Goal: Transaction & Acquisition: Purchase product/service

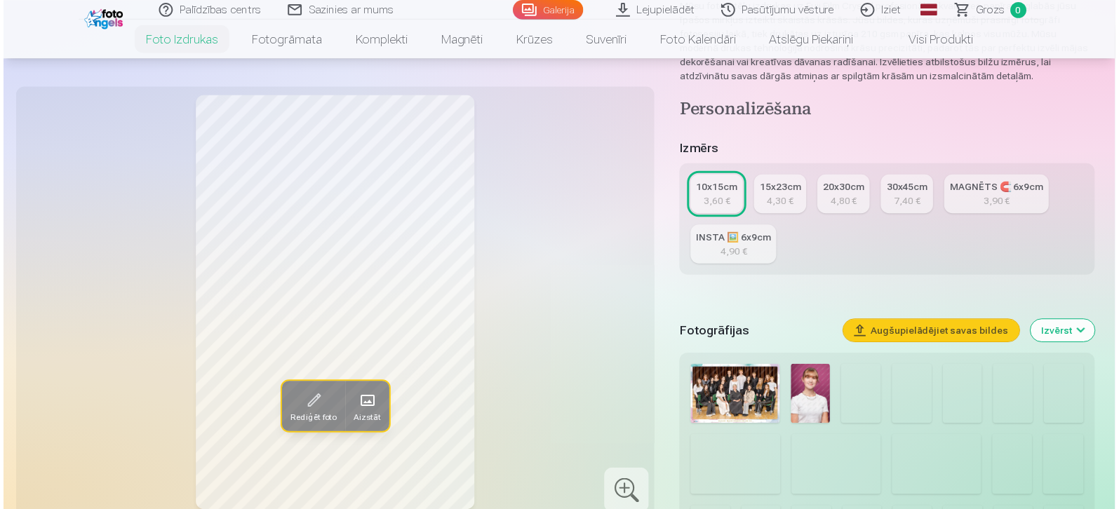
scroll to position [211, 0]
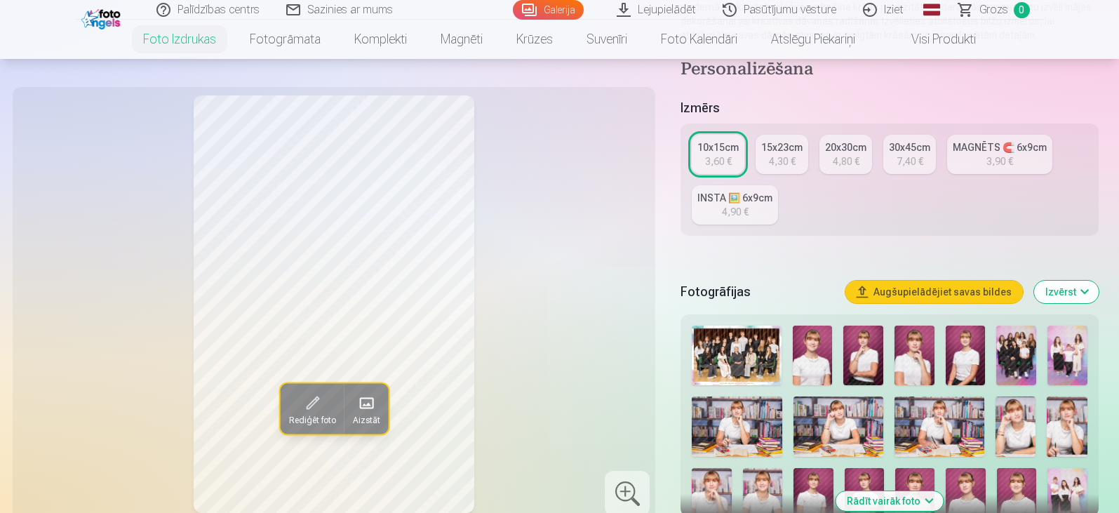
click at [726, 345] on img at bounding box center [736, 356] width 89 height 60
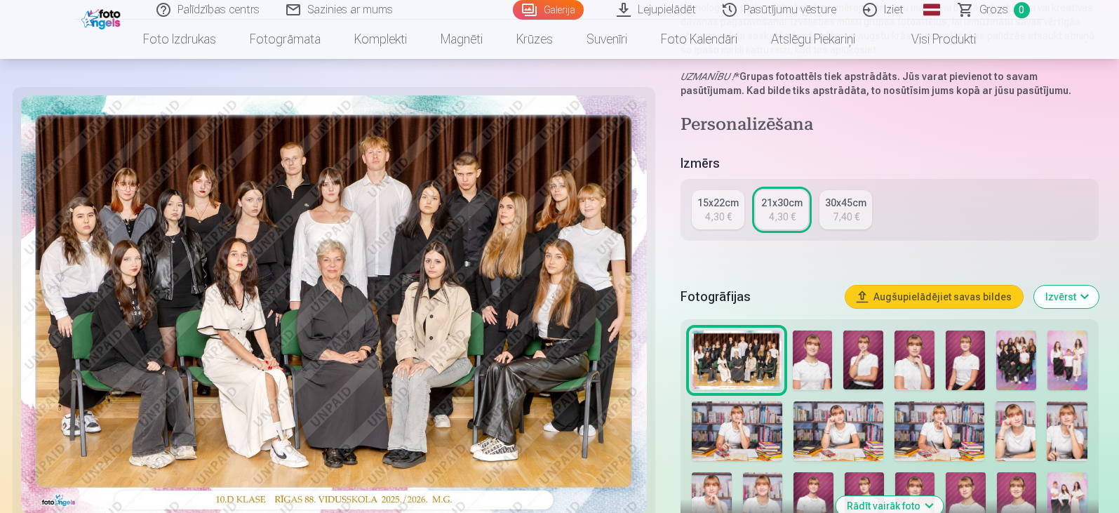
scroll to position [211, 0]
click at [579, 189] on img at bounding box center [334, 304] width 627 height 418
click at [608, 208] on img at bounding box center [334, 304] width 627 height 418
click at [577, 209] on img at bounding box center [334, 304] width 627 height 418
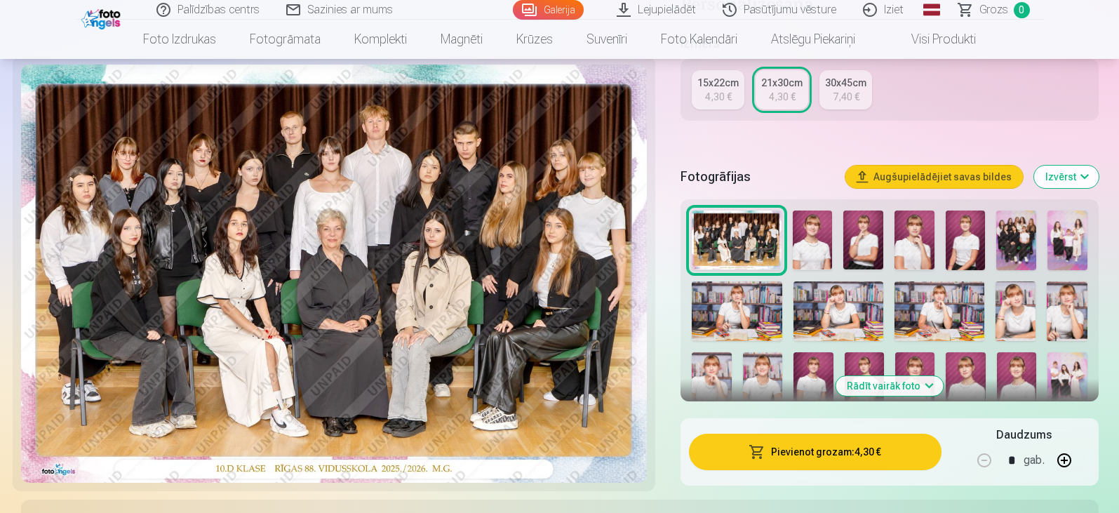
scroll to position [281, 0]
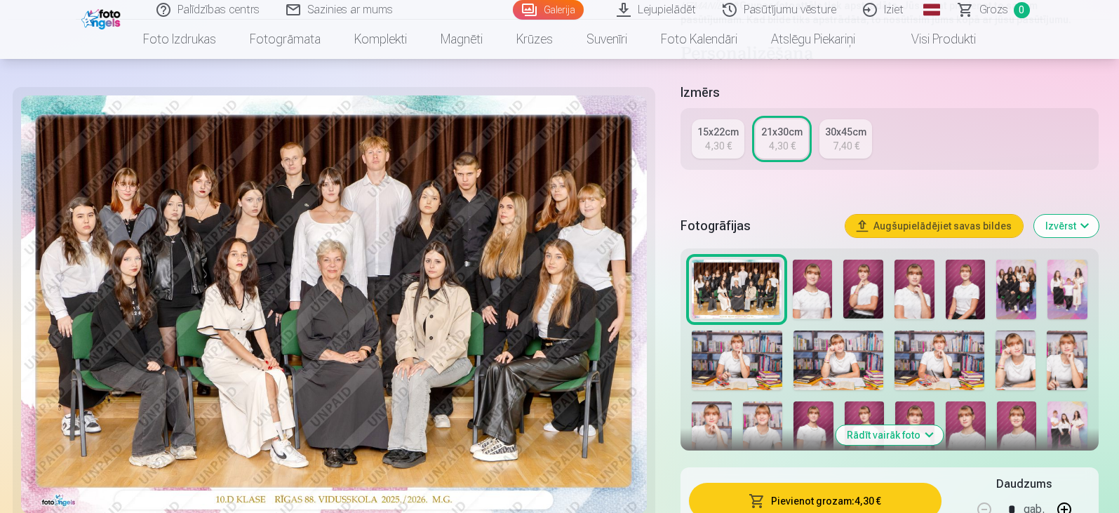
click at [815, 293] on img at bounding box center [813, 290] width 40 height 60
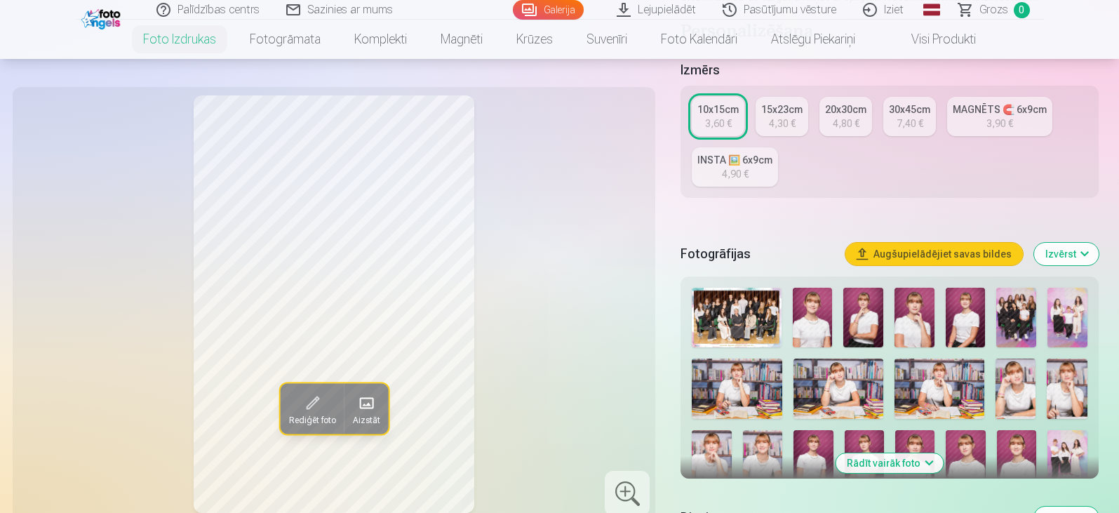
scroll to position [281, 0]
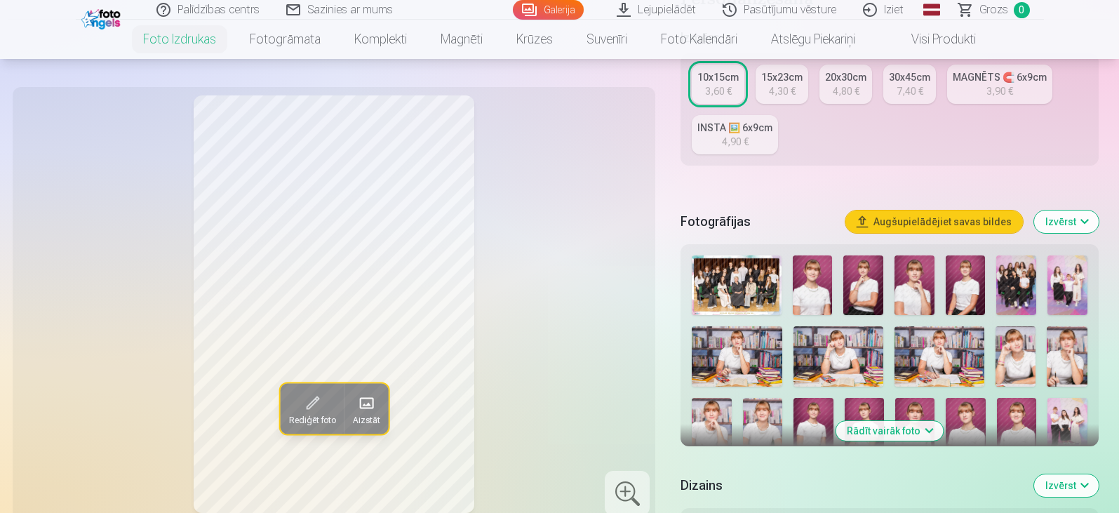
click at [863, 281] on img at bounding box center [863, 285] width 40 height 60
click at [920, 287] on img at bounding box center [915, 285] width 40 height 60
click at [965, 286] on img at bounding box center [966, 285] width 40 height 60
click at [1031, 286] on img at bounding box center [1016, 285] width 40 height 60
click at [1055, 285] on img at bounding box center [1068, 285] width 40 height 60
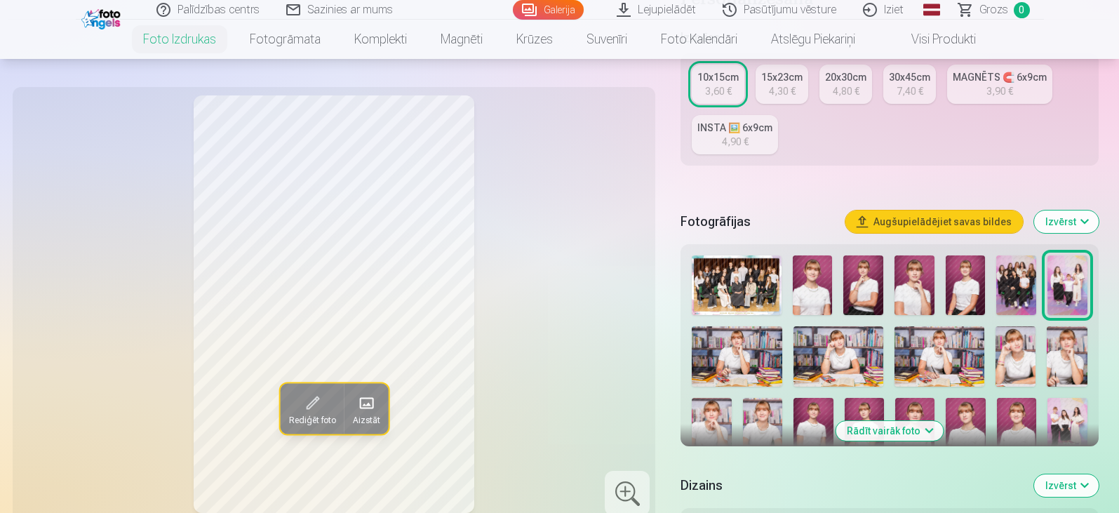
click at [742, 342] on img at bounding box center [737, 356] width 90 height 60
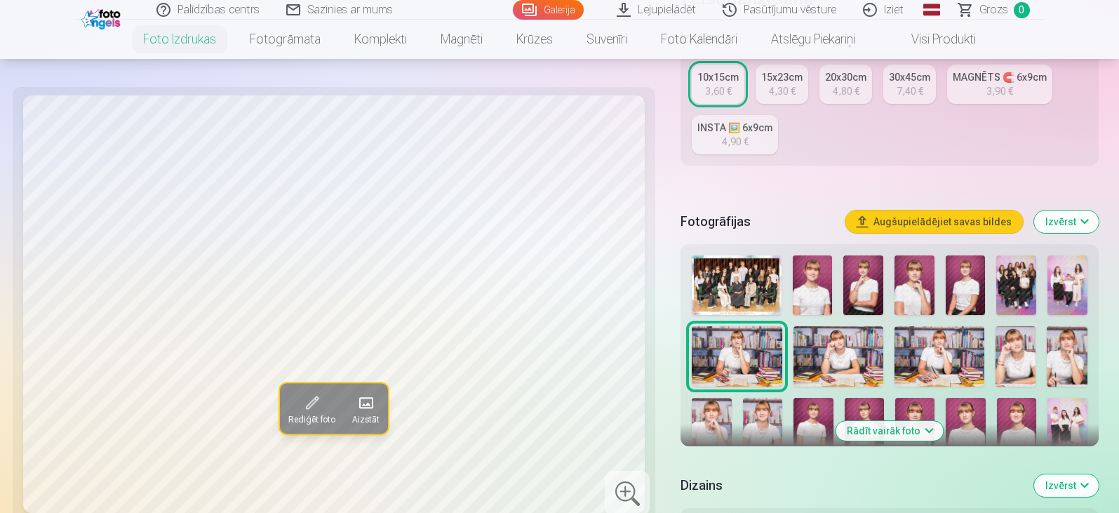
click at [886, 338] on div at bounding box center [889, 425] width 406 height 351
click at [872, 347] on img at bounding box center [839, 356] width 90 height 60
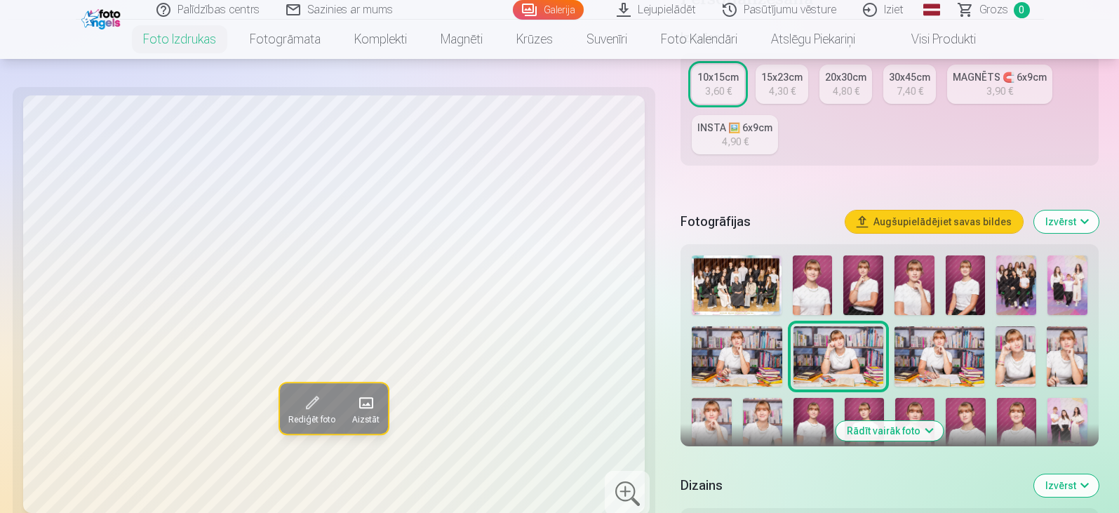
click at [920, 363] on img at bounding box center [940, 356] width 90 height 60
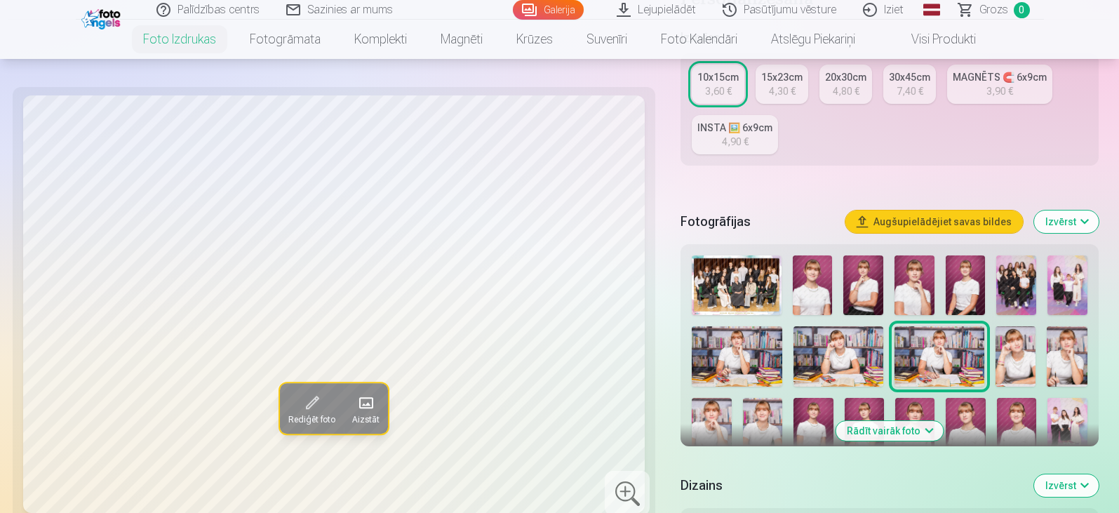
click at [999, 349] on img at bounding box center [1016, 356] width 40 height 60
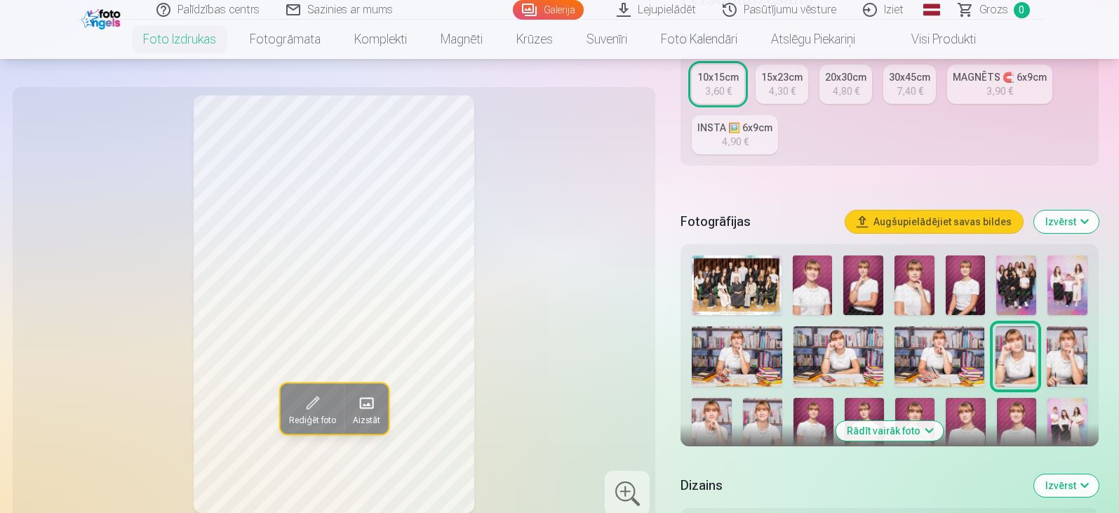
click at [1062, 351] on img at bounding box center [1067, 356] width 40 height 60
click at [734, 411] on div at bounding box center [889, 425] width 406 height 351
click at [721, 412] on img at bounding box center [711, 428] width 39 height 60
click at [756, 410] on img at bounding box center [762, 428] width 39 height 60
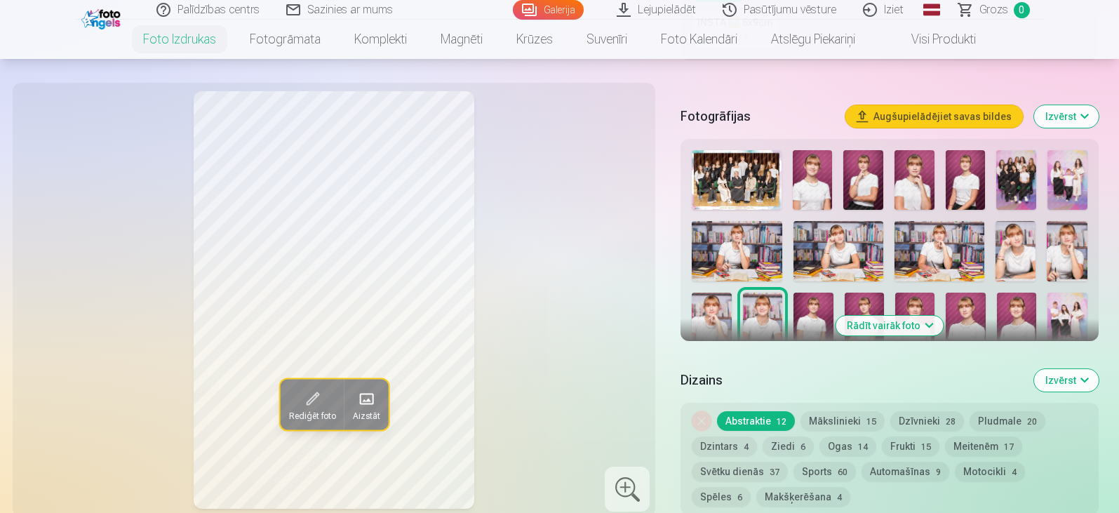
scroll to position [421, 0]
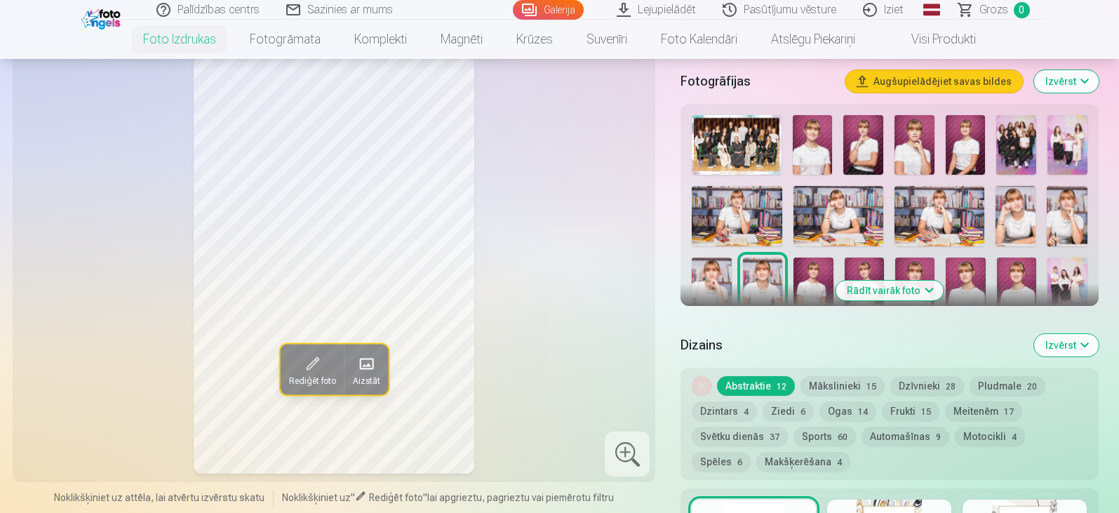
click at [846, 291] on button "Rādīt vairāk foto" at bounding box center [889, 291] width 107 height 20
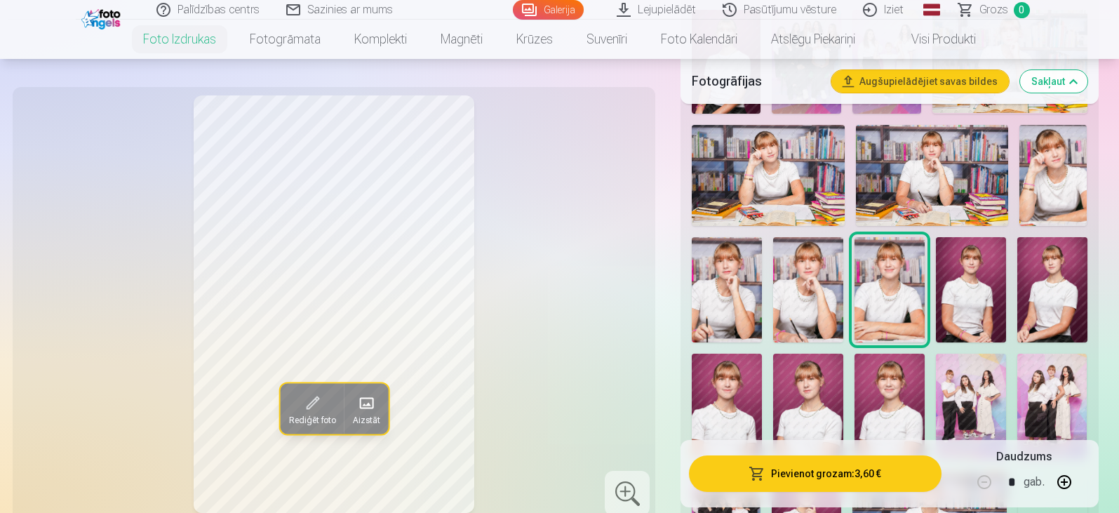
scroll to position [702, 0]
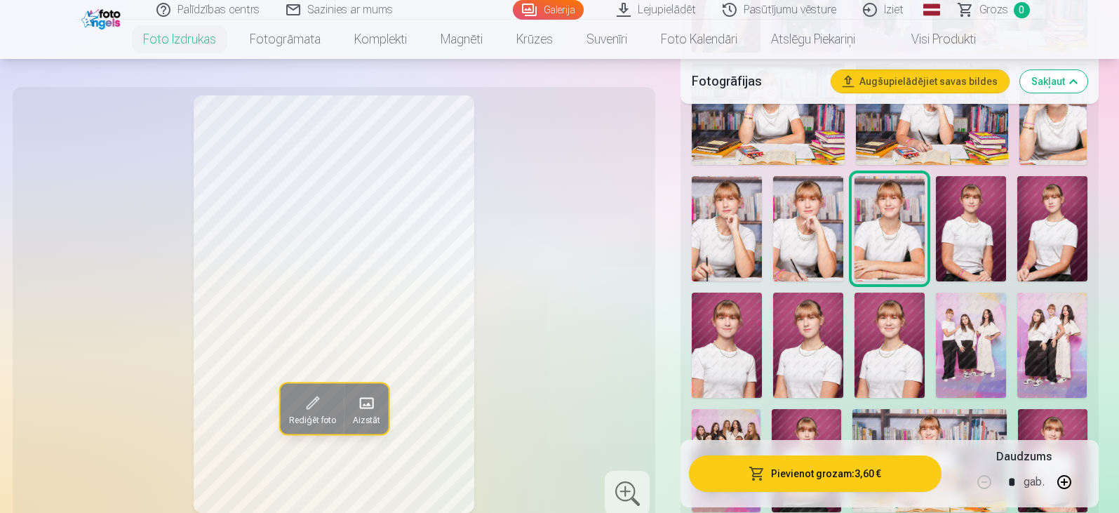
click at [939, 236] on img at bounding box center [971, 228] width 70 height 105
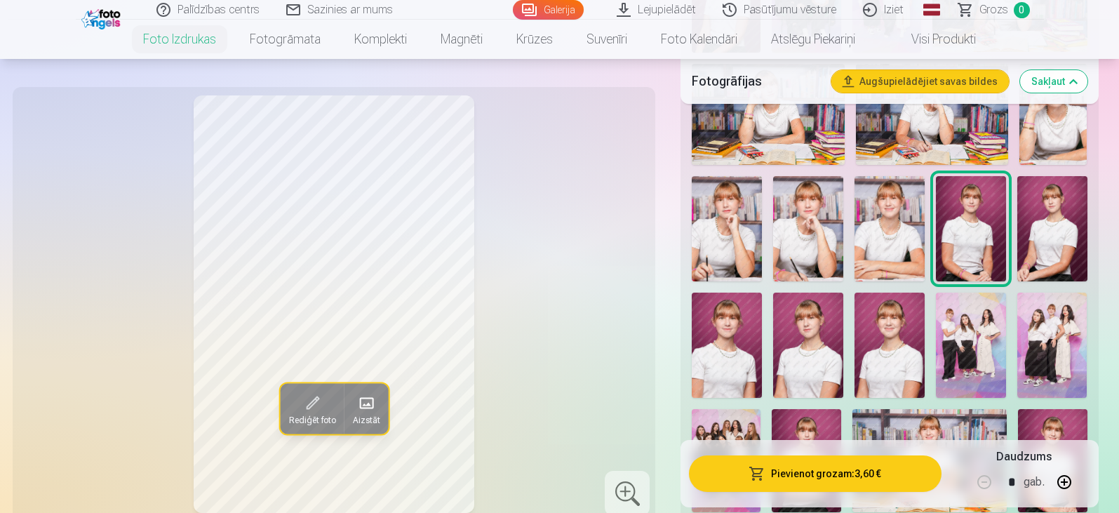
click at [1066, 215] on img at bounding box center [1052, 228] width 70 height 105
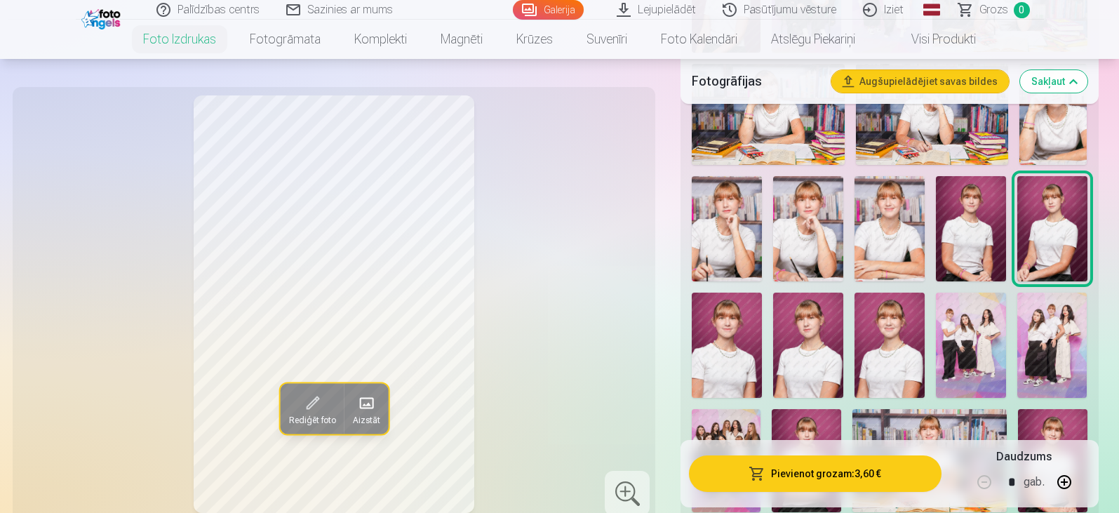
click at [742, 347] on img at bounding box center [727, 345] width 70 height 105
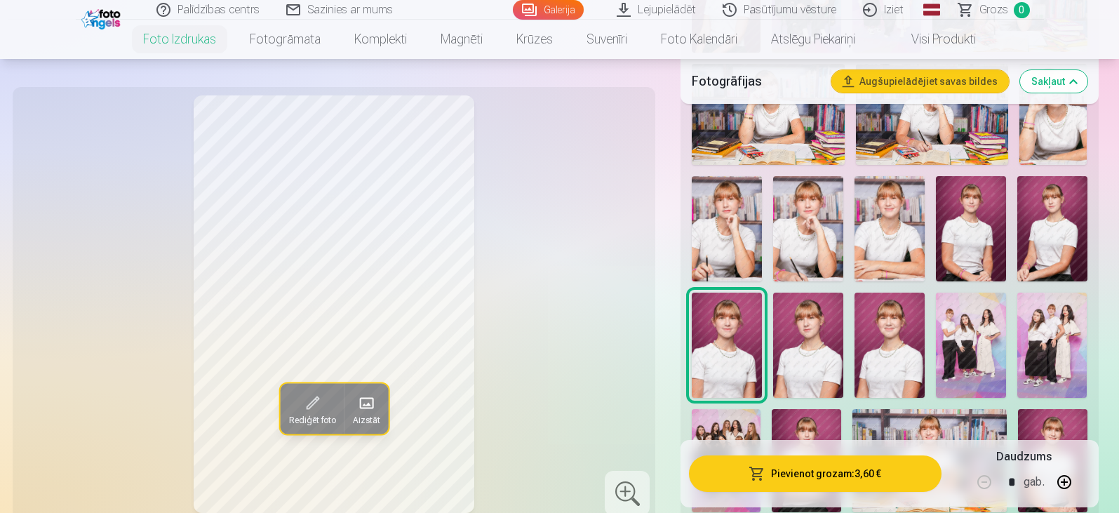
click at [796, 351] on img at bounding box center [808, 345] width 70 height 105
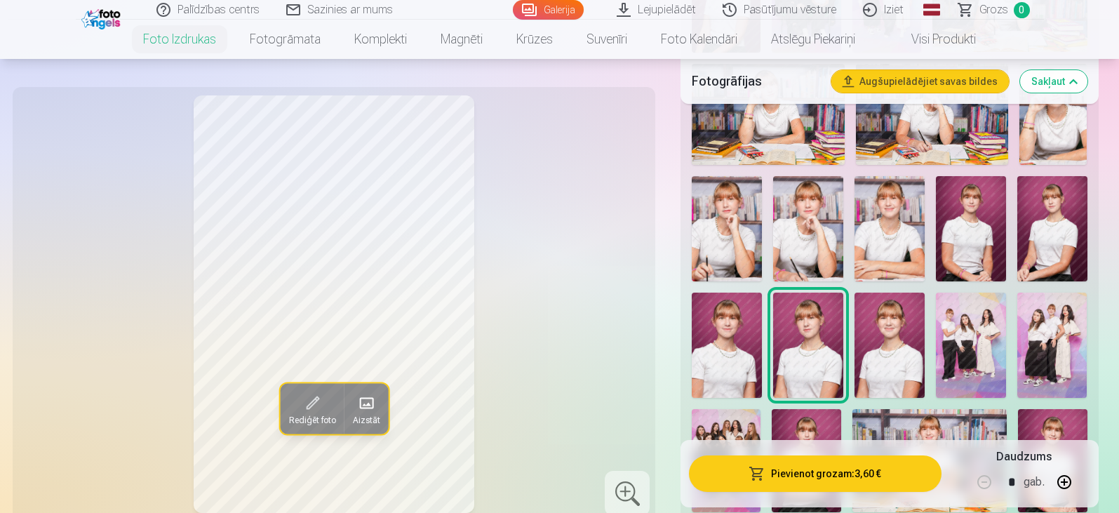
click at [890, 345] on img at bounding box center [890, 345] width 70 height 105
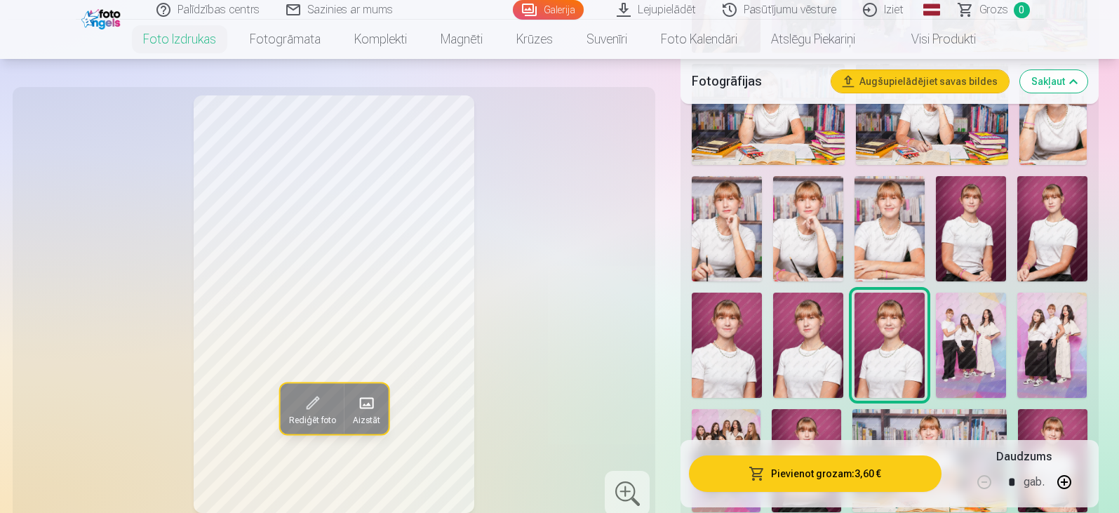
click at [970, 345] on img at bounding box center [971, 345] width 70 height 105
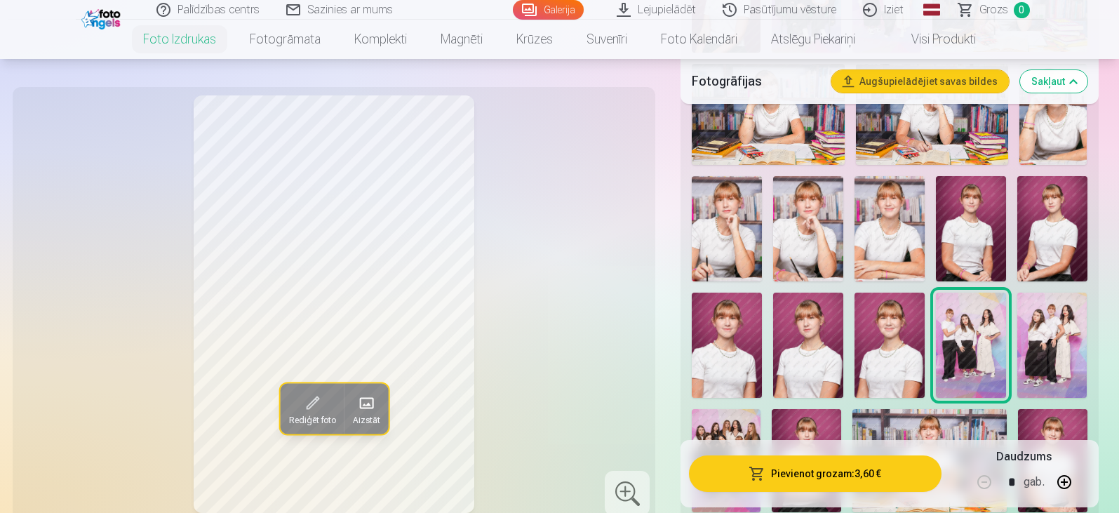
click at [1039, 338] on img at bounding box center [1052, 345] width 70 height 105
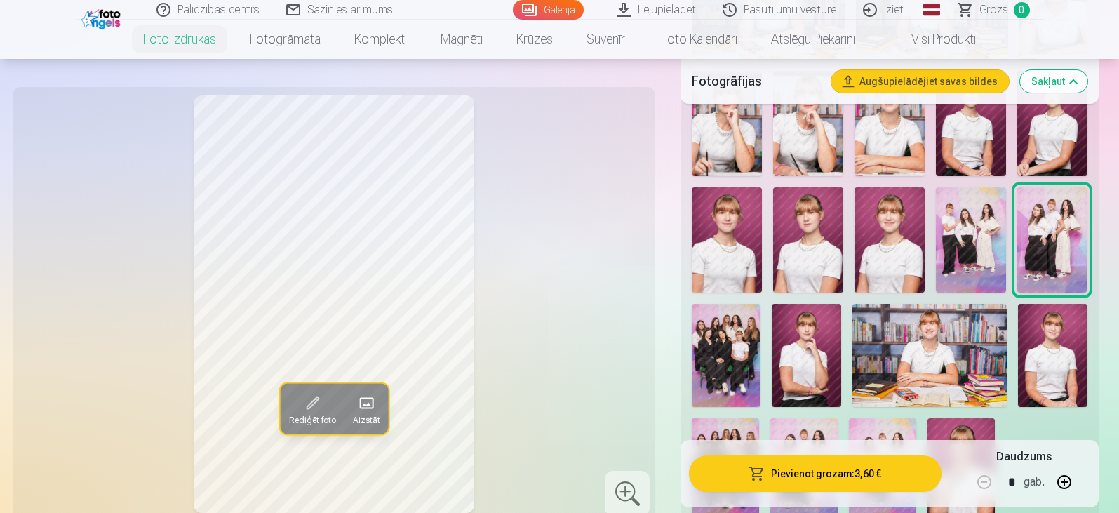
scroll to position [842, 0]
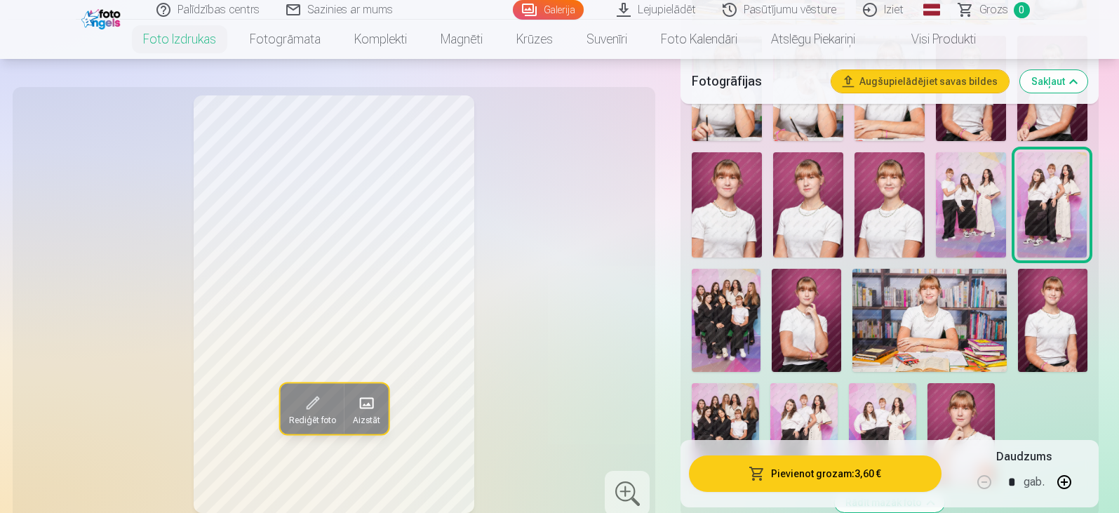
click at [719, 340] on img at bounding box center [726, 320] width 69 height 103
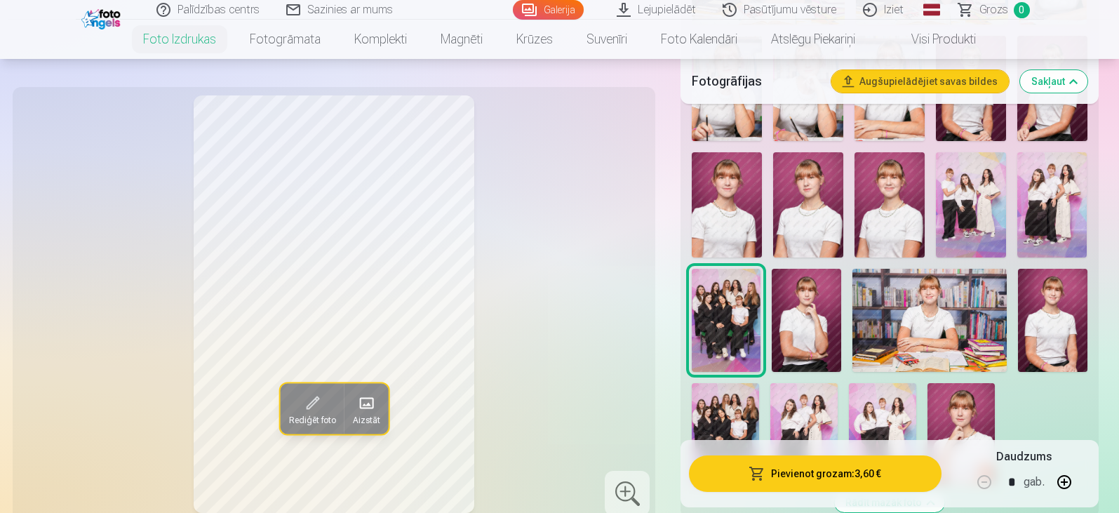
click at [822, 335] on img at bounding box center [806, 320] width 69 height 103
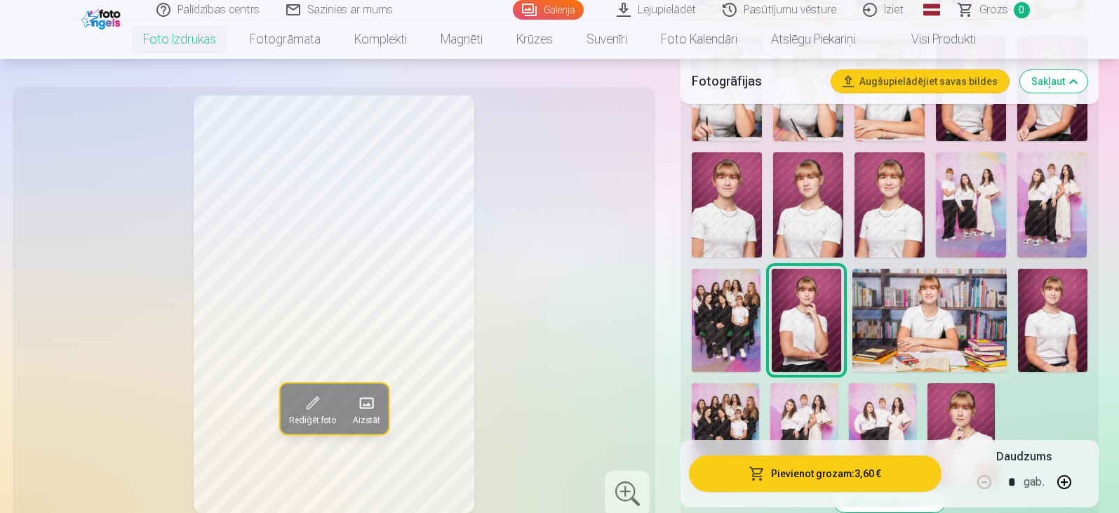
click at [923, 329] on img at bounding box center [930, 320] width 155 height 103
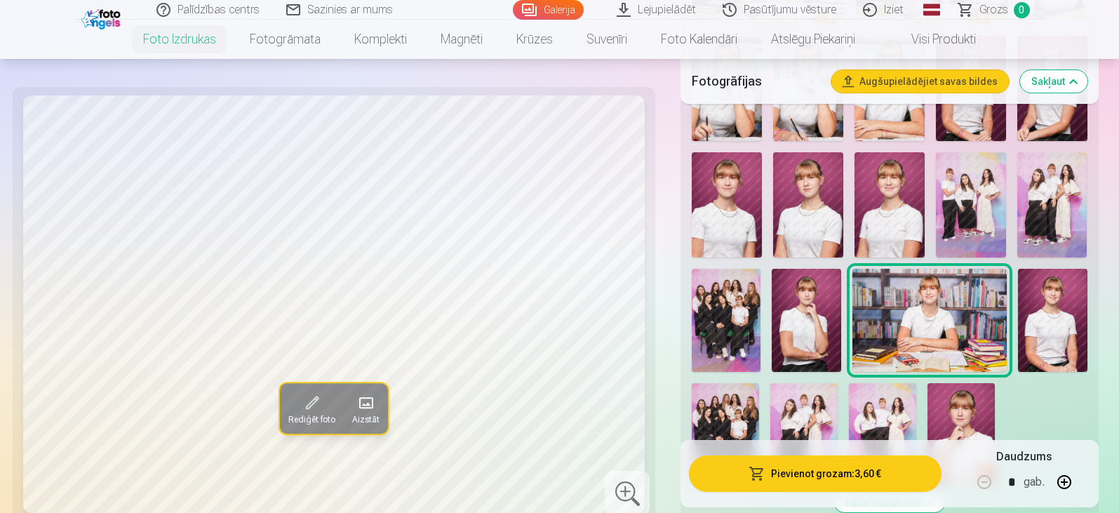
click at [1031, 323] on img at bounding box center [1052, 320] width 69 height 103
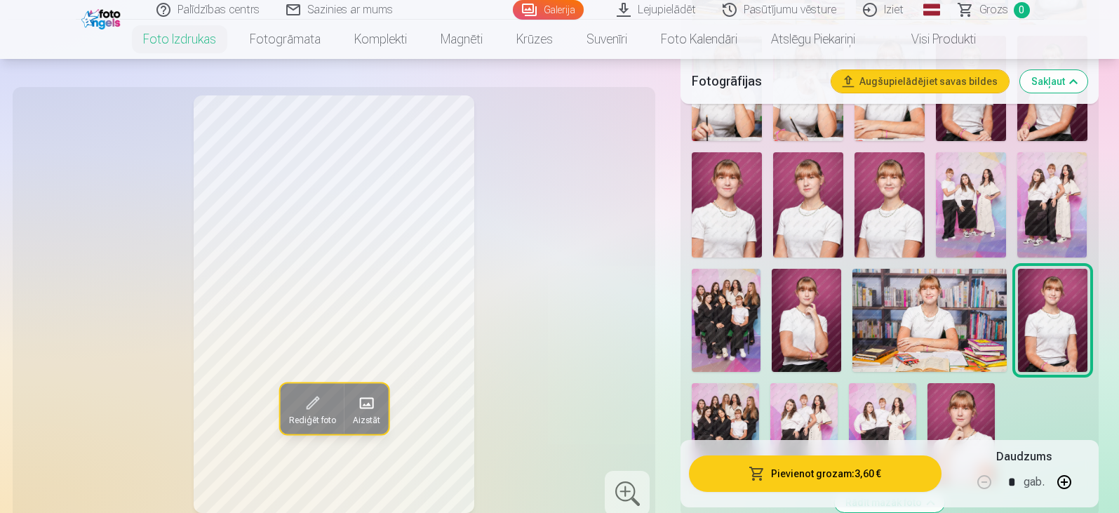
click at [724, 401] on img at bounding box center [725, 433] width 67 height 101
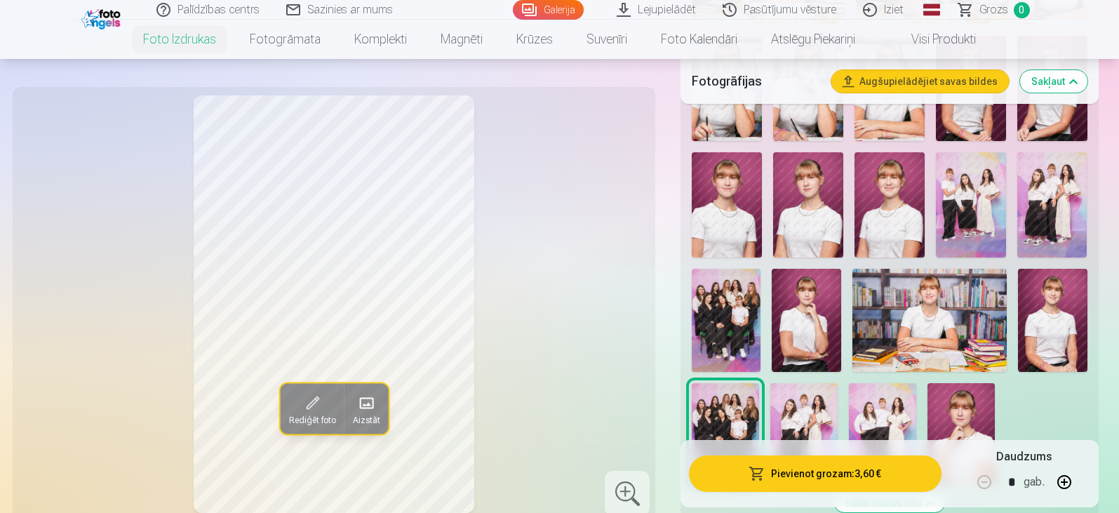
click at [801, 408] on img at bounding box center [803, 433] width 67 height 101
click at [735, 411] on img at bounding box center [725, 433] width 67 height 101
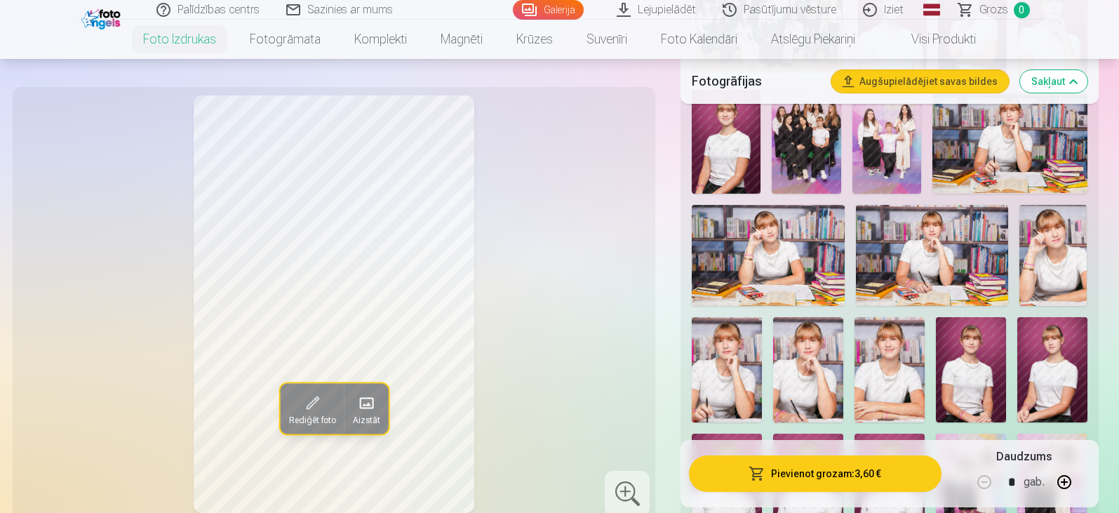
scroll to position [561, 0]
click at [328, 396] on button "Rediģēt foto" at bounding box center [312, 408] width 64 height 51
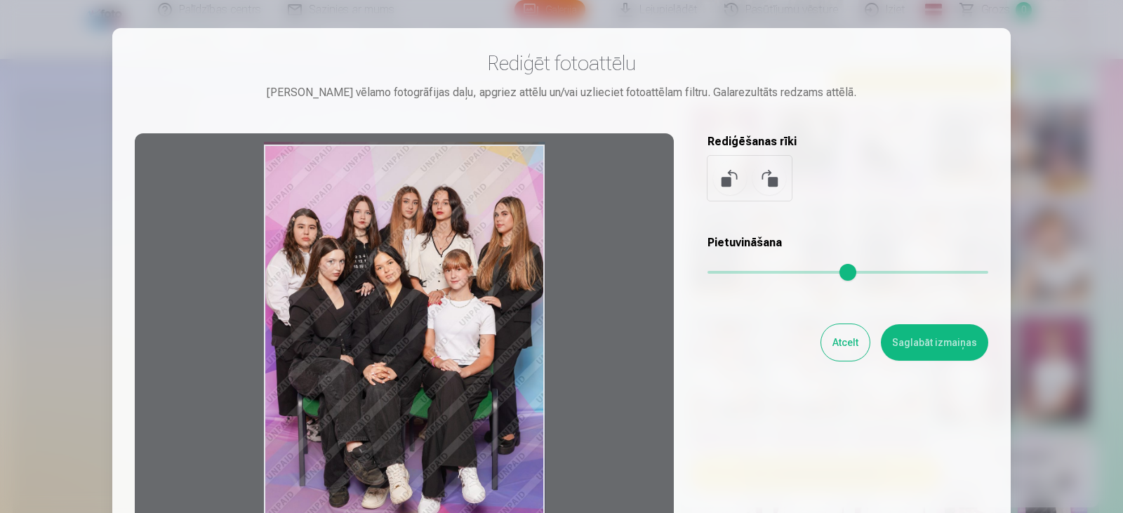
drag, startPoint x: 444, startPoint y: 355, endPoint x: 448, endPoint y: 335, distance: 20.8
click at [448, 335] on div at bounding box center [404, 353] width 539 height 441
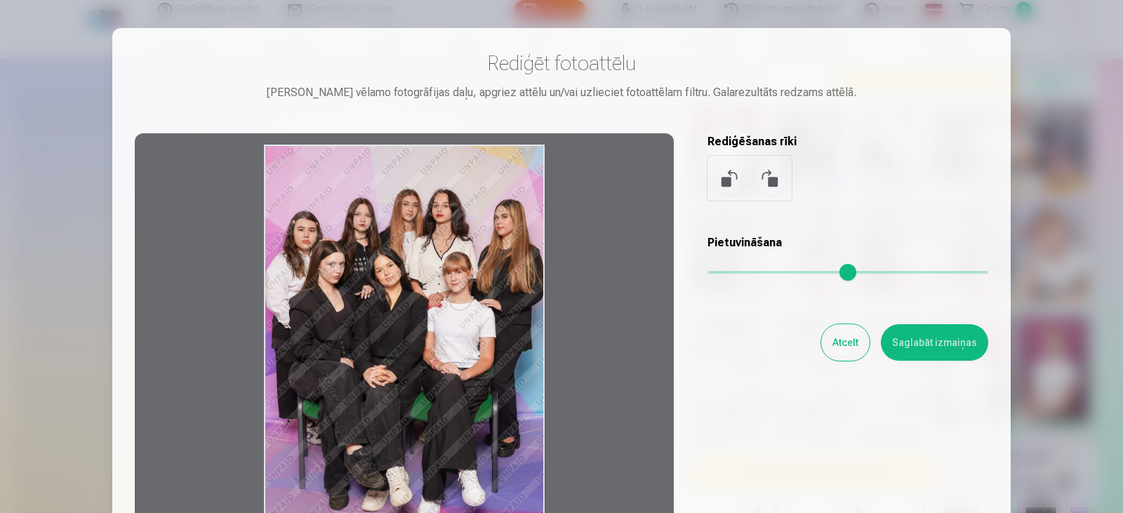
drag, startPoint x: 452, startPoint y: 337, endPoint x: 457, endPoint y: 353, distance: 16.9
click at [457, 353] on div at bounding box center [404, 353] width 539 height 441
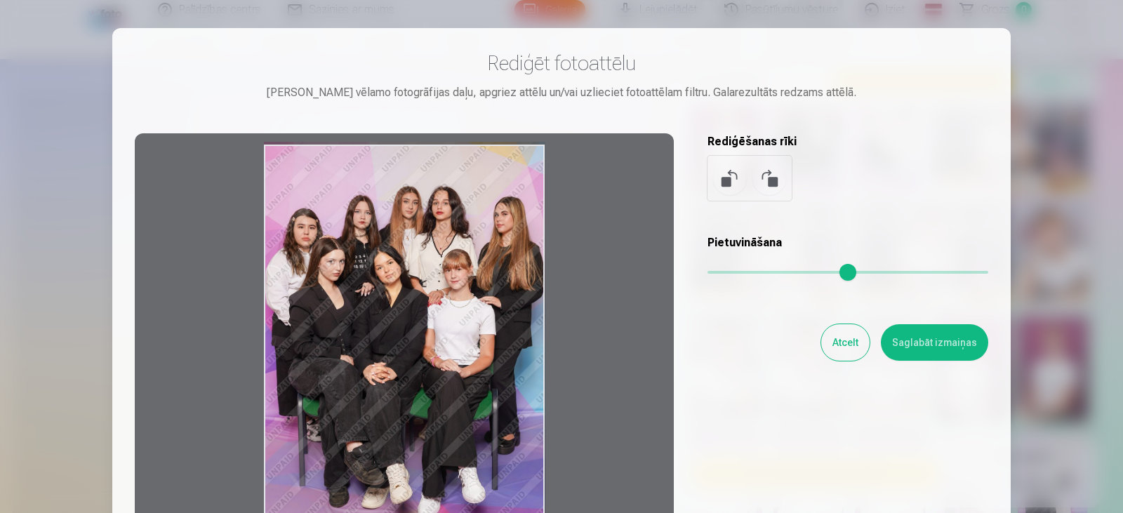
drag, startPoint x: 457, startPoint y: 353, endPoint x: 446, endPoint y: 340, distance: 17.0
click at [446, 340] on div at bounding box center [404, 353] width 539 height 441
click at [450, 338] on div at bounding box center [404, 353] width 539 height 441
click at [944, 345] on button "Saglabāt izmaiņas" at bounding box center [934, 342] width 107 height 36
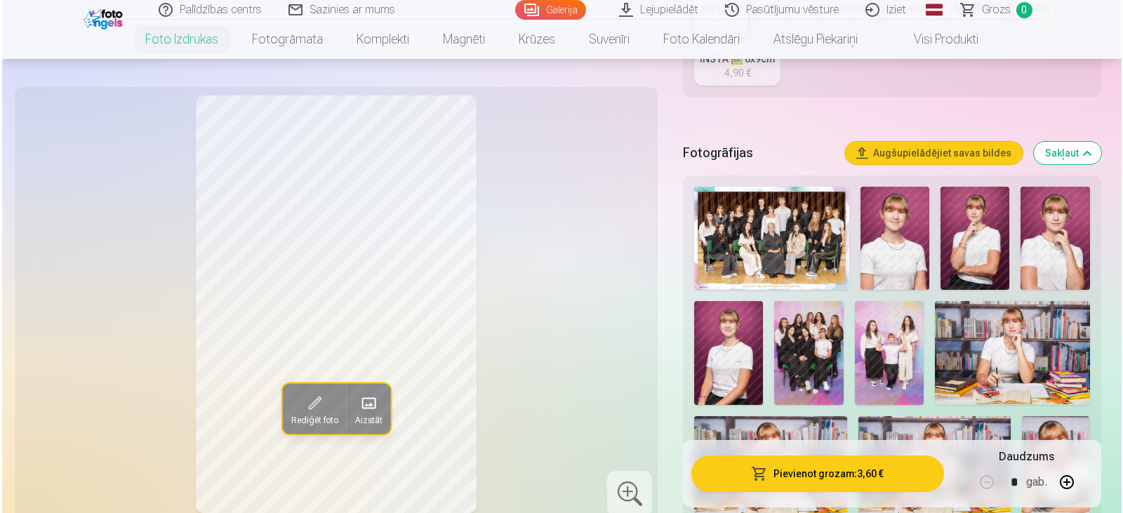
scroll to position [351, 0]
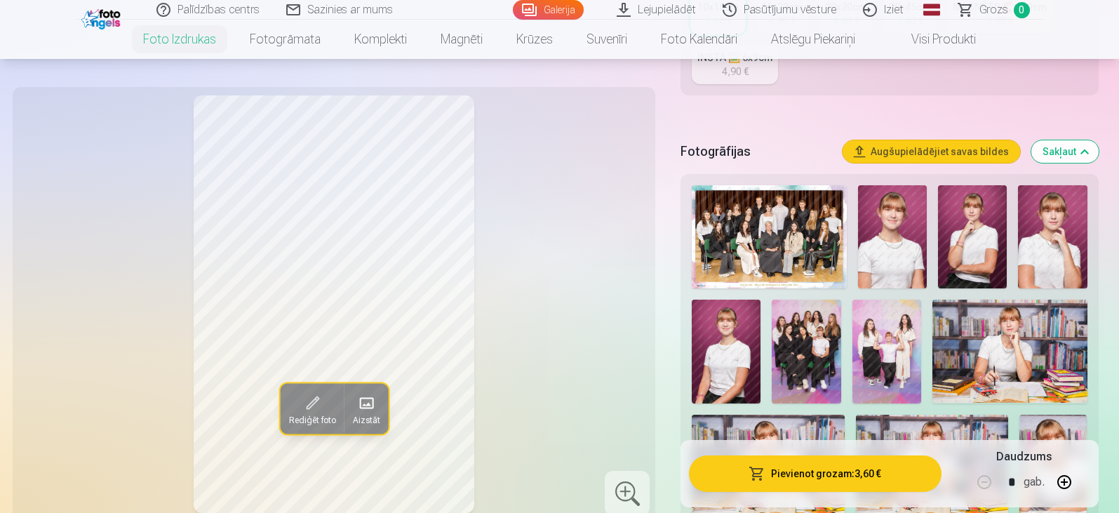
click at [885, 254] on img at bounding box center [892, 236] width 69 height 103
click at [803, 472] on button "Pievienot grozam : 3,60 €" at bounding box center [815, 473] width 252 height 36
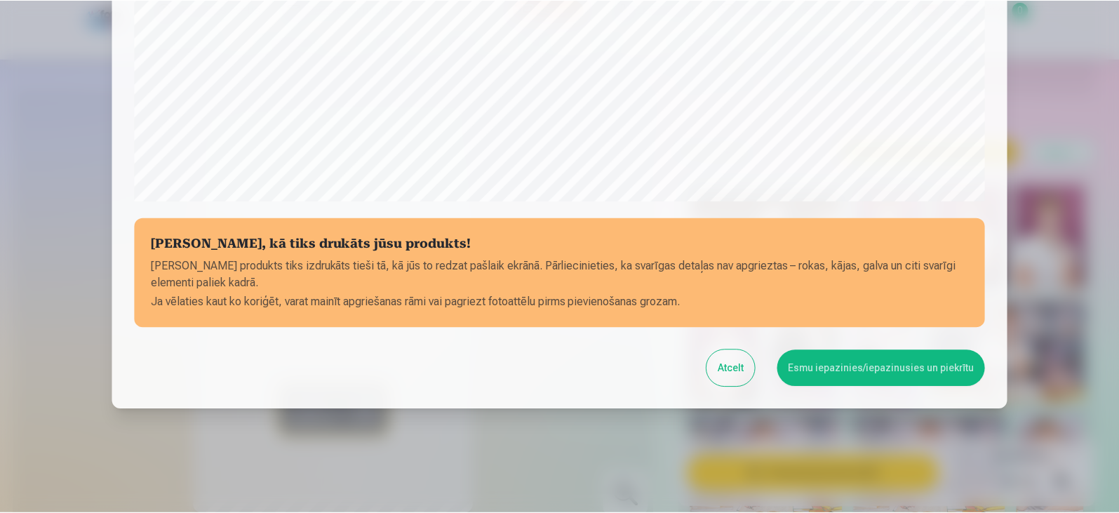
scroll to position [498, 0]
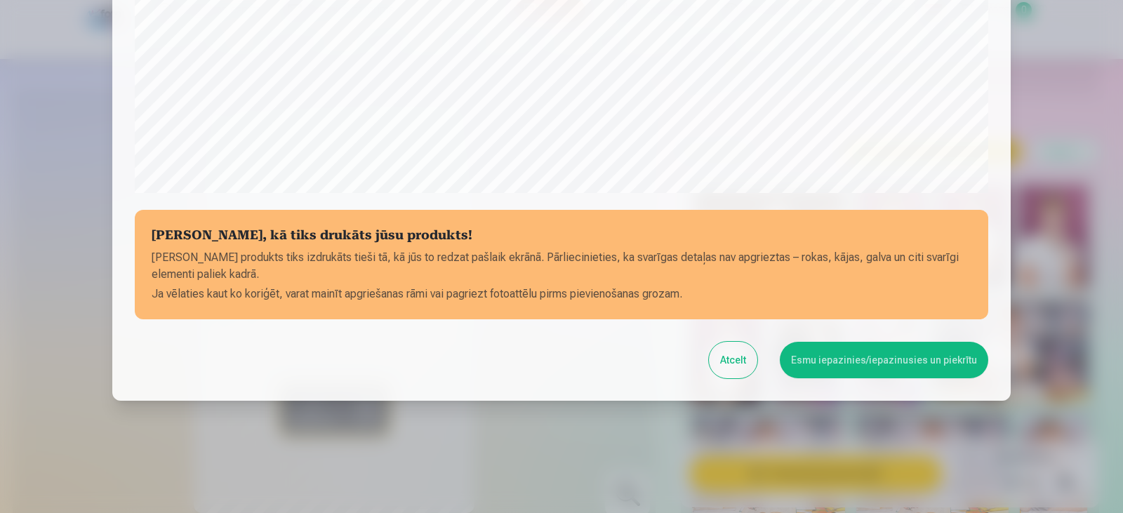
click at [836, 359] on button "Esmu iepazinies/iepazinusies un piekrītu" at bounding box center [884, 360] width 208 height 36
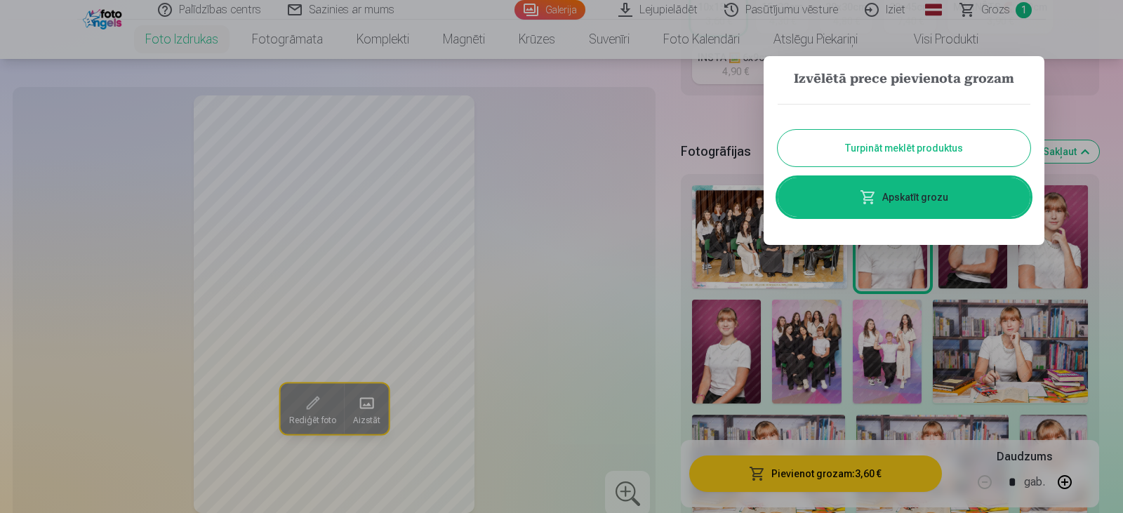
click at [867, 150] on button "Turpināt meklēt produktus" at bounding box center [903, 148] width 253 height 36
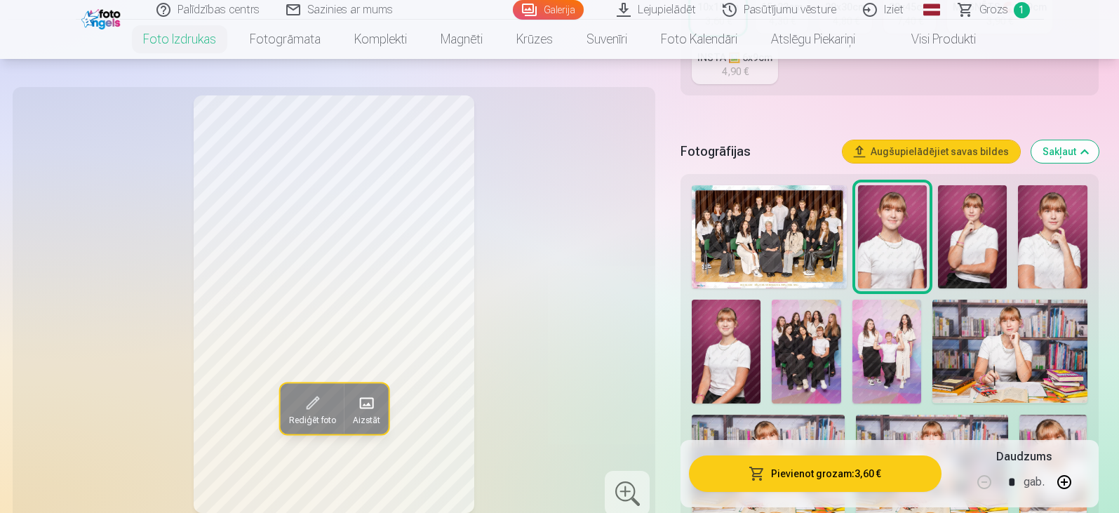
click at [962, 226] on img at bounding box center [972, 236] width 69 height 103
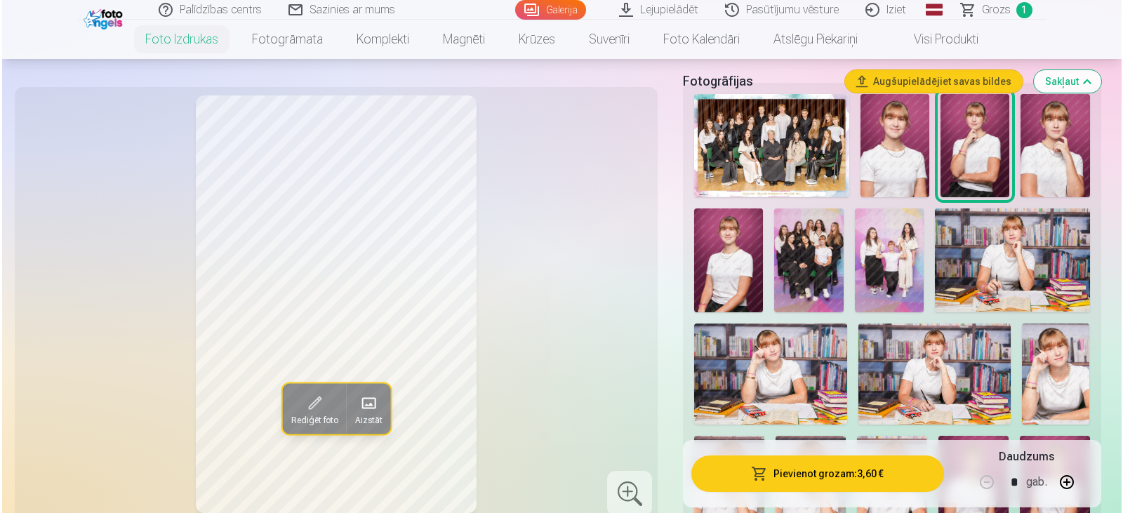
scroll to position [632, 0]
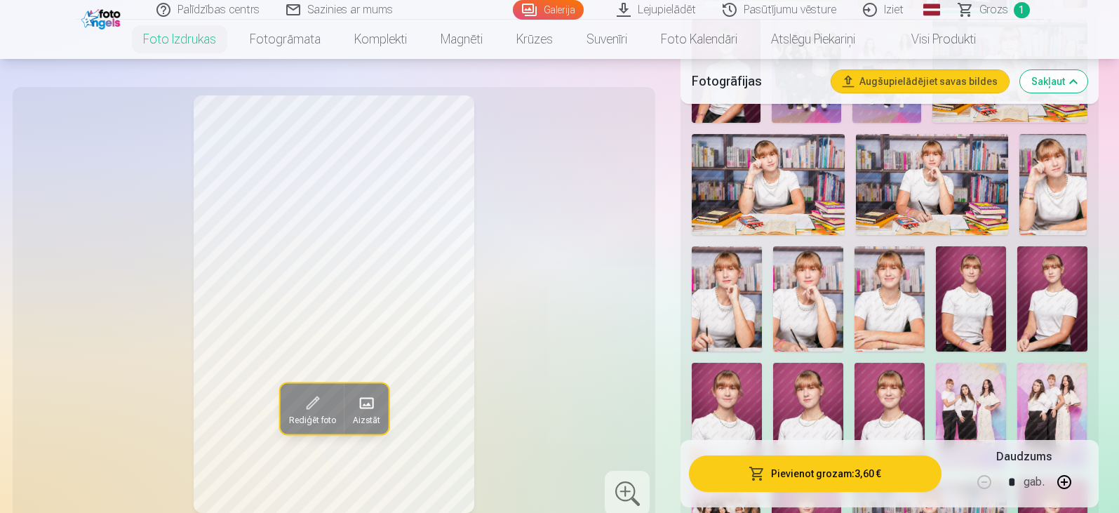
click at [820, 470] on button "Pievienot grozam : 3,60 €" at bounding box center [815, 473] width 252 height 36
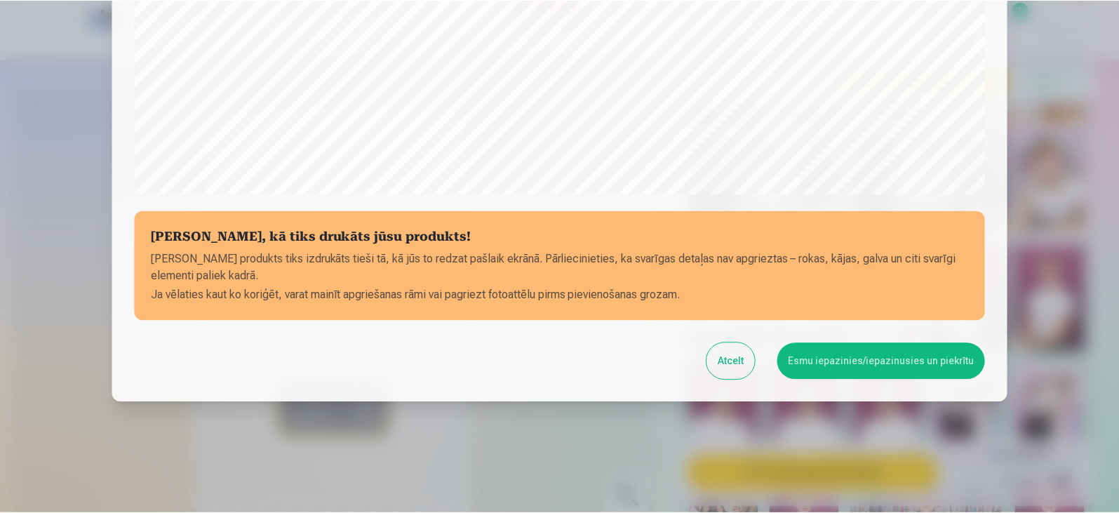
scroll to position [498, 0]
click at [822, 359] on button "Esmu iepazinies/iepazinusies un piekrītu" at bounding box center [884, 360] width 208 height 36
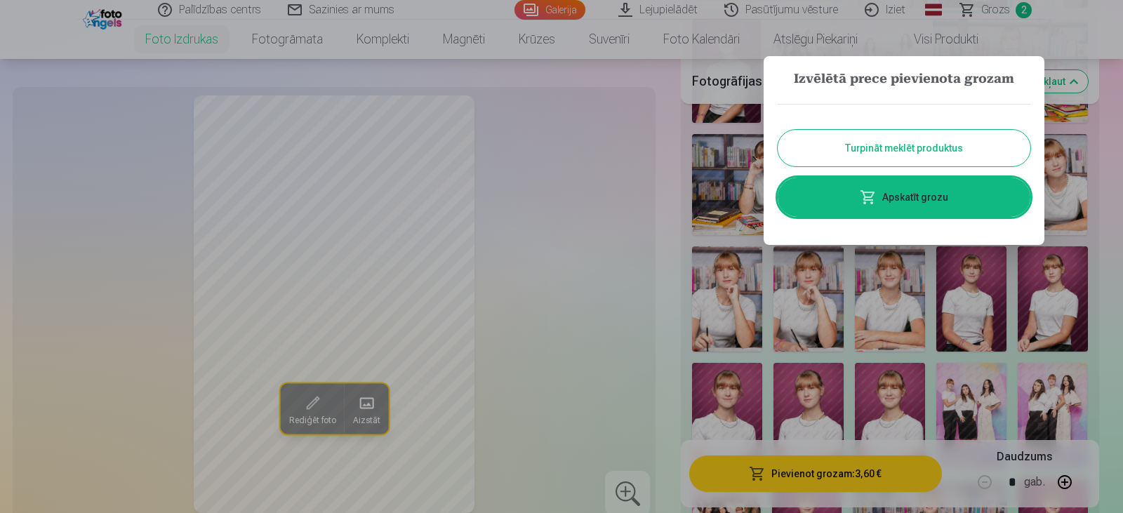
click at [900, 140] on button "Turpināt meklēt produktus" at bounding box center [903, 148] width 253 height 36
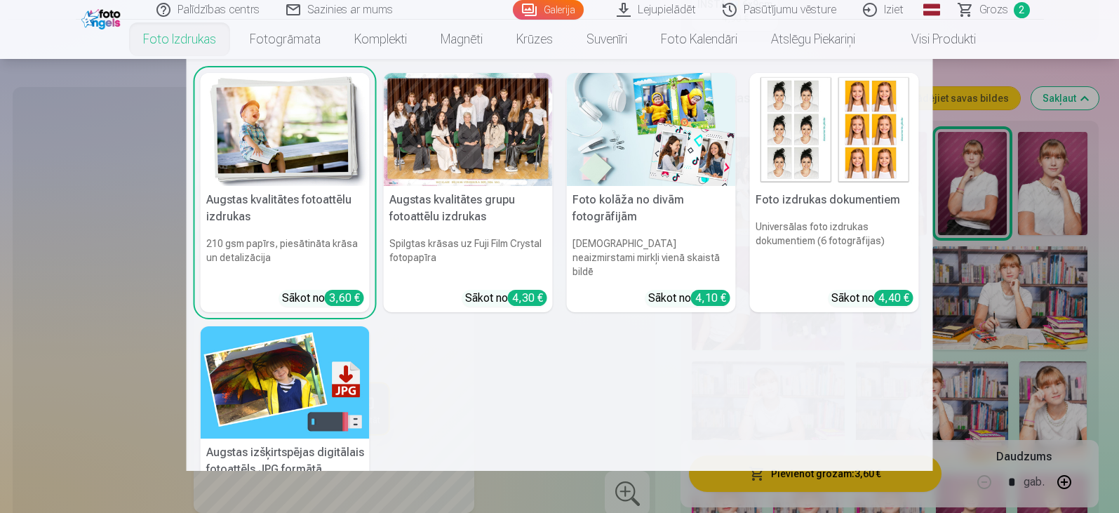
scroll to position [351, 0]
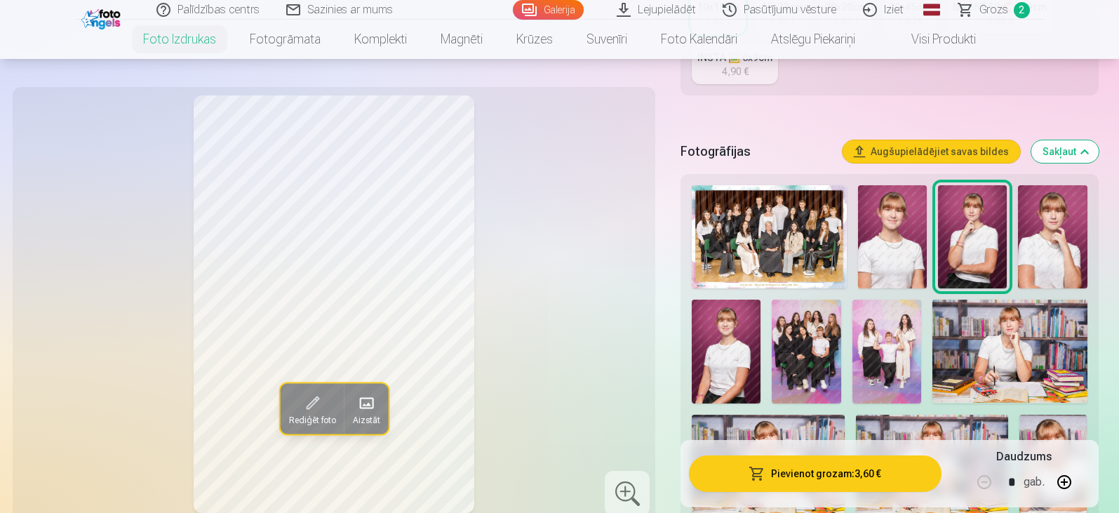
click at [669, 13] on link "Lejupielādēt" at bounding box center [657, 10] width 106 height 20
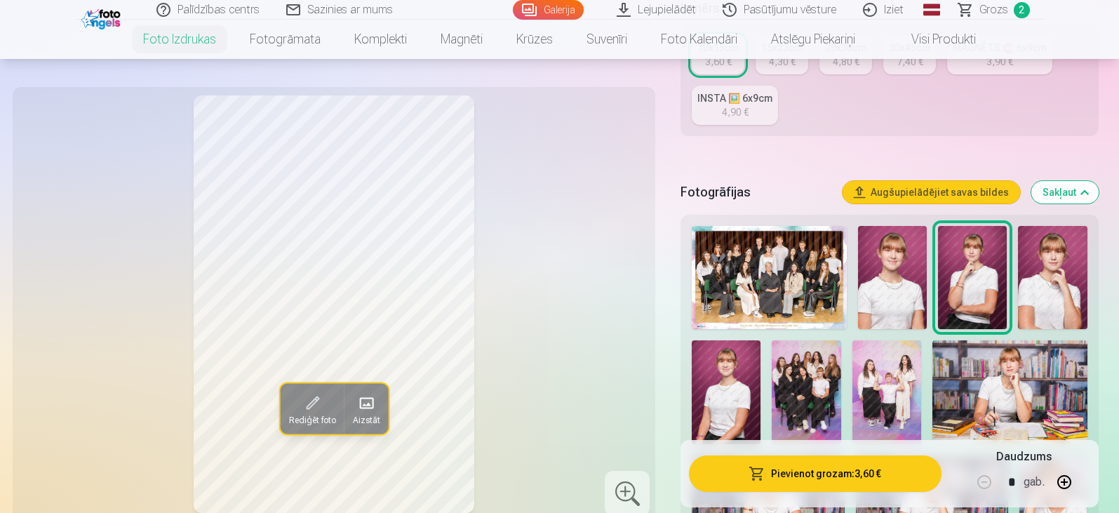
scroll to position [211, 0]
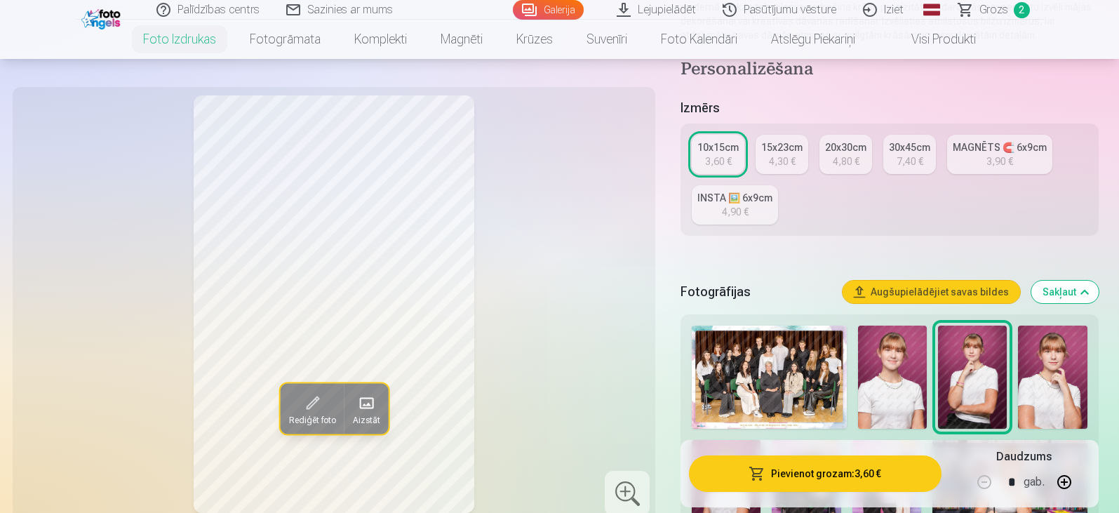
click at [991, 11] on span "Grozs" at bounding box center [994, 9] width 29 height 17
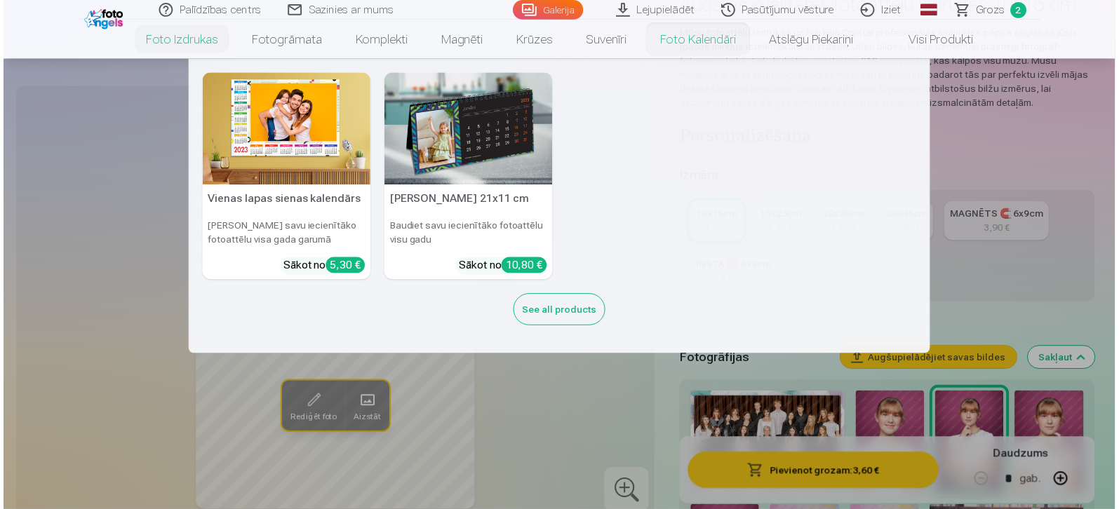
scroll to position [281, 0]
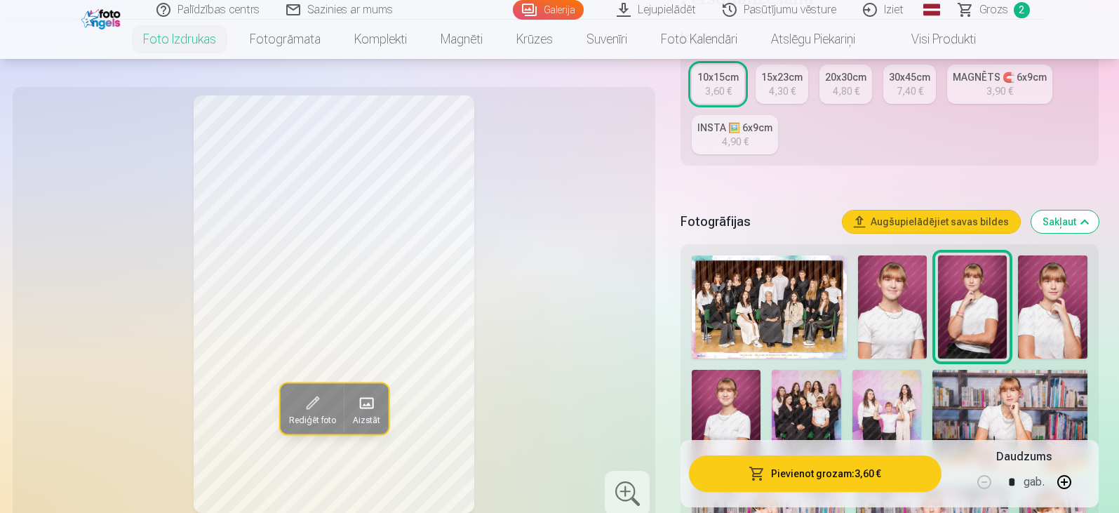
click at [782, 309] on img at bounding box center [769, 306] width 155 height 103
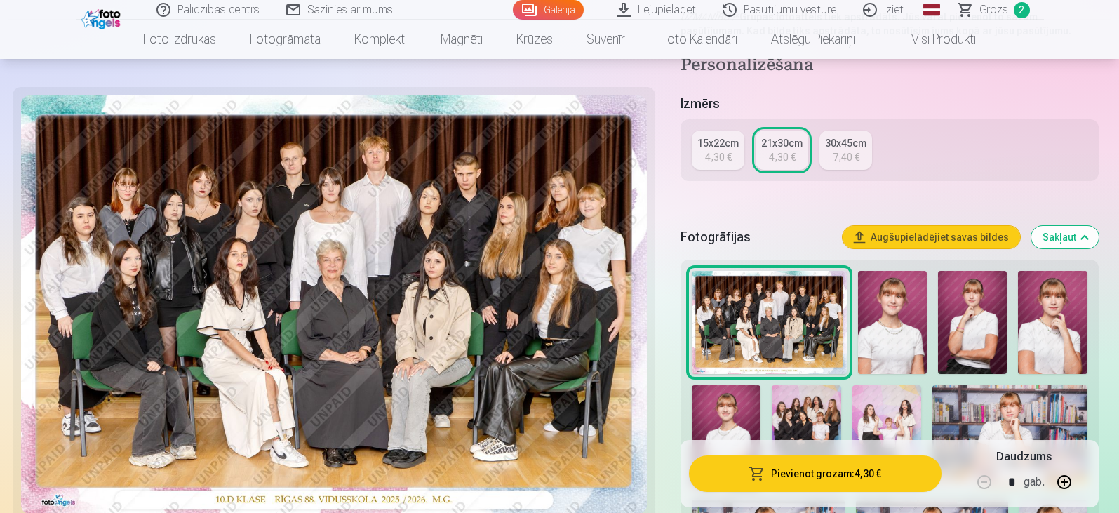
scroll to position [281, 0]
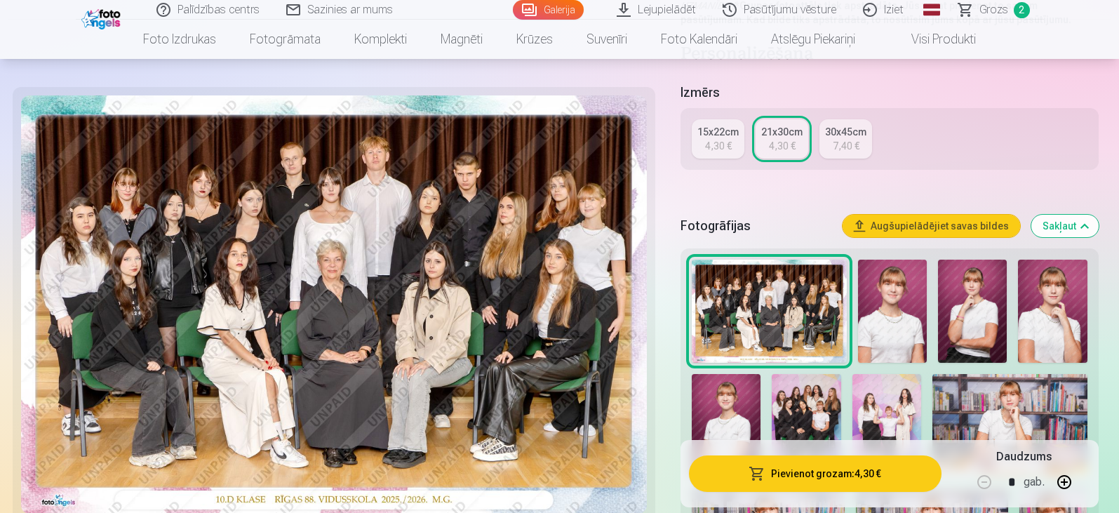
click at [855, 473] on button "Pievienot grozam : 4,30 €" at bounding box center [815, 473] width 252 height 36
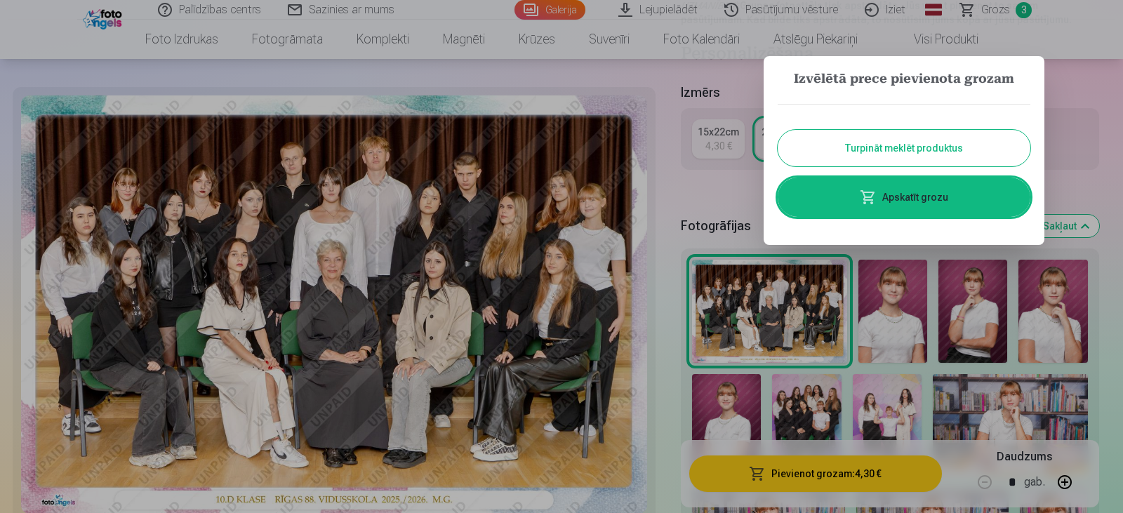
click at [942, 160] on button "Turpināt meklēt produktus" at bounding box center [903, 148] width 253 height 36
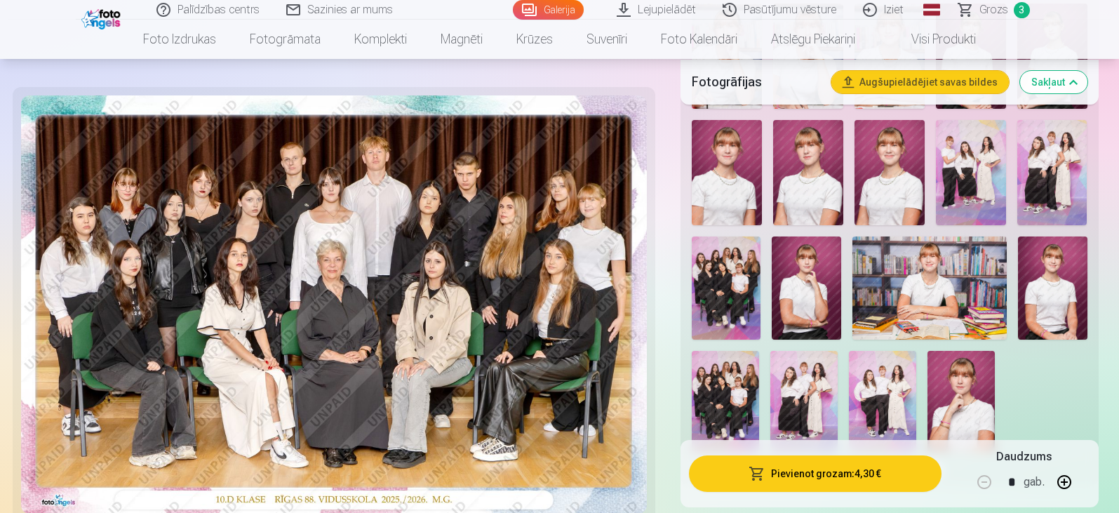
scroll to position [912, 0]
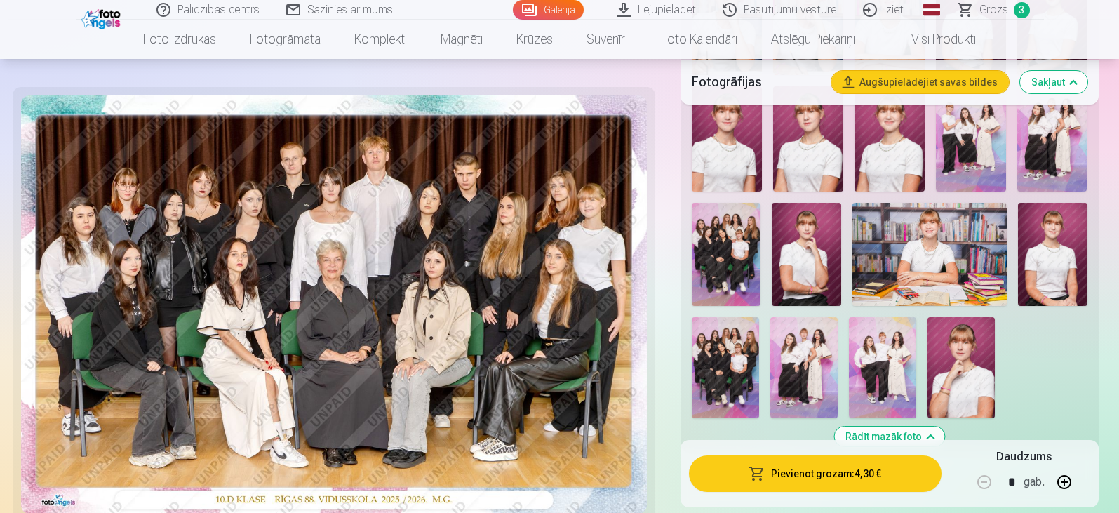
click at [809, 355] on img at bounding box center [803, 367] width 67 height 101
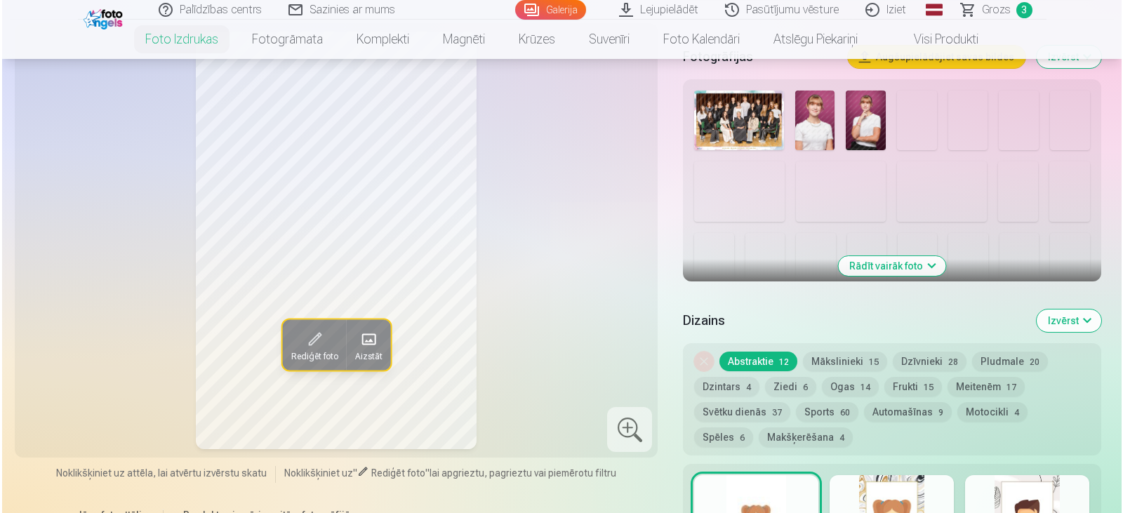
scroll to position [421, 0]
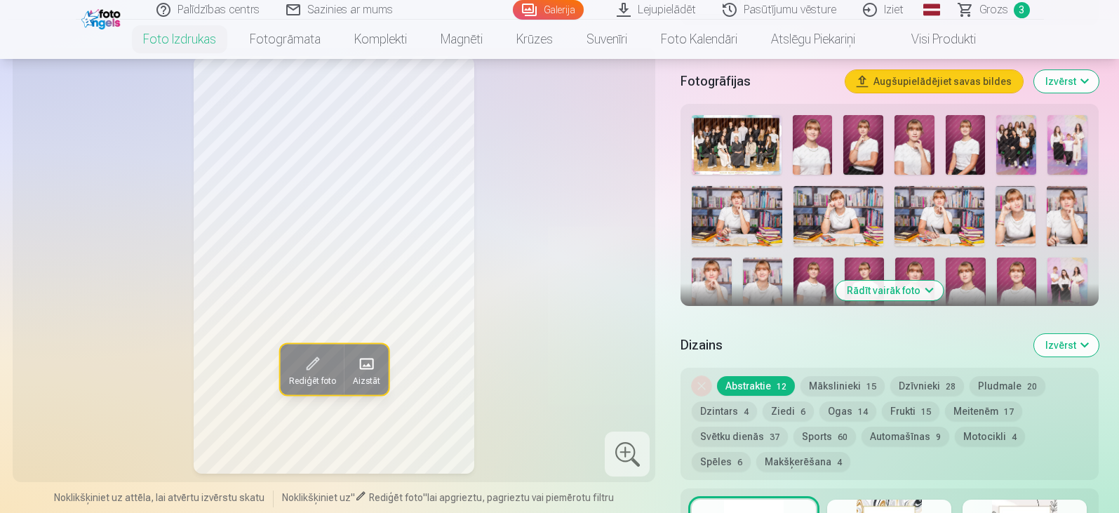
click at [884, 292] on button "Rādīt vairāk foto" at bounding box center [889, 291] width 107 height 20
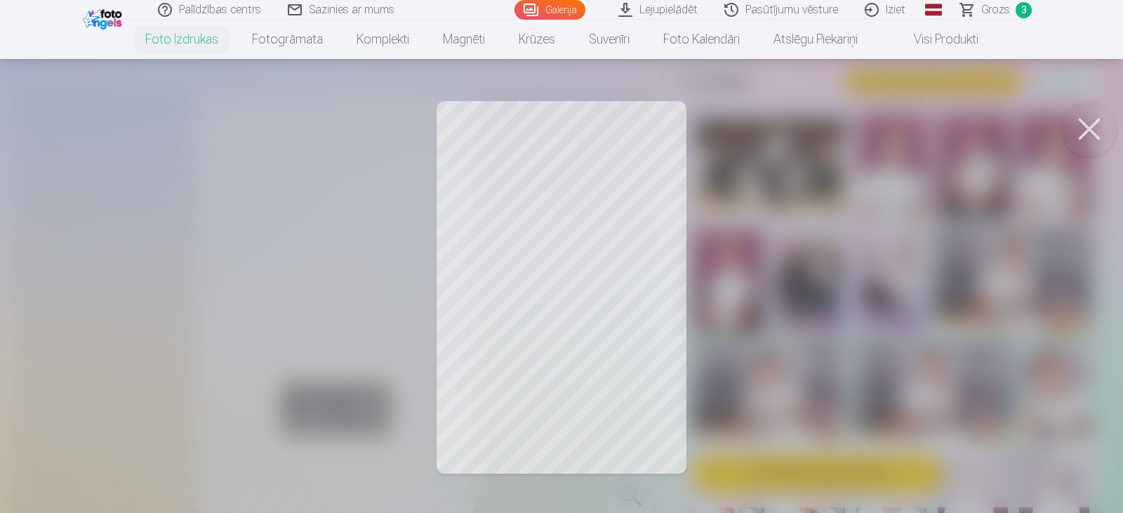
click at [563, 248] on div at bounding box center [561, 256] width 1123 height 513
click at [1062, 119] on button at bounding box center [1089, 129] width 56 height 56
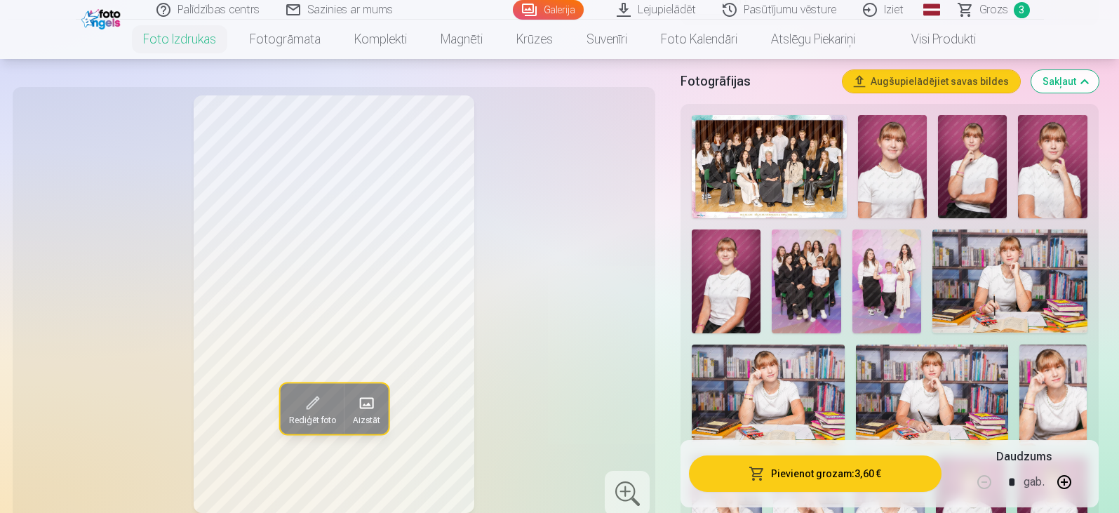
click at [823, 462] on button "Pievienot grozam : 3,60 €" at bounding box center [815, 473] width 252 height 36
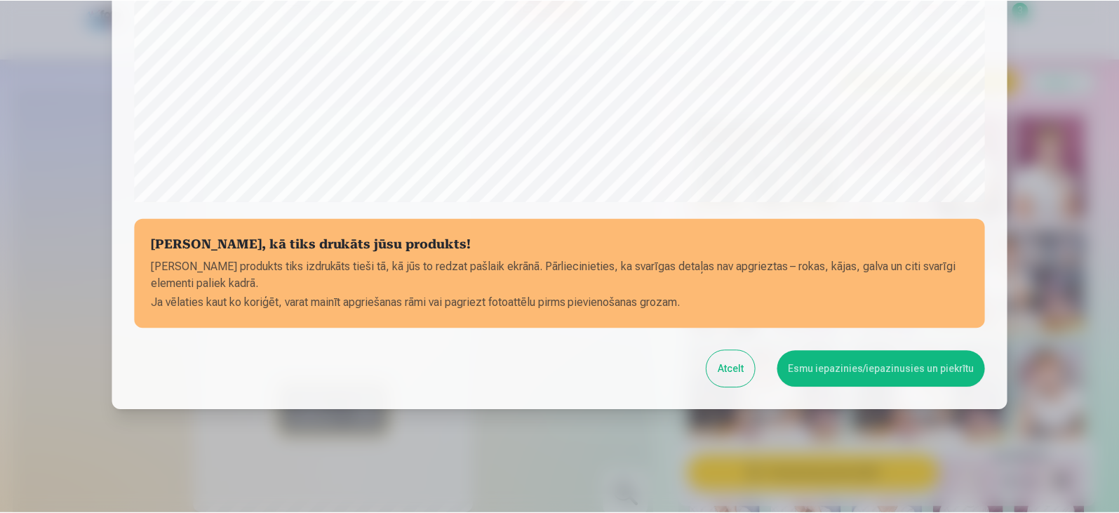
scroll to position [498, 0]
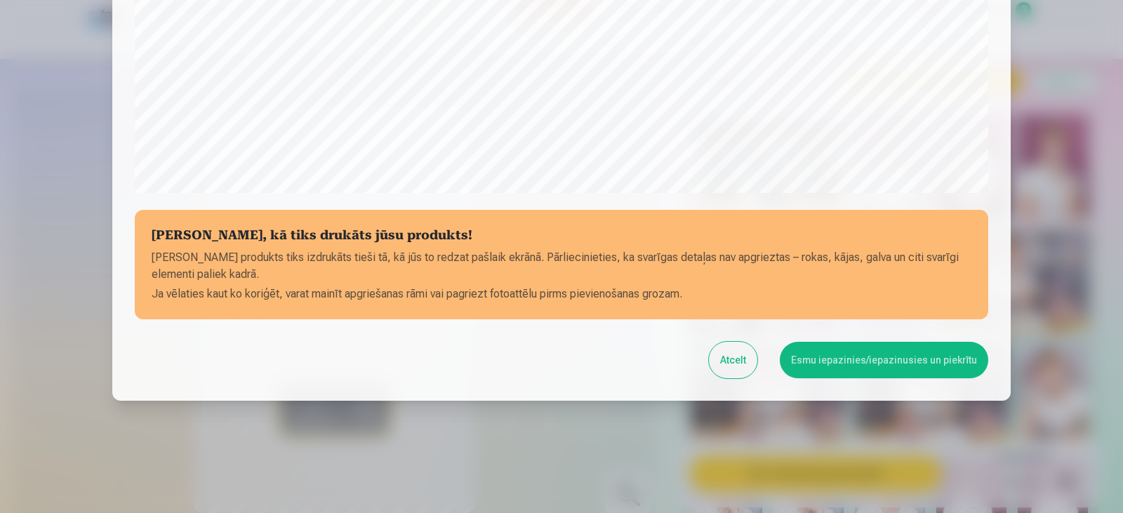
click at [822, 368] on button "Esmu iepazinies/iepazinusies un piekrītu" at bounding box center [884, 360] width 208 height 36
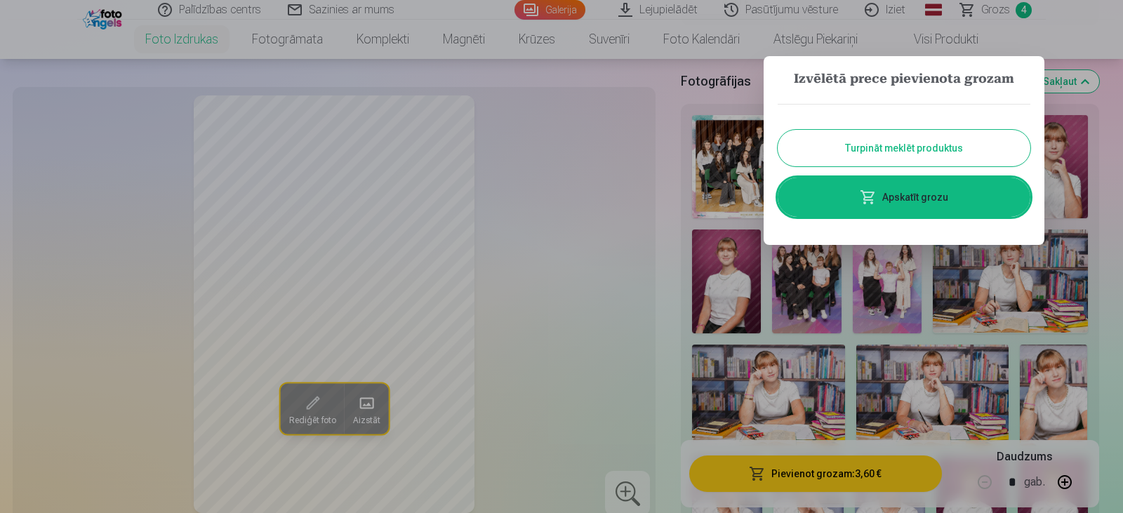
click at [925, 135] on button "Turpināt meklēt produktus" at bounding box center [903, 148] width 253 height 36
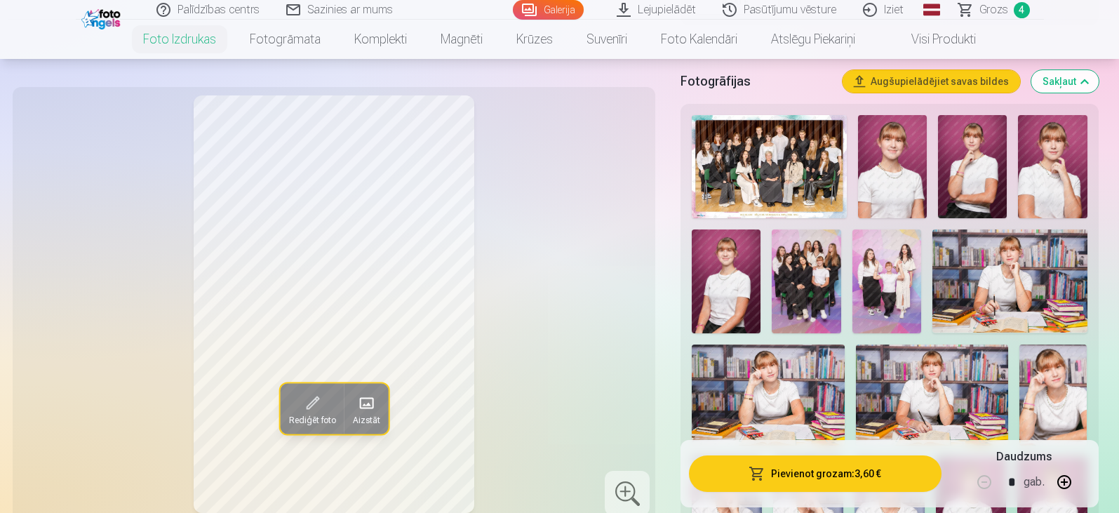
click at [1003, 9] on span "Grozs" at bounding box center [994, 9] width 29 height 17
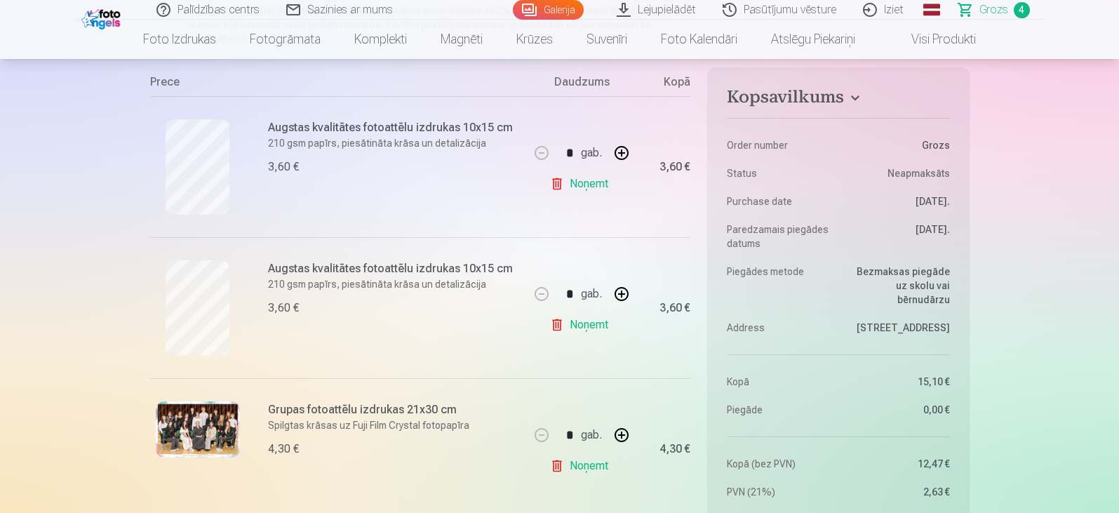
scroll to position [281, 0]
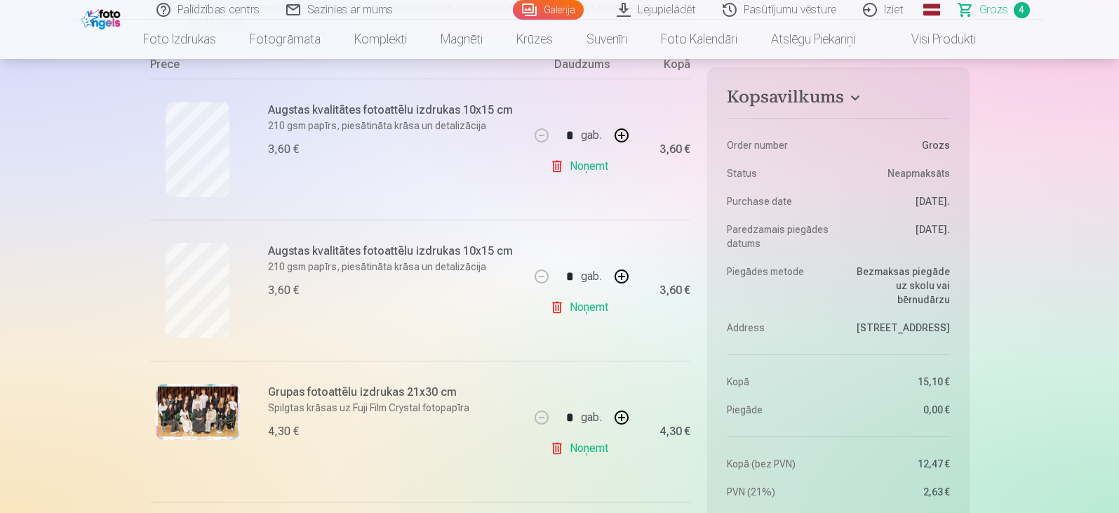
click at [595, 310] on link "Noņemt" at bounding box center [582, 307] width 64 height 28
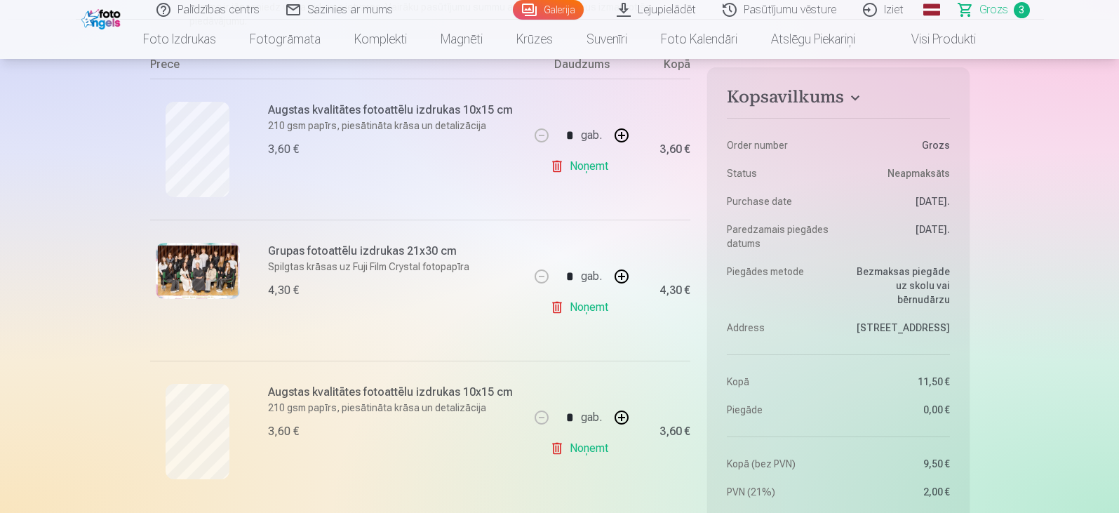
click at [588, 165] on link "Noņemt" at bounding box center [582, 166] width 64 height 28
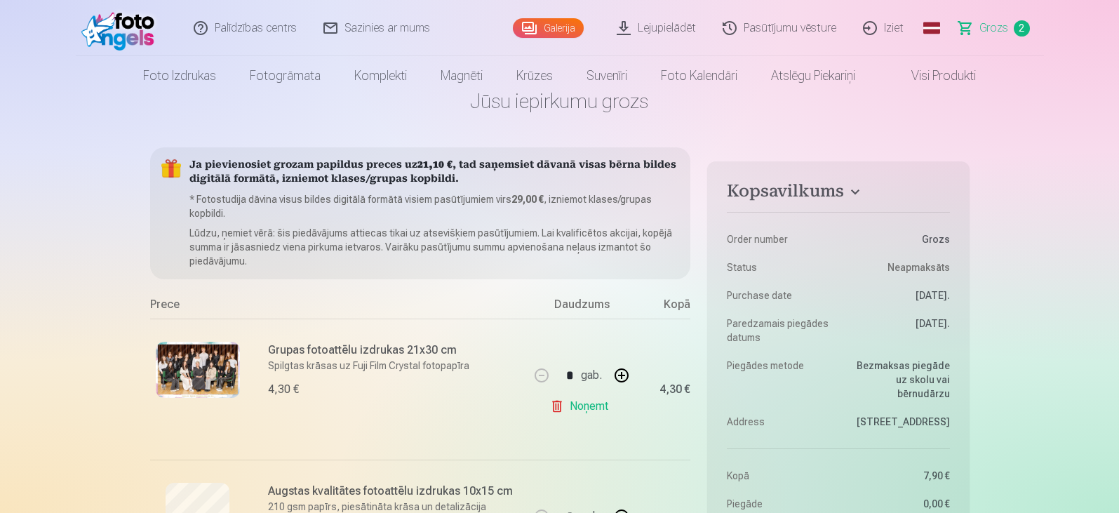
scroll to position [0, 0]
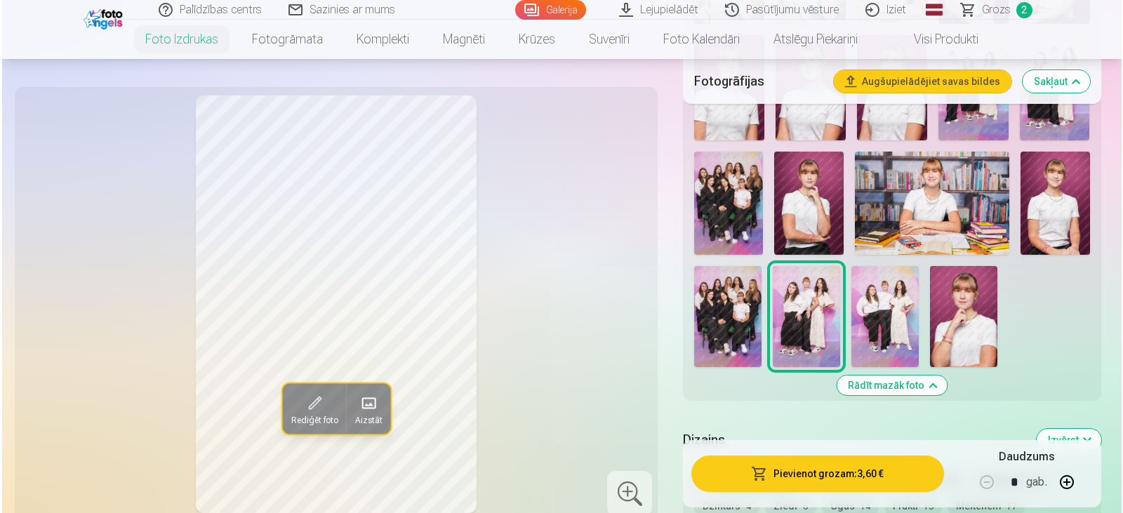
scroll to position [982, 0]
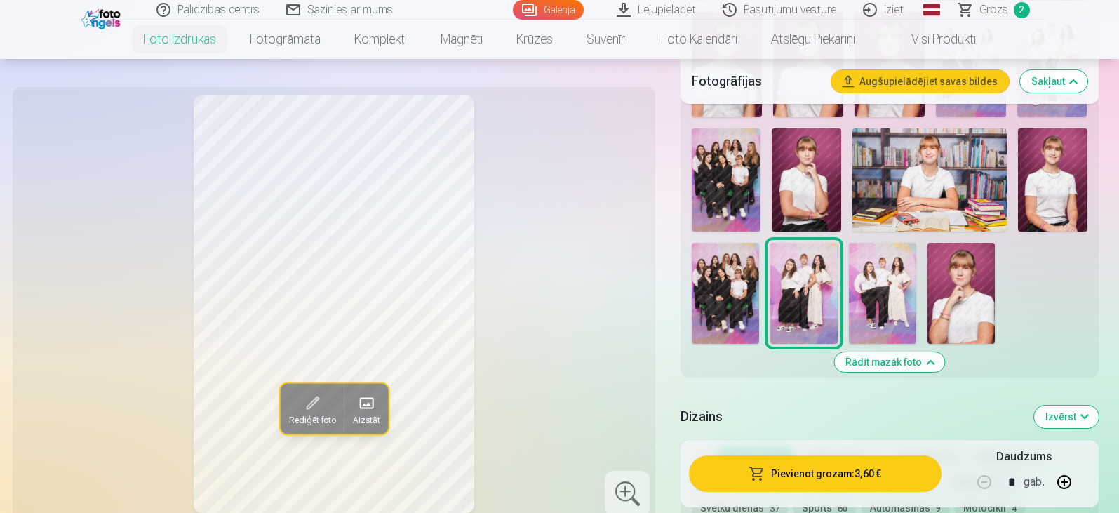
click at [886, 299] on img at bounding box center [882, 293] width 67 height 101
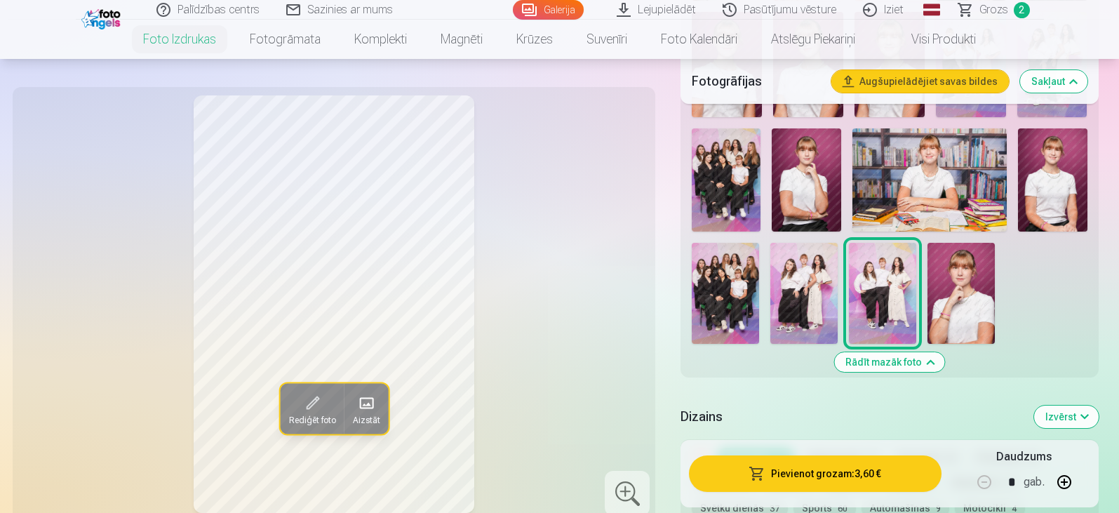
click at [743, 309] on img at bounding box center [725, 293] width 67 height 101
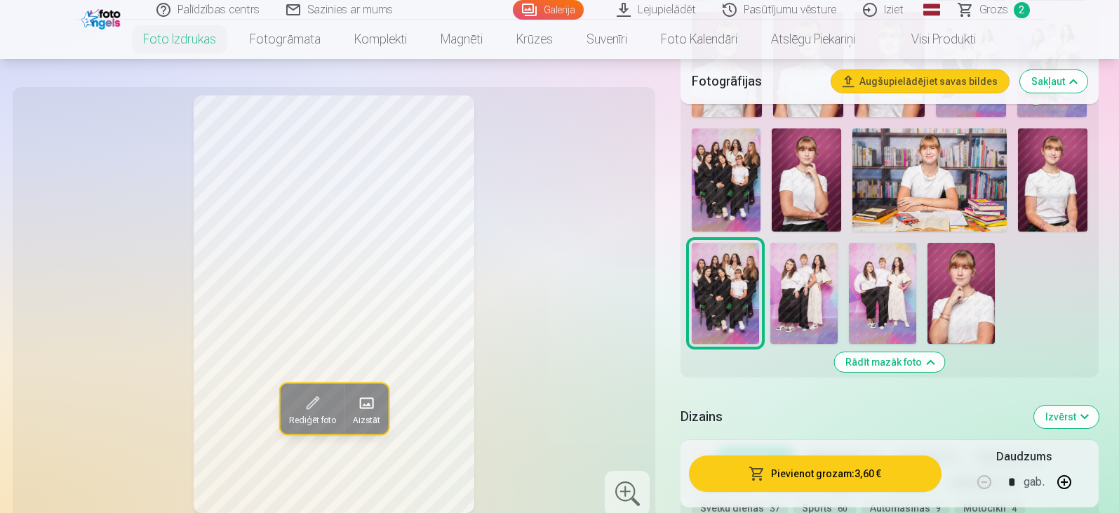
click at [723, 179] on img at bounding box center [726, 179] width 69 height 103
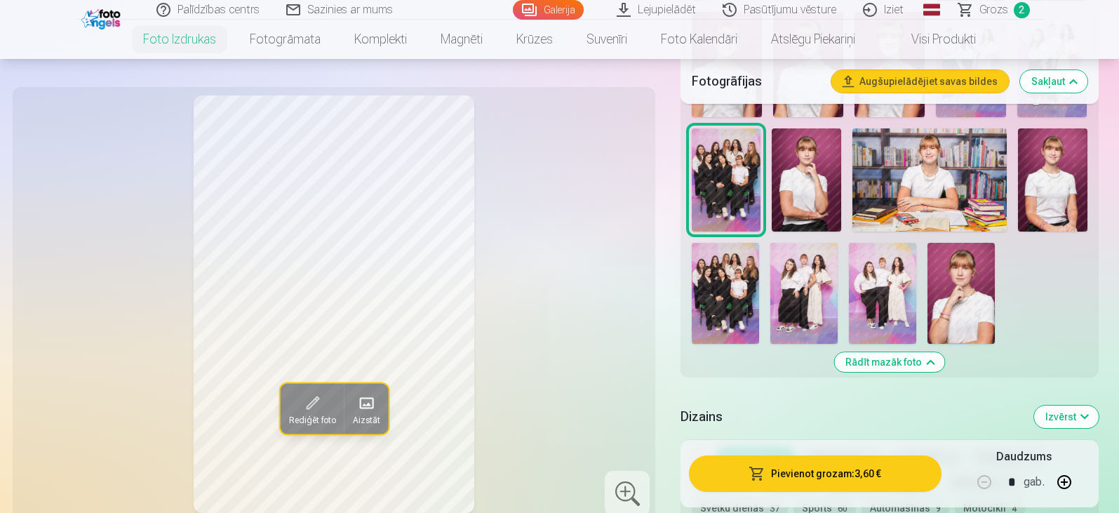
click at [739, 274] on img at bounding box center [725, 293] width 67 height 101
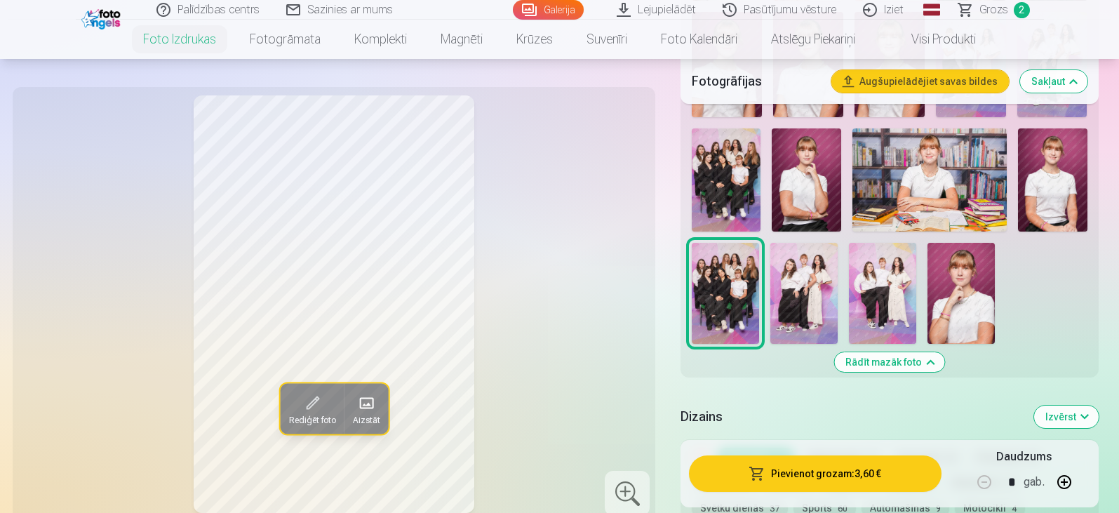
click at [730, 175] on img at bounding box center [726, 179] width 69 height 103
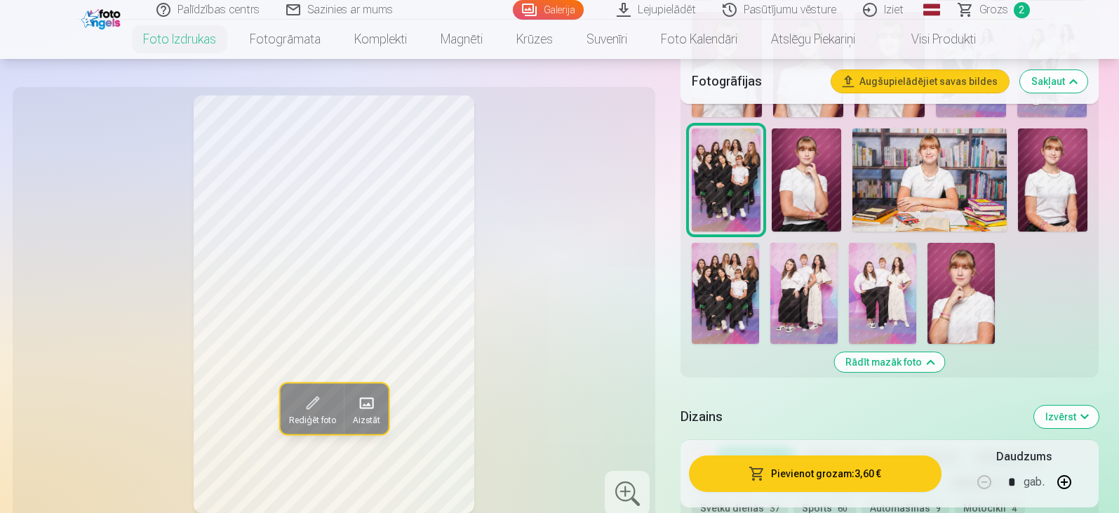
click at [728, 286] on img at bounding box center [725, 293] width 67 height 101
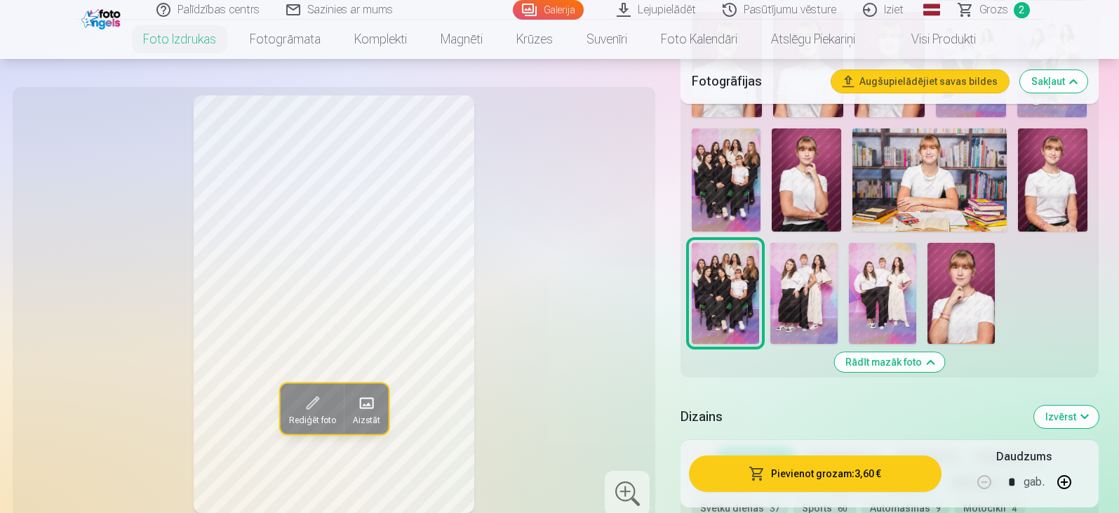
click at [798, 477] on button "Pievienot grozam : 3,60 €" at bounding box center [815, 473] width 252 height 36
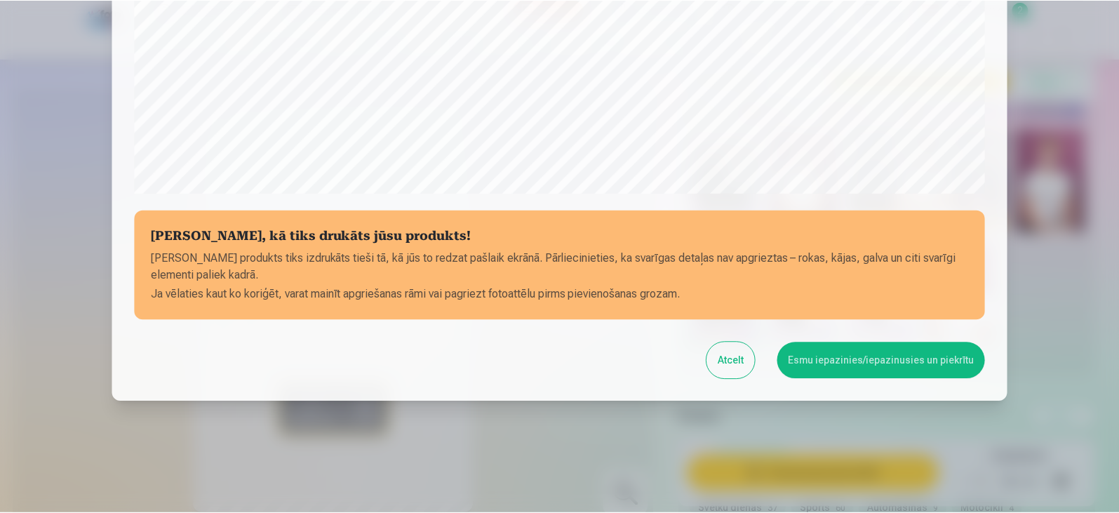
scroll to position [498, 0]
click at [857, 357] on button "Esmu iepazinies/iepazinusies un piekrītu" at bounding box center [884, 360] width 208 height 36
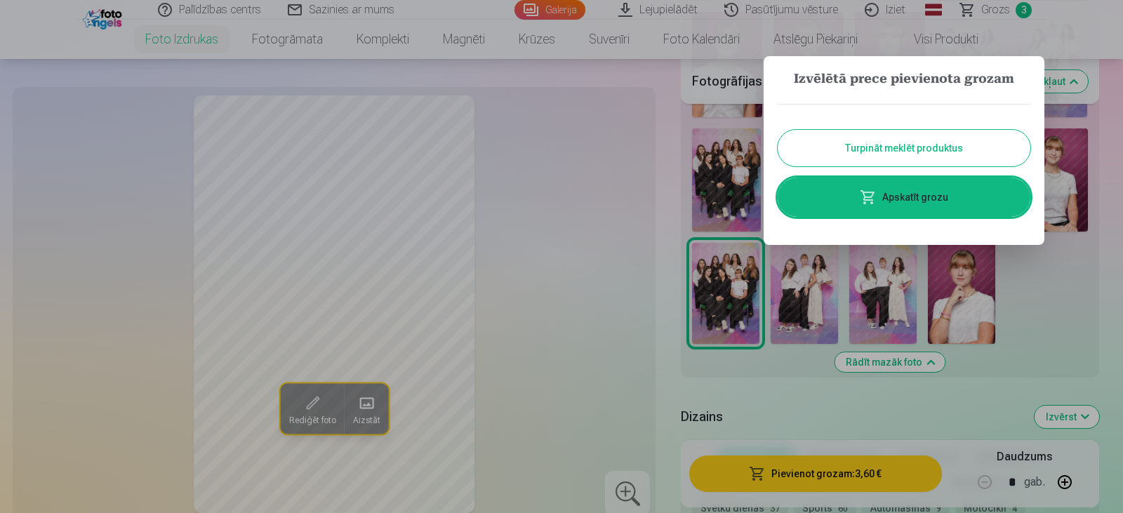
click at [947, 148] on button "Turpināt meklēt produktus" at bounding box center [903, 148] width 253 height 36
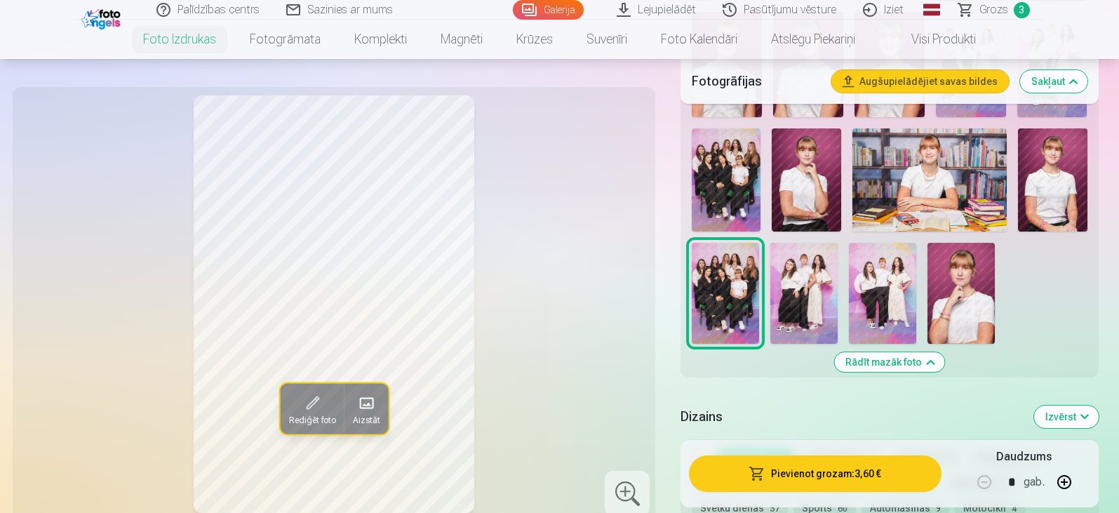
click at [969, 291] on img at bounding box center [961, 293] width 67 height 101
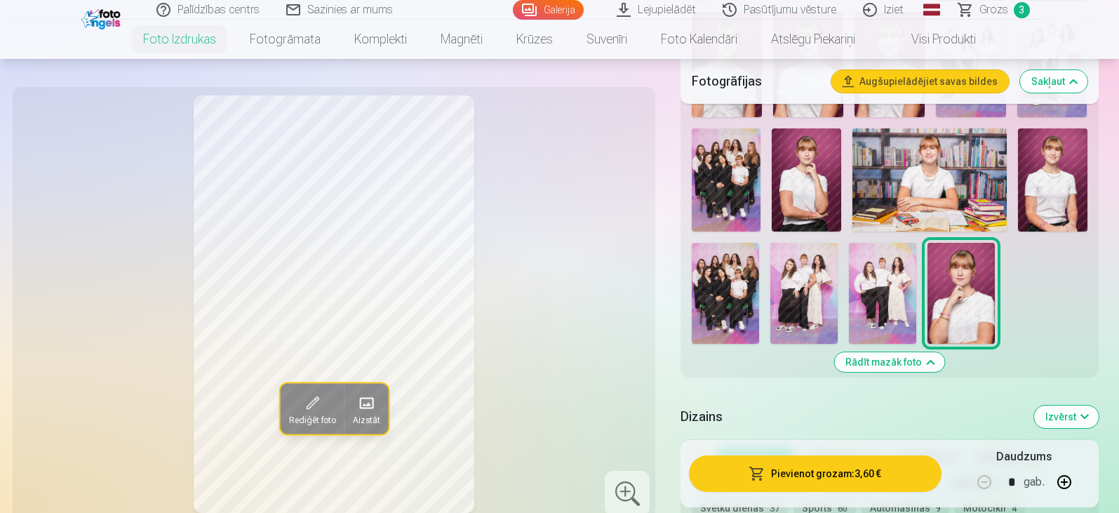
click at [810, 168] on img at bounding box center [806, 179] width 69 height 103
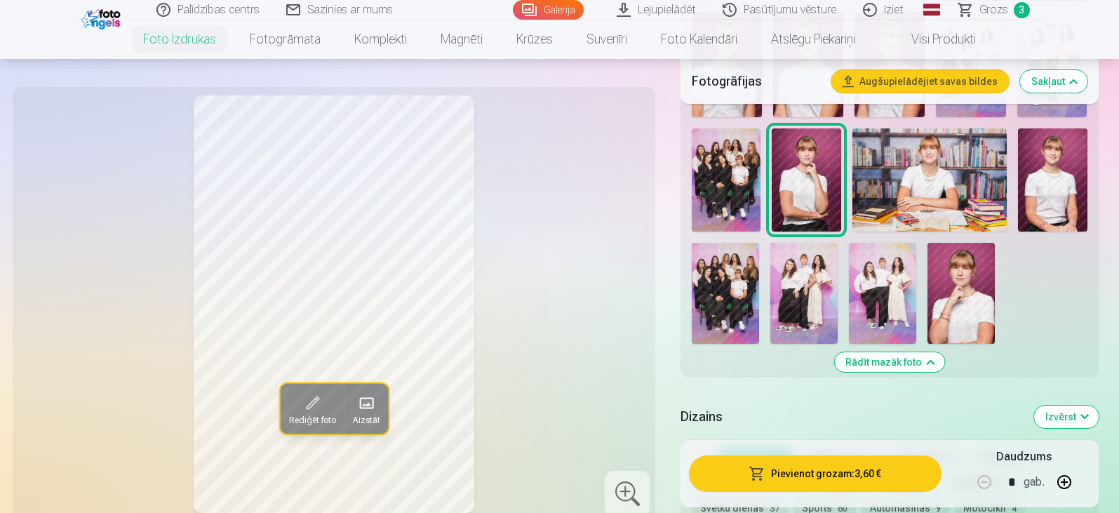
click at [909, 201] on img at bounding box center [930, 179] width 155 height 103
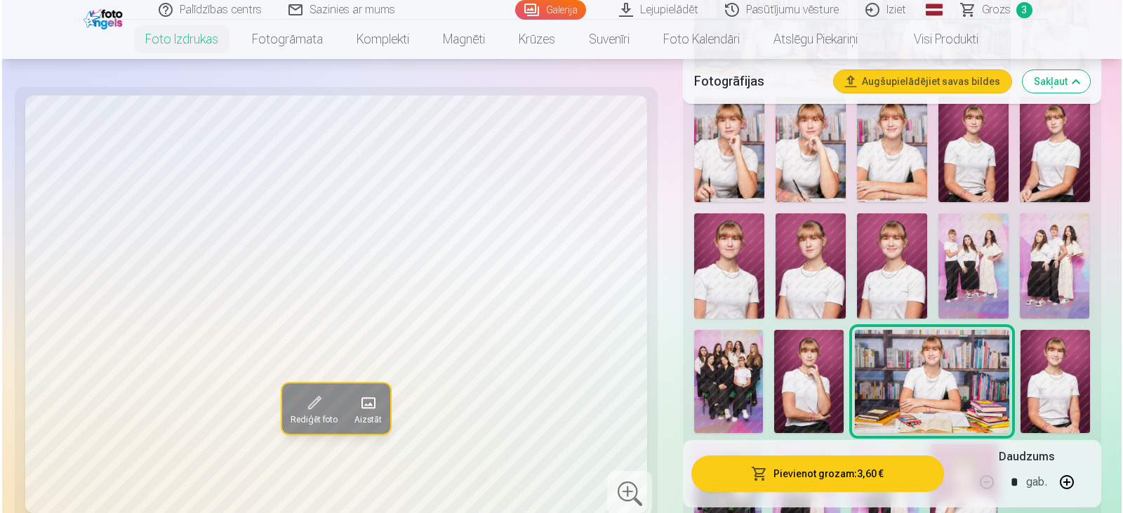
scroll to position [772, 0]
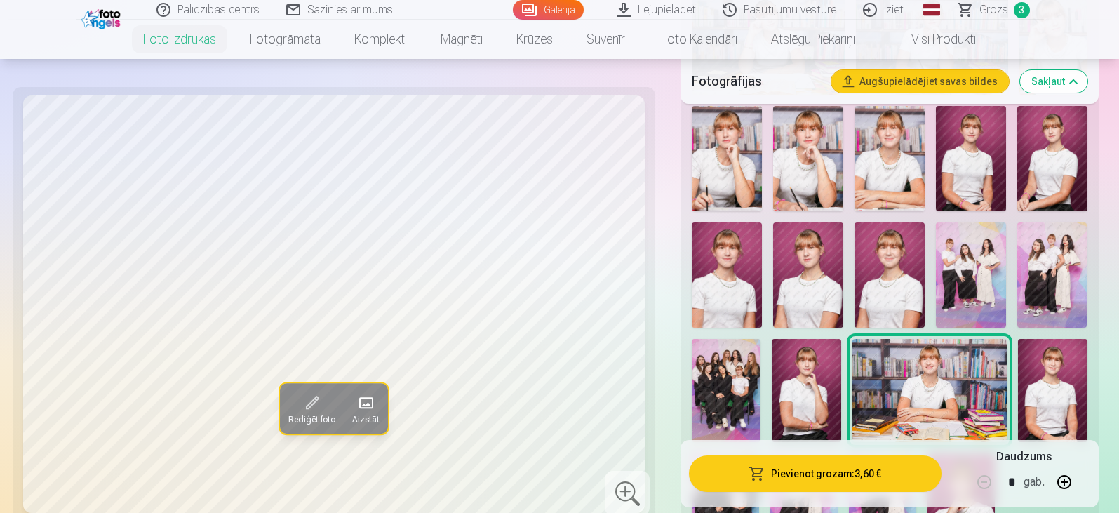
click at [879, 276] on img at bounding box center [890, 274] width 70 height 105
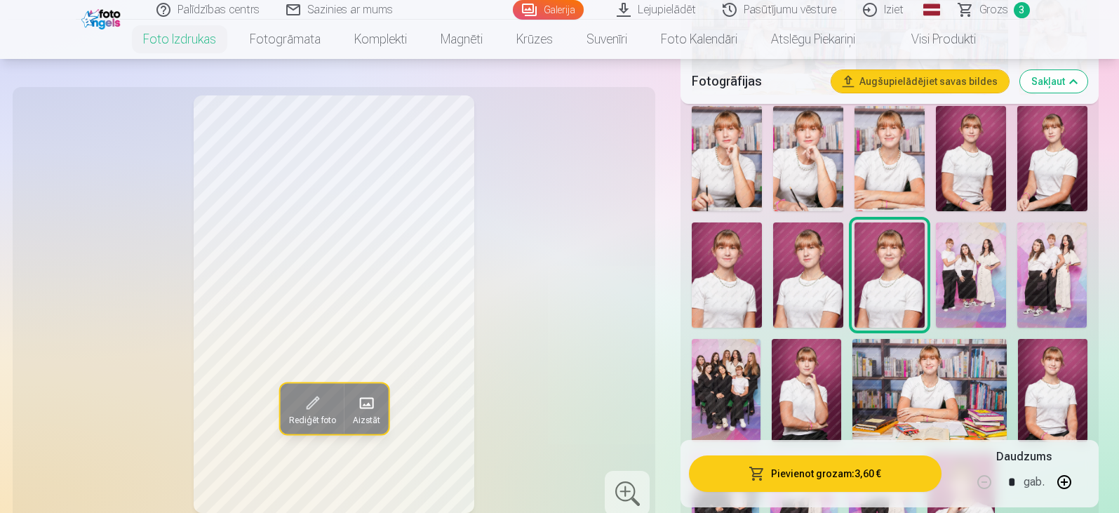
click at [815, 273] on img at bounding box center [808, 274] width 70 height 105
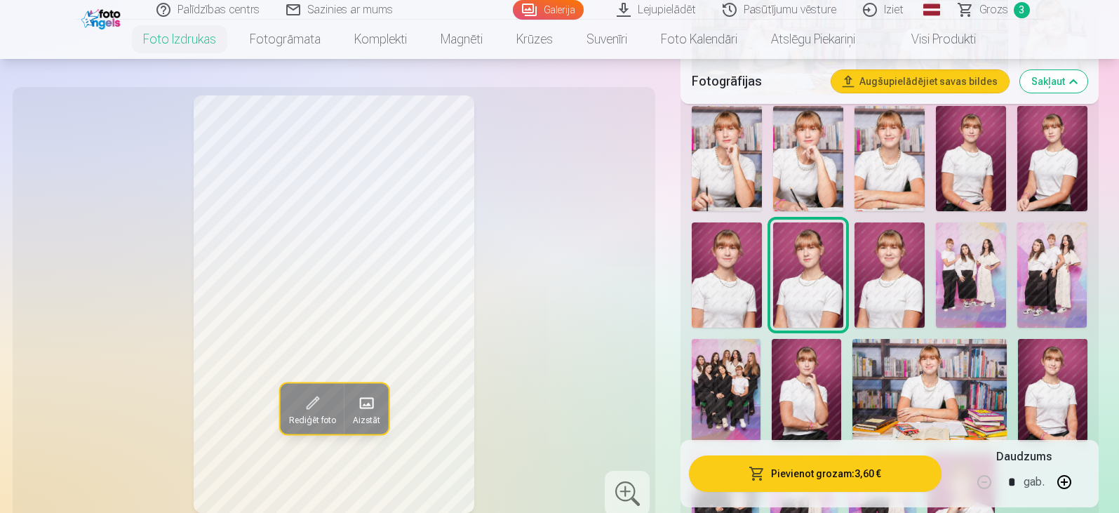
click at [719, 286] on img at bounding box center [727, 274] width 70 height 105
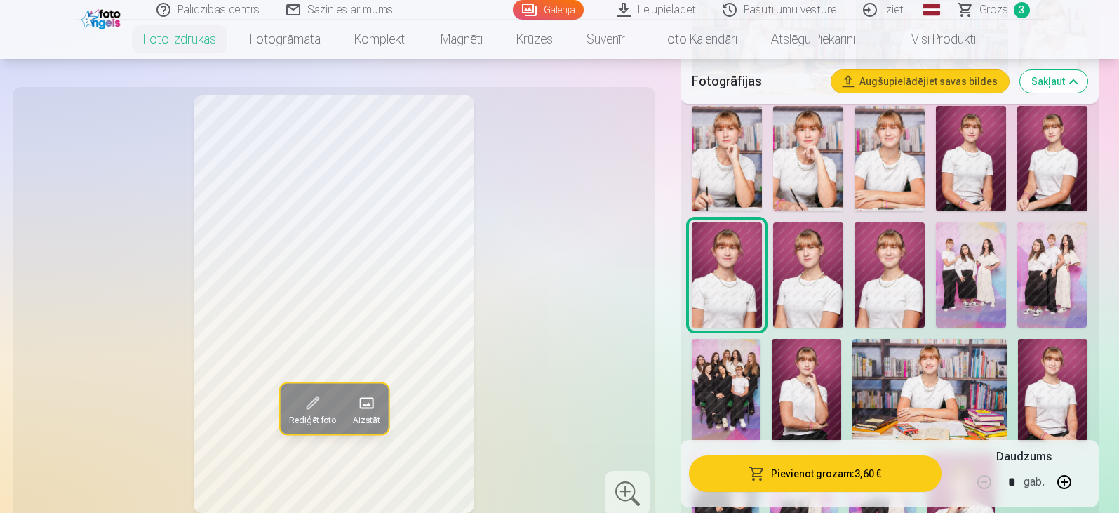
click at [1051, 125] on img at bounding box center [1052, 158] width 70 height 105
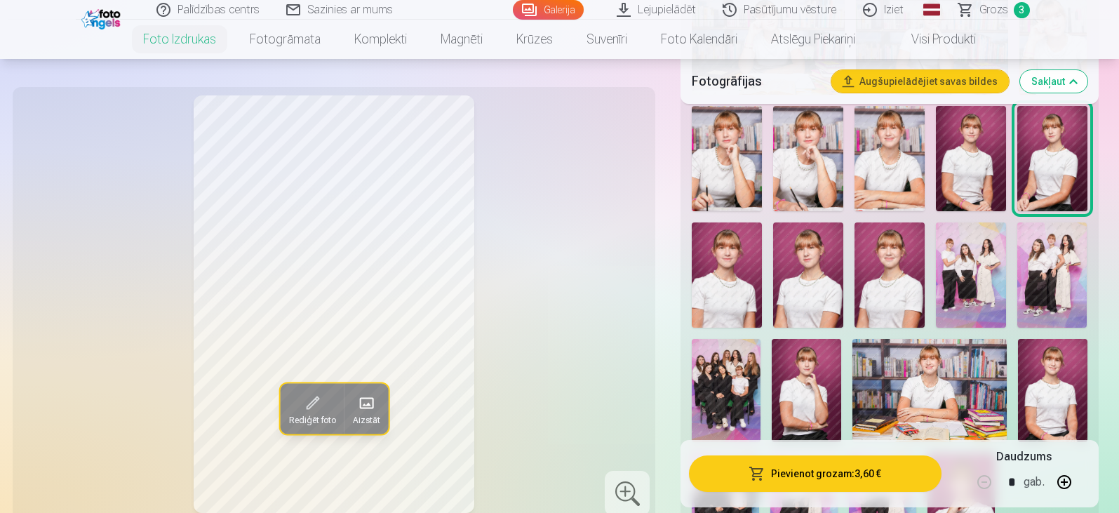
click at [1013, 149] on div at bounding box center [889, 159] width 406 height 801
click at [986, 151] on img at bounding box center [971, 158] width 70 height 105
click at [707, 269] on img at bounding box center [727, 274] width 70 height 105
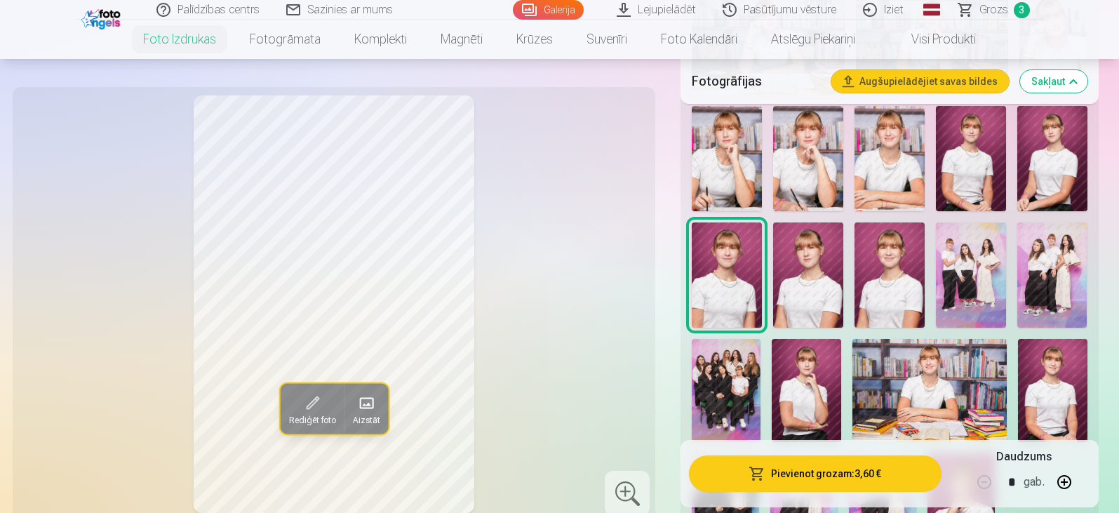
click at [951, 168] on img at bounding box center [971, 158] width 70 height 105
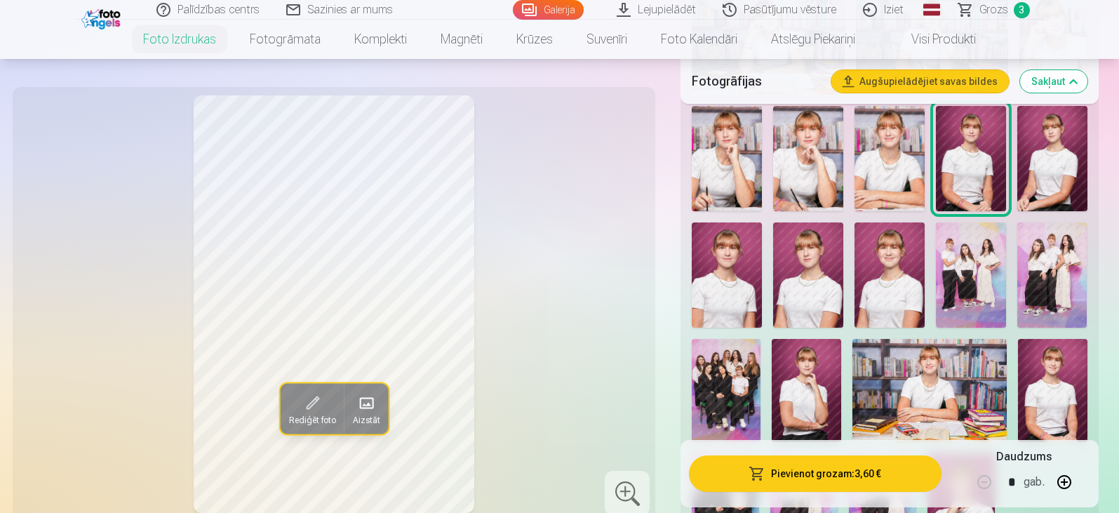
click at [723, 269] on img at bounding box center [727, 274] width 70 height 105
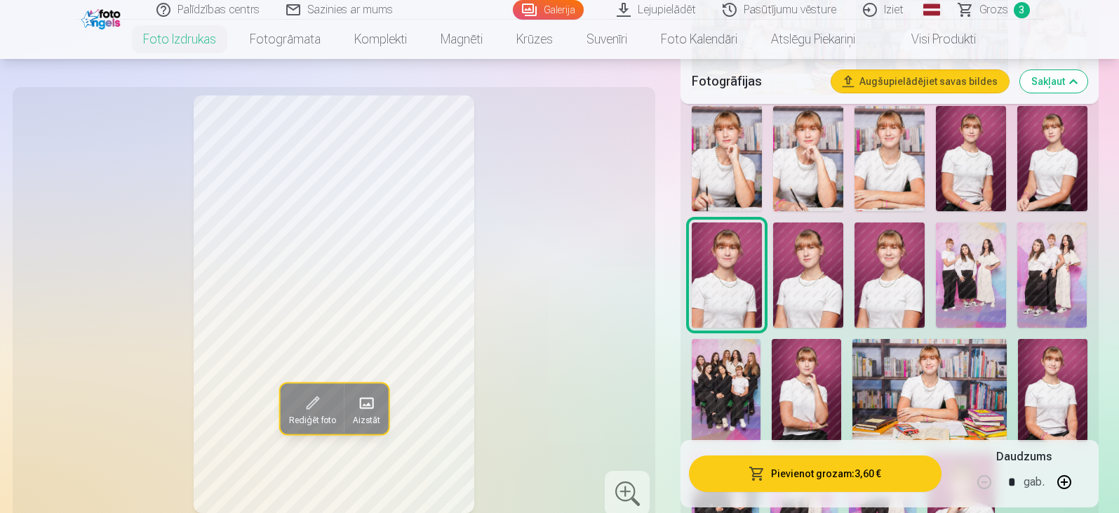
click at [764, 469] on span "button" at bounding box center [757, 474] width 17 height 14
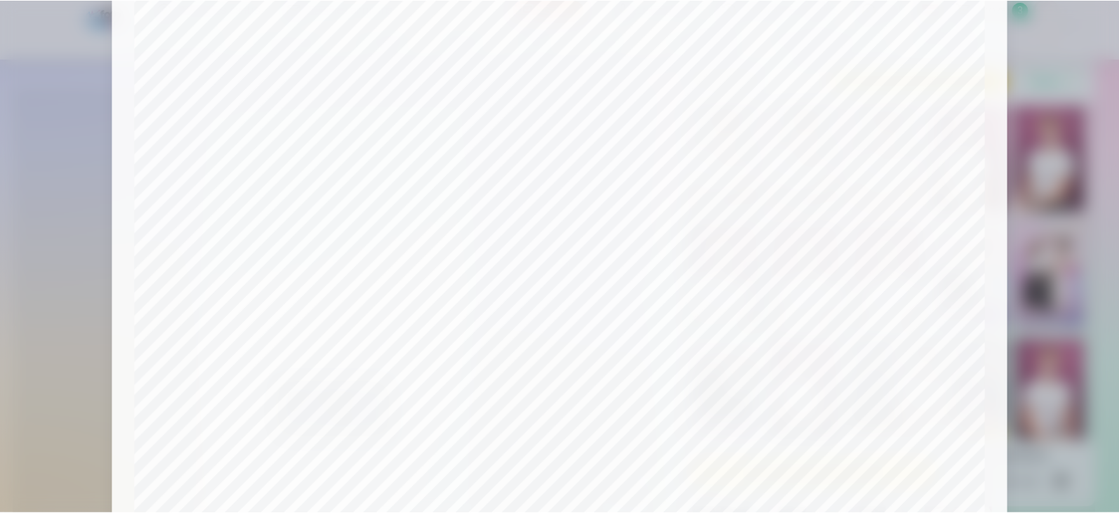
scroll to position [427, 0]
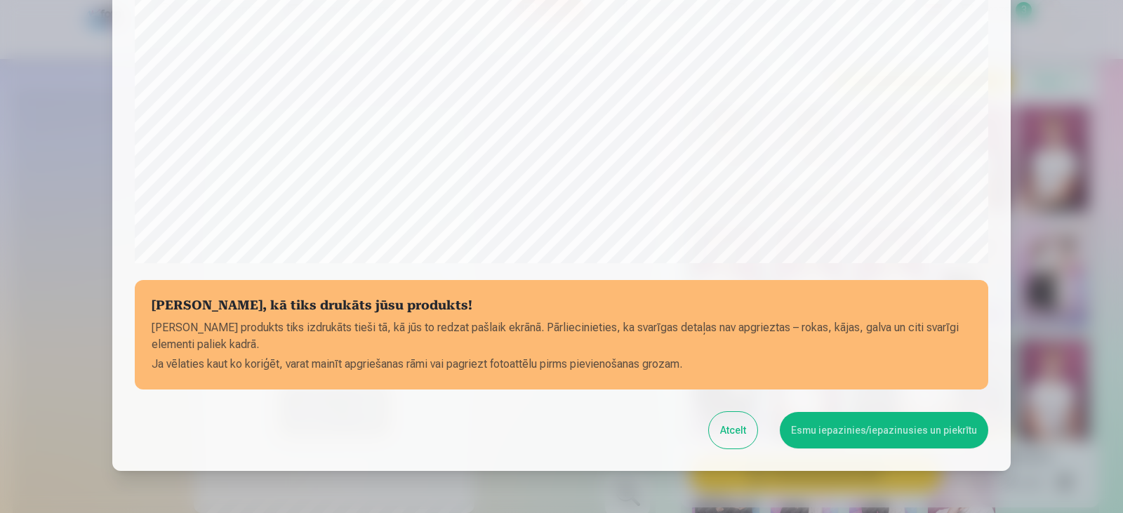
click at [815, 432] on button "Esmu iepazinies/iepazinusies un piekrītu" at bounding box center [884, 430] width 208 height 36
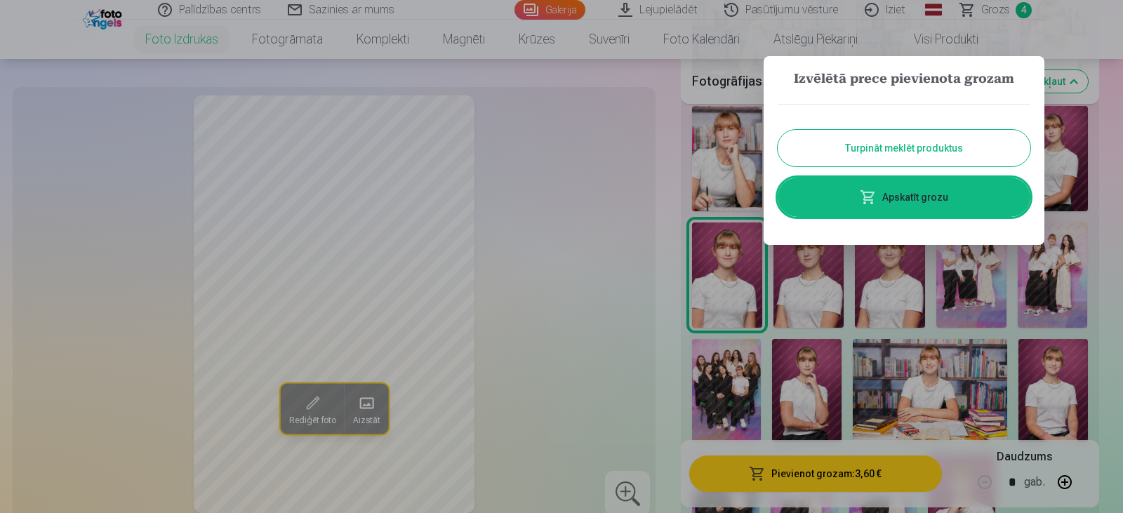
click at [928, 140] on button "Turpināt meklēt produktus" at bounding box center [903, 148] width 253 height 36
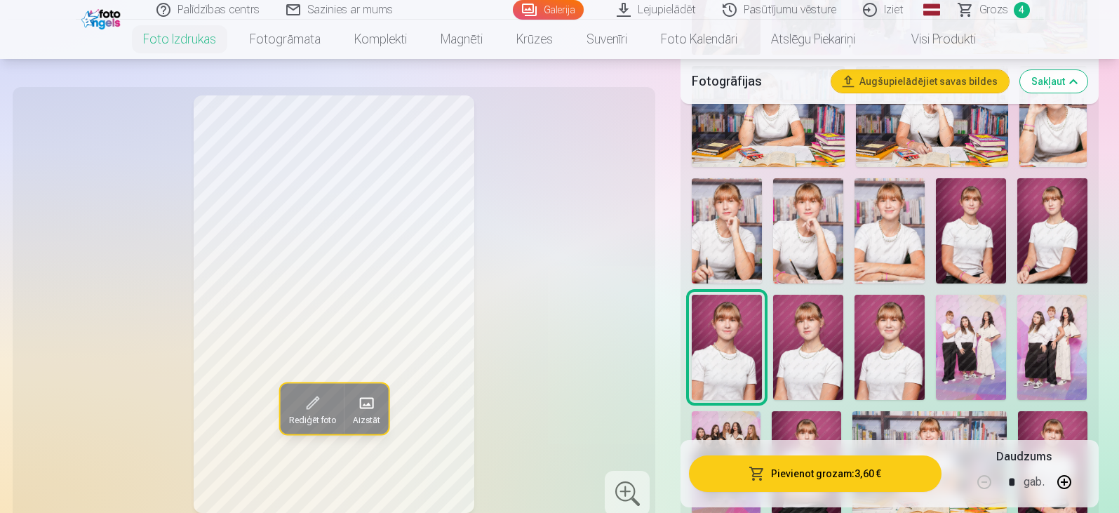
scroll to position [632, 0]
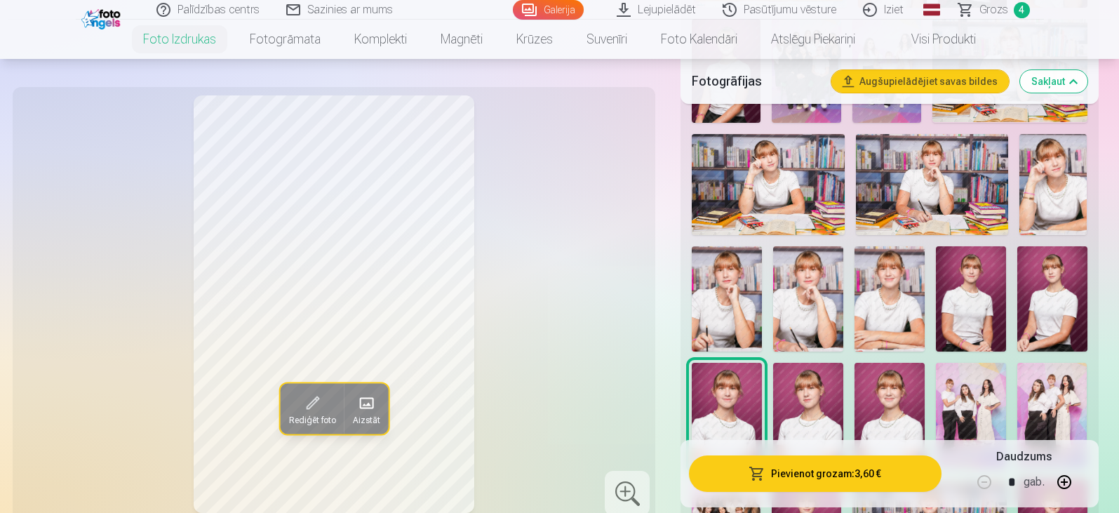
click at [905, 303] on img at bounding box center [890, 298] width 70 height 105
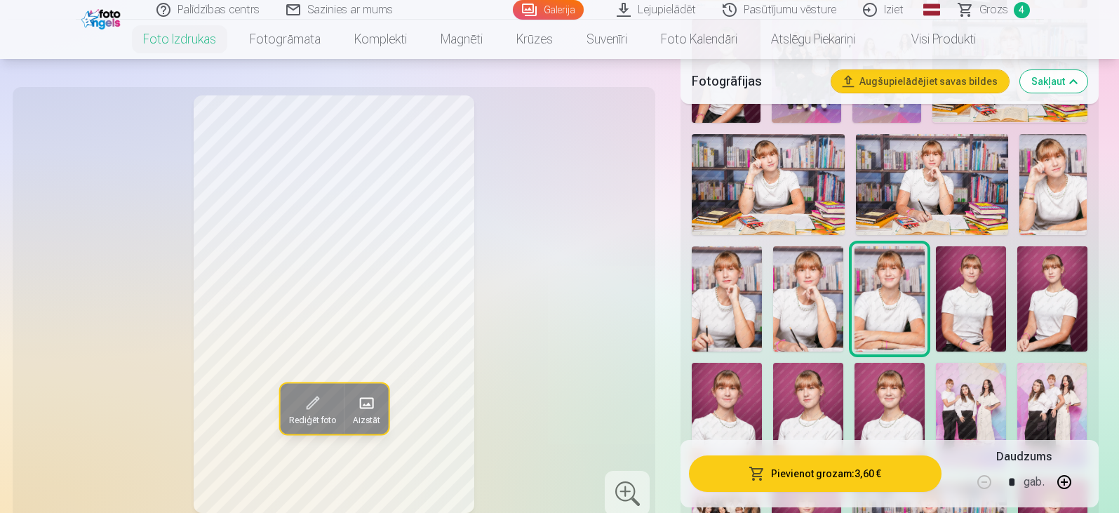
click at [817, 300] on img at bounding box center [808, 298] width 70 height 105
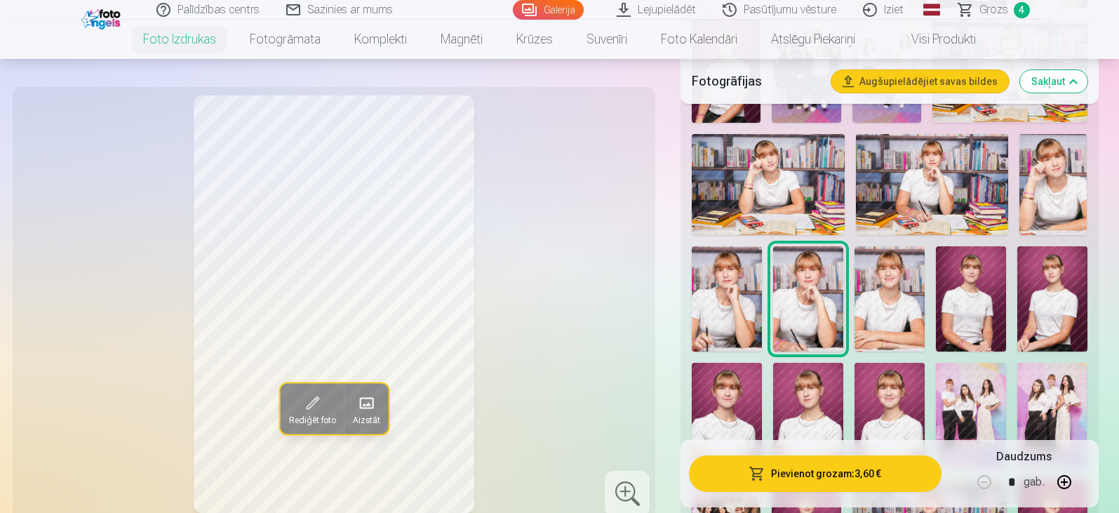
click at [734, 311] on img at bounding box center [727, 298] width 70 height 105
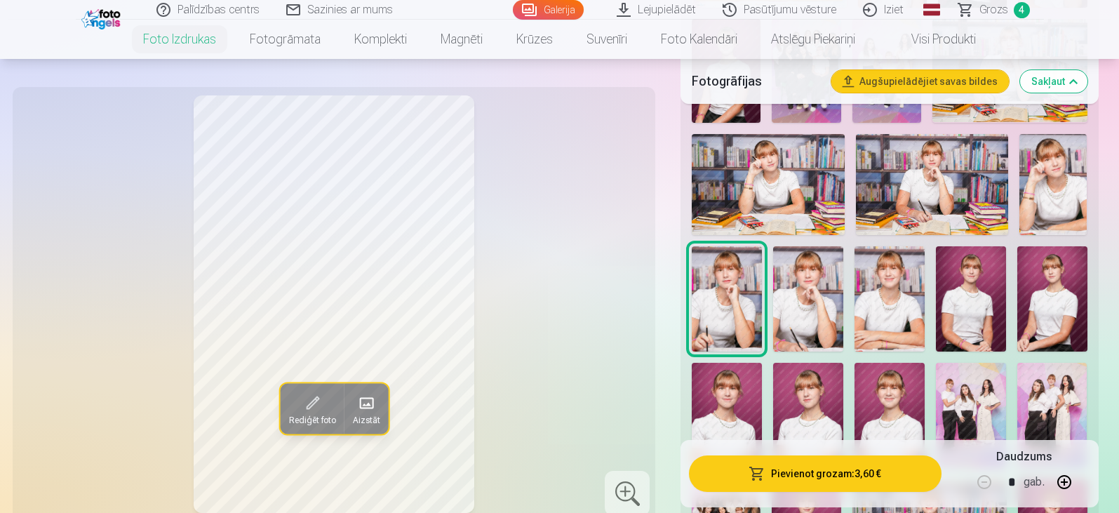
click at [1035, 197] on img at bounding box center [1054, 185] width 68 height 102
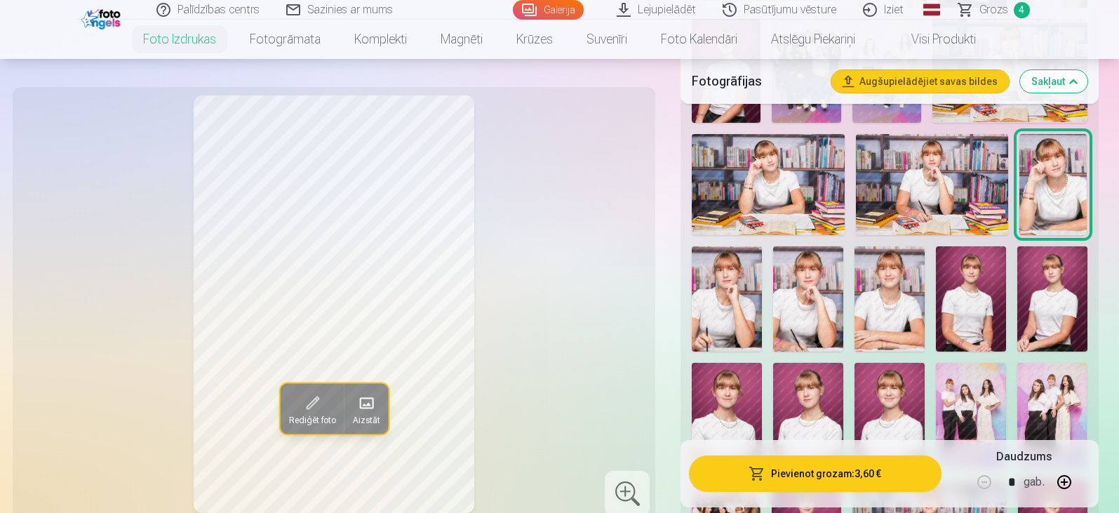
click at [837, 219] on img at bounding box center [768, 185] width 152 height 102
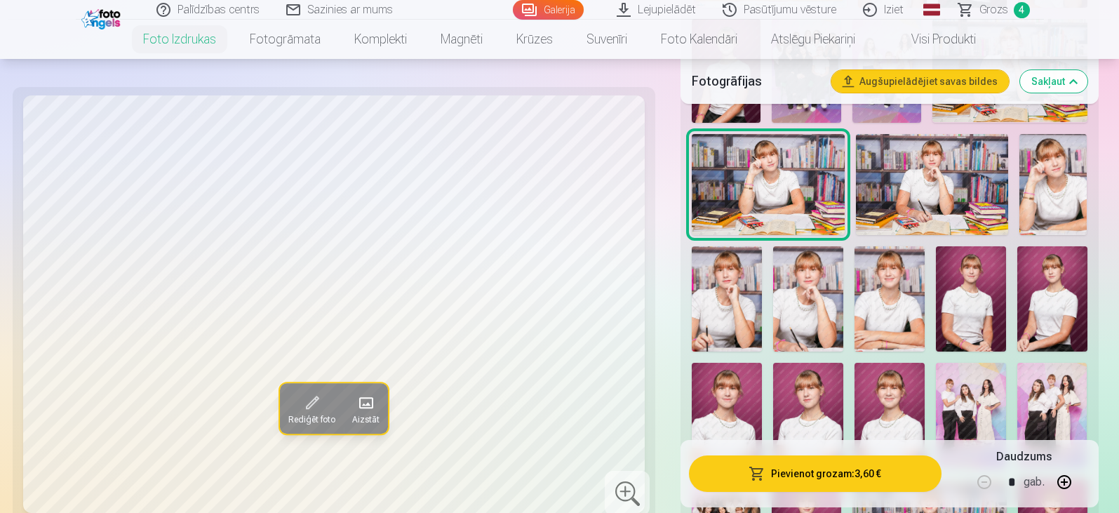
click at [938, 207] on img at bounding box center [932, 185] width 152 height 102
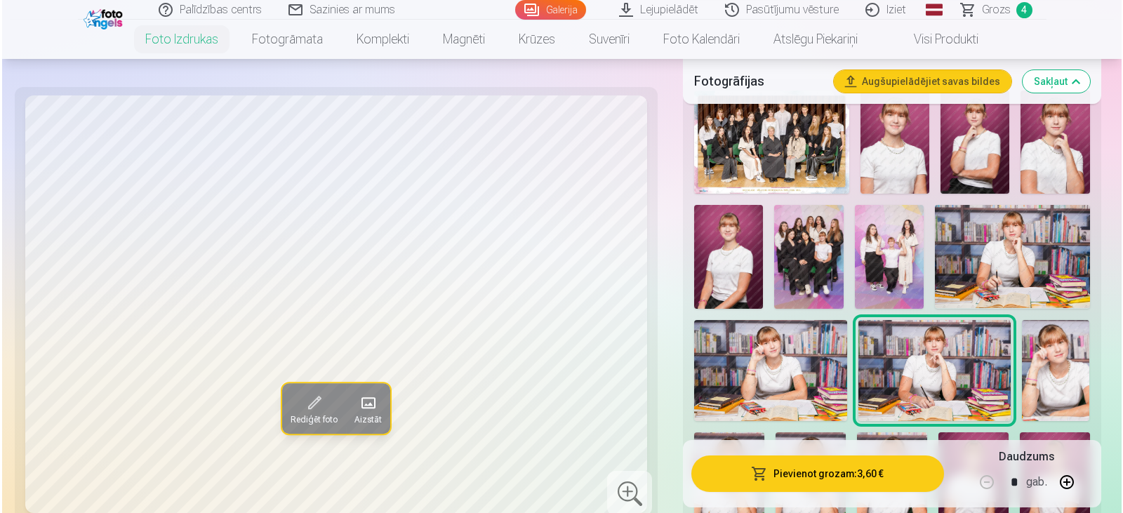
scroll to position [421, 0]
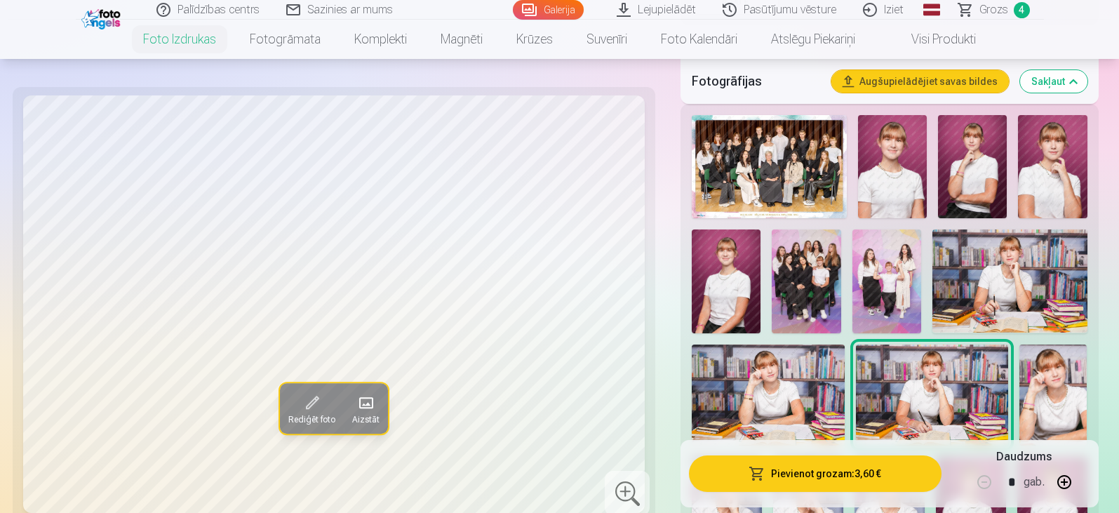
click at [1011, 287] on img at bounding box center [1010, 280] width 155 height 103
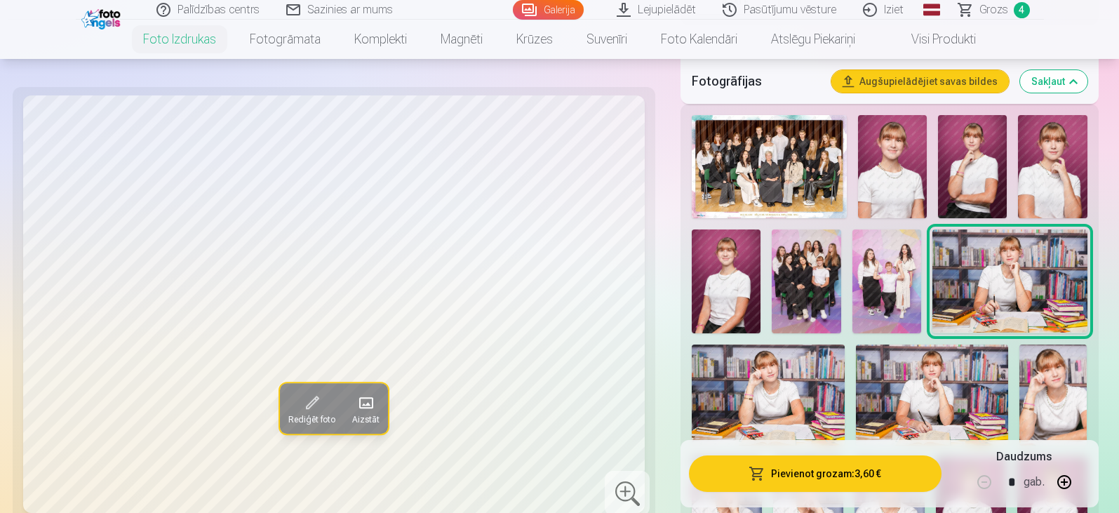
click at [869, 286] on img at bounding box center [887, 280] width 69 height 103
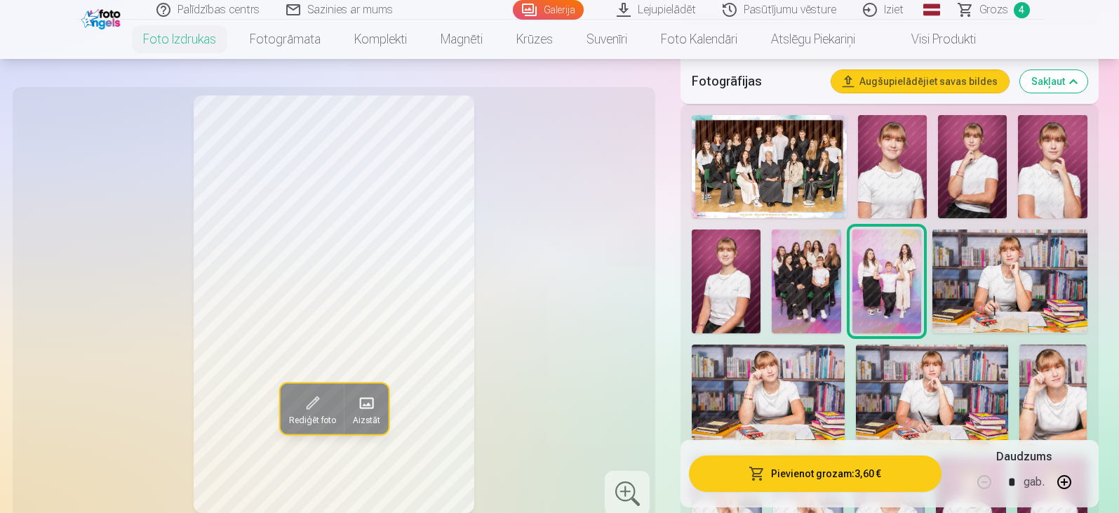
click at [685, 272] on div "Rādīt mazāk foto" at bounding box center [890, 521] width 418 height 835
click at [682, 269] on div "Rādīt mazāk foto" at bounding box center [890, 521] width 418 height 835
click at [735, 272] on img at bounding box center [726, 280] width 69 height 103
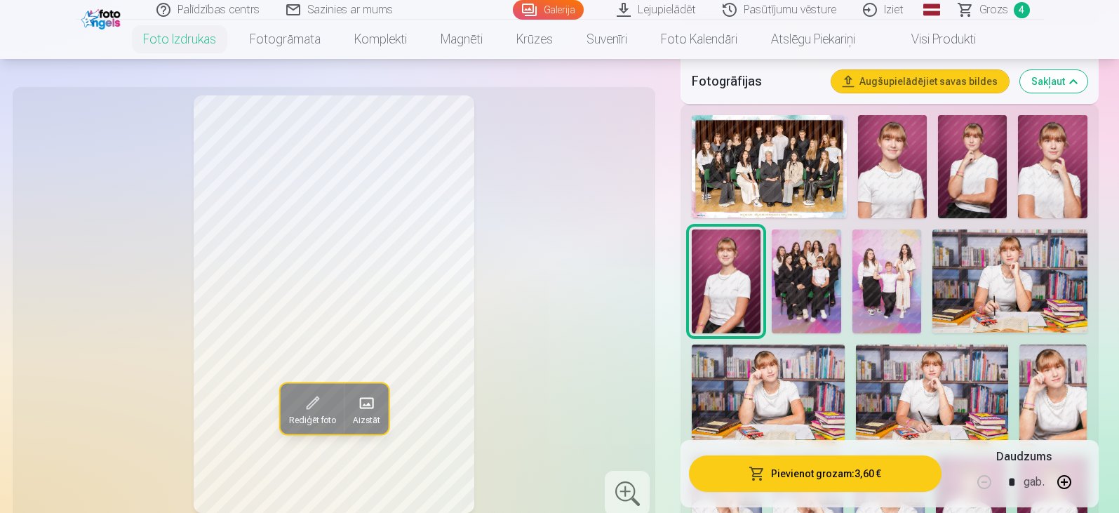
click at [1050, 175] on img at bounding box center [1052, 166] width 69 height 103
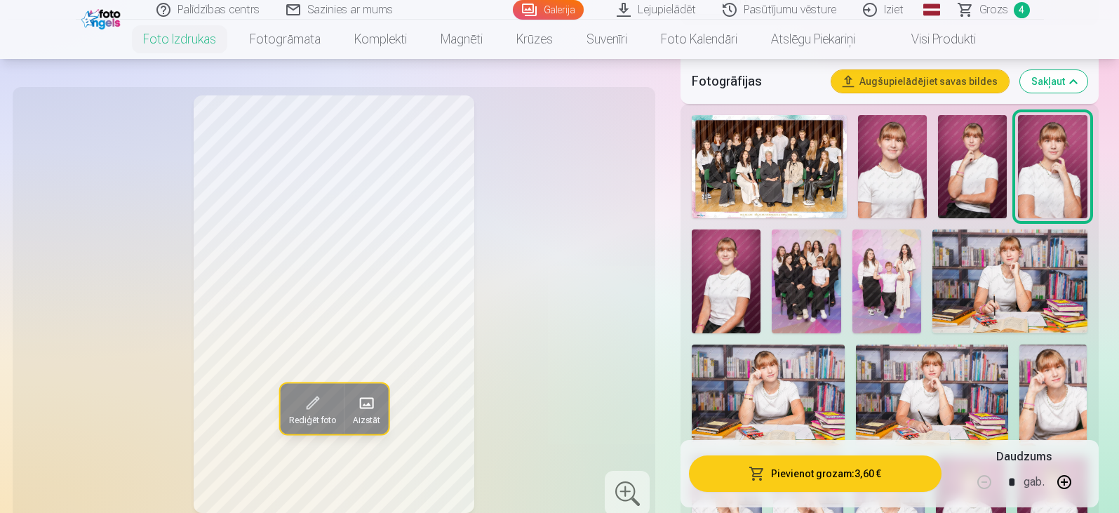
click at [981, 174] on img at bounding box center [972, 166] width 69 height 103
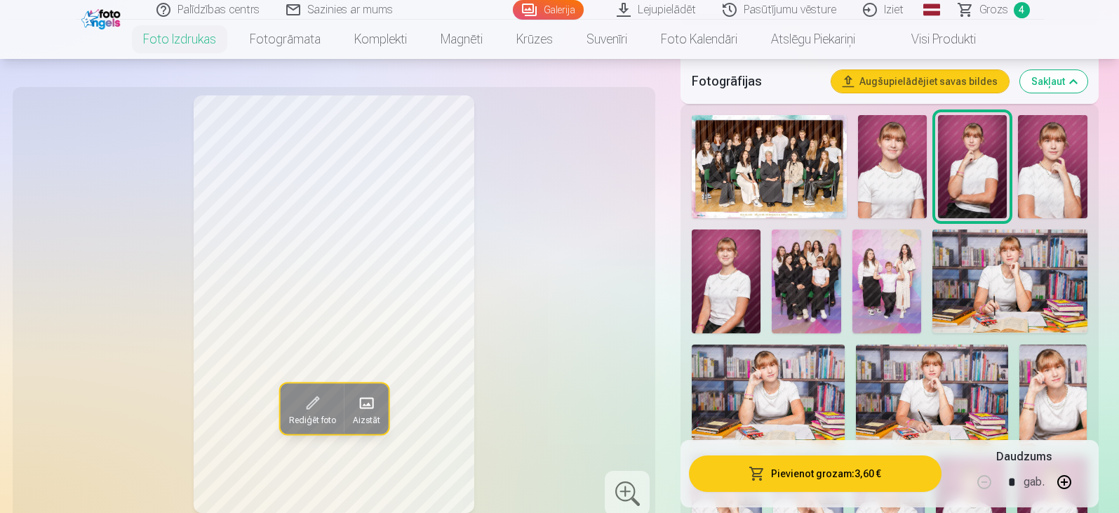
click at [921, 174] on img at bounding box center [892, 166] width 69 height 103
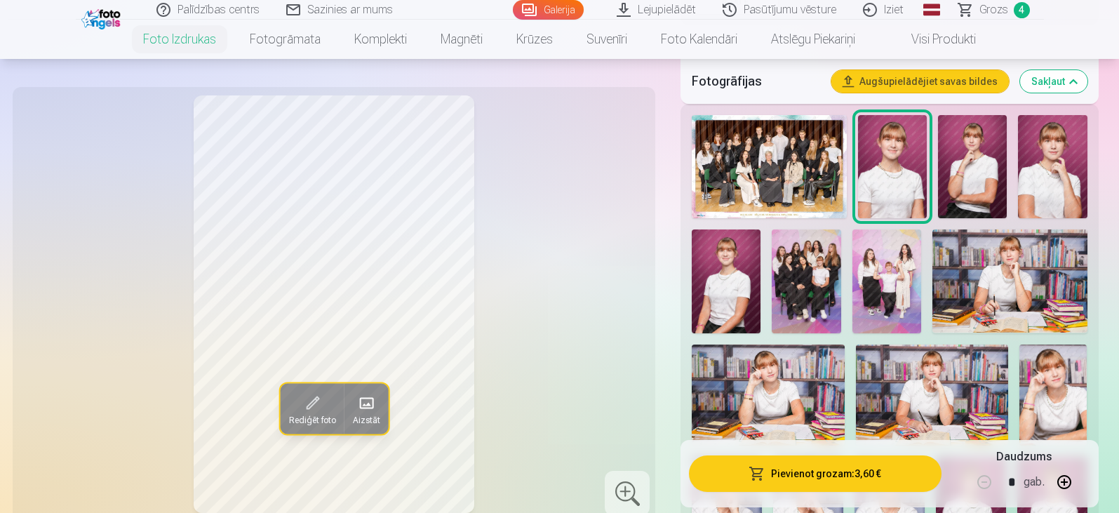
click at [821, 480] on button "Pievienot grozam : 3,60 €" at bounding box center [815, 473] width 252 height 36
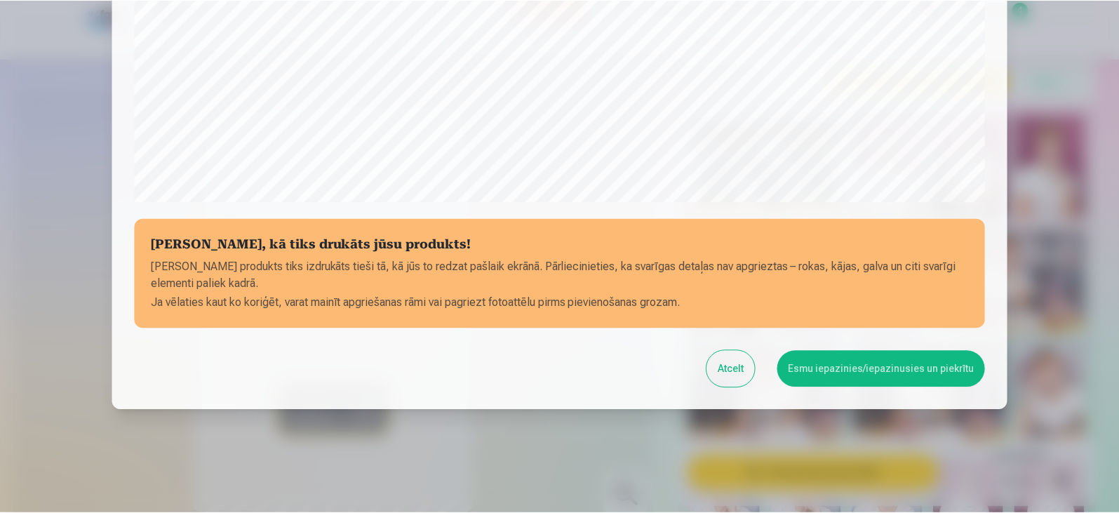
scroll to position [498, 0]
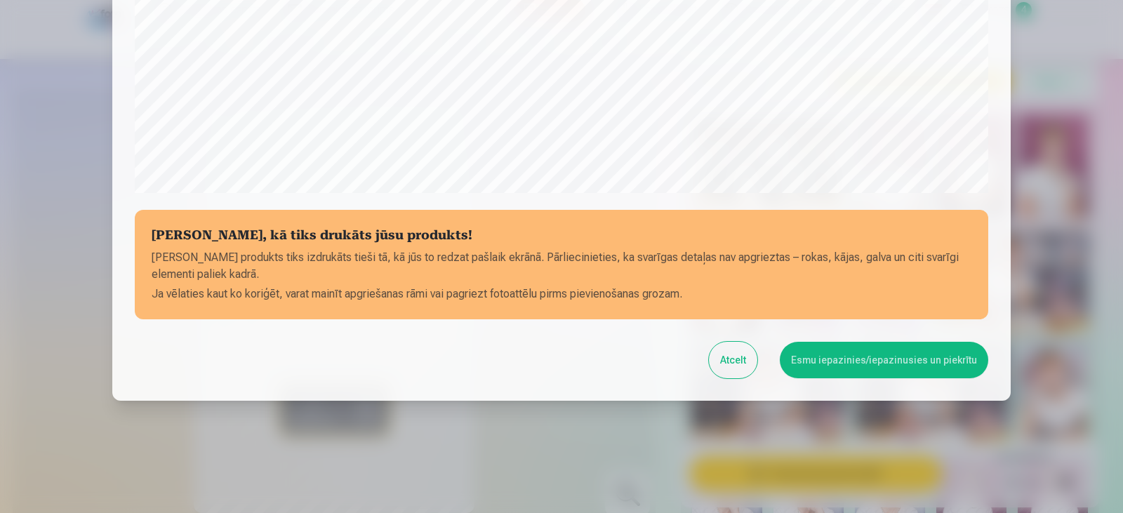
click at [850, 375] on button "Esmu iepazinies/iepazinusies un piekrītu" at bounding box center [884, 360] width 208 height 36
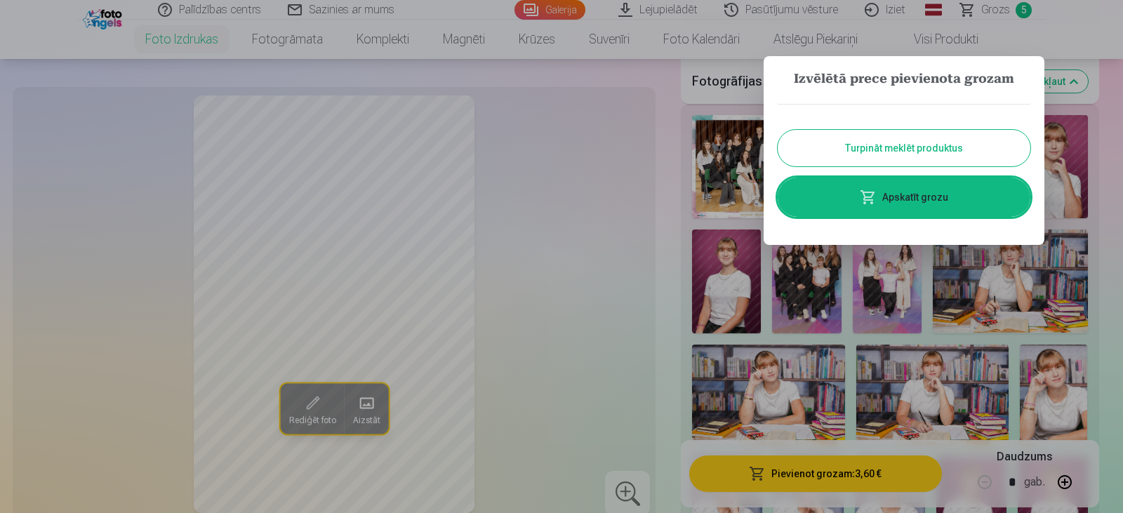
click at [883, 147] on button "Turpināt meklēt produktus" at bounding box center [903, 148] width 253 height 36
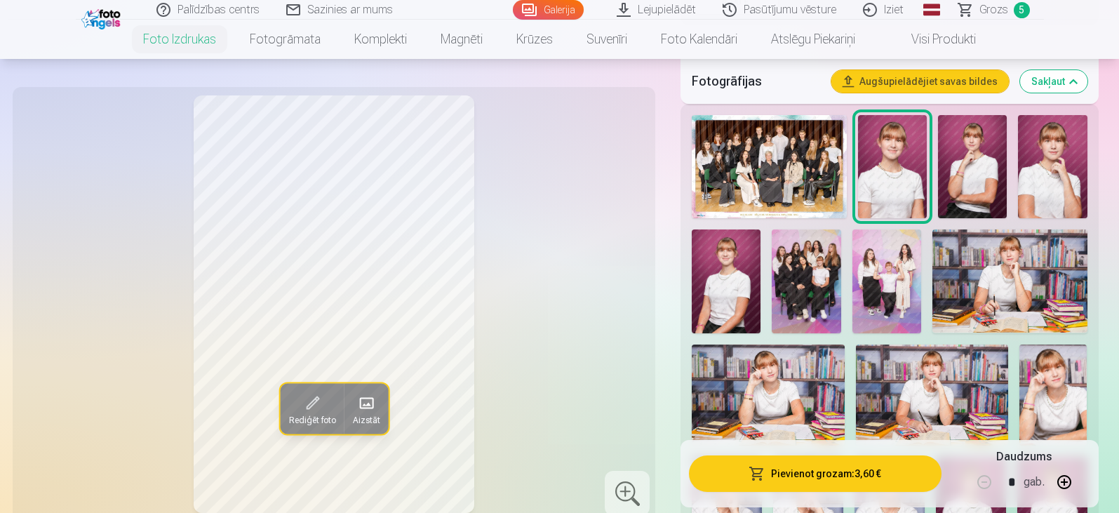
click at [976, 11] on link "Grozs 5" at bounding box center [995, 10] width 98 height 20
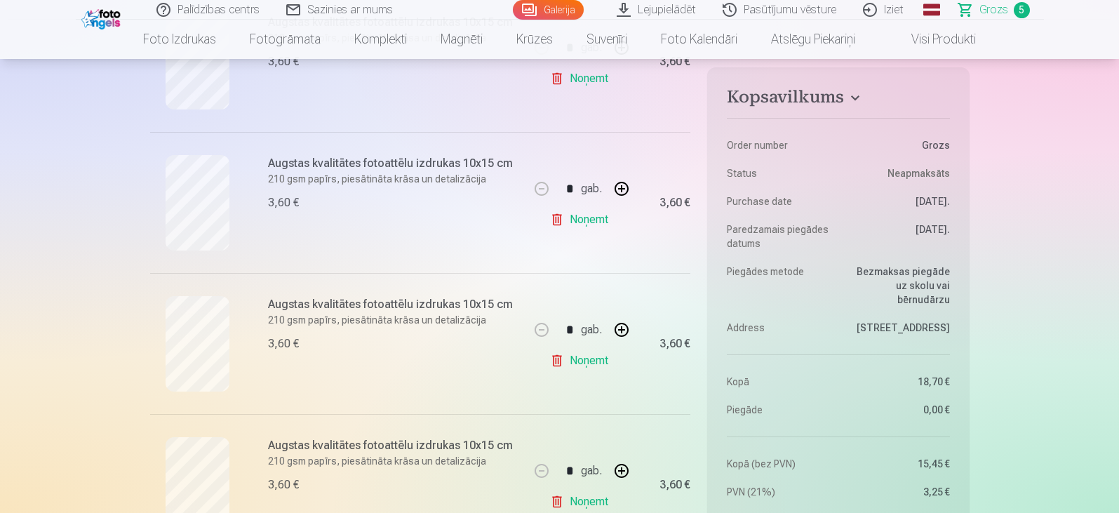
scroll to position [561, 0]
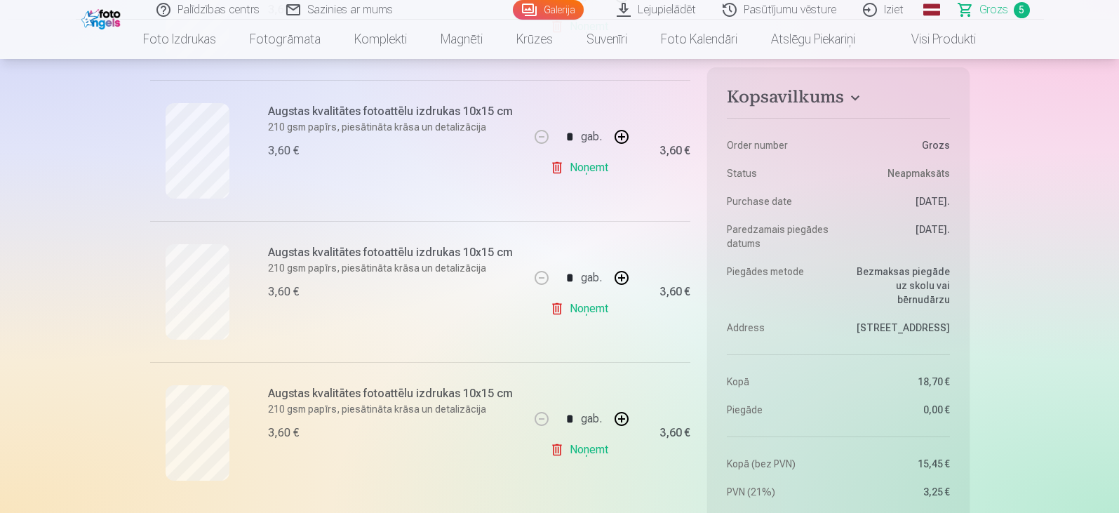
click at [572, 309] on link "Noņemt" at bounding box center [582, 309] width 64 height 28
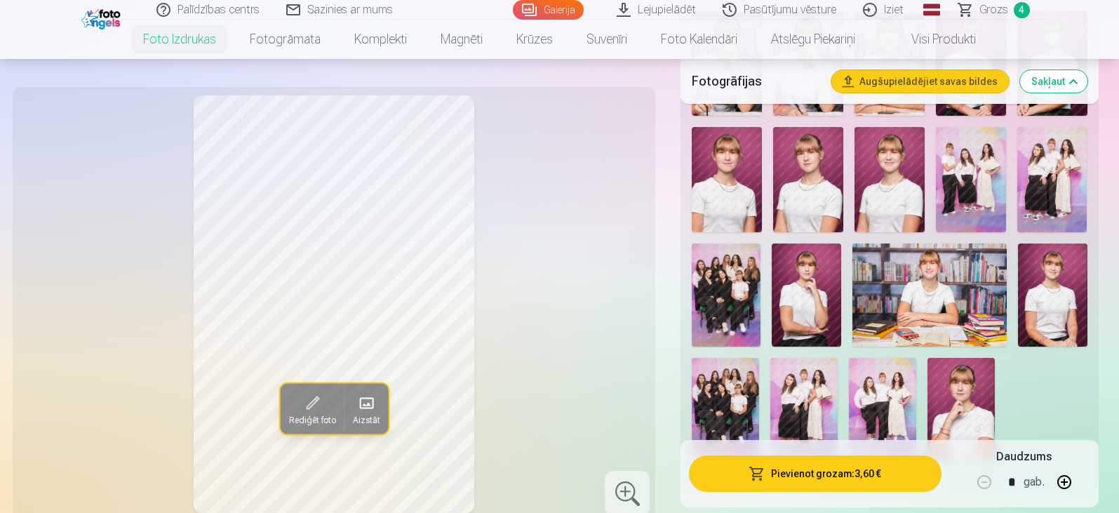
scroll to position [842, 0]
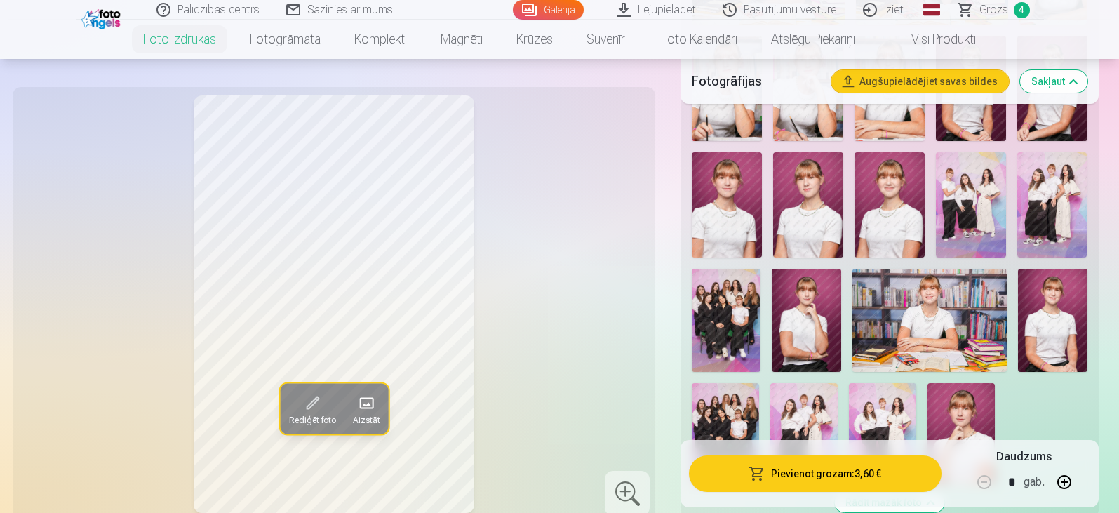
click at [726, 208] on img at bounding box center [727, 204] width 70 height 105
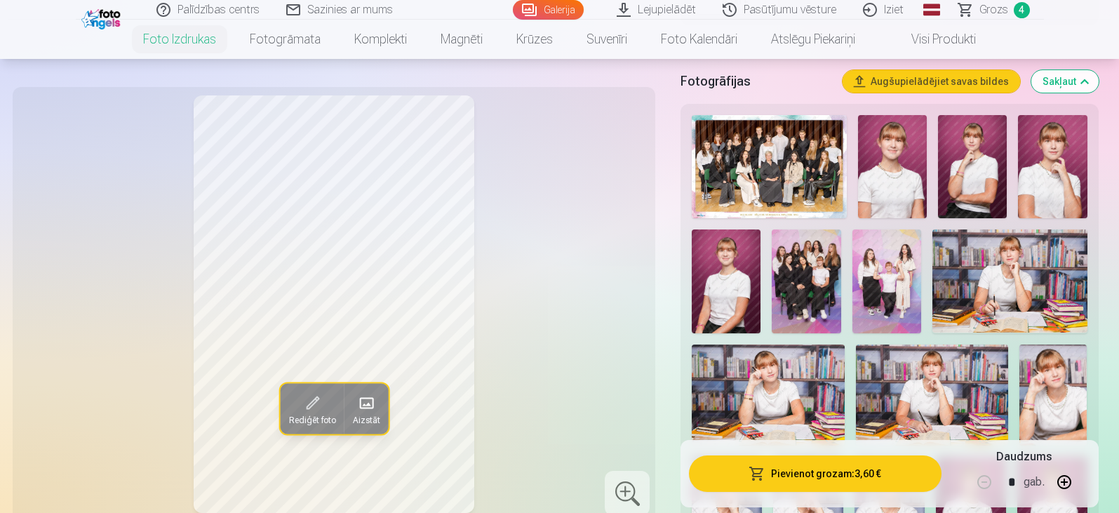
scroll to position [351, 0]
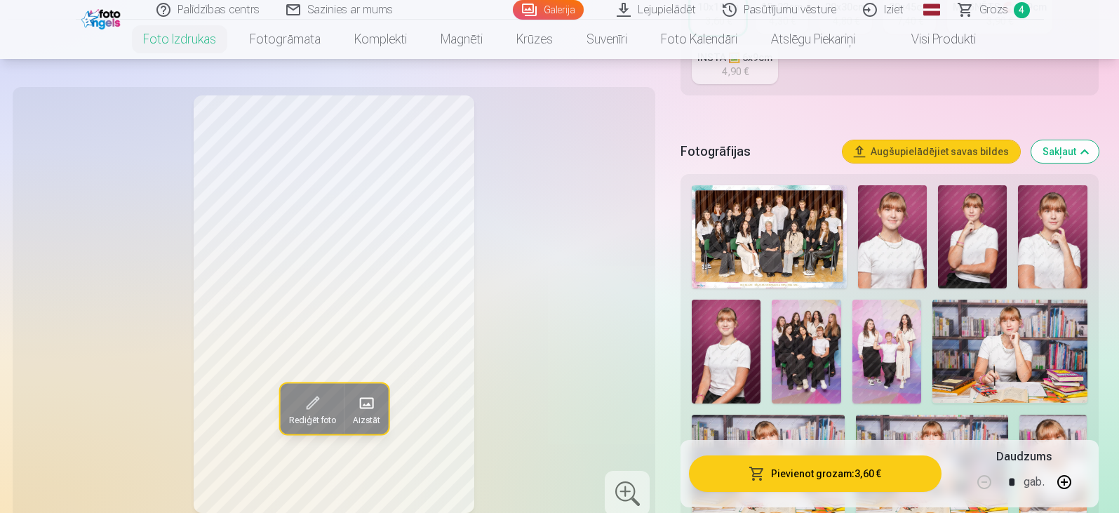
click at [900, 239] on img at bounding box center [892, 236] width 69 height 103
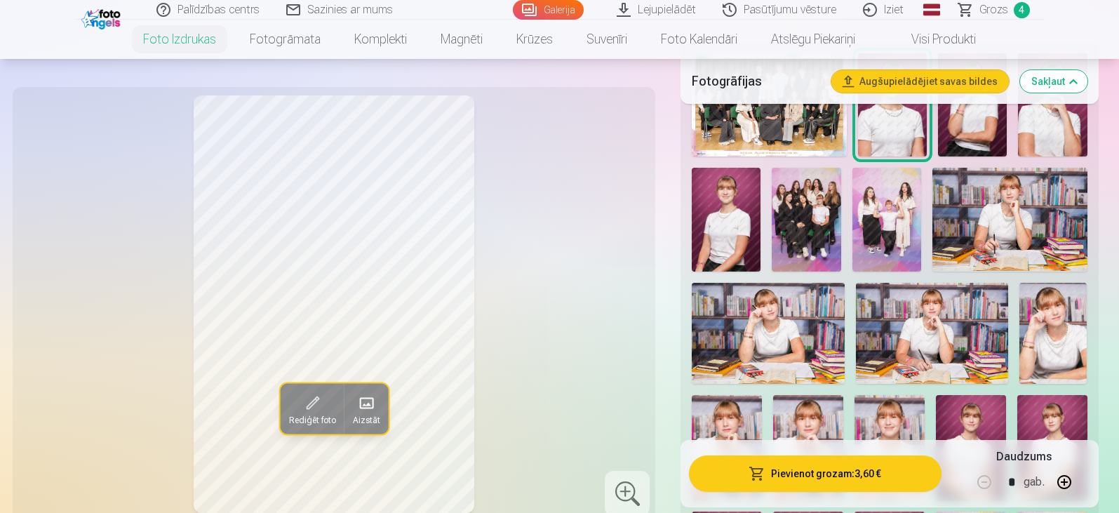
scroll to position [561, 0]
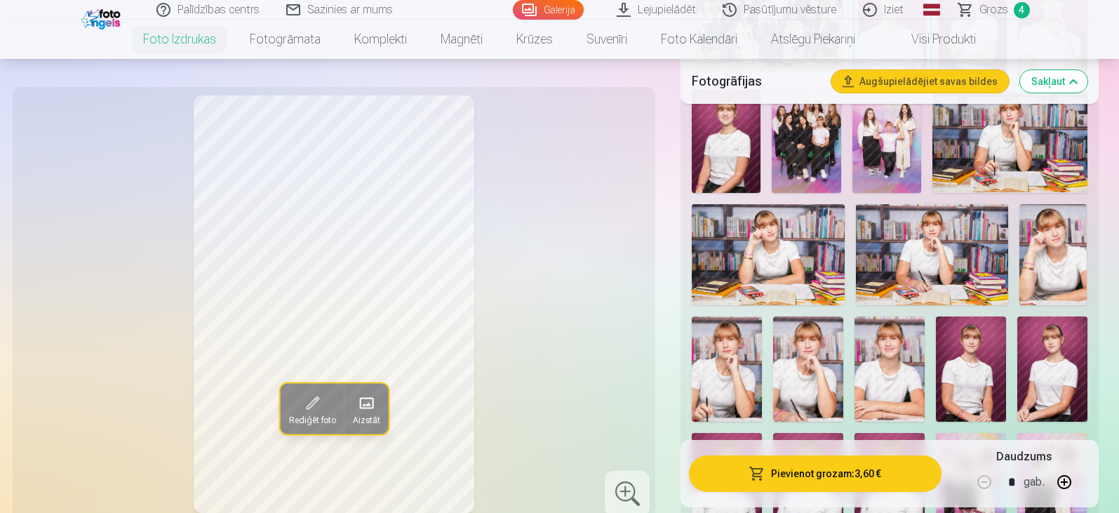
click at [1073, 260] on img at bounding box center [1054, 255] width 68 height 102
click at [752, 369] on img at bounding box center [727, 368] width 70 height 105
click at [1066, 375] on img at bounding box center [1052, 368] width 70 height 105
click at [754, 352] on img at bounding box center [727, 368] width 70 height 105
click at [893, 262] on img at bounding box center [932, 255] width 152 height 102
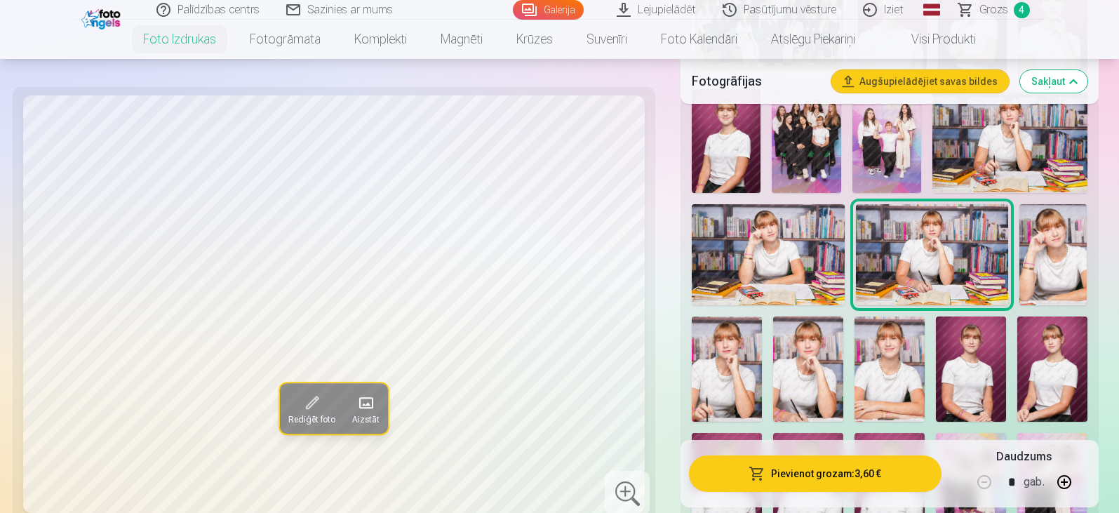
click at [756, 264] on img at bounding box center [768, 255] width 152 height 102
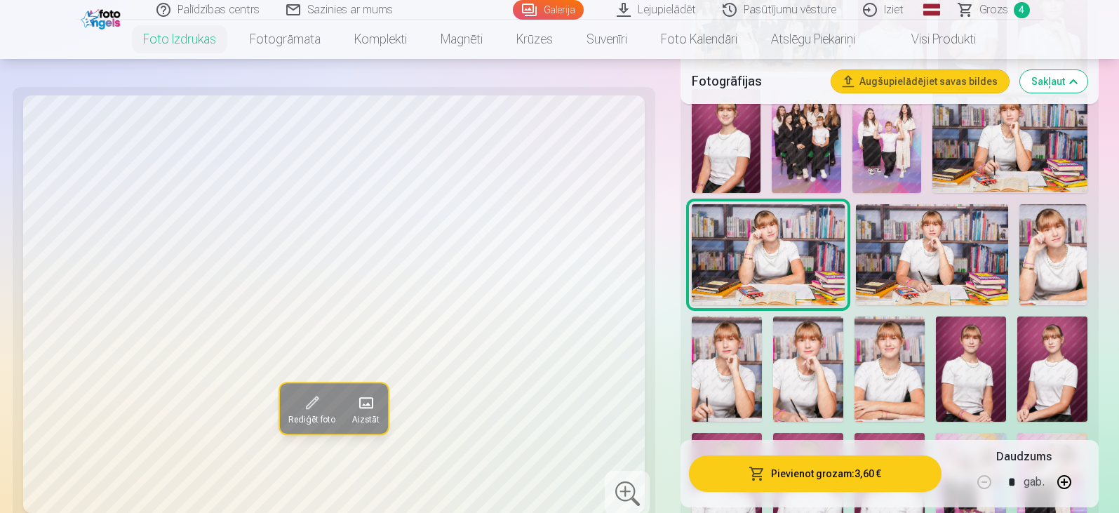
click at [1055, 145] on img at bounding box center [1010, 140] width 155 height 103
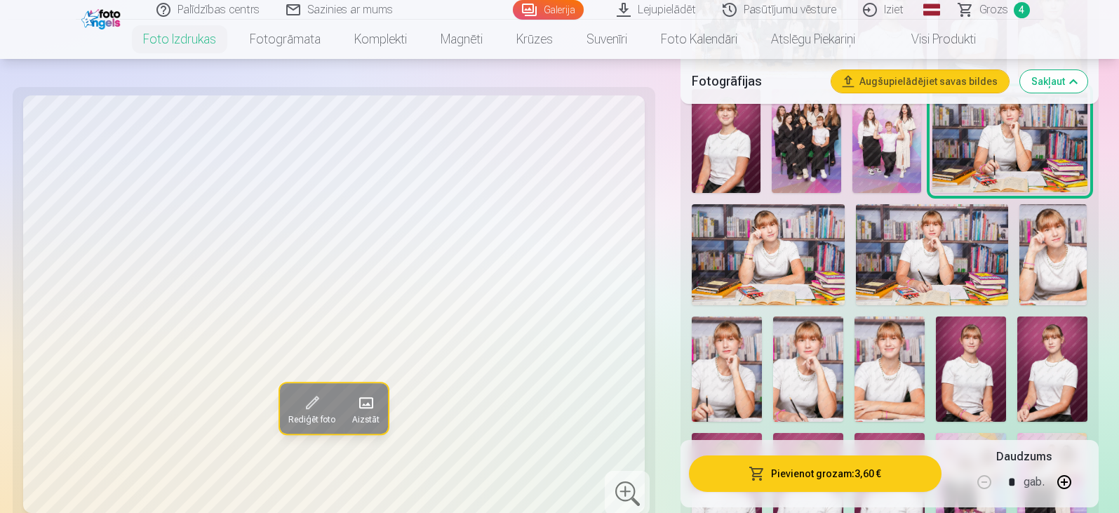
click at [1048, 262] on img at bounding box center [1054, 255] width 68 height 102
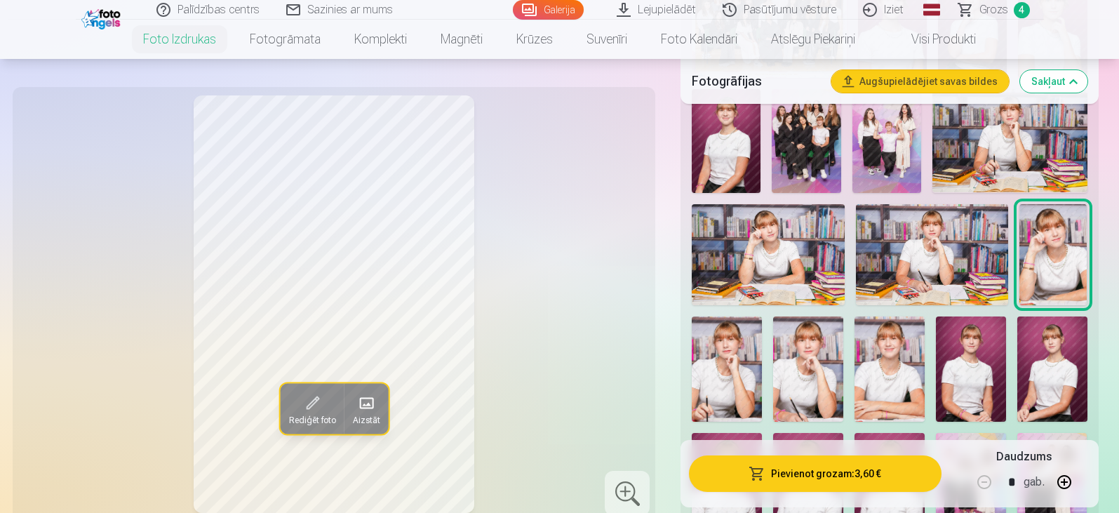
click at [895, 336] on img at bounding box center [890, 368] width 70 height 105
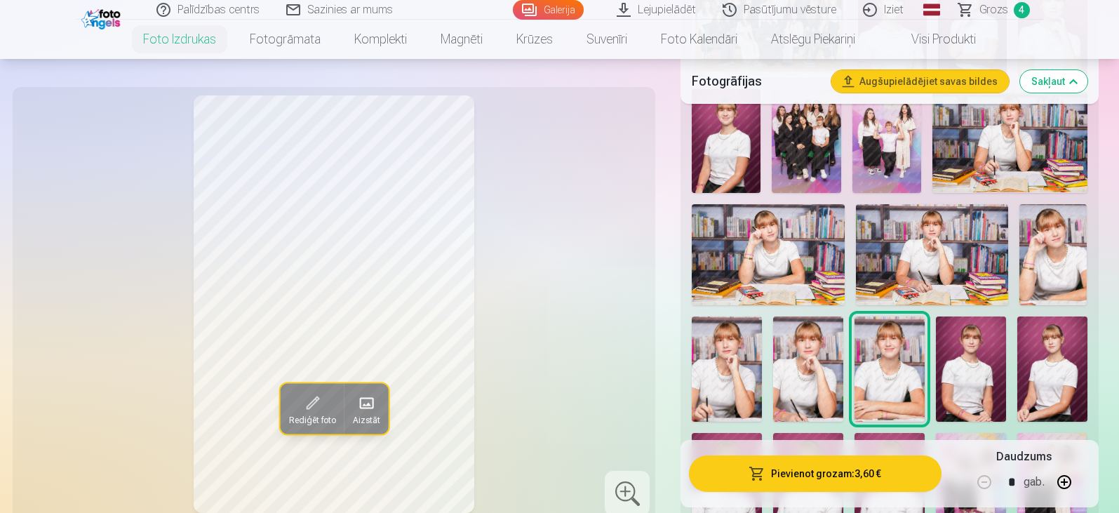
click at [821, 349] on img at bounding box center [808, 368] width 70 height 105
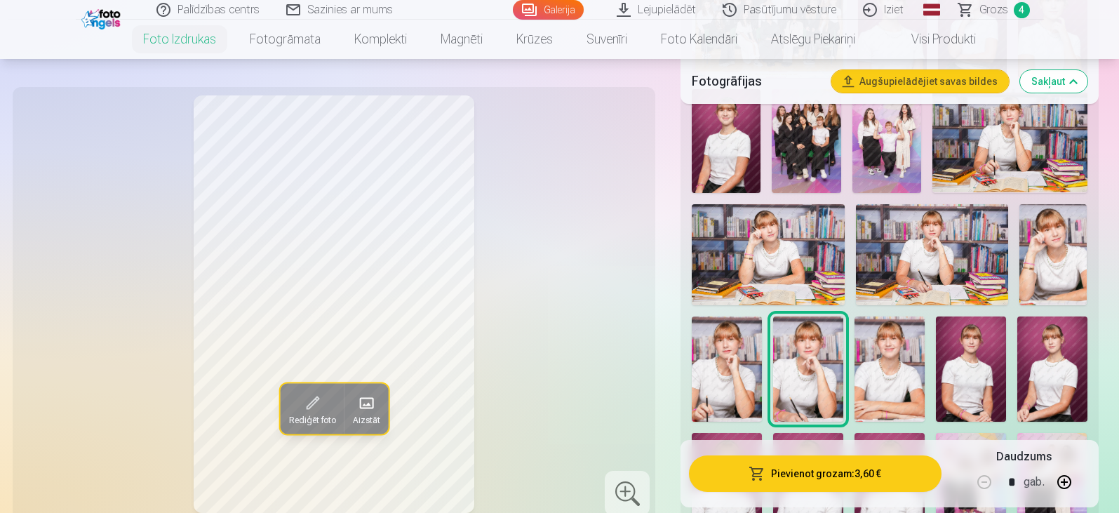
click at [886, 394] on img at bounding box center [890, 368] width 70 height 105
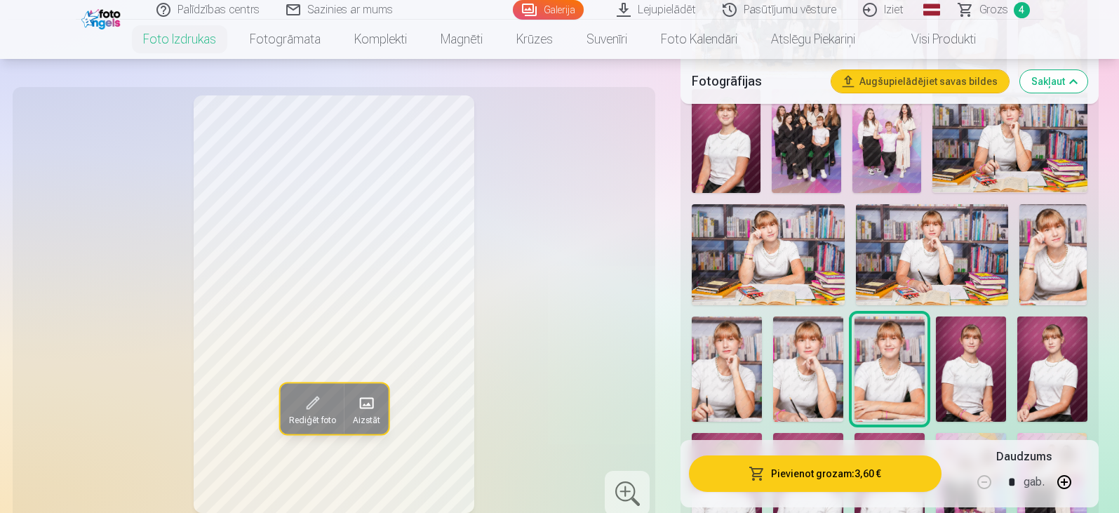
click at [815, 375] on img at bounding box center [808, 368] width 70 height 105
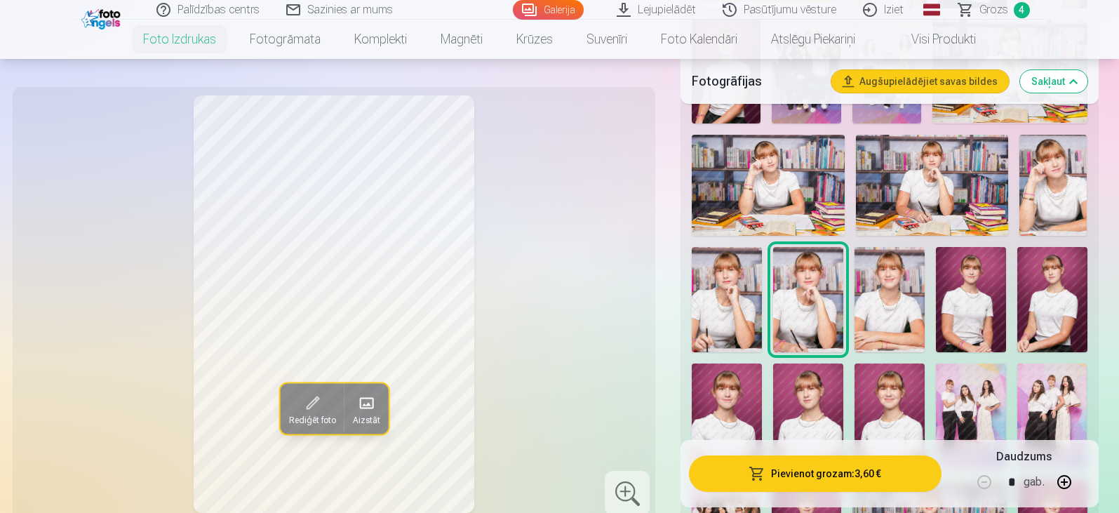
scroll to position [632, 0]
click at [725, 403] on img at bounding box center [727, 415] width 70 height 105
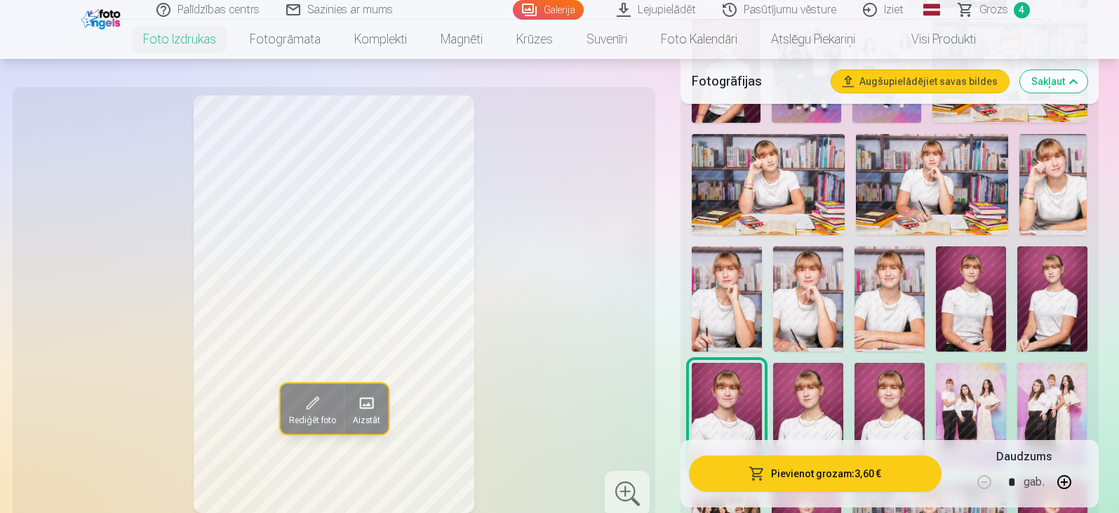
click at [810, 273] on img at bounding box center [808, 298] width 70 height 105
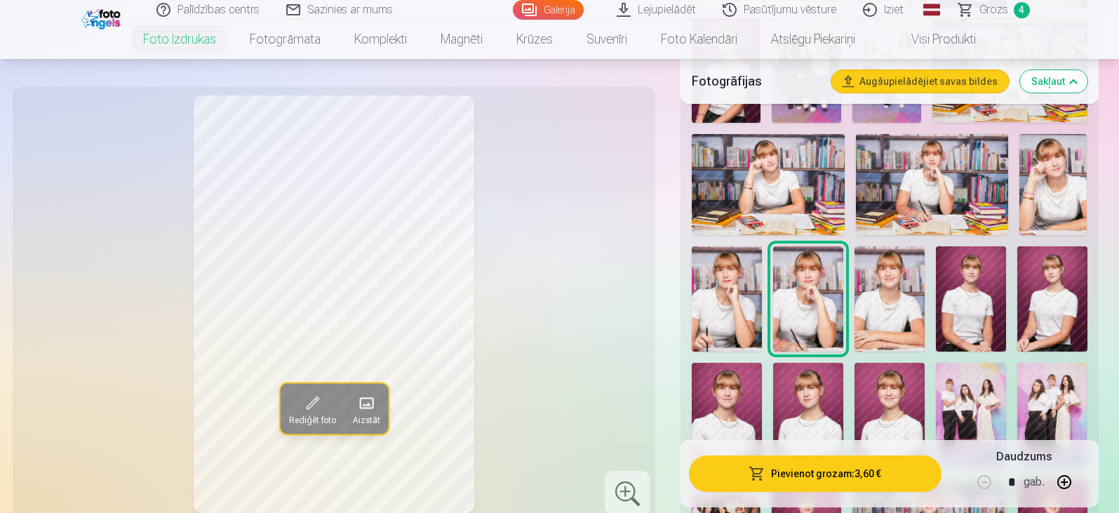
click at [744, 394] on img at bounding box center [727, 415] width 70 height 105
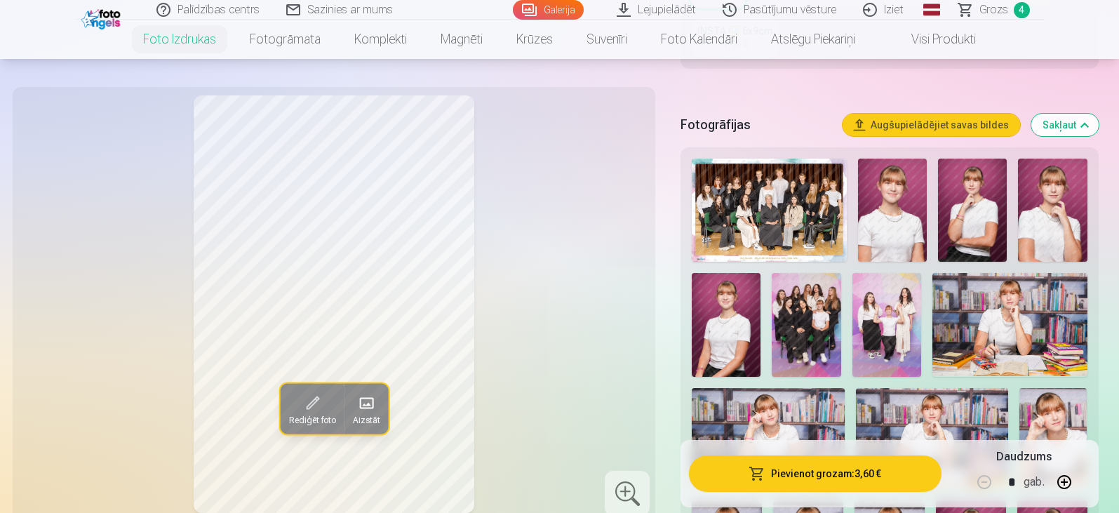
scroll to position [351, 0]
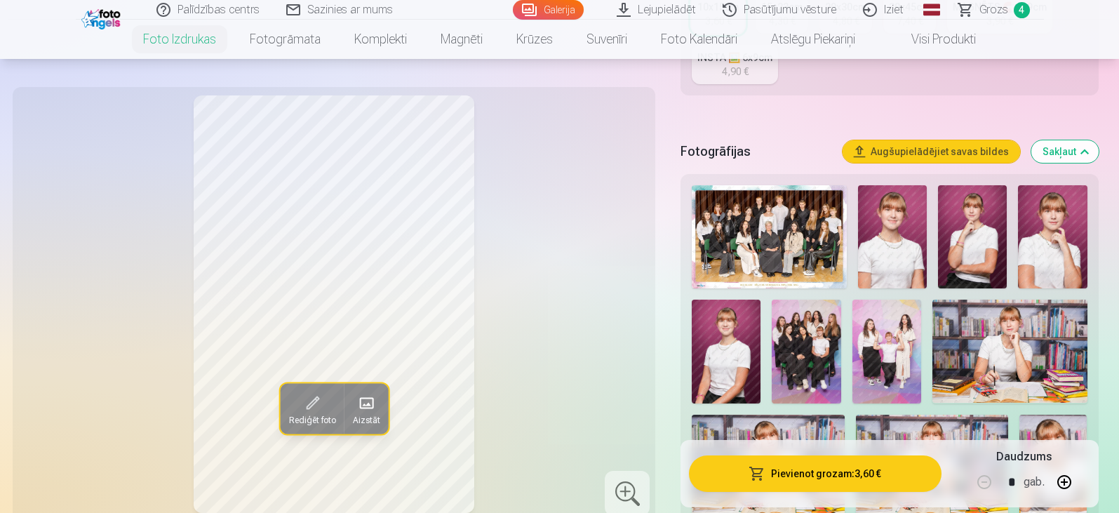
click at [882, 226] on img at bounding box center [892, 236] width 69 height 103
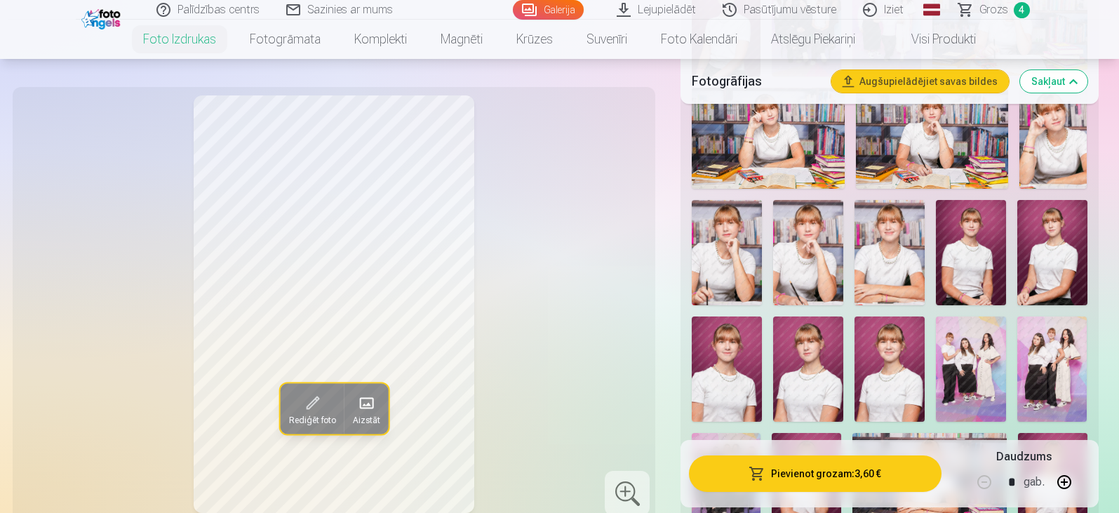
scroll to position [702, 0]
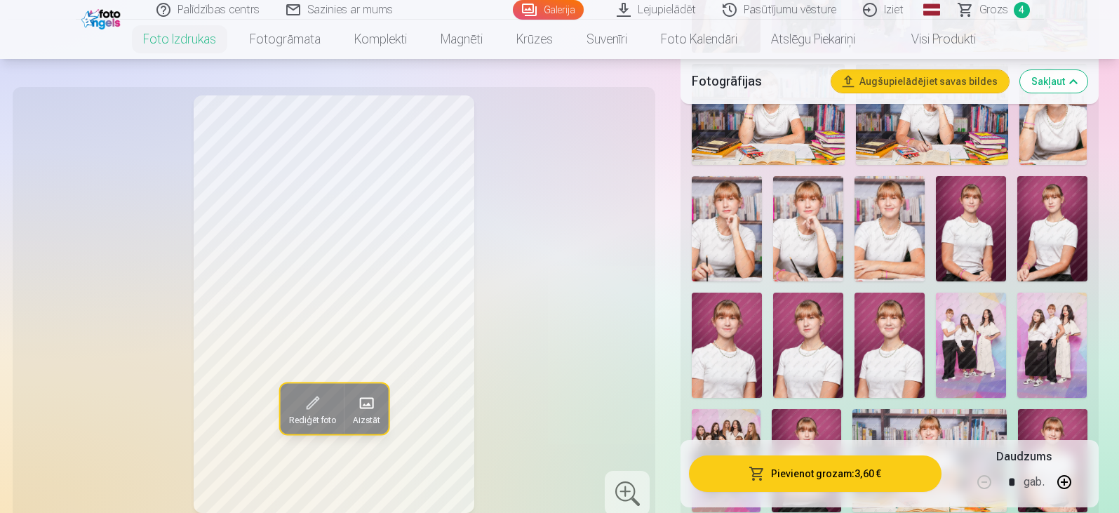
click at [824, 248] on img at bounding box center [808, 228] width 70 height 105
click at [763, 234] on div at bounding box center [889, 229] width 406 height 801
click at [755, 234] on img at bounding box center [727, 228] width 70 height 105
click at [804, 243] on img at bounding box center [808, 228] width 70 height 105
click at [744, 238] on img at bounding box center [727, 228] width 70 height 105
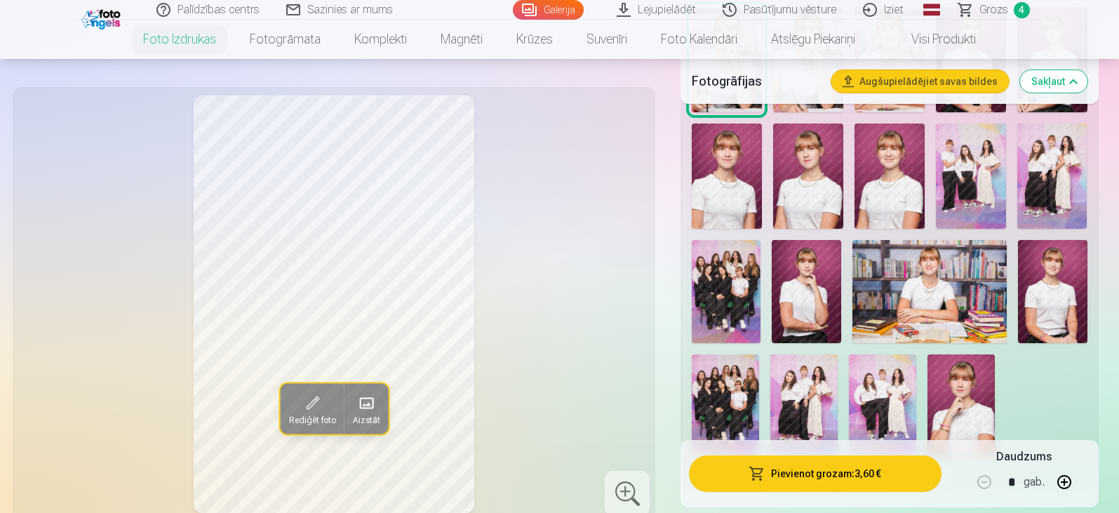
scroll to position [912, 0]
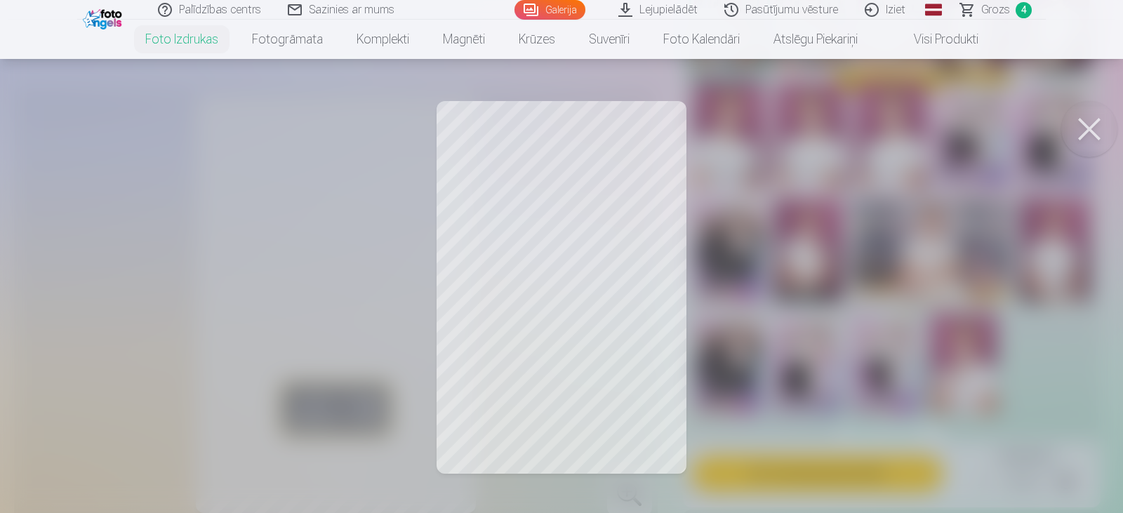
click at [305, 232] on div at bounding box center [561, 256] width 1123 height 513
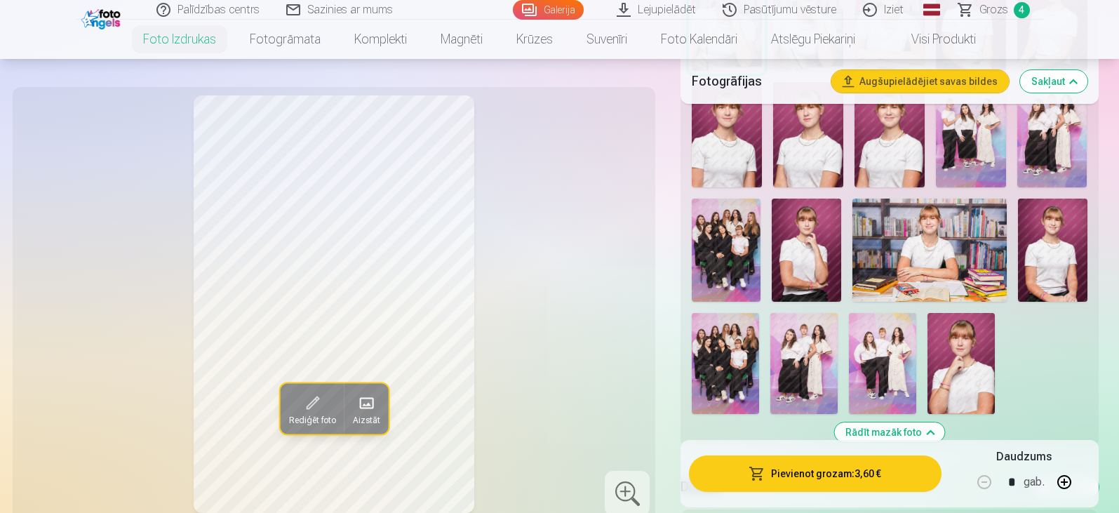
click at [375, 373] on div "Rediģēt foto Aizstāt" at bounding box center [334, 304] width 627 height 418
click at [326, 397] on button "Rediģēt foto" at bounding box center [312, 408] width 64 height 51
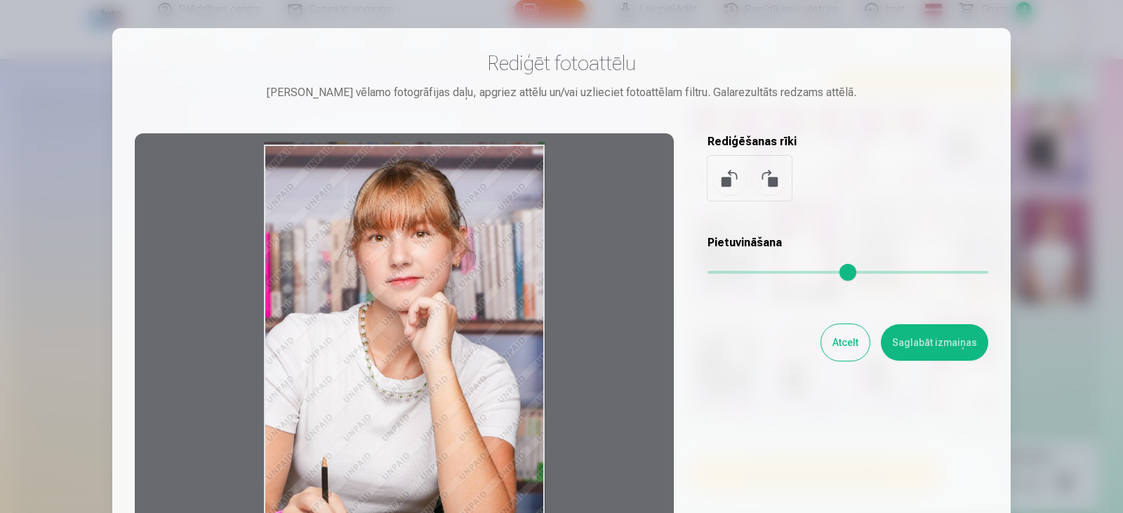
drag, startPoint x: 343, startPoint y: 373, endPoint x: 399, endPoint y: 305, distance: 88.8
click at [399, 305] on div at bounding box center [404, 353] width 539 height 441
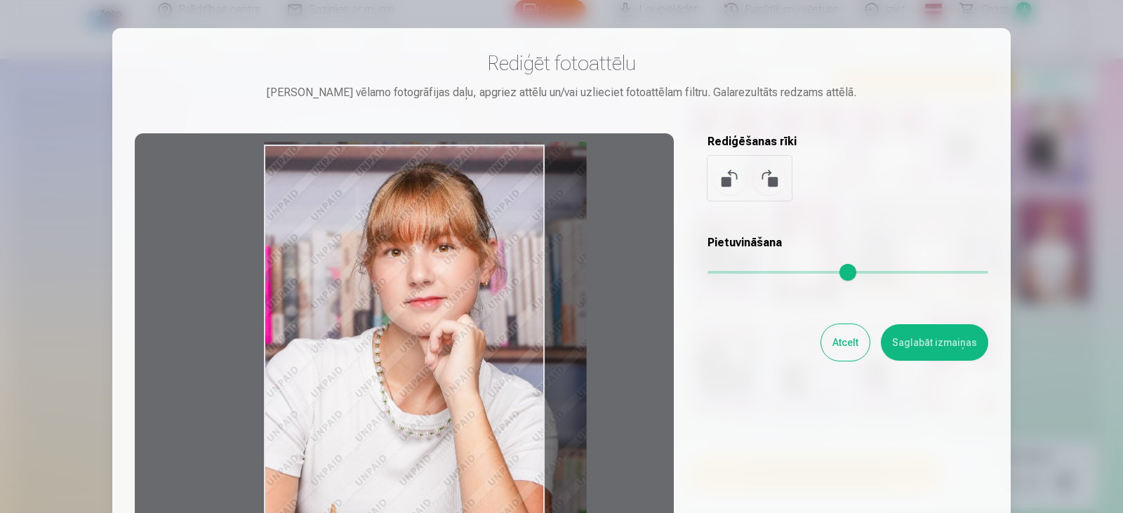
type input "*"
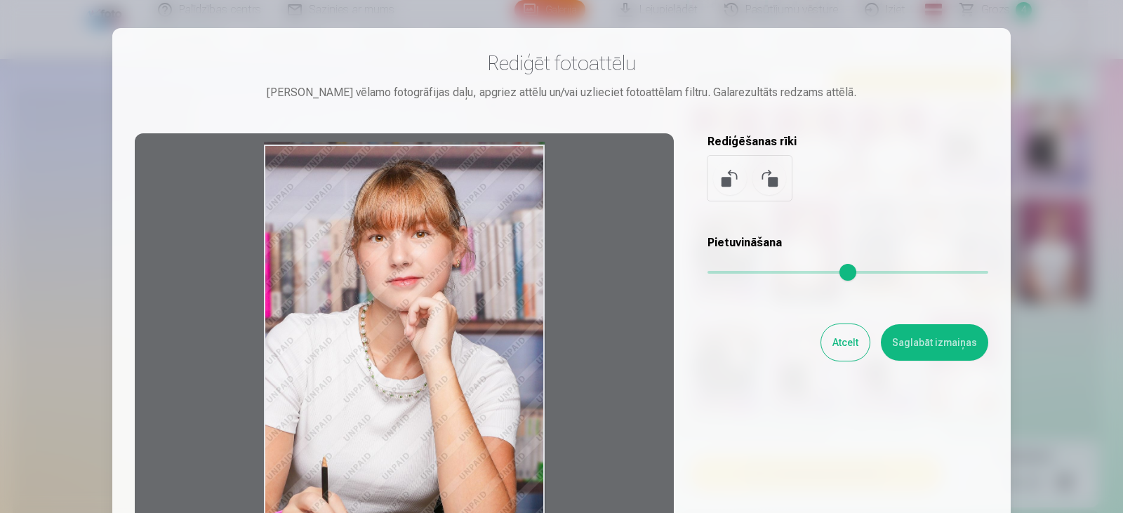
drag, startPoint x: 707, startPoint y: 269, endPoint x: 648, endPoint y: 272, distance: 59.0
click at [707, 272] on input "range" at bounding box center [847, 272] width 281 height 3
click at [940, 347] on button "Saglabāt izmaiņas" at bounding box center [934, 342] width 107 height 36
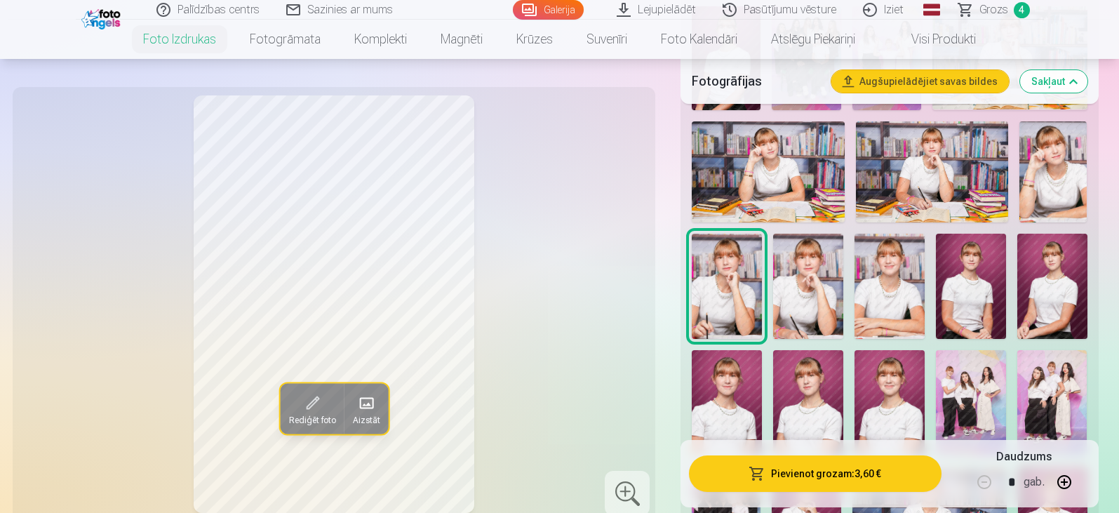
scroll to position [632, 0]
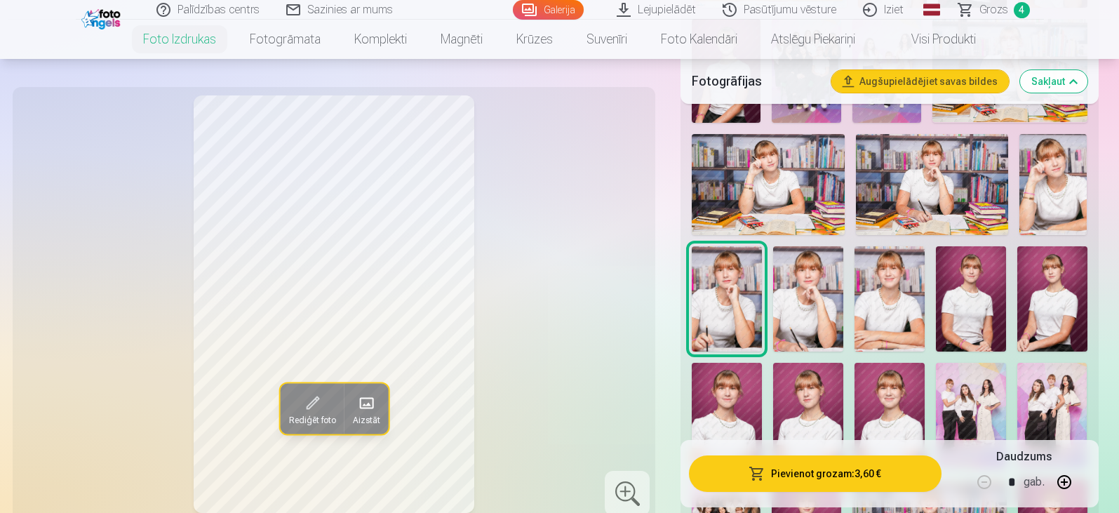
click at [808, 320] on img at bounding box center [808, 298] width 70 height 105
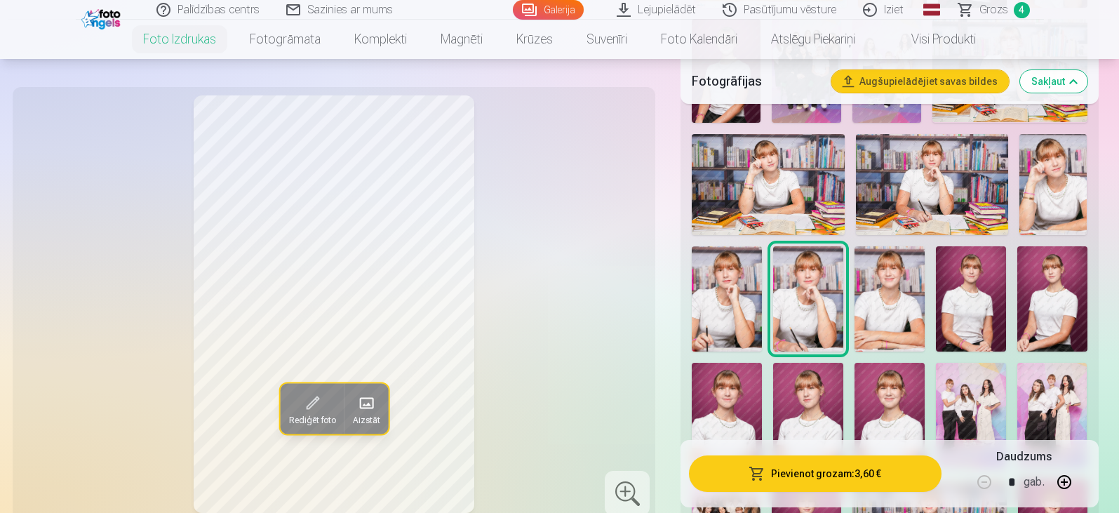
click at [745, 314] on img at bounding box center [727, 298] width 70 height 105
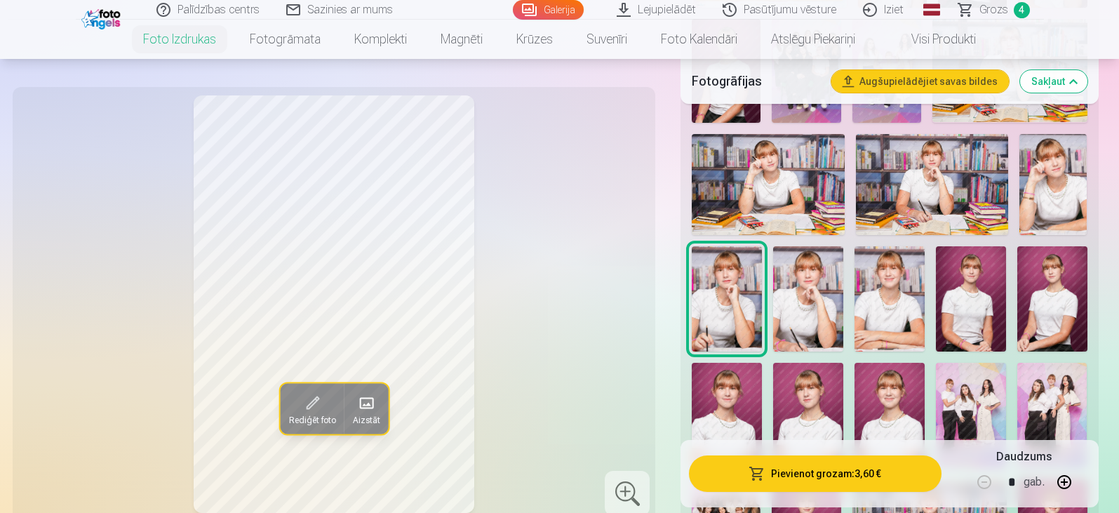
click at [1055, 187] on img at bounding box center [1054, 185] width 68 height 102
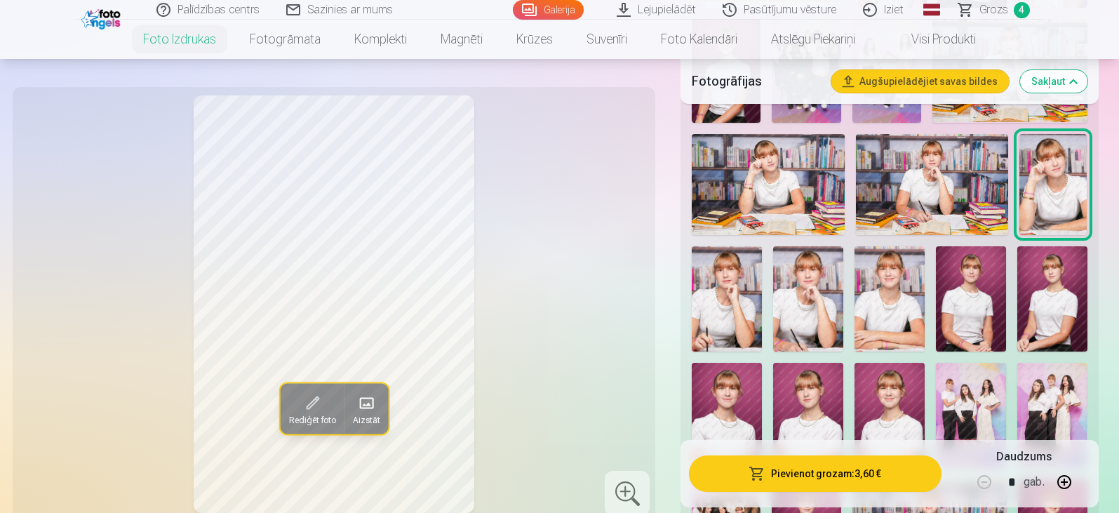
click at [953, 192] on img at bounding box center [932, 185] width 152 height 102
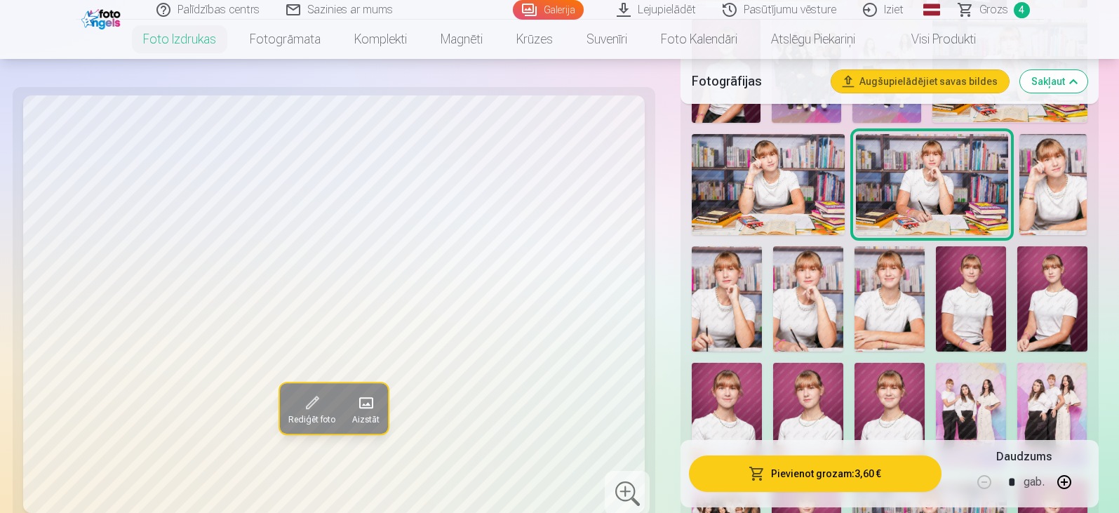
click at [792, 142] on img at bounding box center [768, 185] width 152 height 102
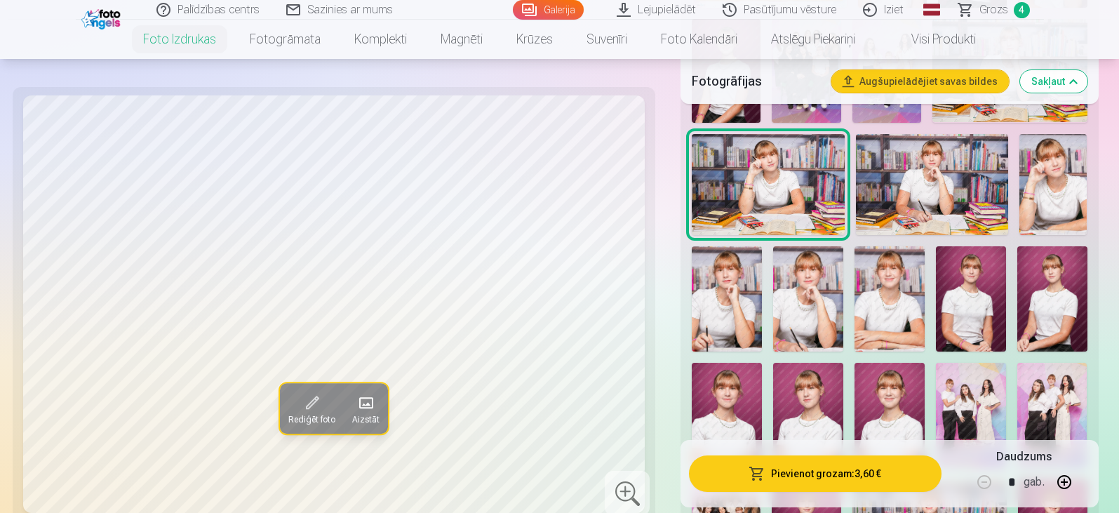
click at [930, 189] on img at bounding box center [932, 185] width 152 height 102
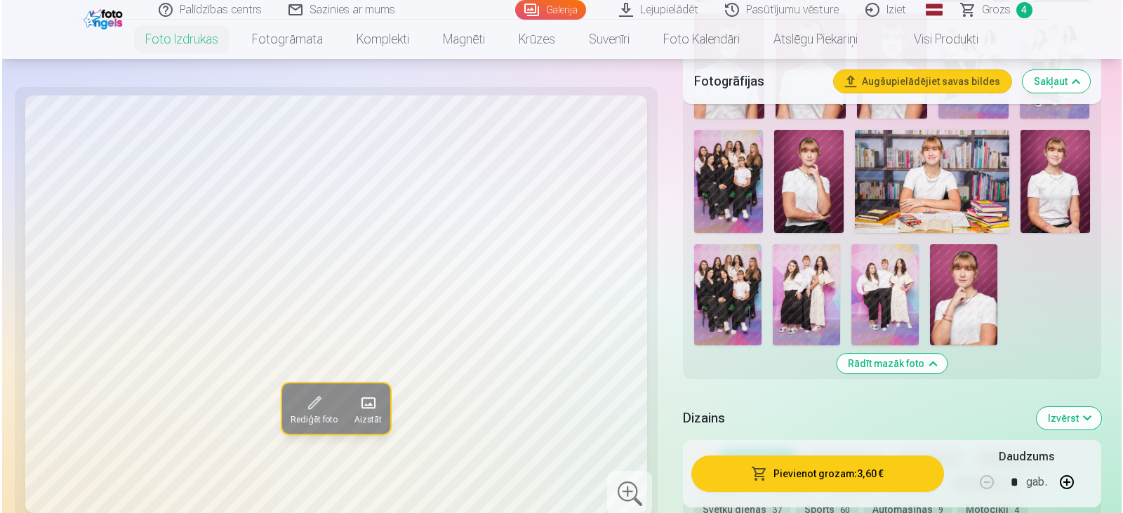
scroll to position [982, 0]
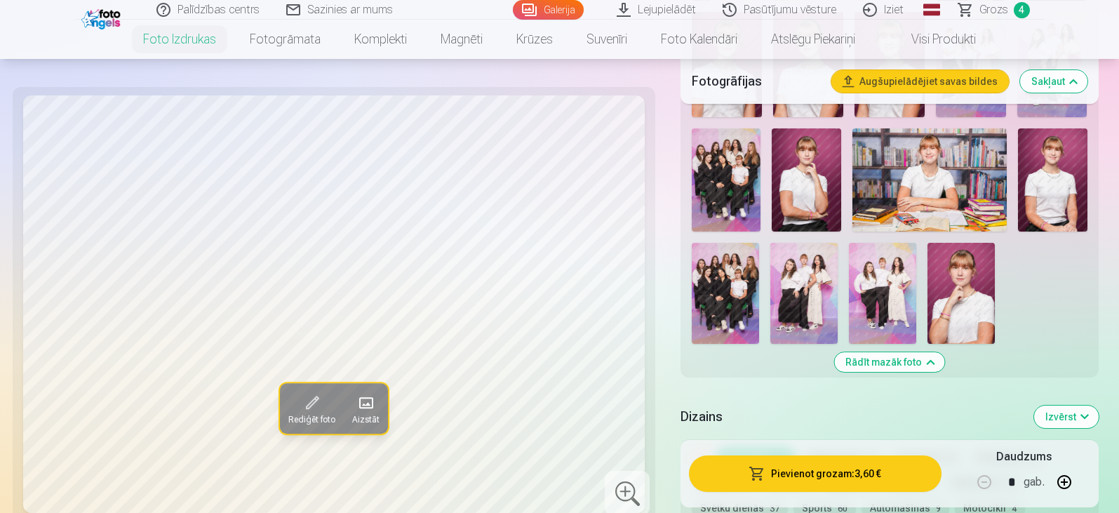
click at [799, 190] on img at bounding box center [806, 179] width 69 height 103
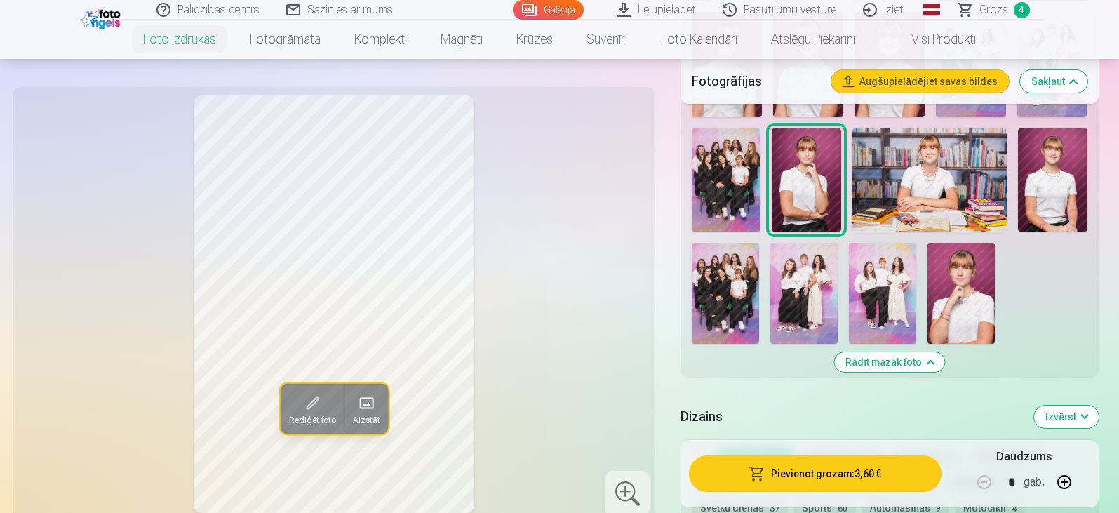
click at [976, 299] on img at bounding box center [961, 293] width 67 height 101
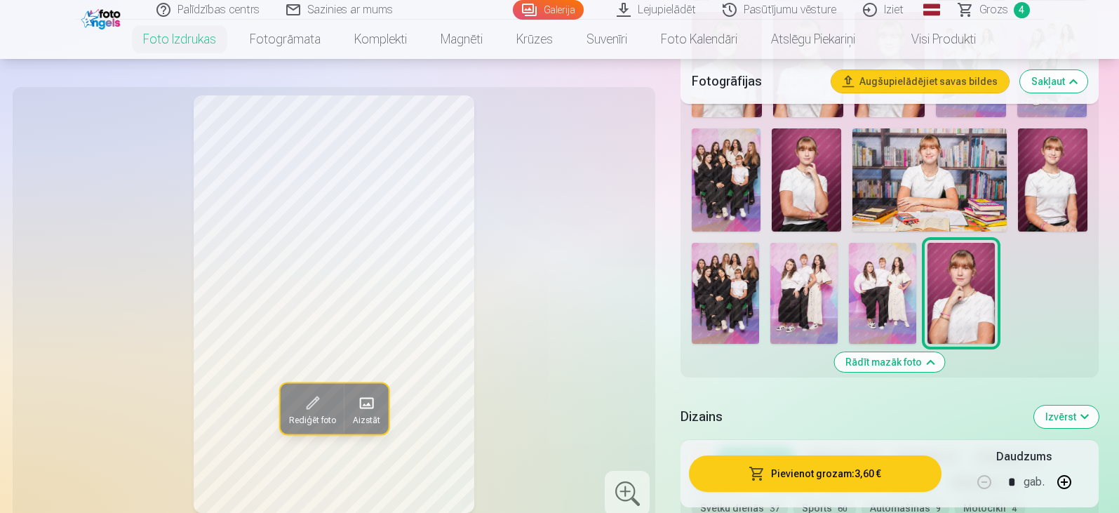
click at [1034, 185] on img at bounding box center [1052, 179] width 69 height 103
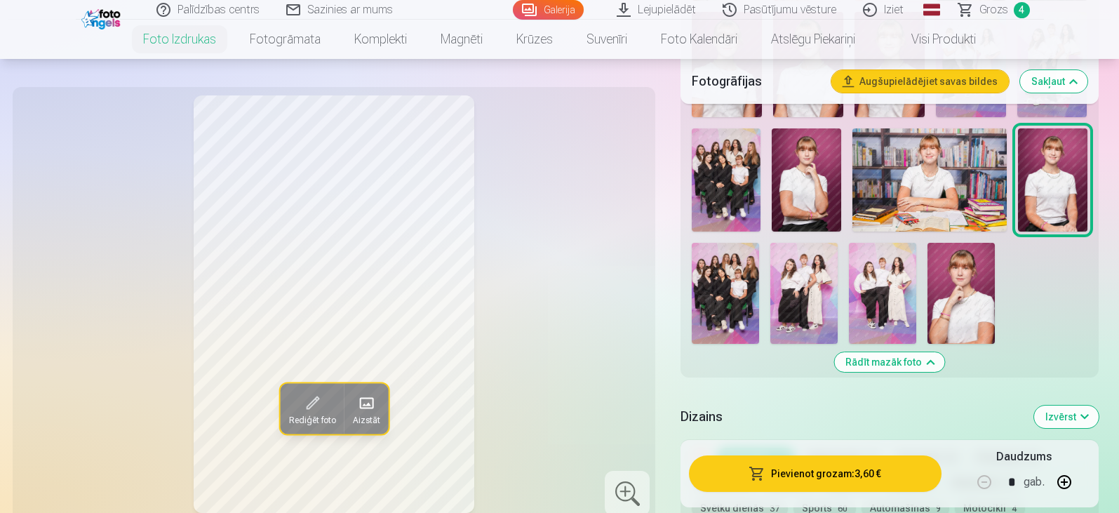
click at [811, 474] on button "Pievienot grozam : 3,60 €" at bounding box center [815, 473] width 252 height 36
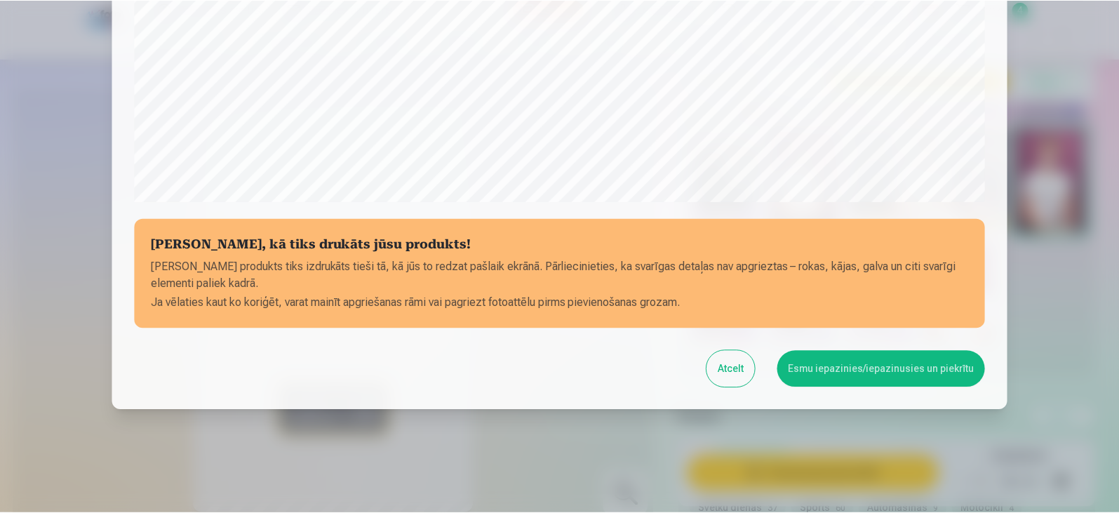
scroll to position [498, 0]
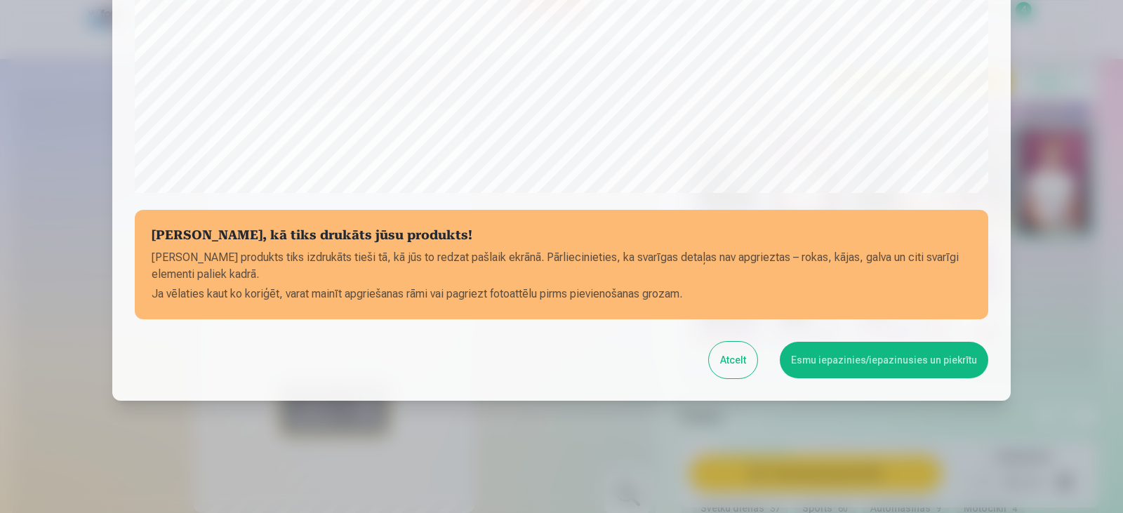
click at [928, 361] on button "Esmu iepazinies/iepazinusies un piekrītu" at bounding box center [884, 360] width 208 height 36
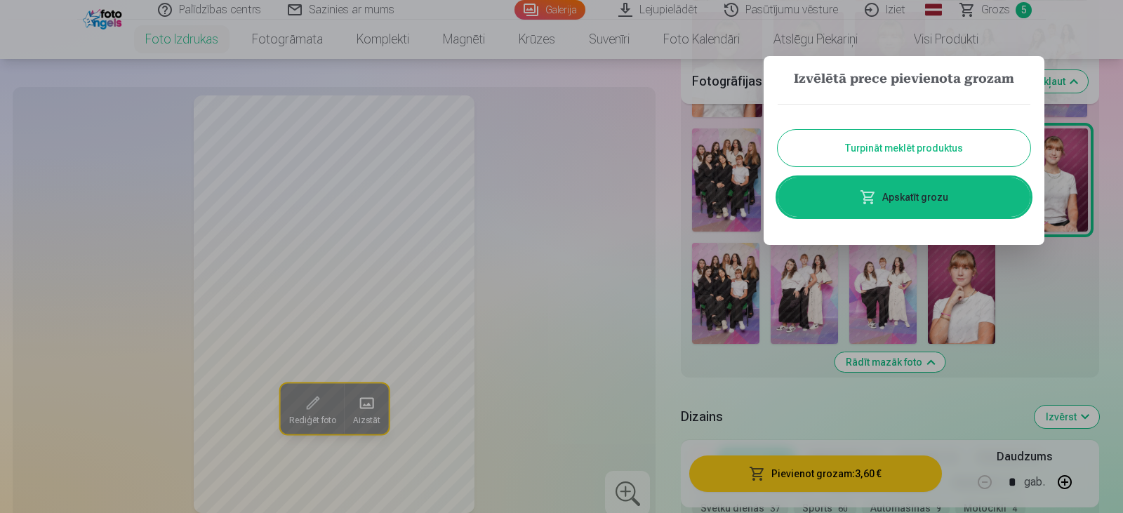
click at [916, 159] on button "Turpināt meklēt produktus" at bounding box center [903, 148] width 253 height 36
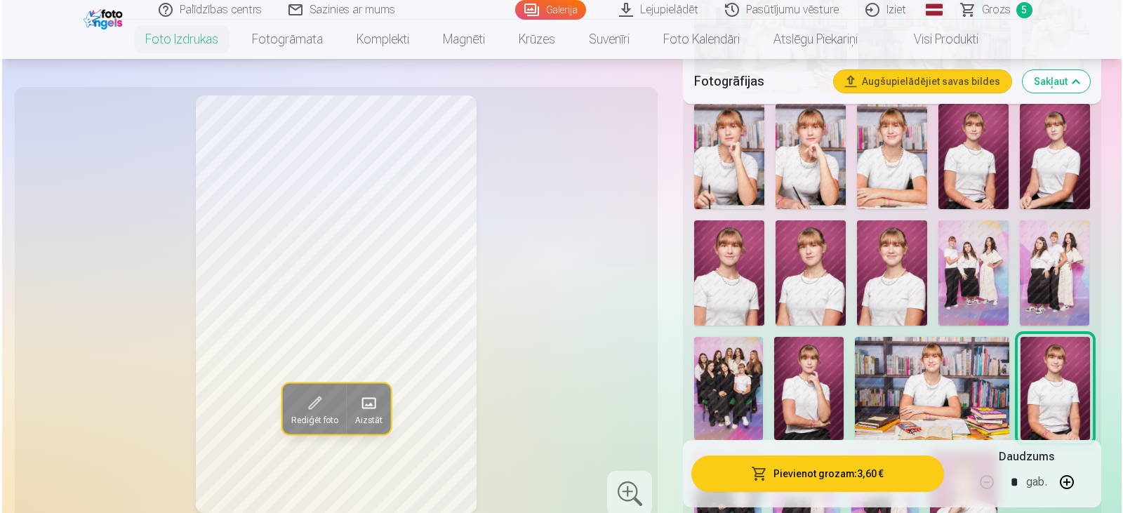
scroll to position [772, 0]
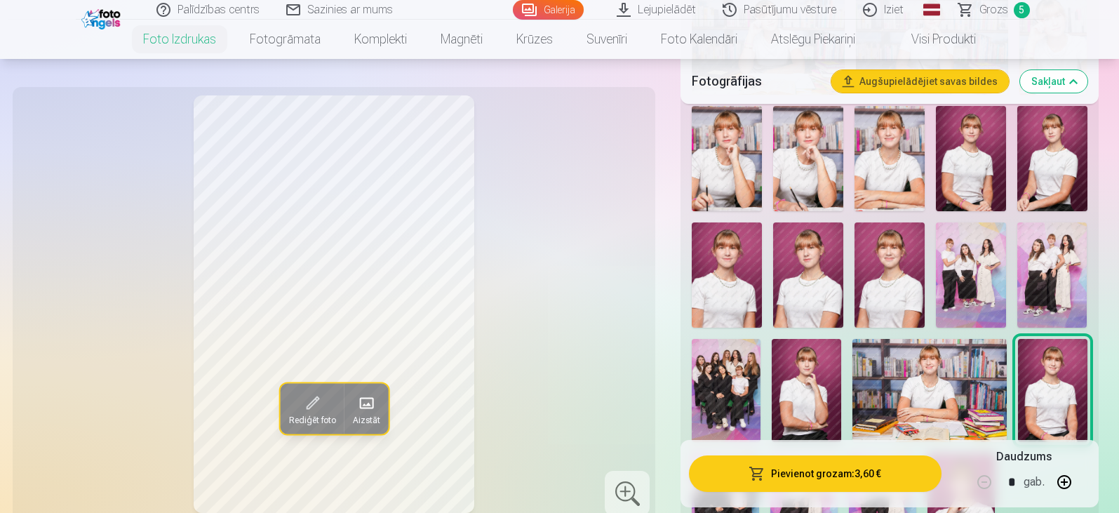
click at [729, 265] on img at bounding box center [727, 274] width 70 height 105
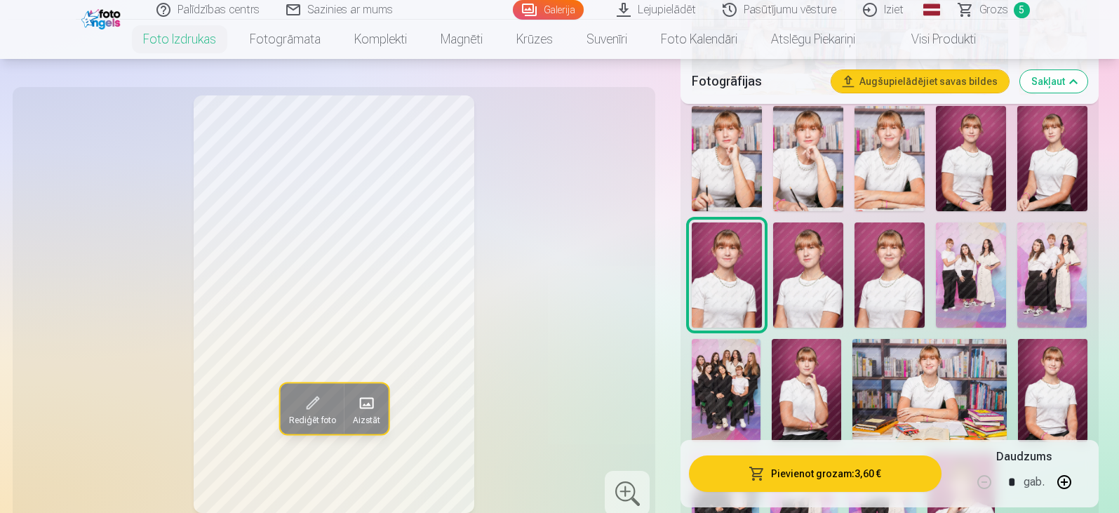
click at [794, 295] on img at bounding box center [808, 274] width 70 height 105
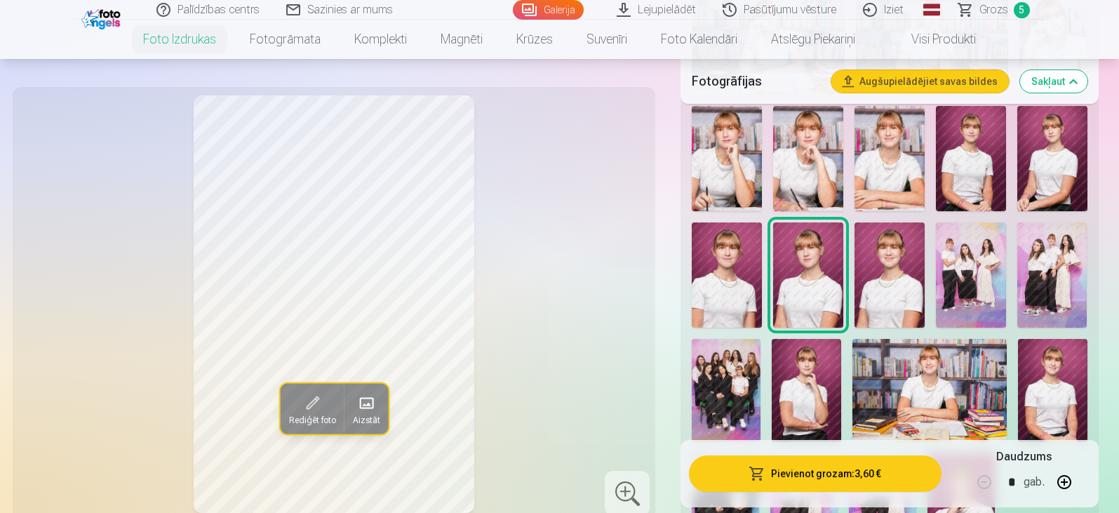
click at [726, 292] on img at bounding box center [727, 274] width 70 height 105
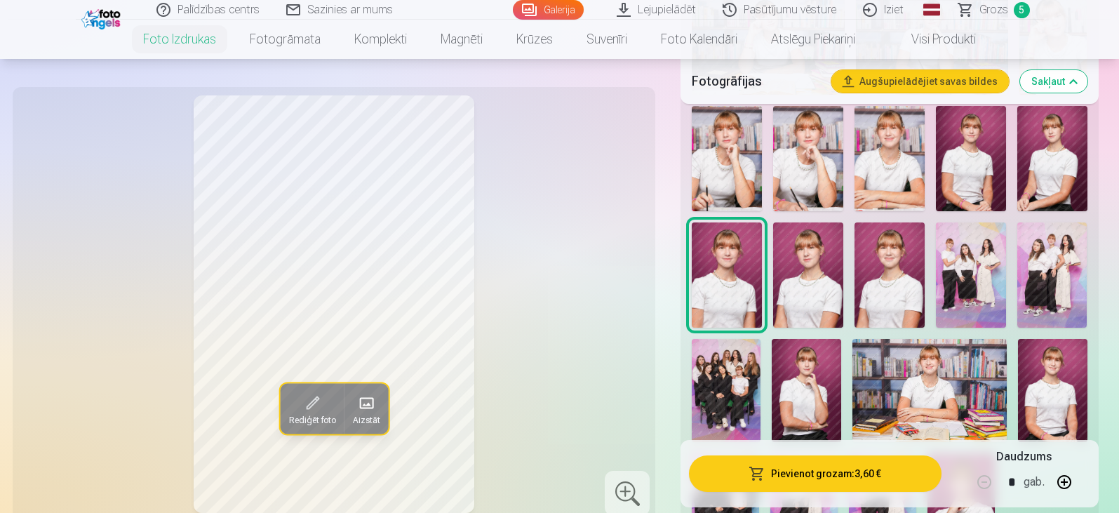
click at [962, 162] on img at bounding box center [971, 158] width 70 height 105
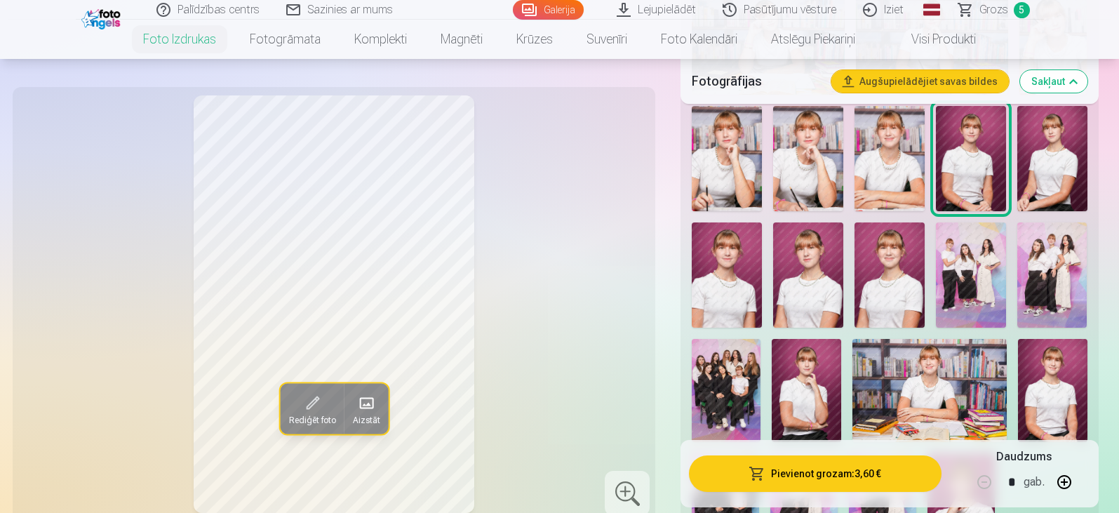
click at [1030, 166] on img at bounding box center [1052, 158] width 70 height 105
click at [740, 252] on img at bounding box center [727, 274] width 70 height 105
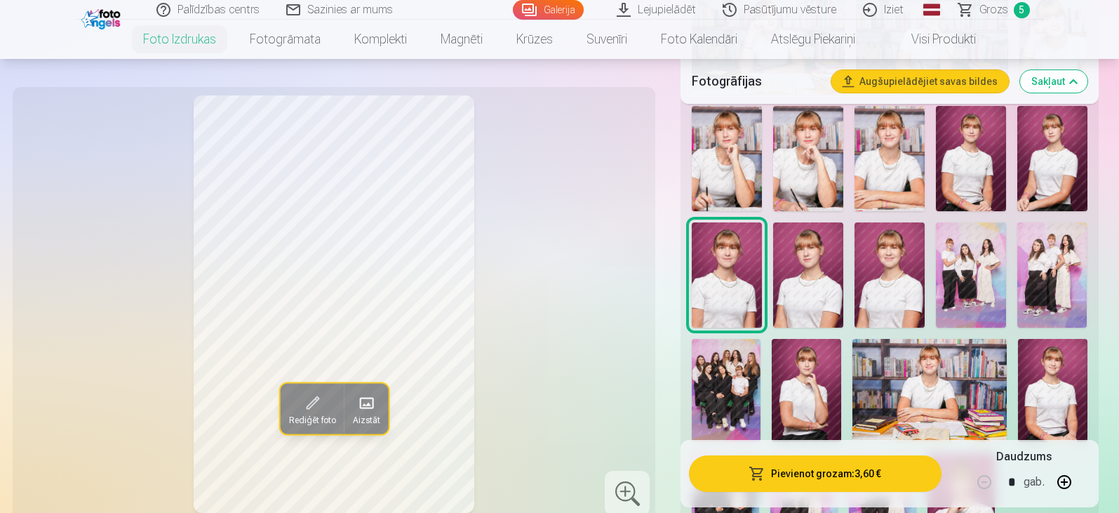
click at [722, 123] on img at bounding box center [727, 158] width 70 height 105
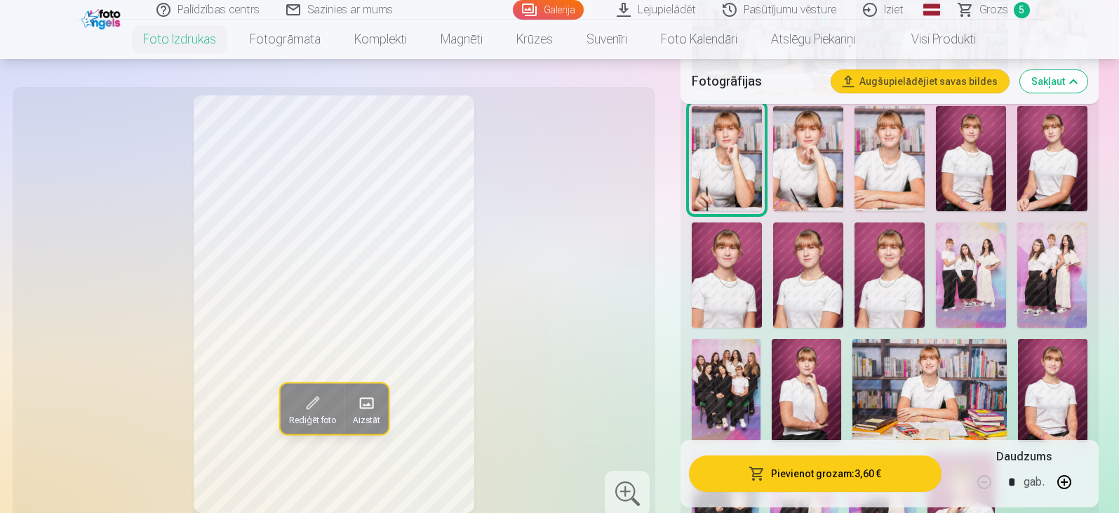
click at [810, 144] on img at bounding box center [808, 158] width 70 height 105
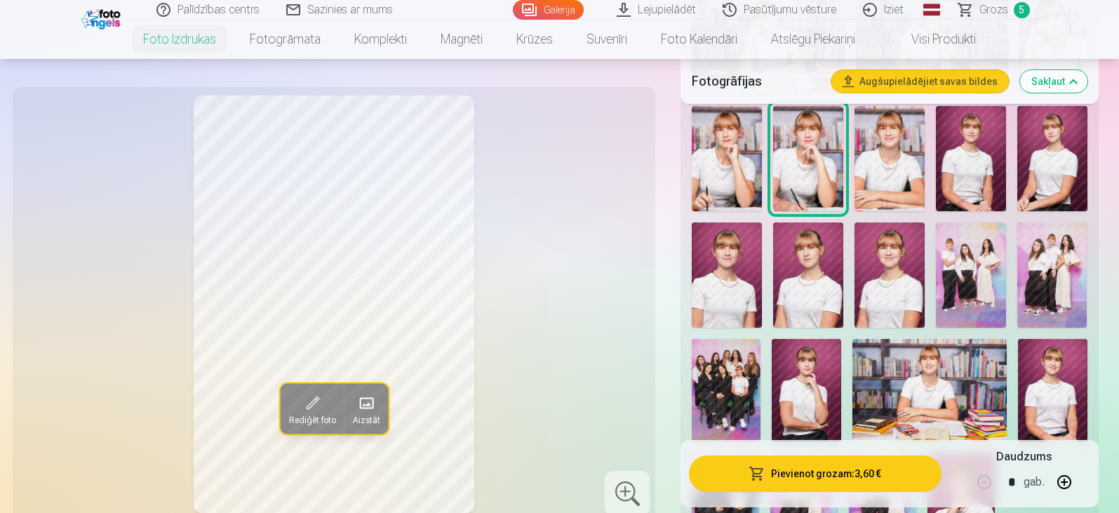
click at [717, 291] on img at bounding box center [727, 274] width 70 height 105
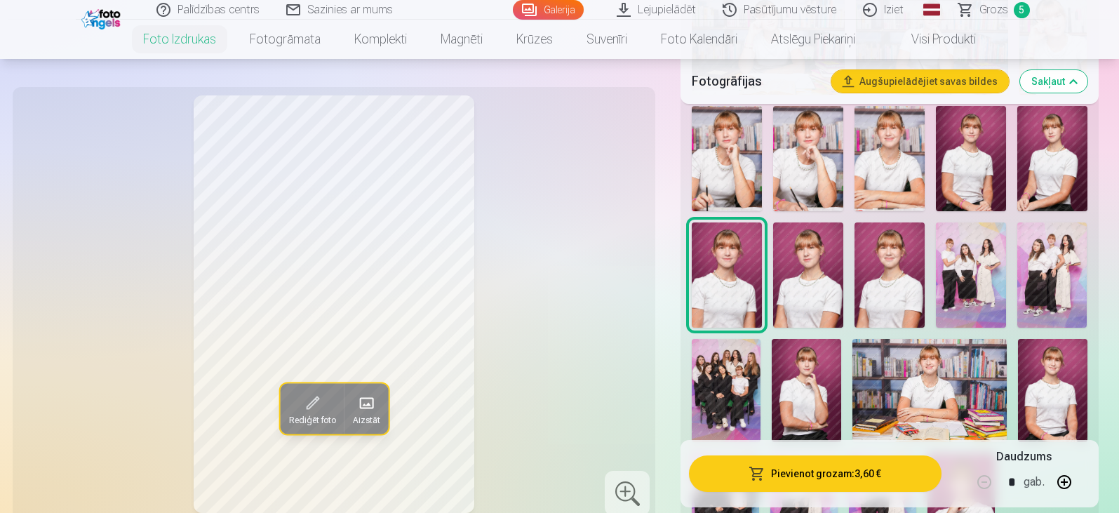
click at [805, 481] on button "Pievienot grozam : 3,60 €" at bounding box center [815, 473] width 252 height 36
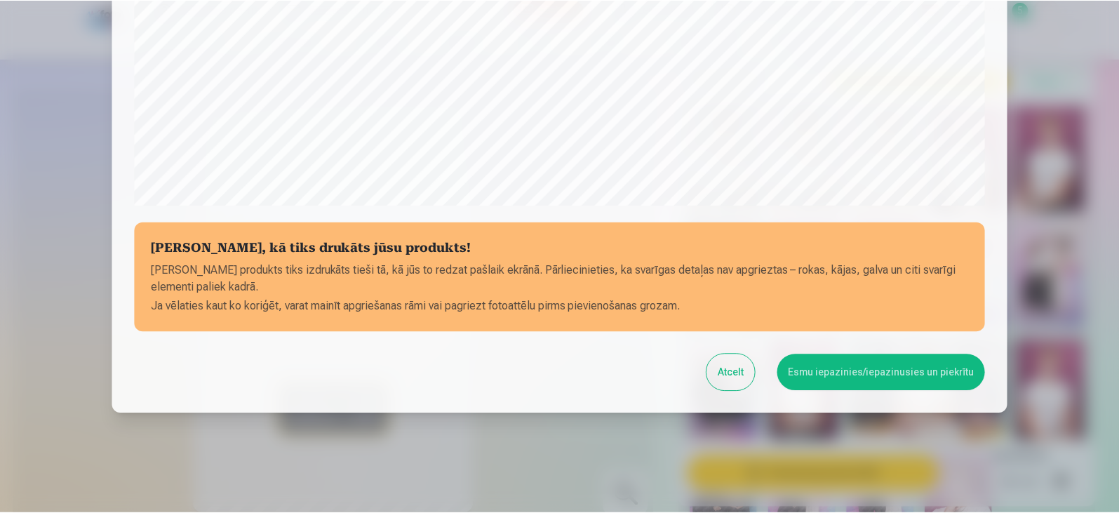
scroll to position [498, 0]
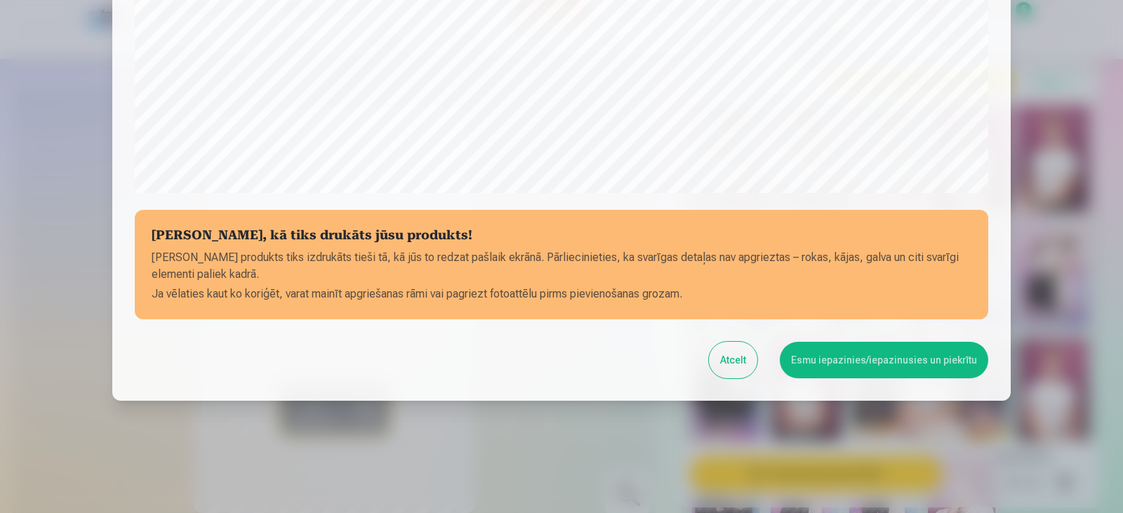
click at [843, 356] on button "Esmu iepazinies/iepazinusies un piekrītu" at bounding box center [884, 360] width 208 height 36
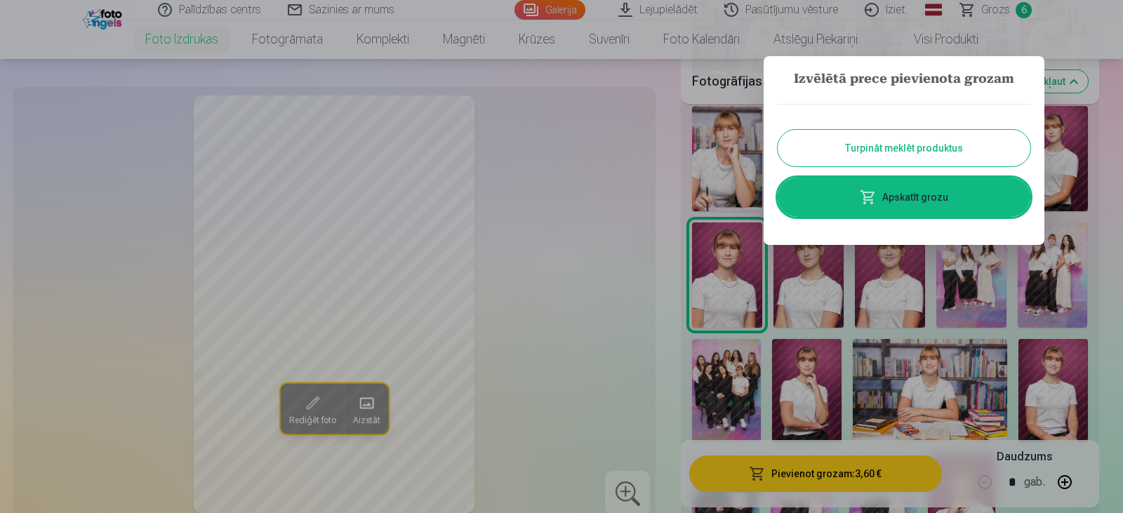
click at [852, 154] on button "Turpināt meklēt produktus" at bounding box center [903, 148] width 253 height 36
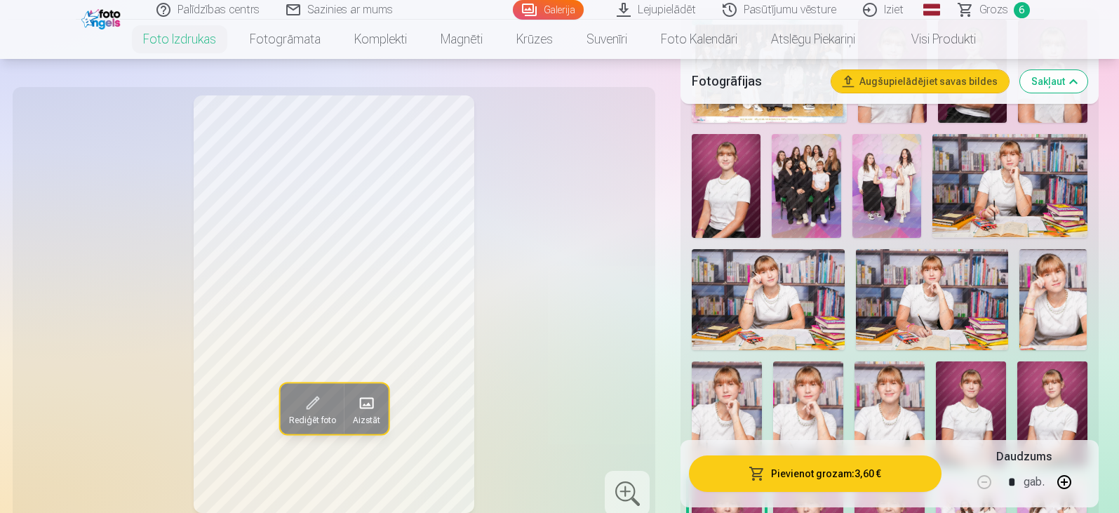
scroll to position [491, 0]
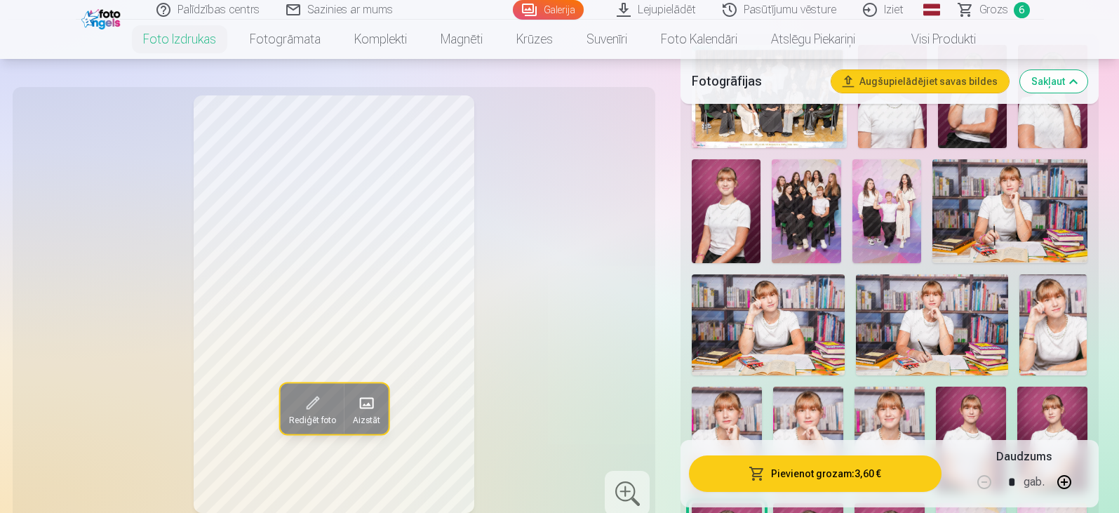
click at [794, 314] on img at bounding box center [768, 325] width 152 height 102
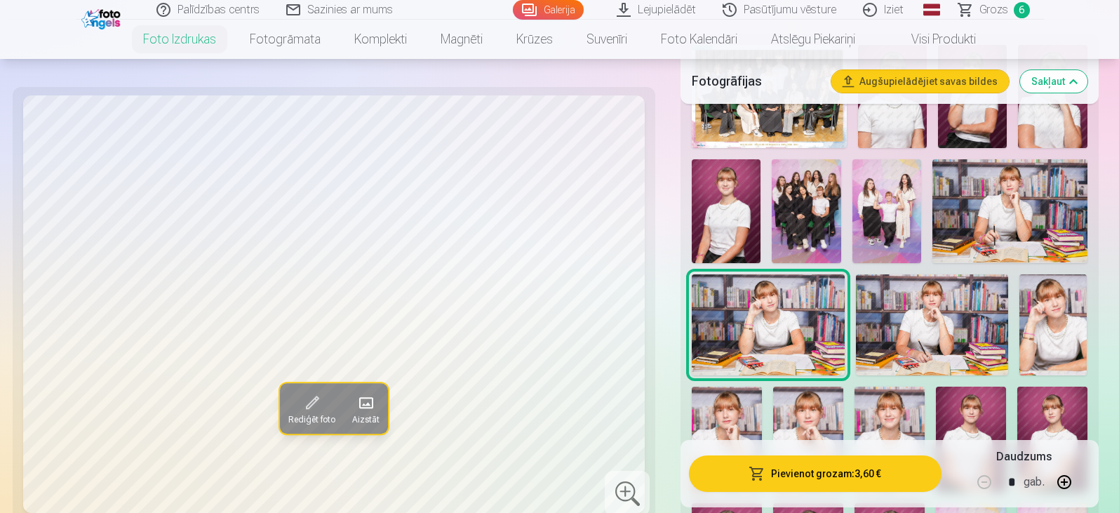
click at [905, 309] on img at bounding box center [932, 325] width 152 height 102
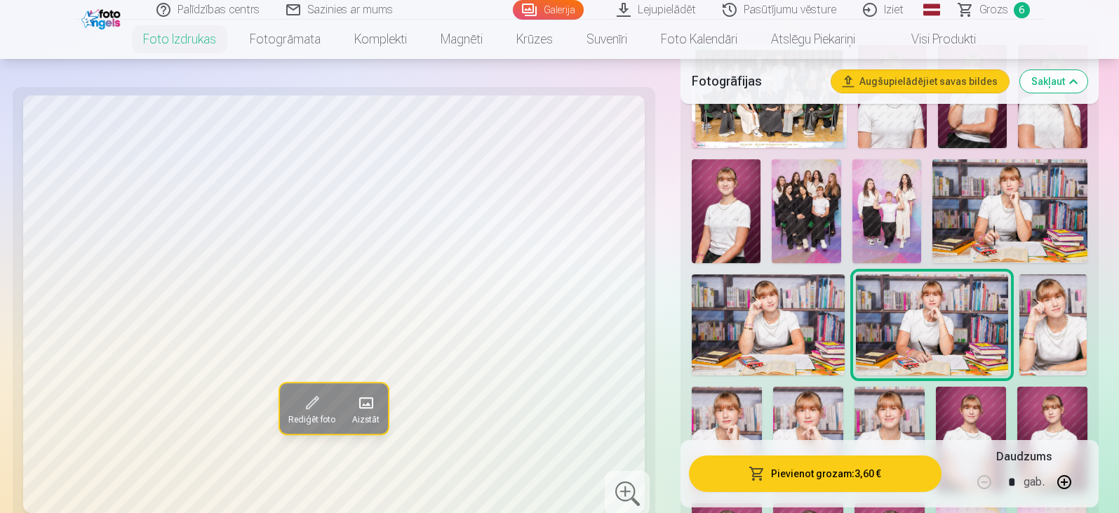
click at [986, 1] on link "Grozs 6" at bounding box center [995, 10] width 98 height 20
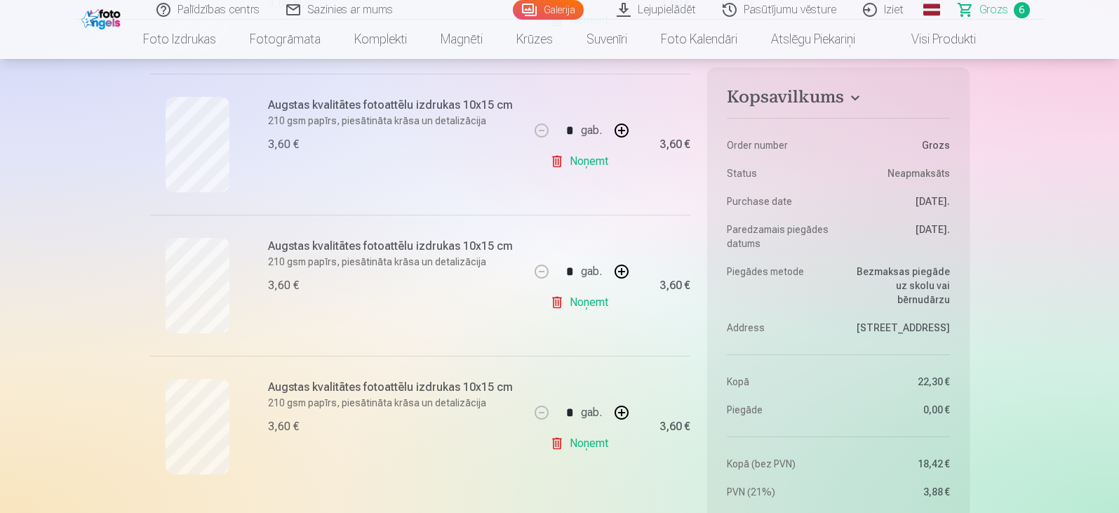
scroll to position [772, 0]
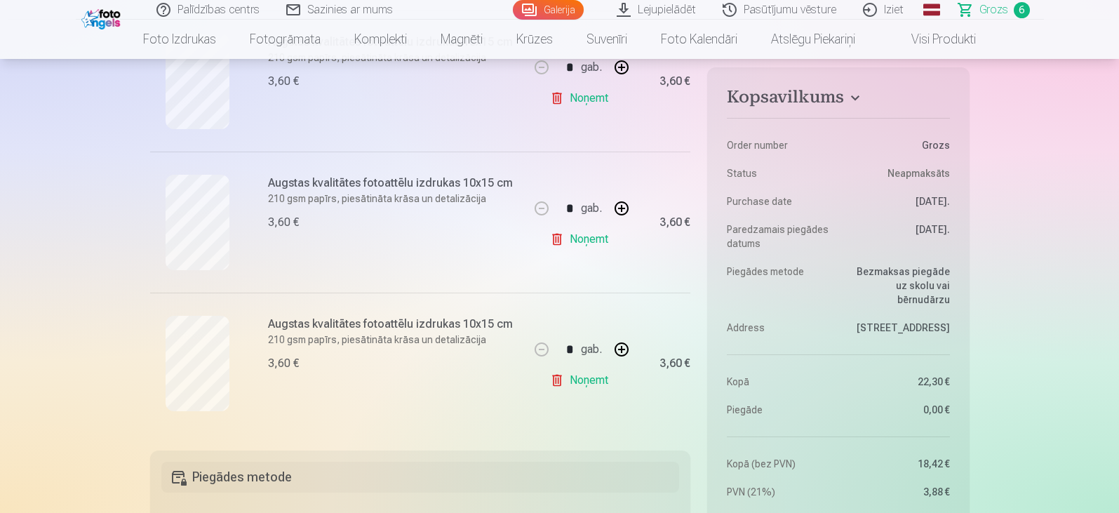
click at [571, 373] on link "Noņemt" at bounding box center [582, 380] width 64 height 28
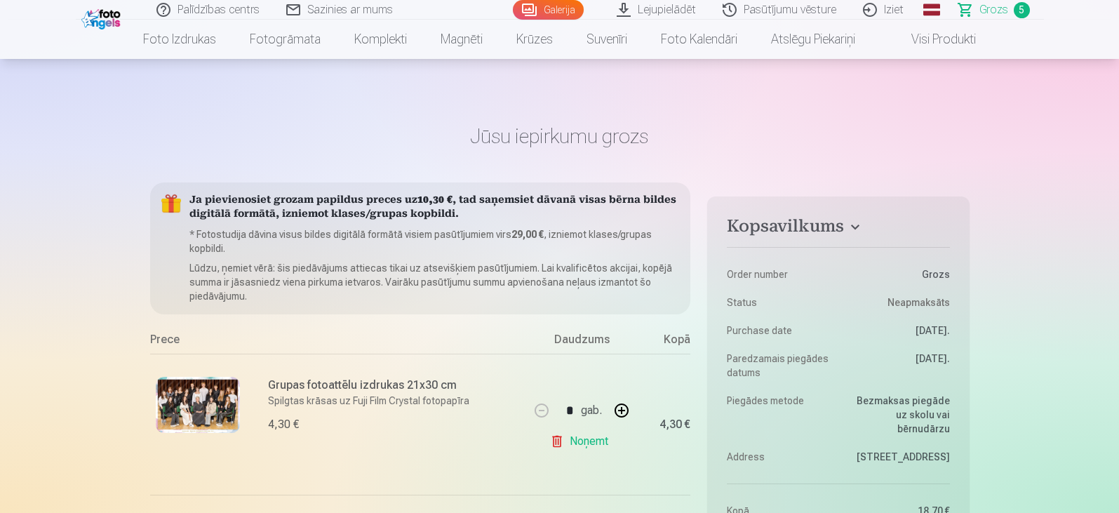
scroll to position [0, 0]
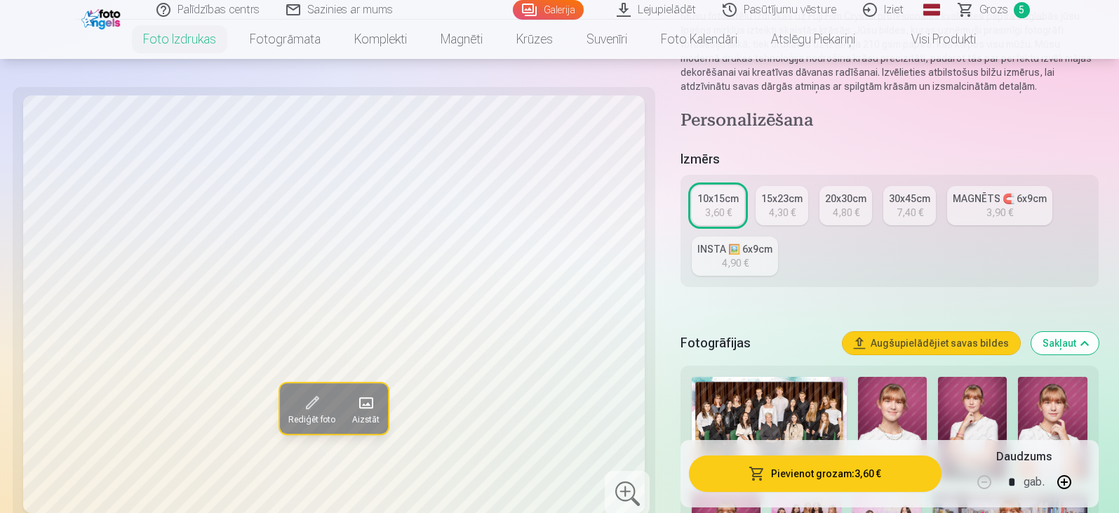
scroll to position [211, 0]
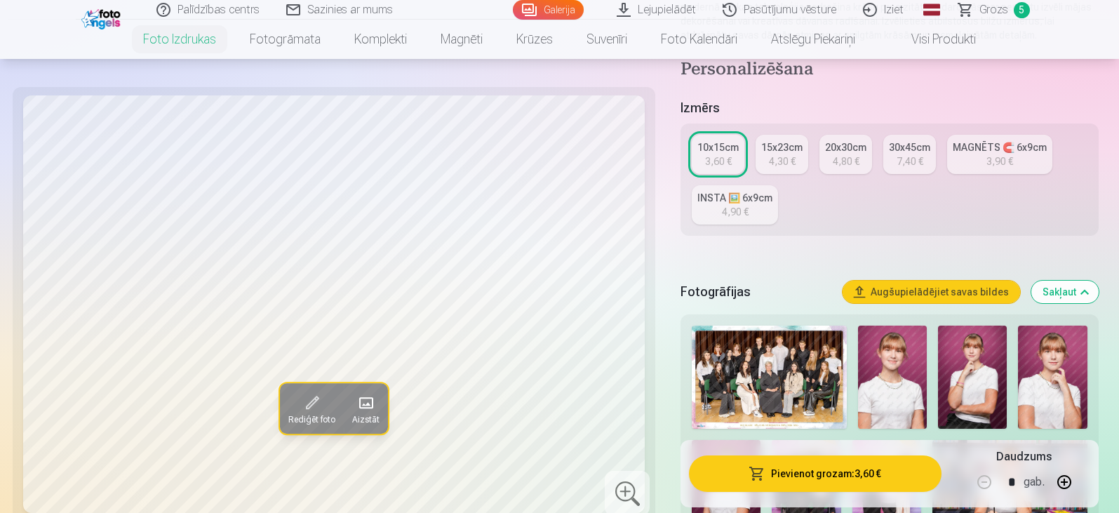
click at [791, 156] on div "4,30 €" at bounding box center [782, 161] width 27 height 14
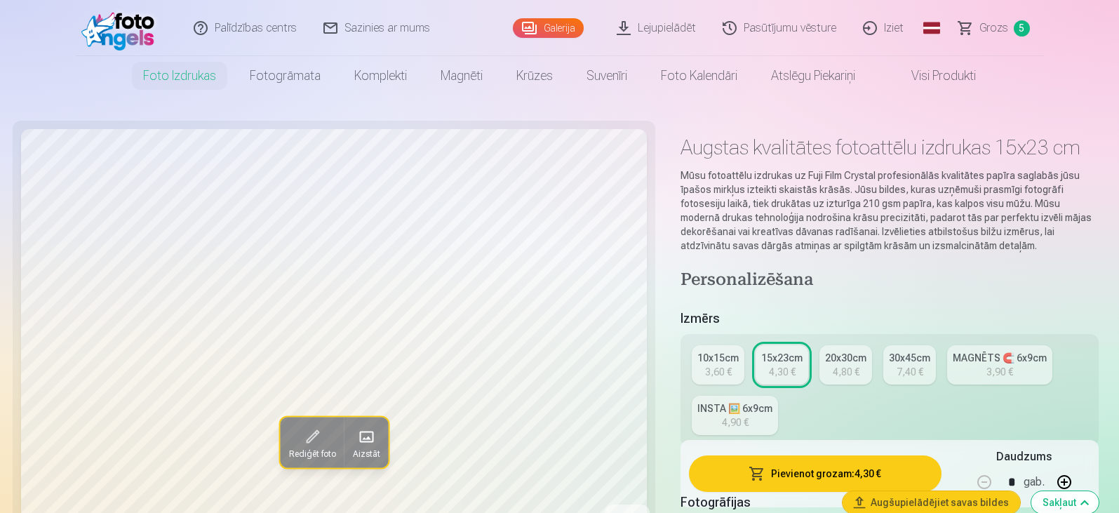
click at [915, 361] on div "30x45cm" at bounding box center [909, 358] width 41 height 14
click at [716, 363] on div "10x15cm" at bounding box center [717, 358] width 41 height 14
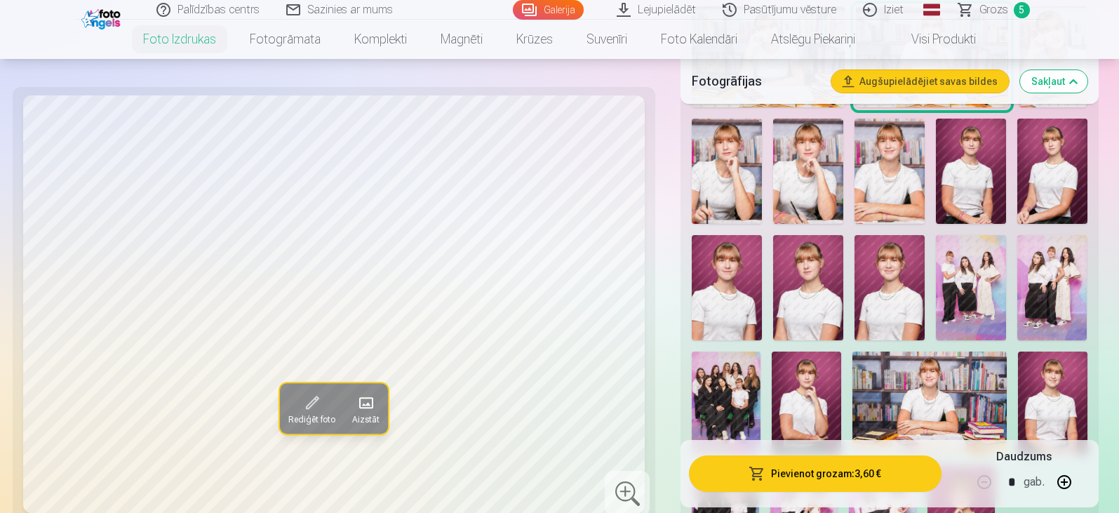
scroll to position [772, 0]
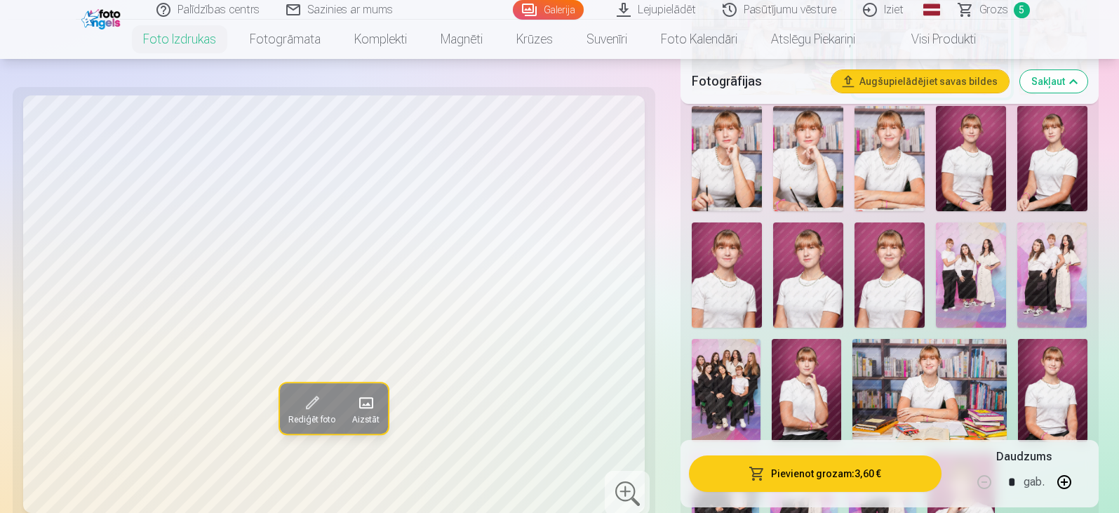
click at [947, 272] on img at bounding box center [971, 274] width 70 height 105
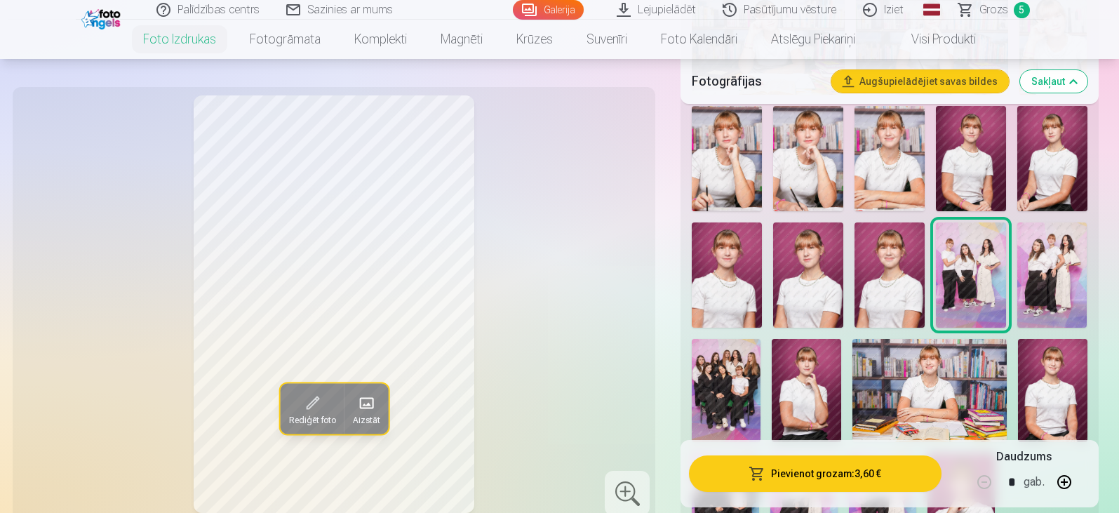
click at [1033, 269] on img at bounding box center [1052, 274] width 70 height 105
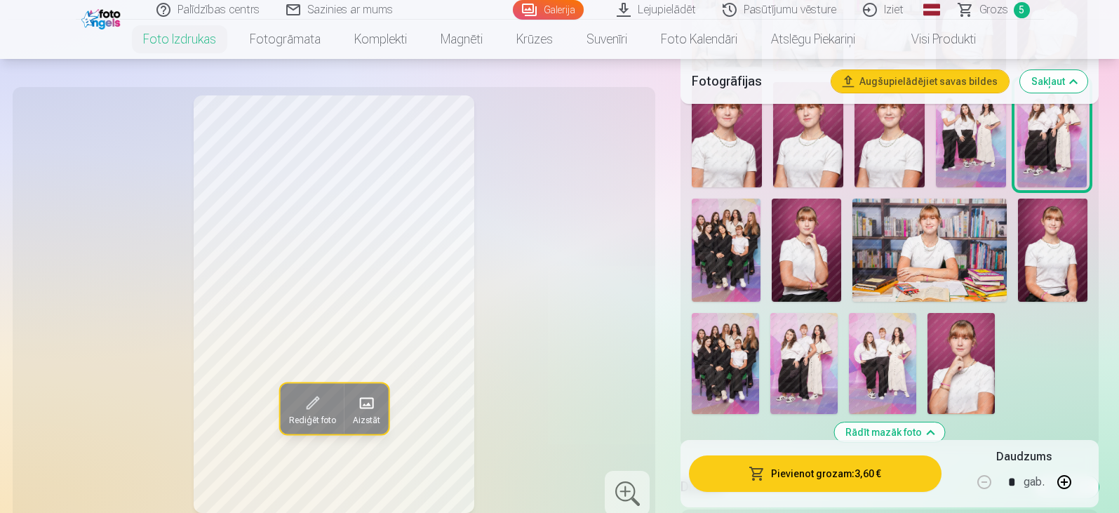
scroll to position [982, 0]
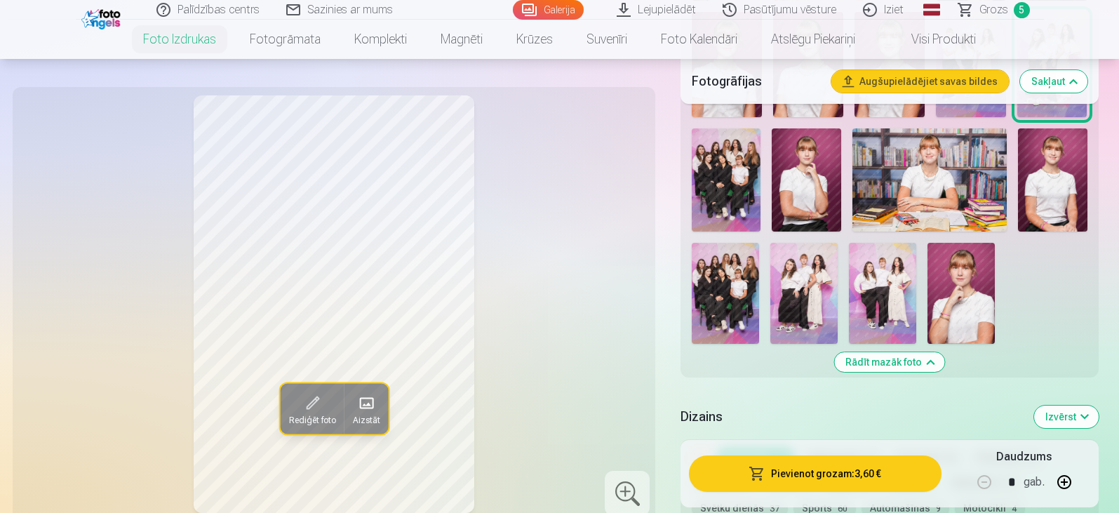
click at [803, 312] on img at bounding box center [803, 293] width 67 height 101
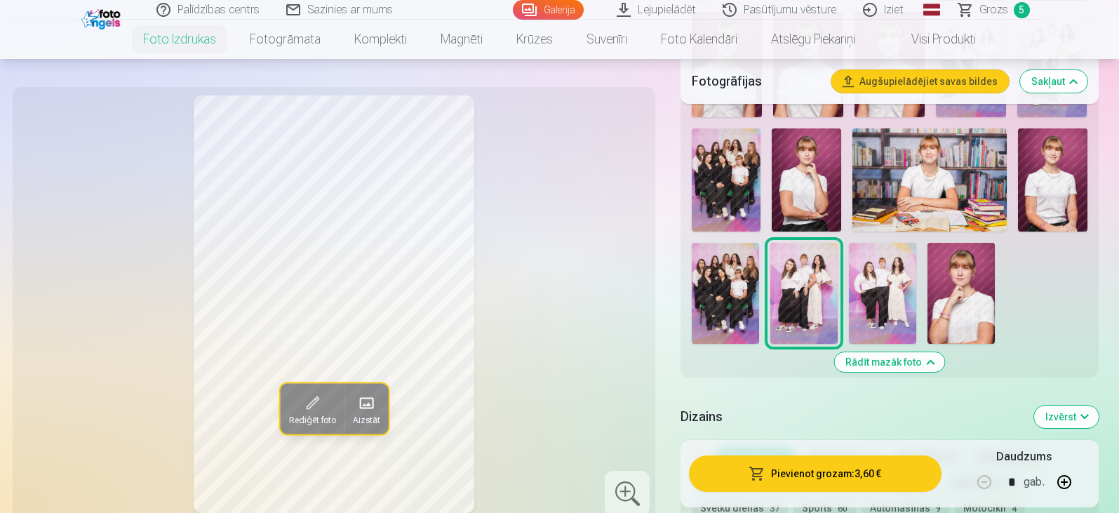
click at [874, 291] on img at bounding box center [882, 293] width 67 height 101
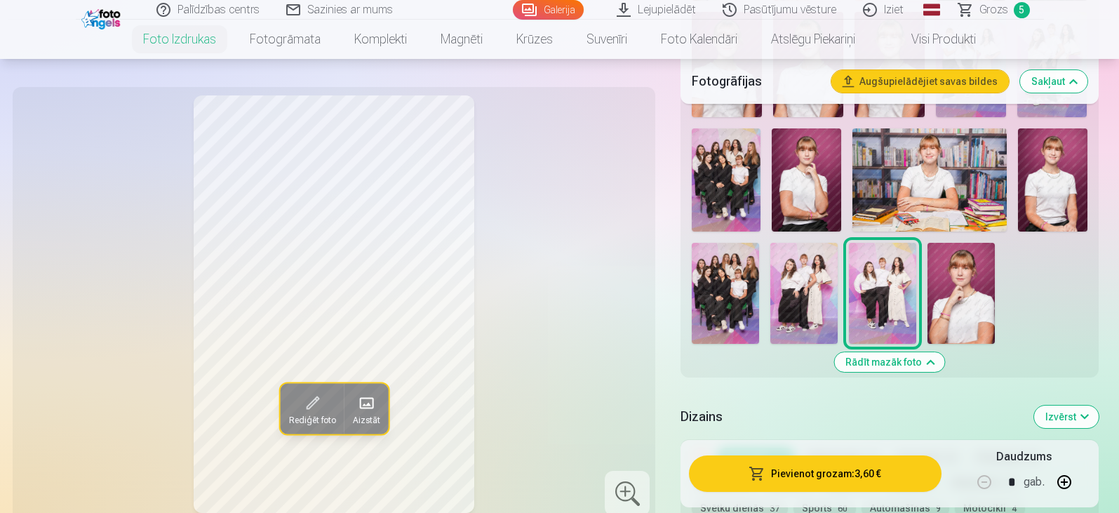
click at [808, 297] on img at bounding box center [803, 293] width 67 height 101
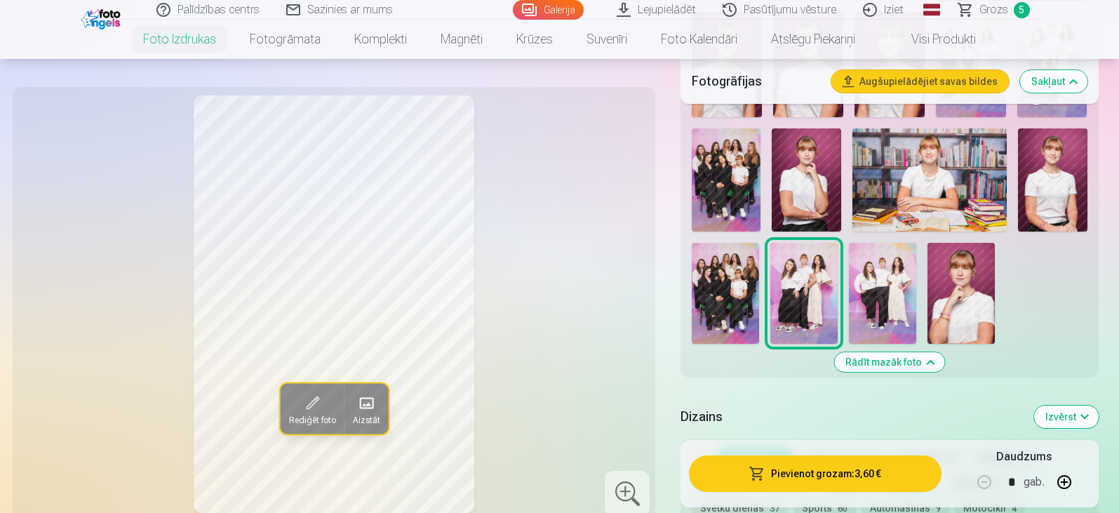
click at [942, 320] on img at bounding box center [961, 293] width 67 height 101
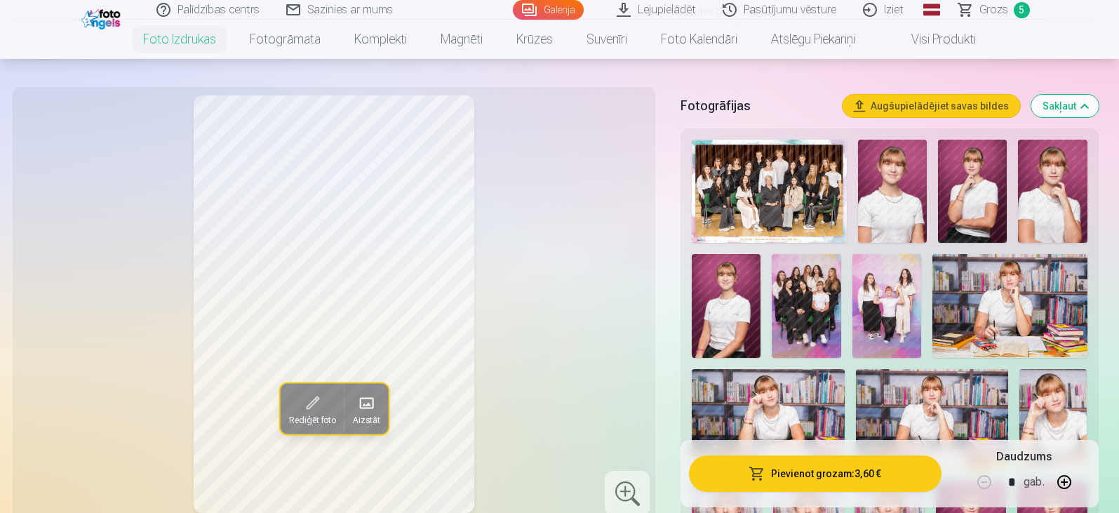
scroll to position [421, 0]
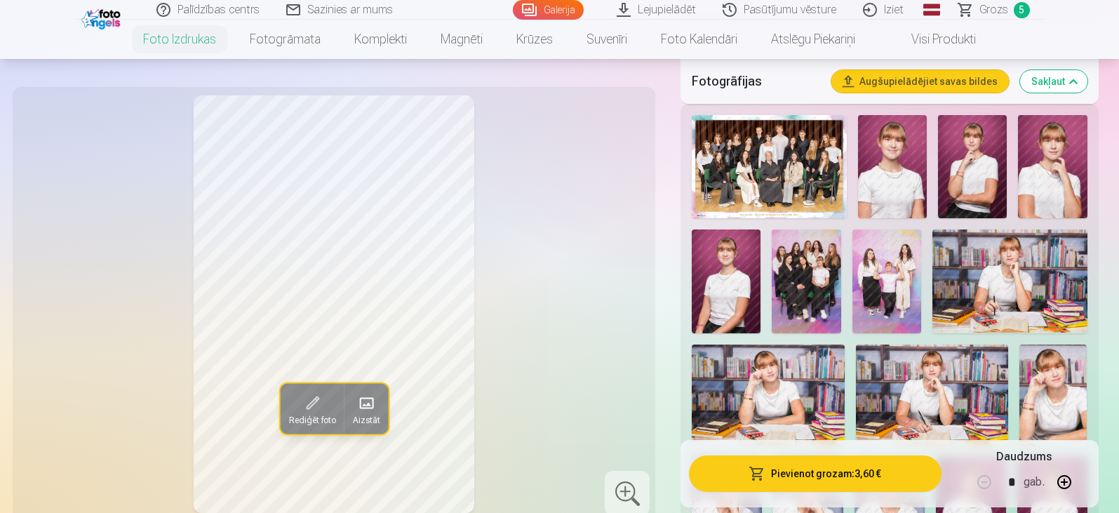
click at [975, 313] on img at bounding box center [1010, 280] width 155 height 103
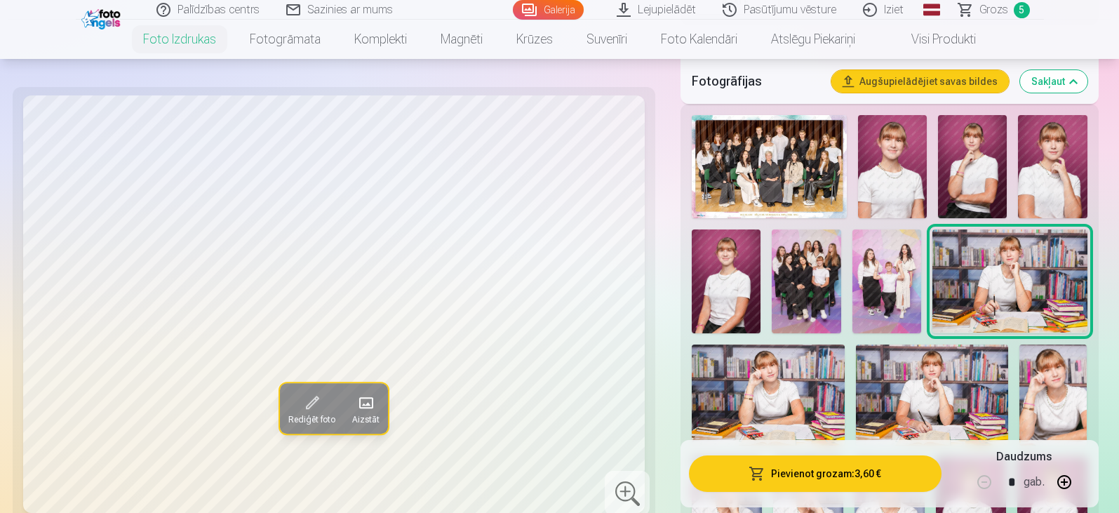
click at [789, 380] on img at bounding box center [768, 396] width 152 height 102
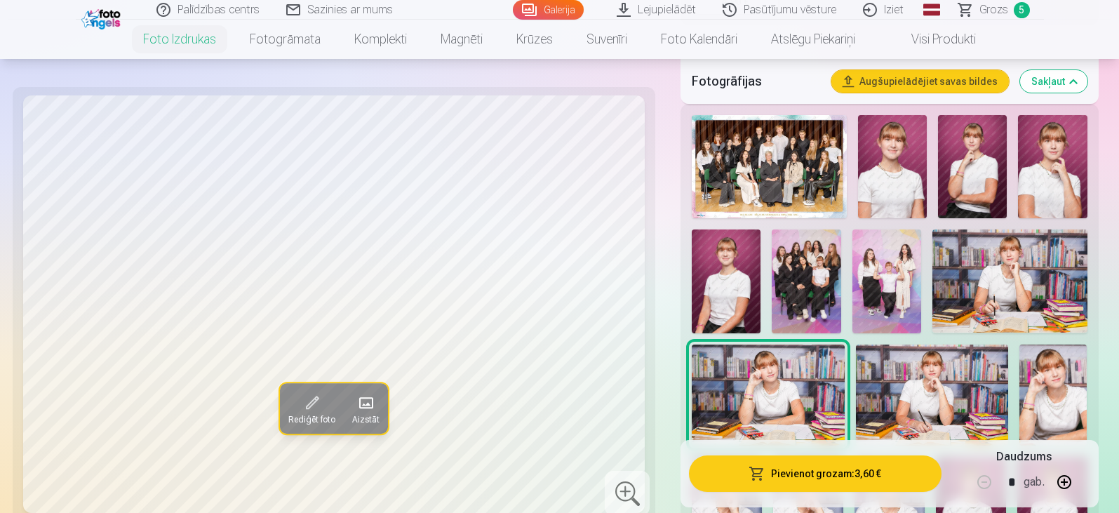
click at [1024, 267] on img at bounding box center [1010, 280] width 155 height 103
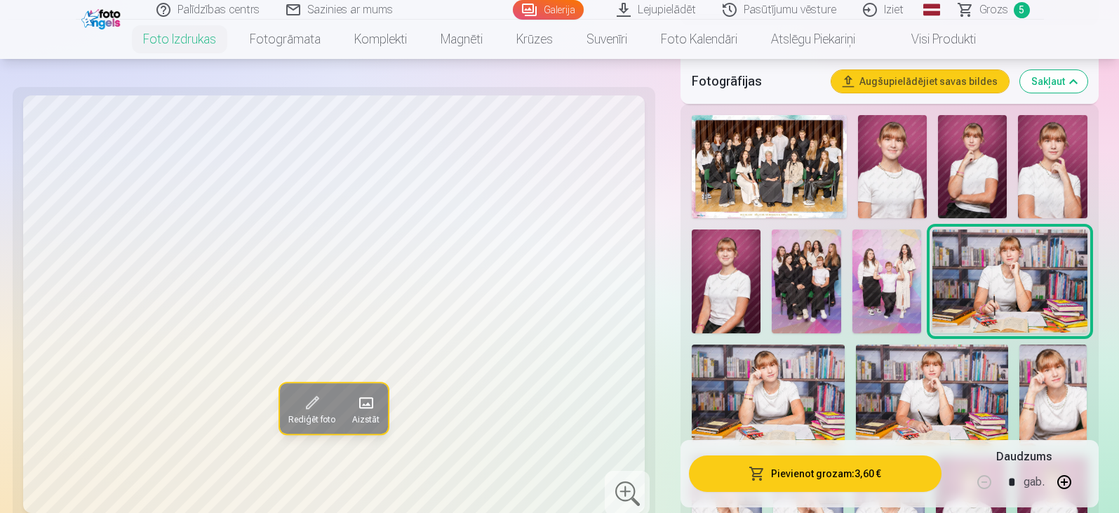
click at [965, 384] on img at bounding box center [932, 396] width 152 height 102
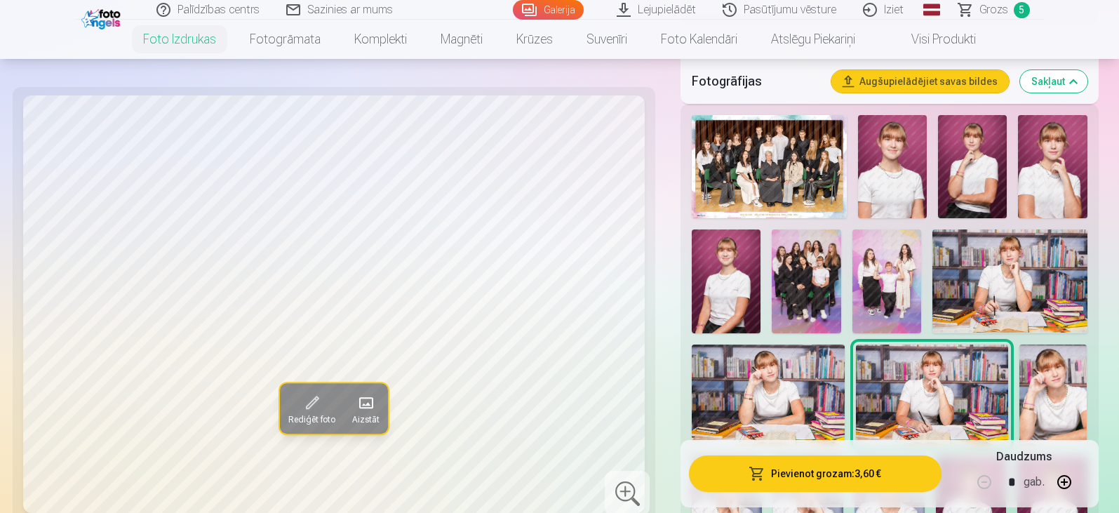
click at [1072, 388] on img at bounding box center [1054, 396] width 68 height 102
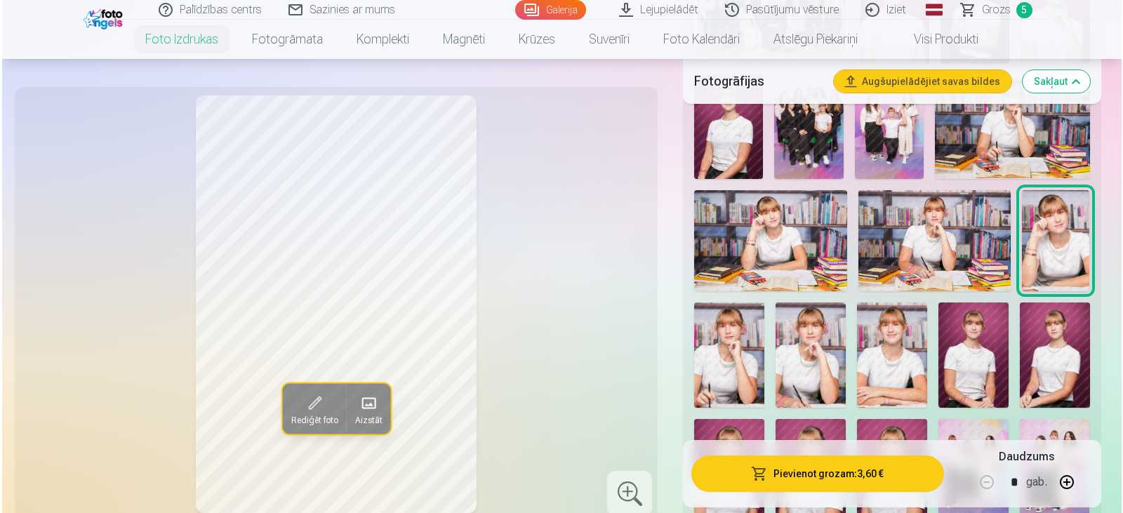
scroll to position [632, 0]
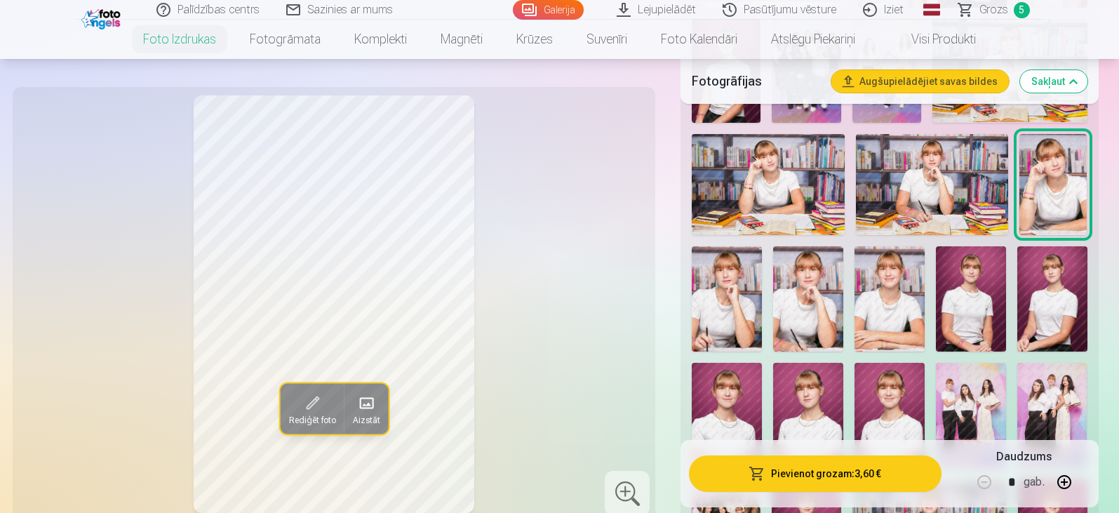
click at [748, 300] on img at bounding box center [727, 298] width 70 height 105
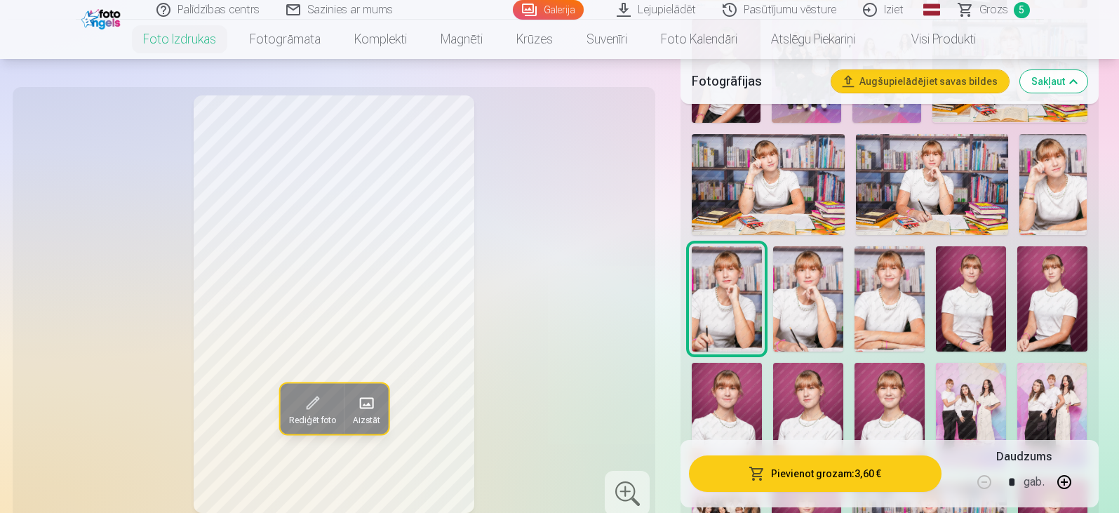
click at [801, 301] on img at bounding box center [808, 298] width 70 height 105
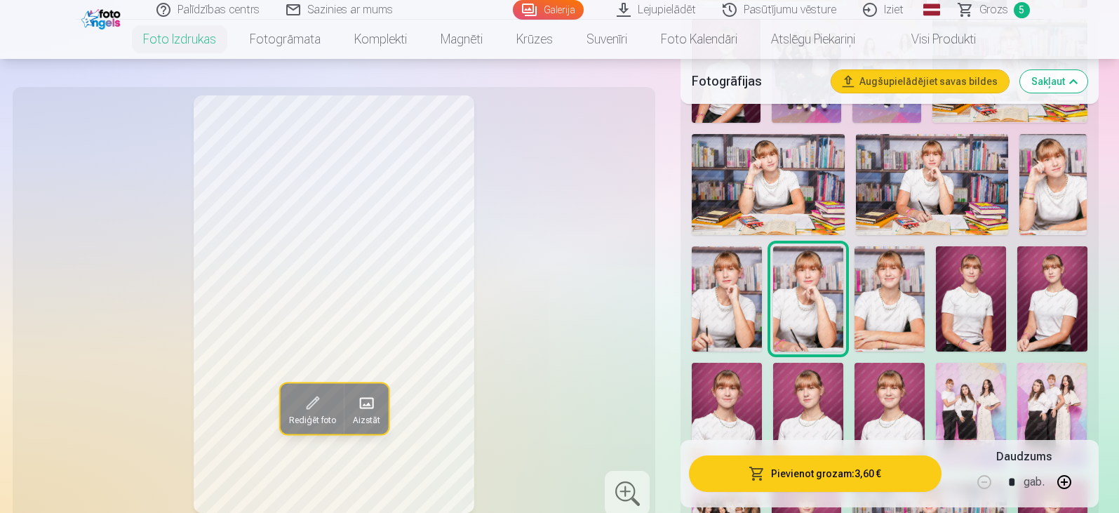
click at [879, 313] on img at bounding box center [890, 298] width 70 height 105
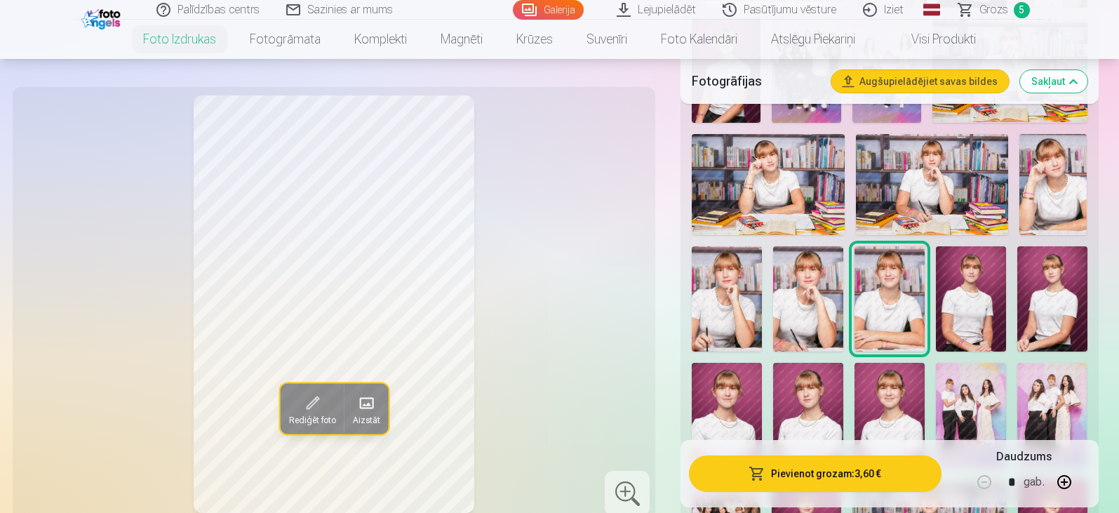
click at [810, 312] on img at bounding box center [808, 298] width 70 height 105
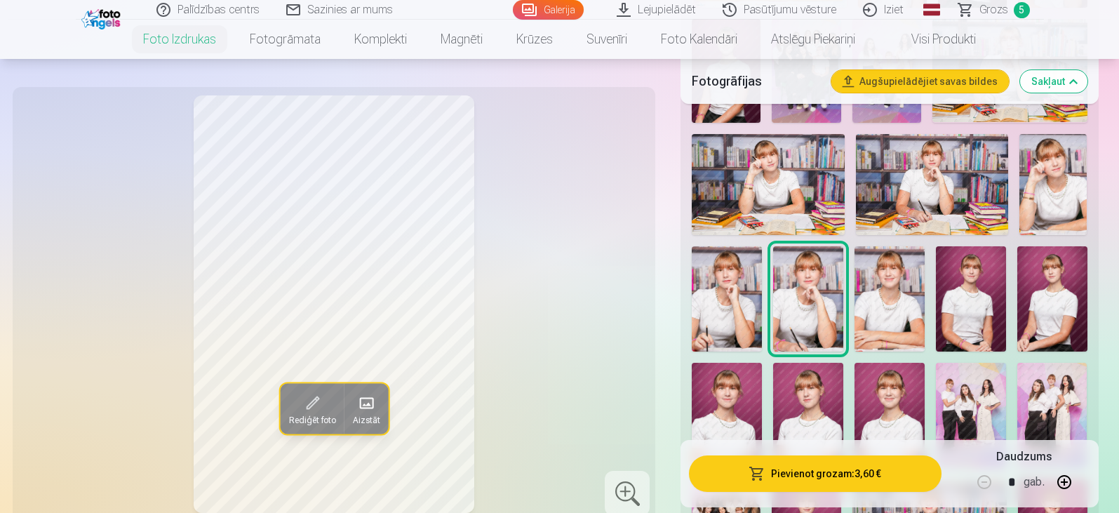
click at [737, 302] on img at bounding box center [727, 298] width 70 height 105
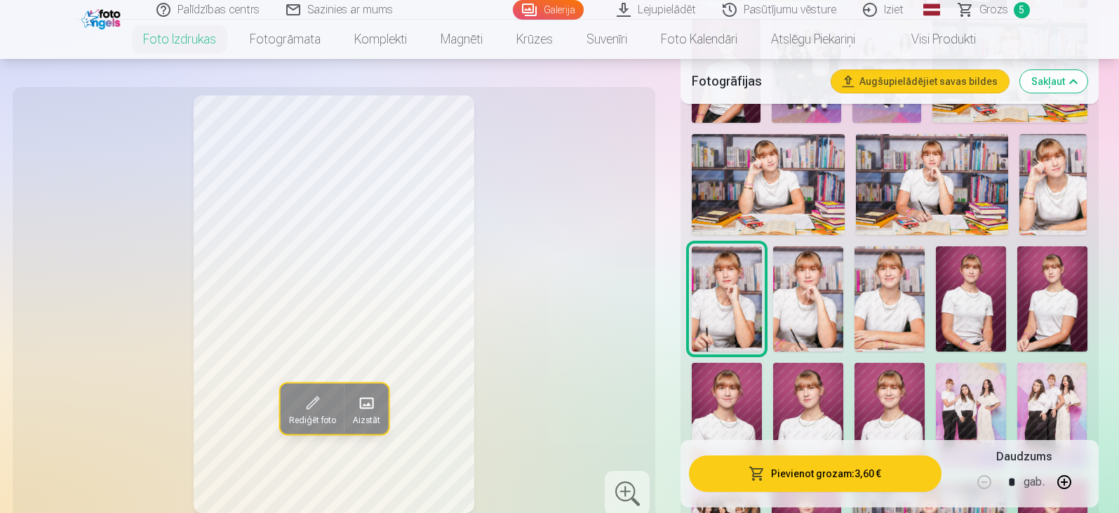
click at [819, 305] on img at bounding box center [808, 298] width 70 height 105
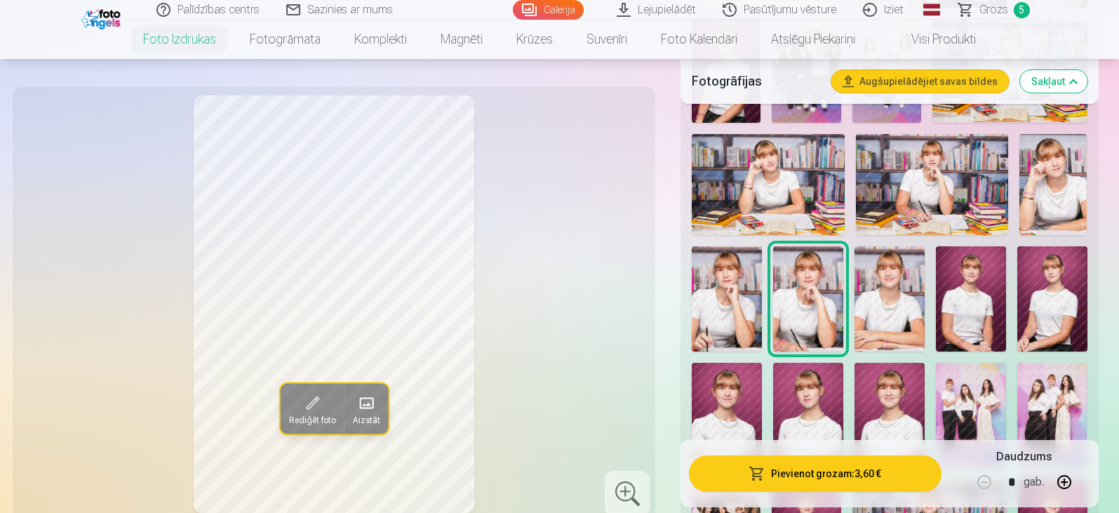
click at [828, 464] on button "Pievienot grozam : 3,60 €" at bounding box center [815, 473] width 252 height 36
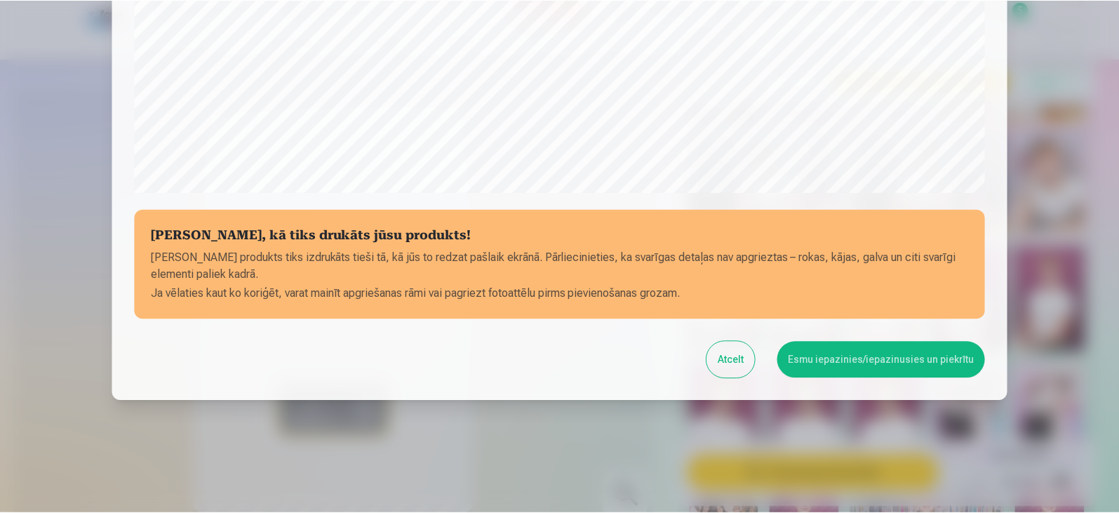
scroll to position [498, 0]
click at [854, 366] on button "Esmu iepazinies/iepazinusies un piekrītu" at bounding box center [884, 360] width 208 height 36
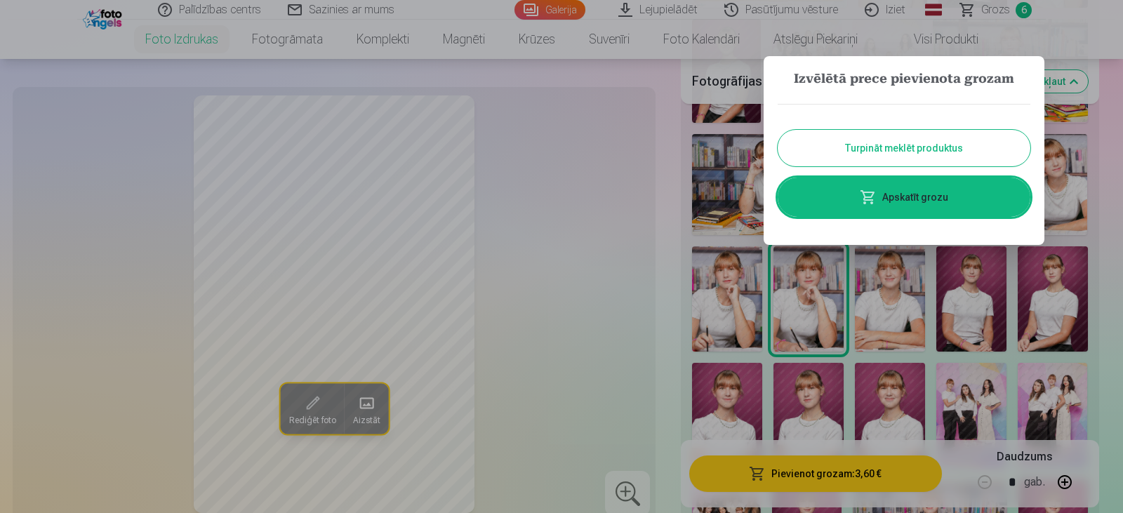
click at [897, 142] on button "Turpināt meklēt produktus" at bounding box center [903, 148] width 253 height 36
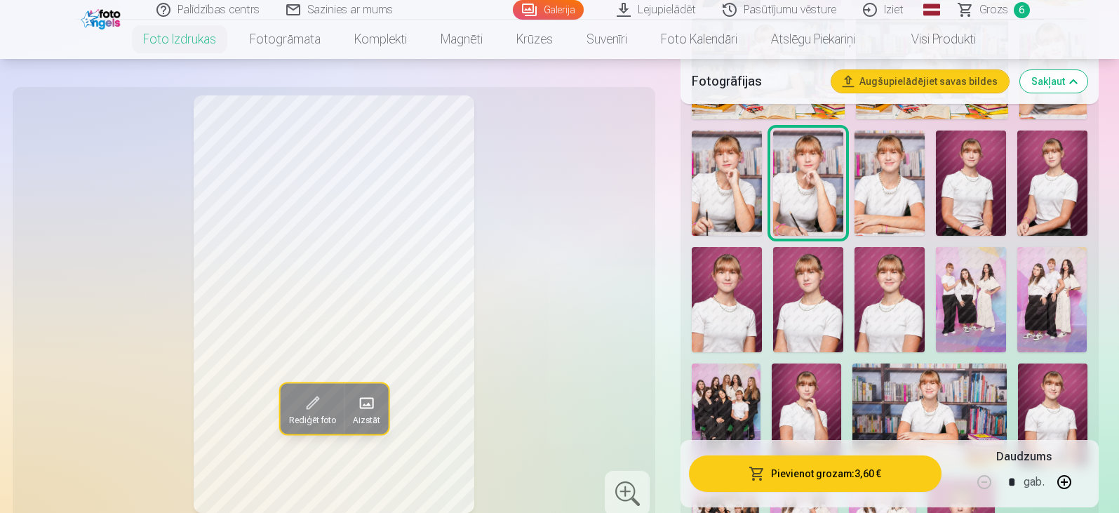
scroll to position [842, 0]
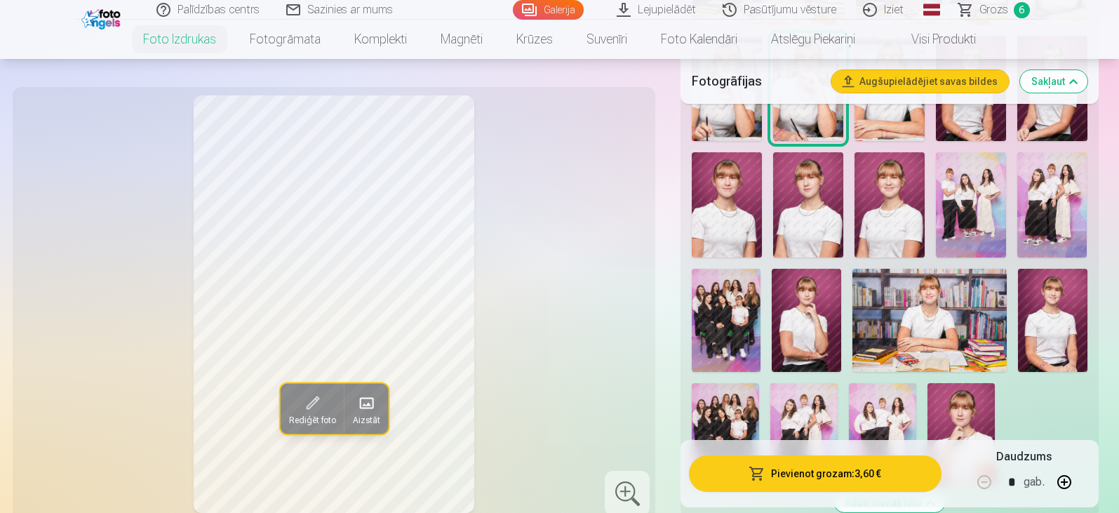
click at [942, 283] on img at bounding box center [930, 320] width 155 height 103
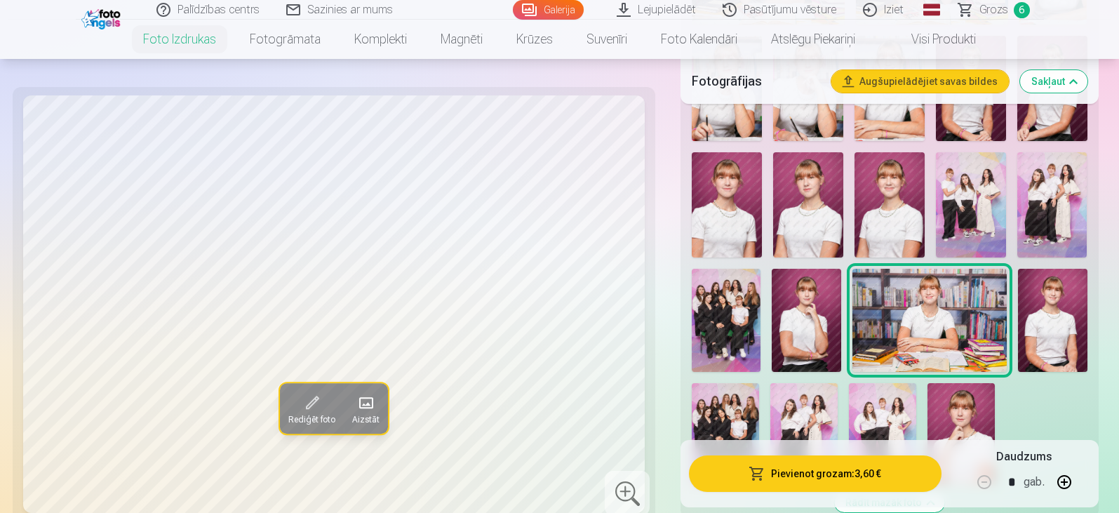
click at [723, 416] on img at bounding box center [725, 433] width 67 height 101
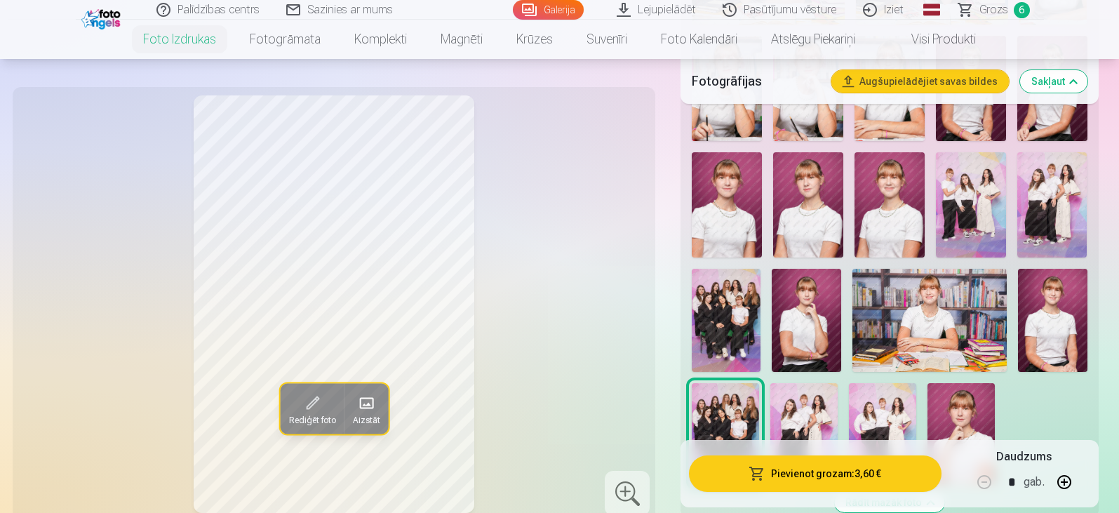
click at [714, 350] on img at bounding box center [726, 320] width 69 height 103
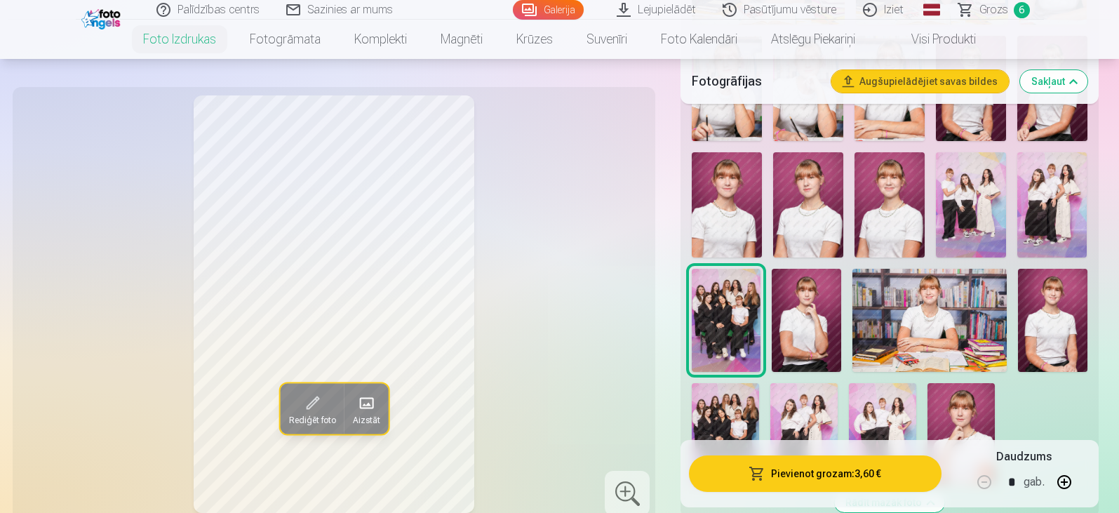
click at [721, 408] on img at bounding box center [725, 433] width 67 height 101
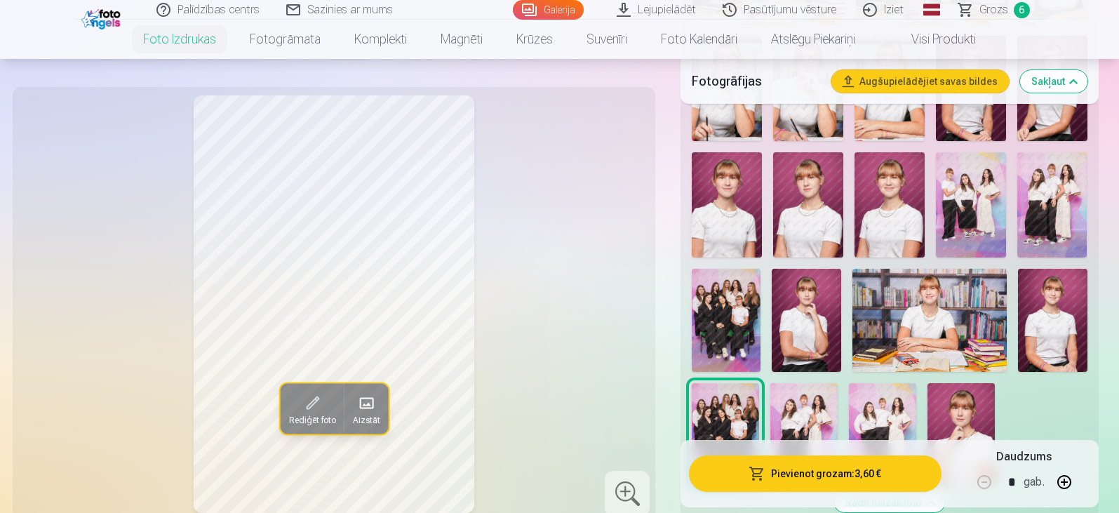
click at [726, 324] on img at bounding box center [726, 320] width 69 height 103
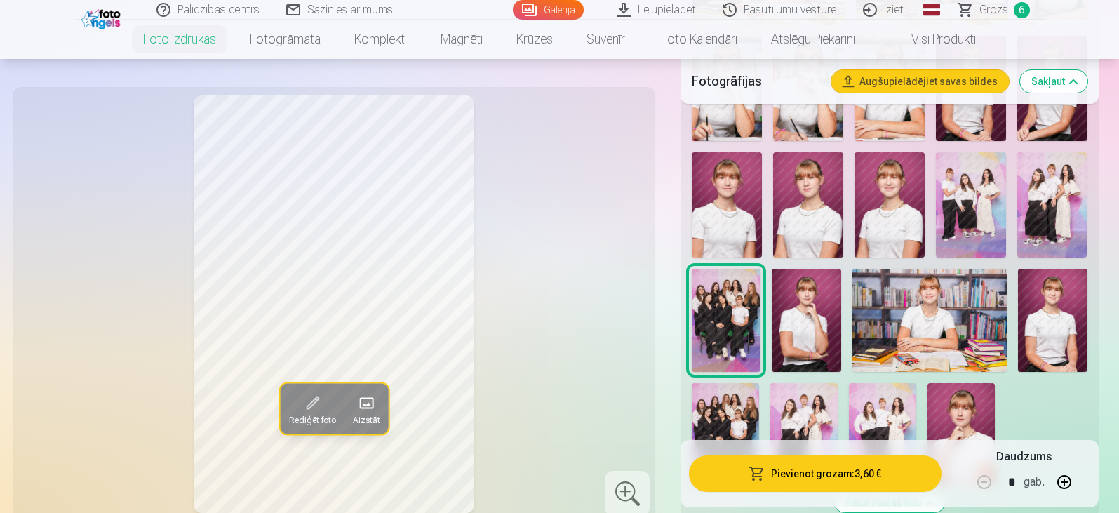
click at [729, 395] on img at bounding box center [725, 433] width 67 height 101
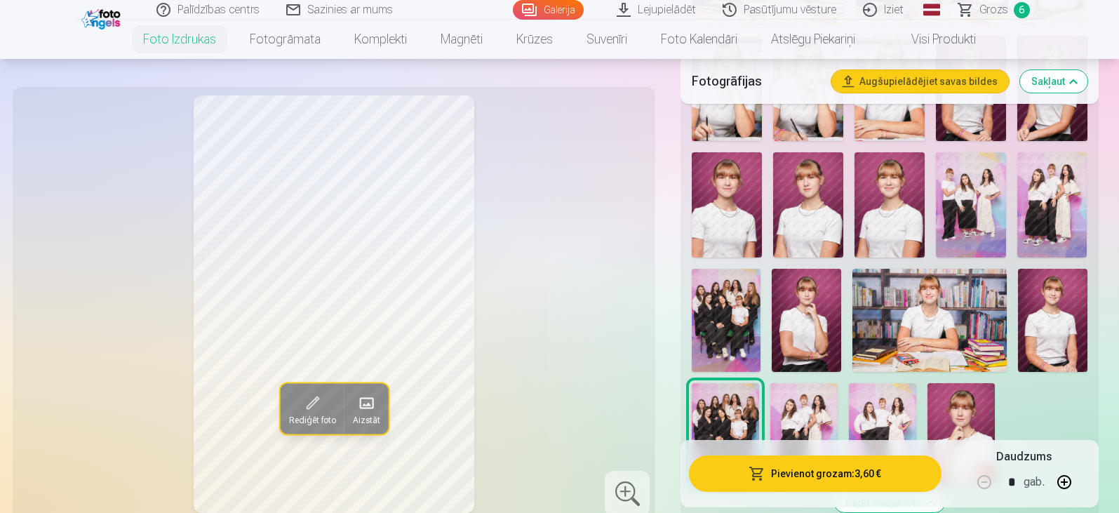
click at [719, 299] on img at bounding box center [726, 320] width 69 height 103
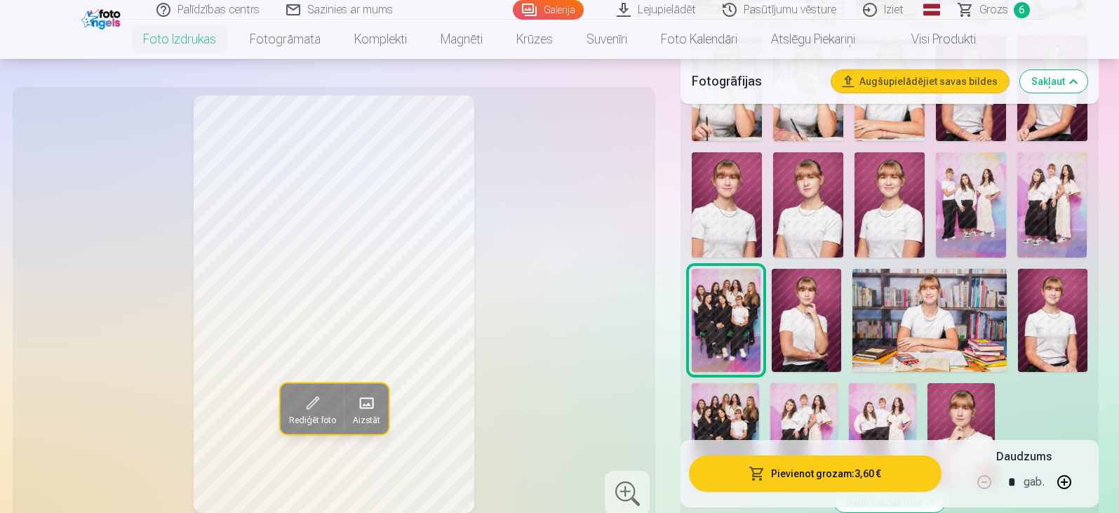
click at [730, 389] on img at bounding box center [725, 433] width 67 height 101
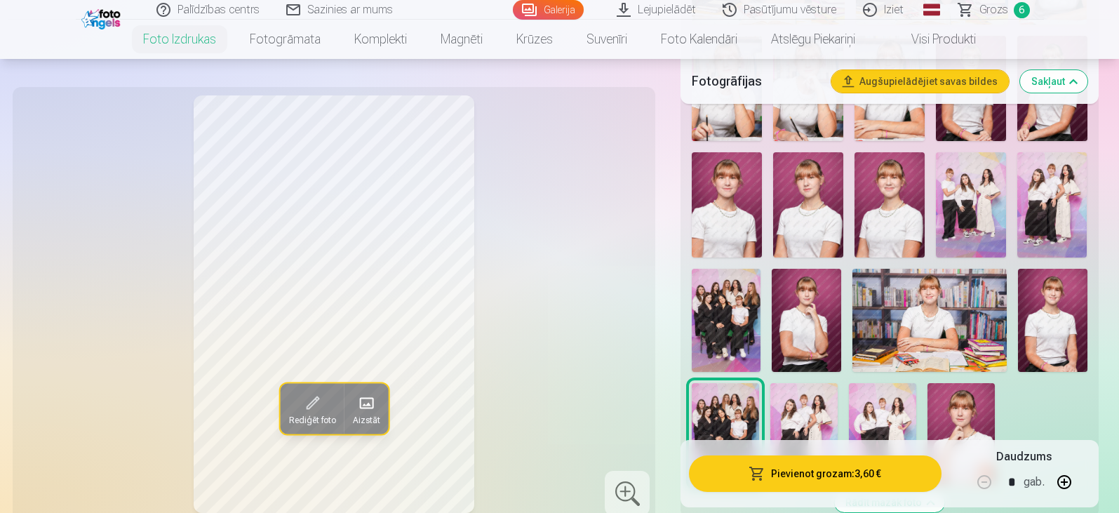
click at [716, 318] on img at bounding box center [726, 320] width 69 height 103
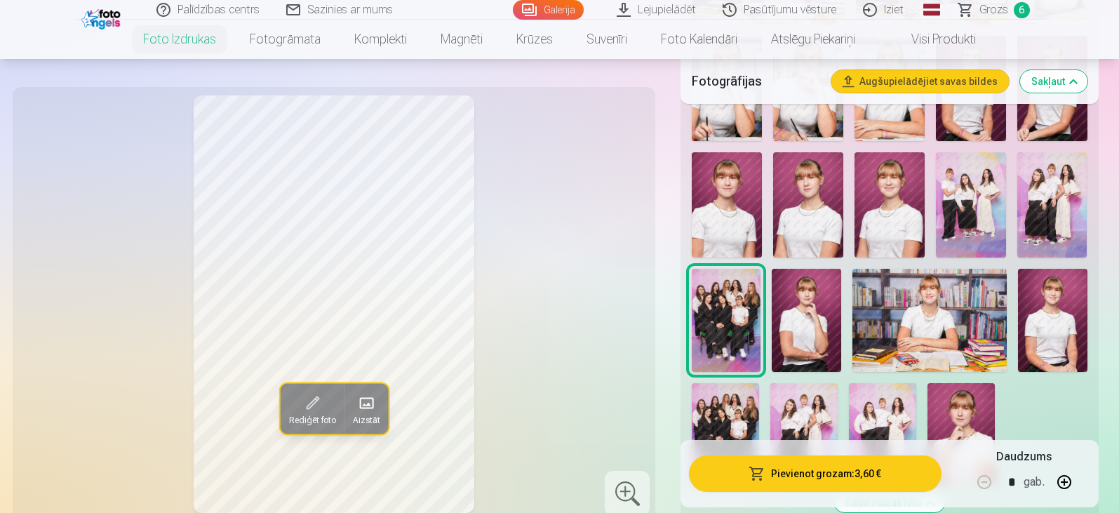
click at [730, 373] on div at bounding box center [889, 88] width 406 height 801
click at [729, 406] on img at bounding box center [725, 433] width 67 height 101
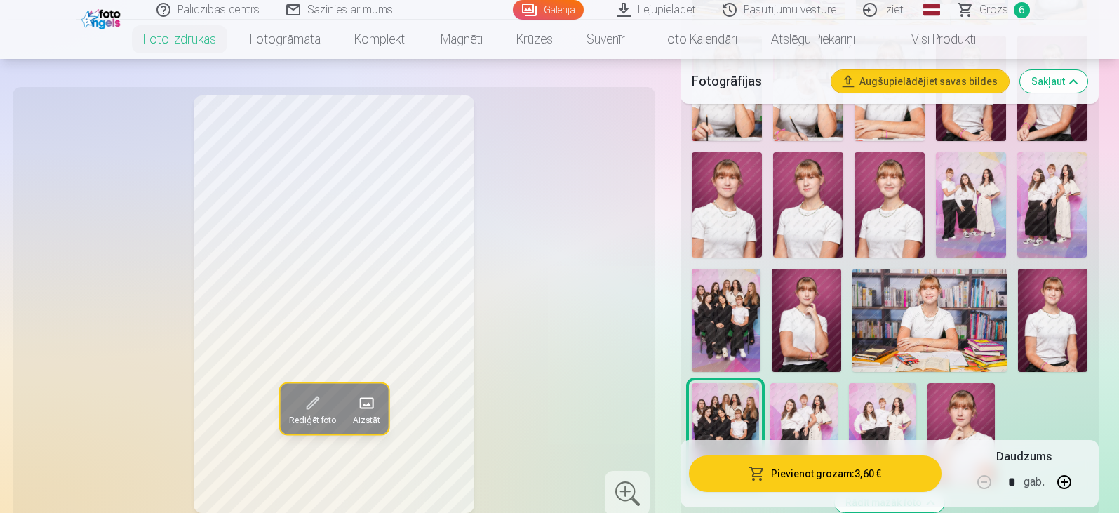
click at [977, 13] on link "Grozs 6" at bounding box center [995, 10] width 98 height 20
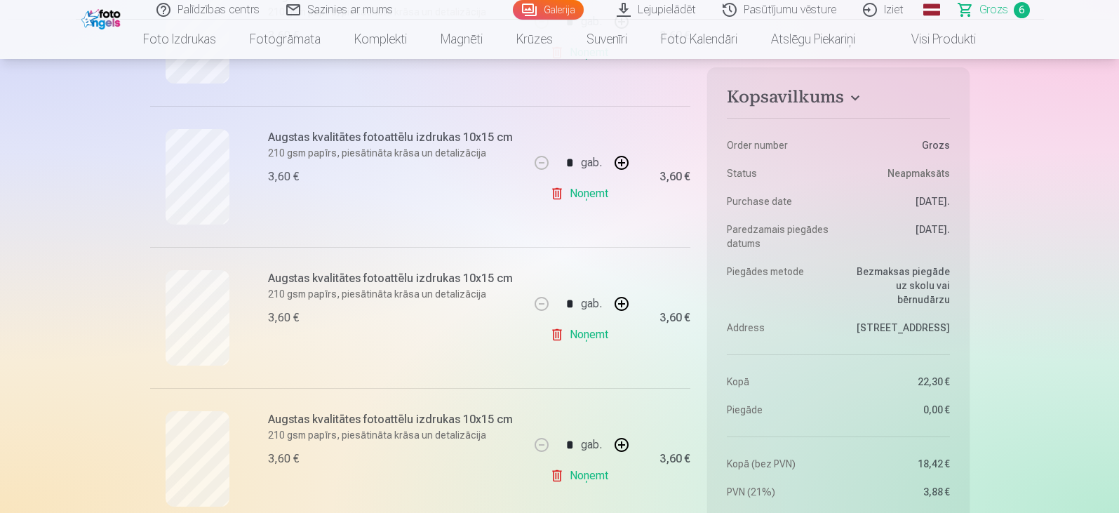
scroll to position [702, 0]
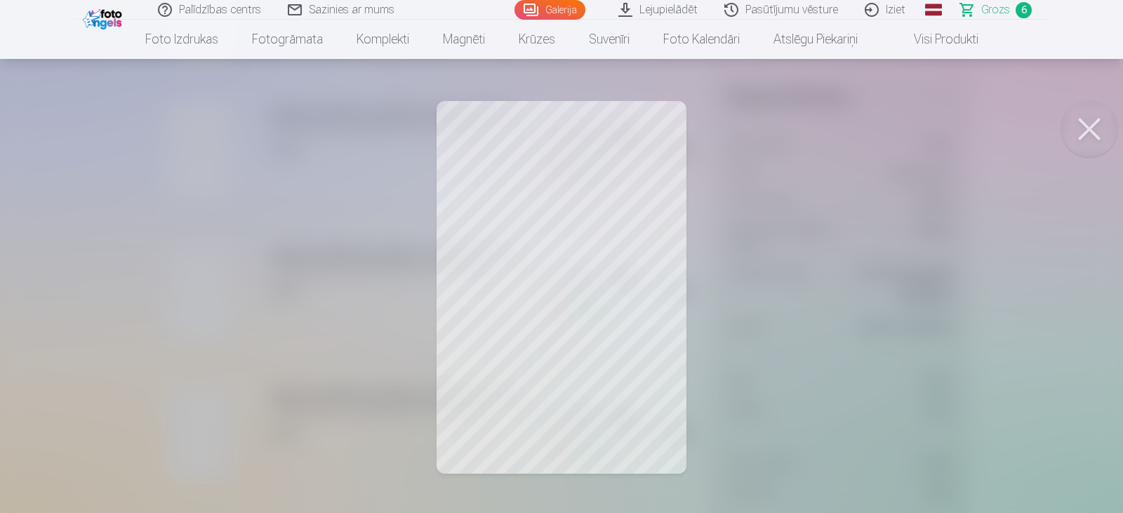
click at [199, 164] on div at bounding box center [561, 256] width 1123 height 513
click at [255, 310] on div at bounding box center [561, 256] width 1123 height 513
click at [255, 321] on div at bounding box center [561, 256] width 1123 height 513
click at [270, 319] on div at bounding box center [561, 256] width 1123 height 513
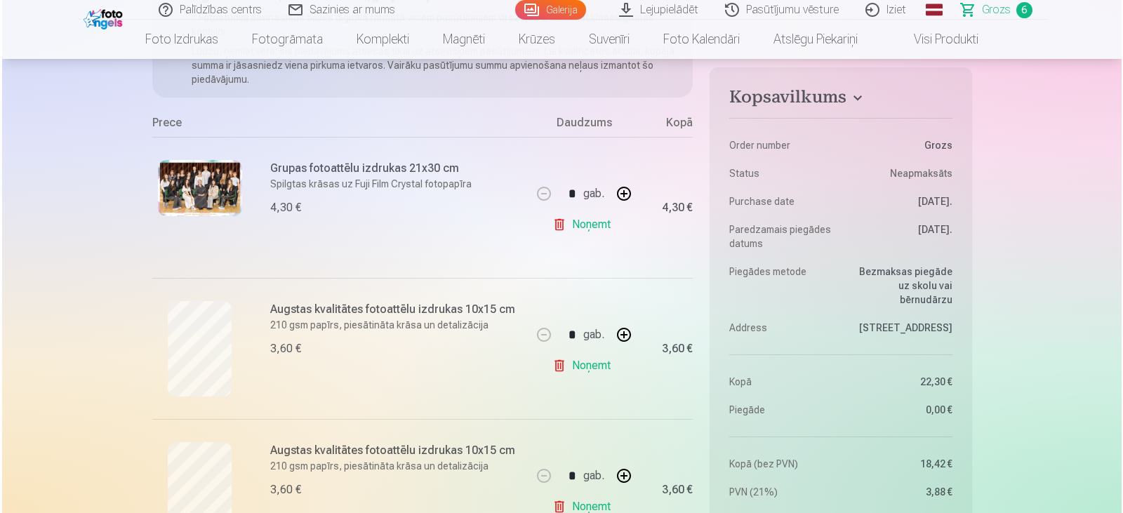
scroll to position [211, 0]
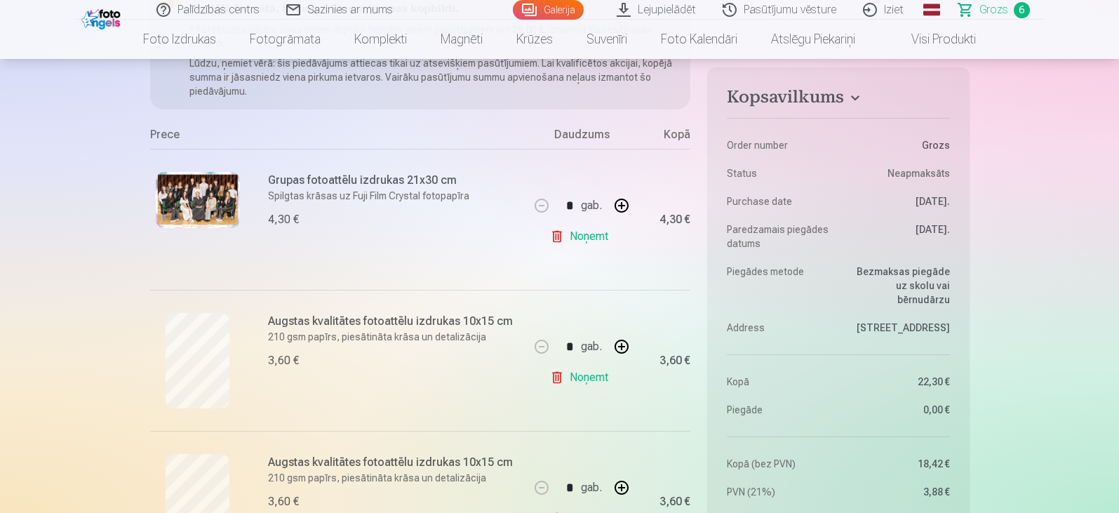
click at [178, 198] on img at bounding box center [198, 200] width 84 height 56
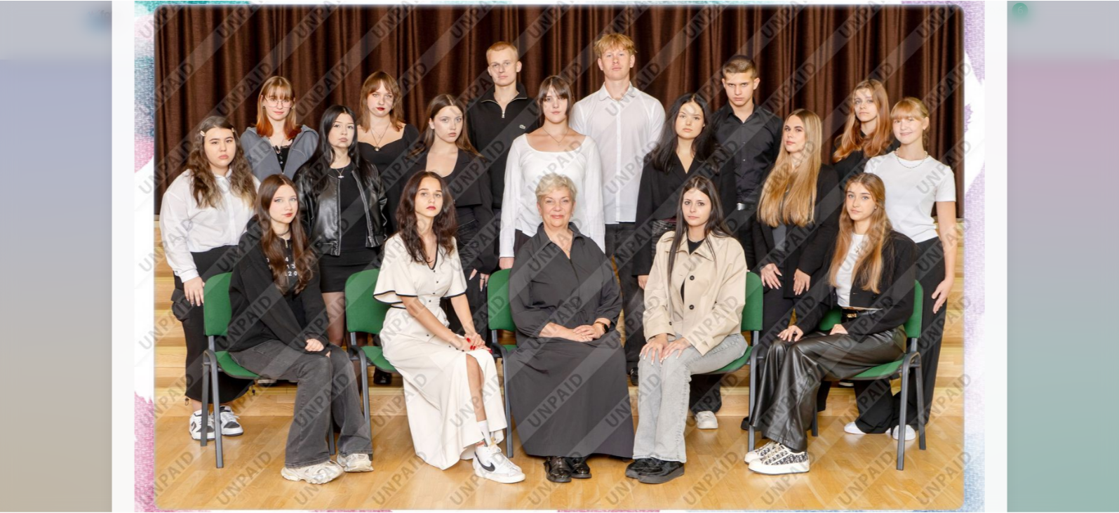
scroll to position [70, 0]
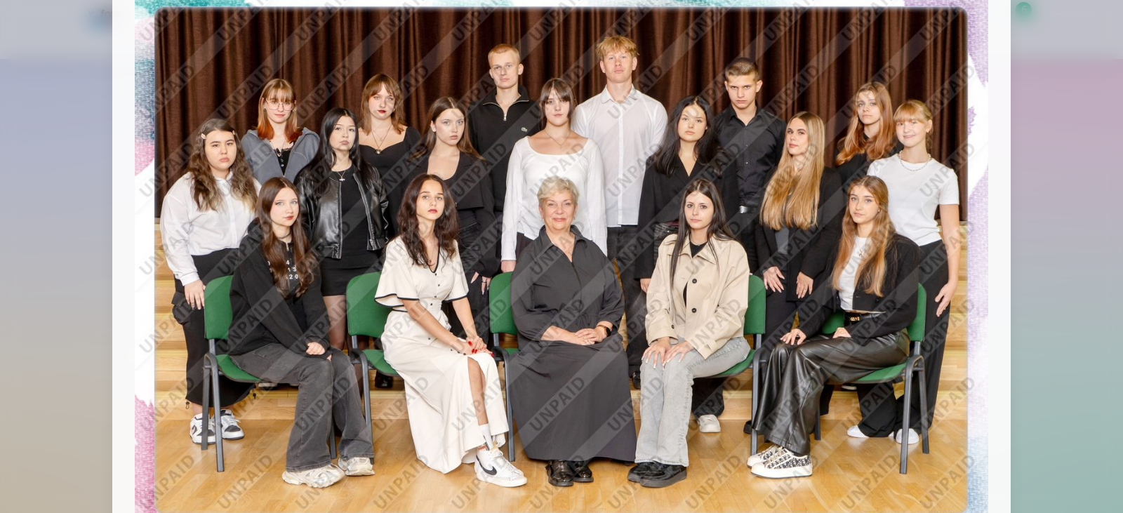
click at [27, 177] on div at bounding box center [561, 256] width 1123 height 513
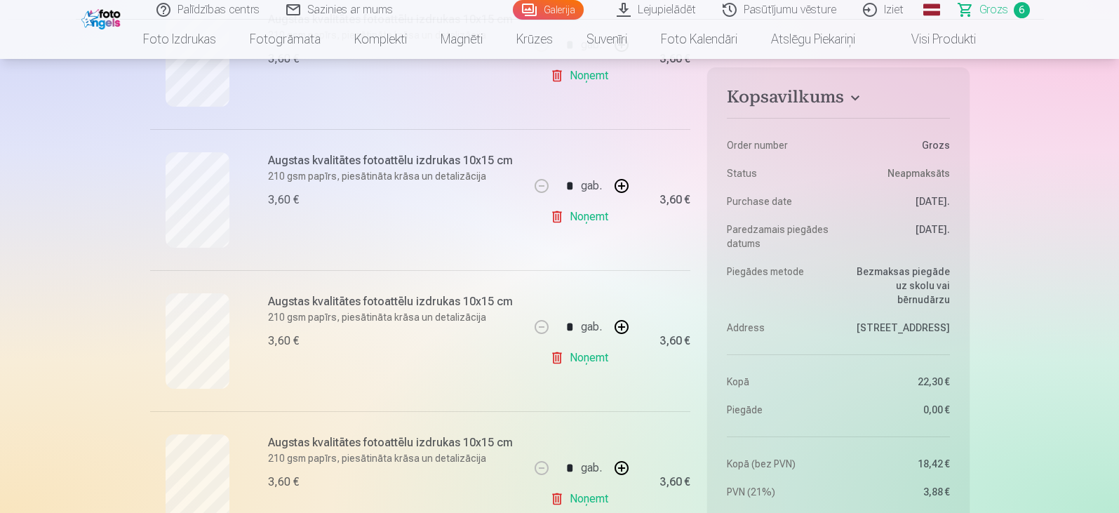
scroll to position [934, 0]
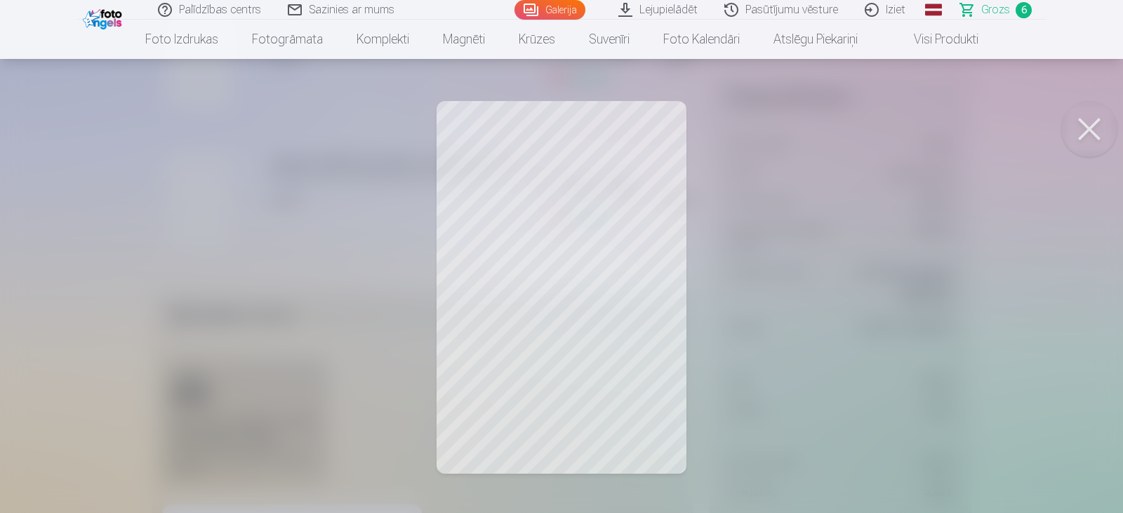
click at [1083, 123] on button at bounding box center [1089, 129] width 56 height 56
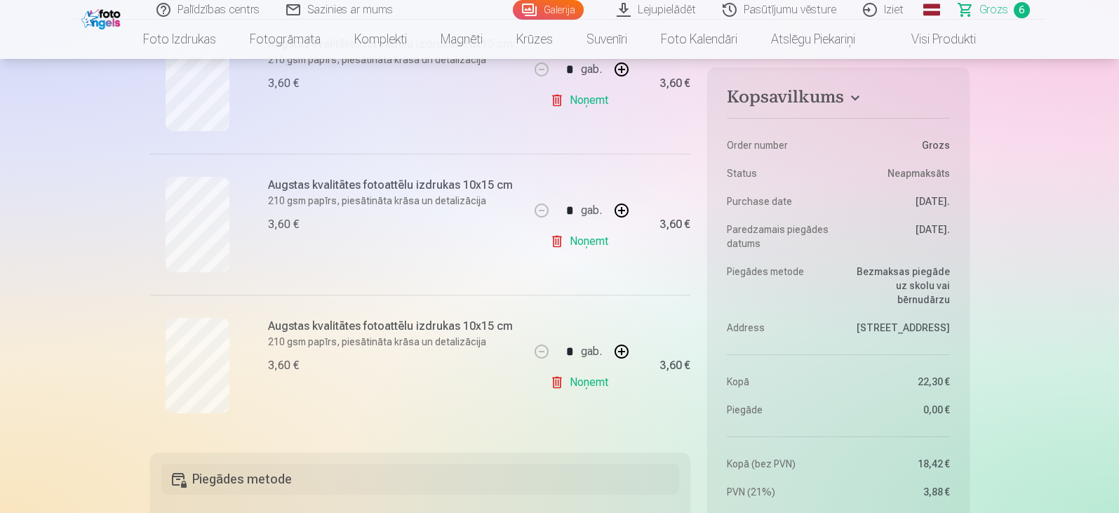
scroll to position [772, 0]
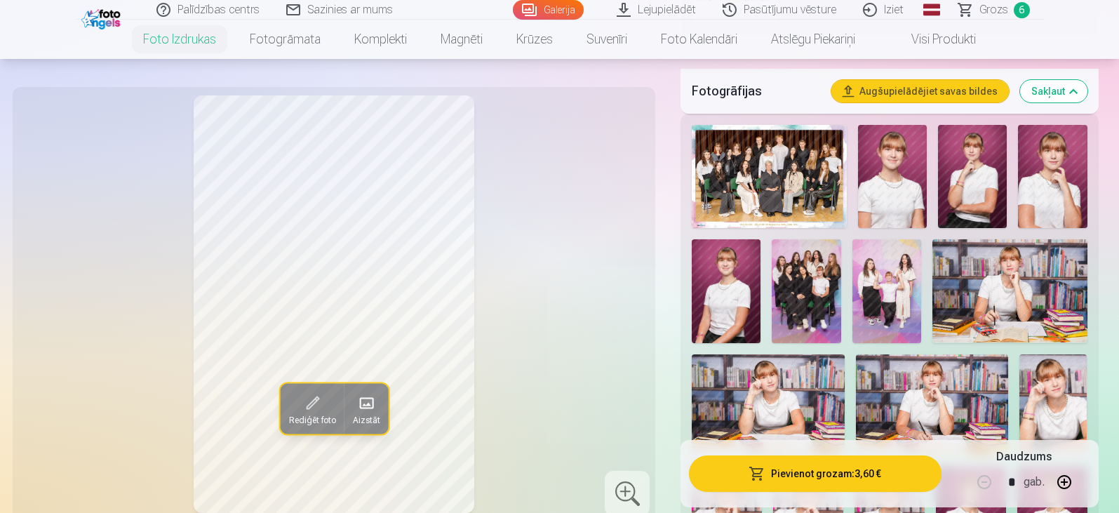
scroll to position [491, 0]
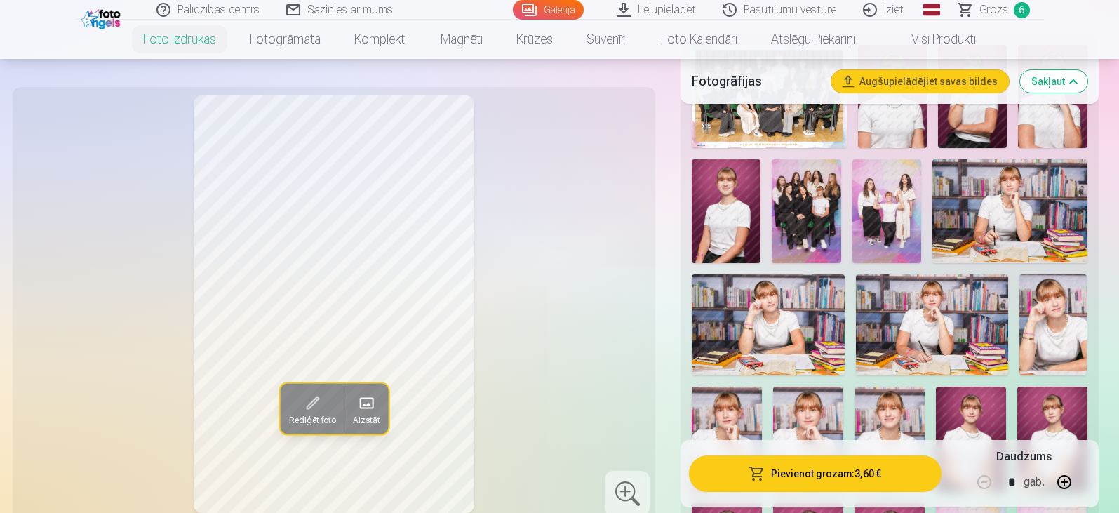
click at [1054, 320] on img at bounding box center [1054, 325] width 68 height 102
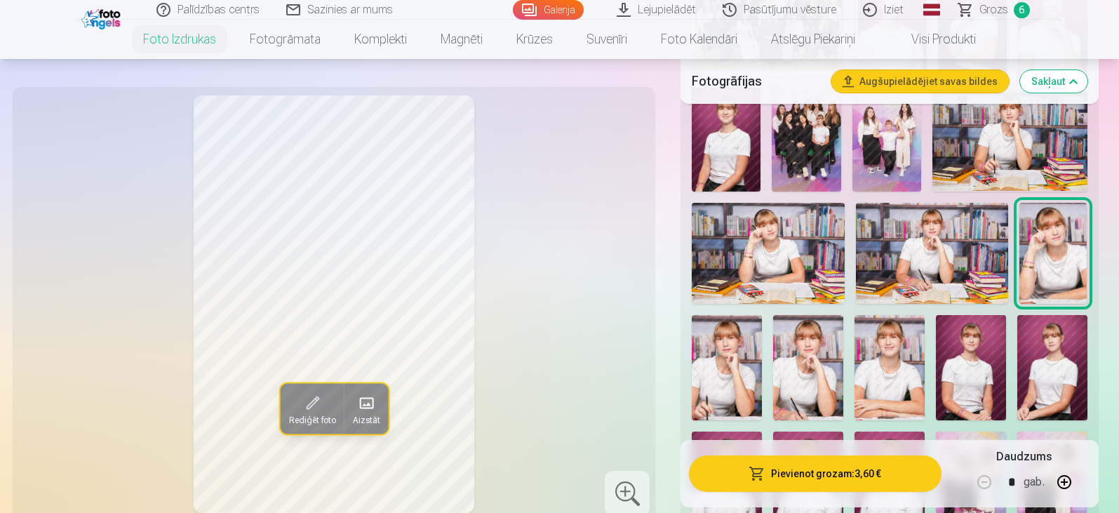
scroll to position [632, 0]
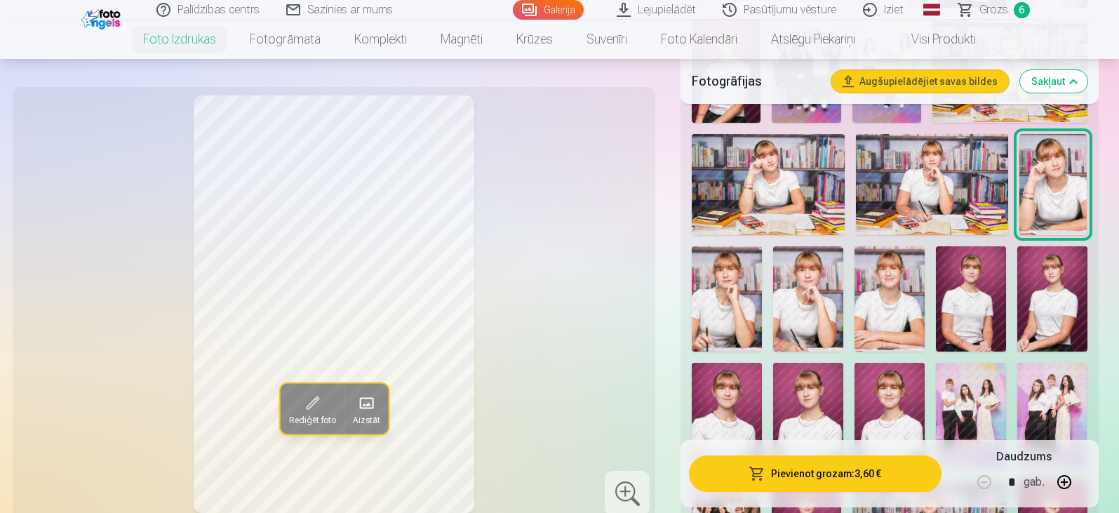
click at [734, 309] on img at bounding box center [727, 298] width 70 height 105
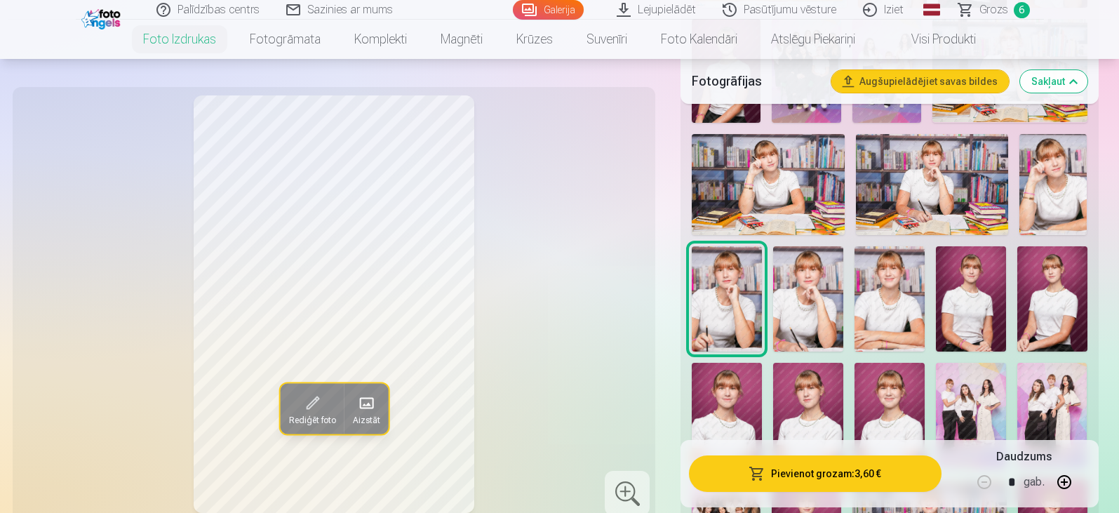
click at [816, 303] on img at bounding box center [808, 298] width 70 height 105
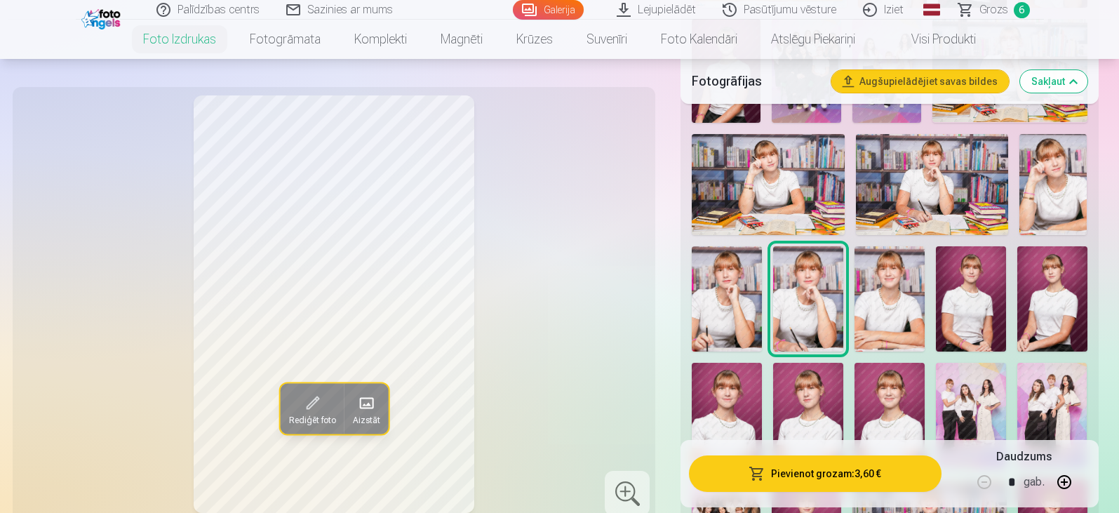
click at [885, 302] on img at bounding box center [890, 298] width 70 height 105
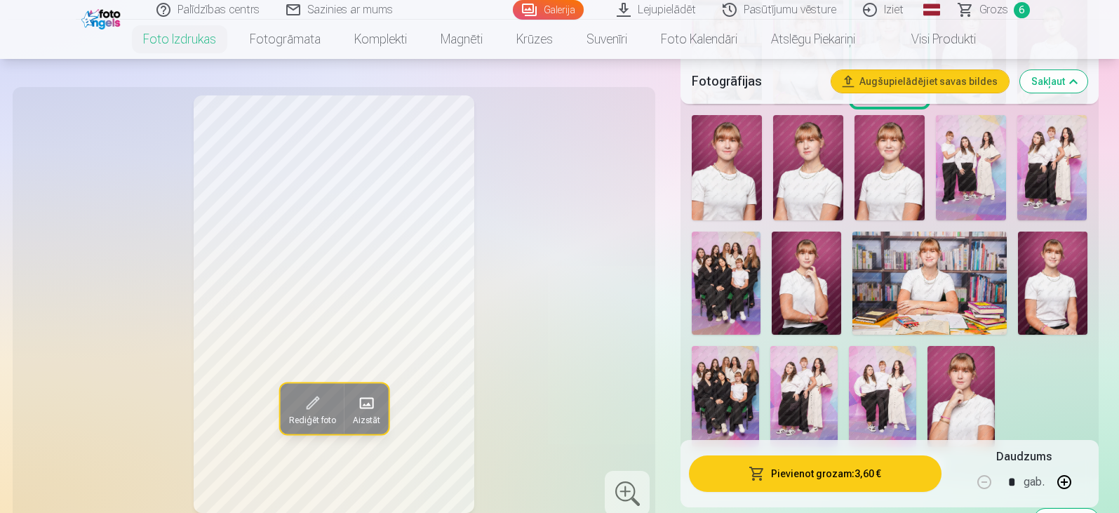
scroll to position [912, 0]
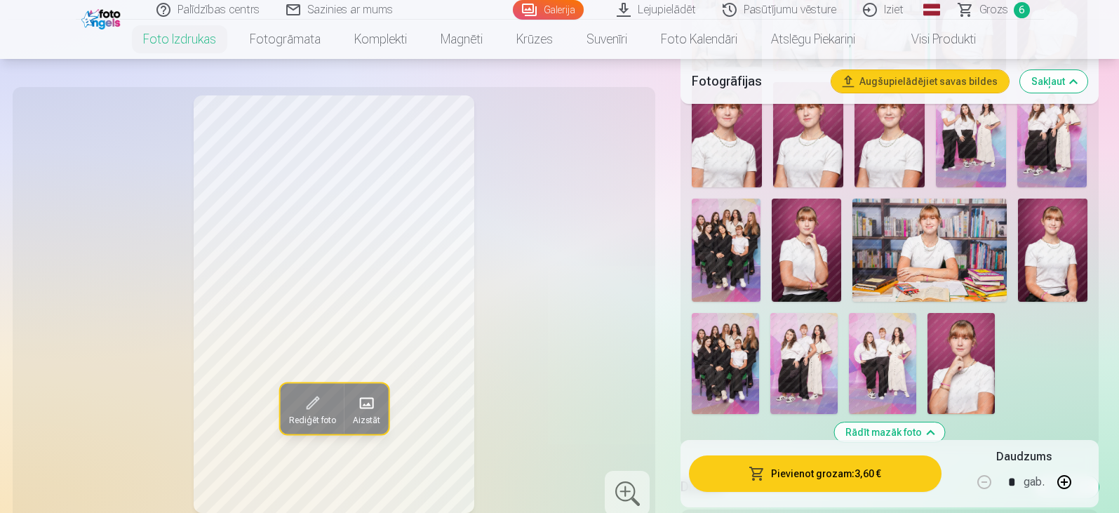
click at [928, 254] on img at bounding box center [930, 250] width 155 height 103
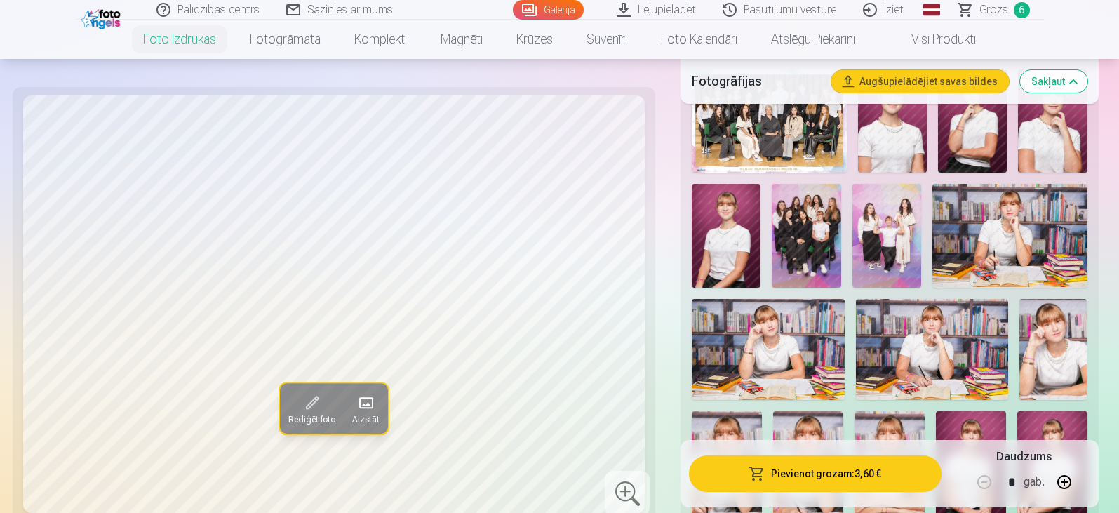
scroll to position [491, 0]
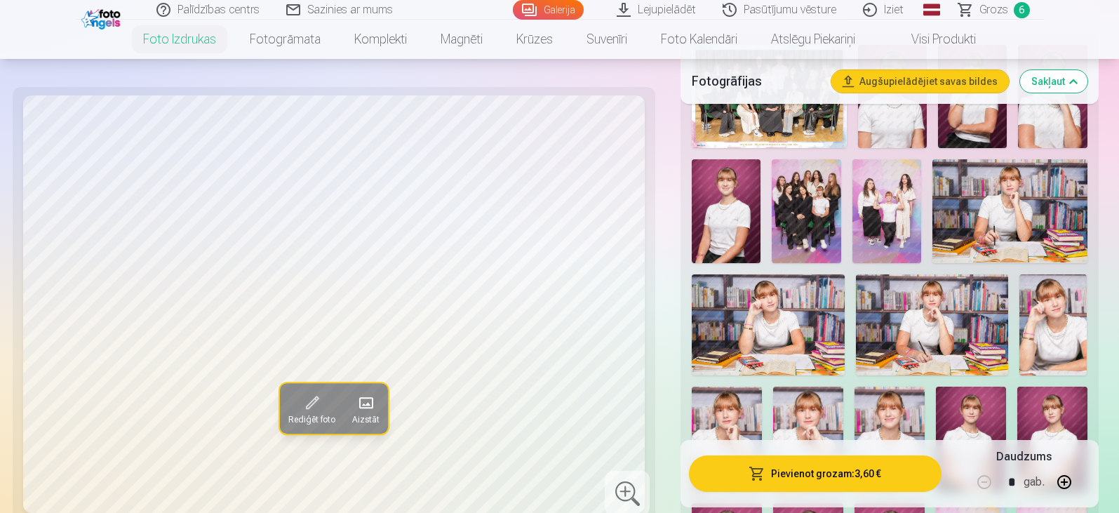
click at [1062, 308] on img at bounding box center [1054, 325] width 68 height 102
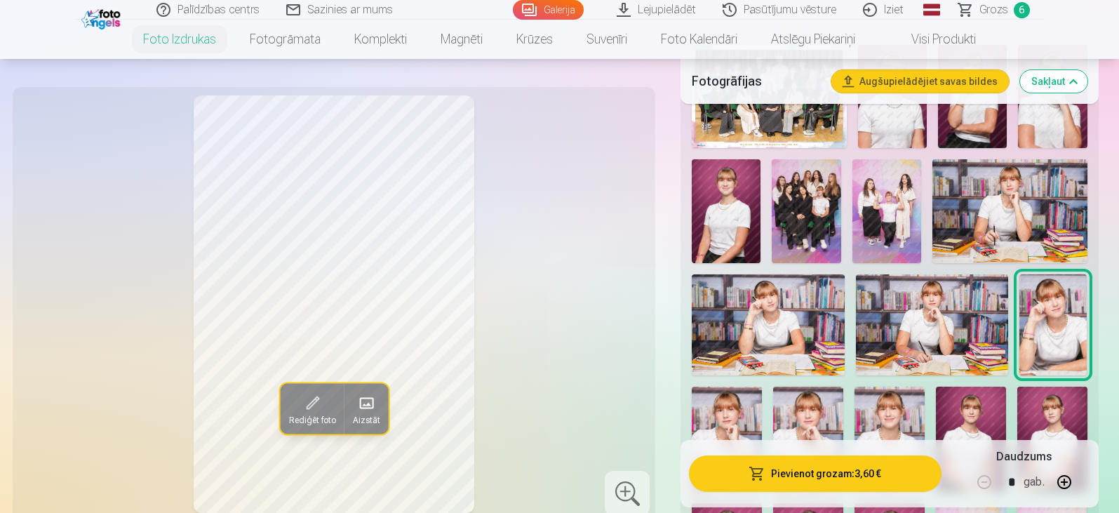
click at [1004, 222] on img at bounding box center [1010, 210] width 155 height 103
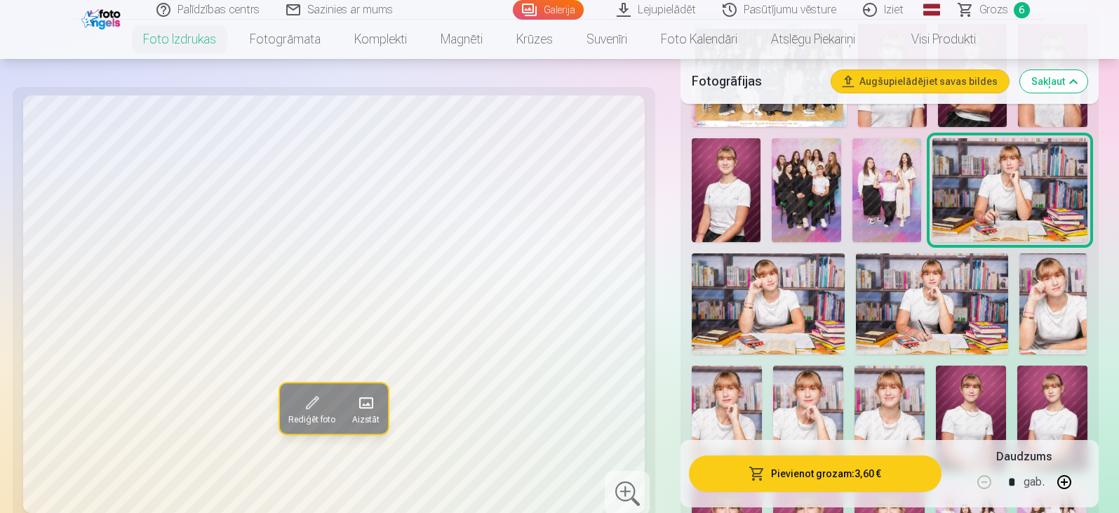
scroll to position [632, 0]
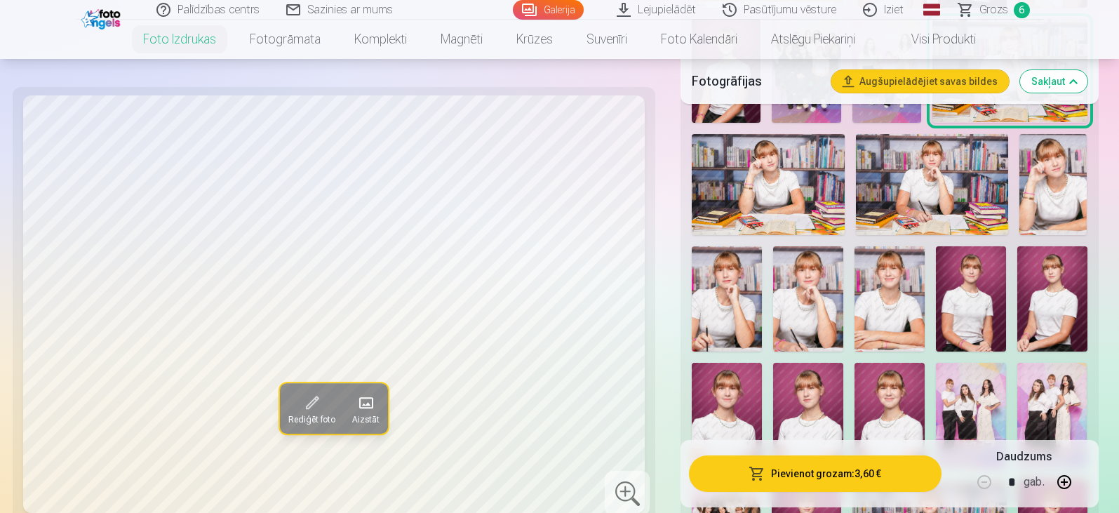
click at [733, 322] on img at bounding box center [727, 298] width 70 height 105
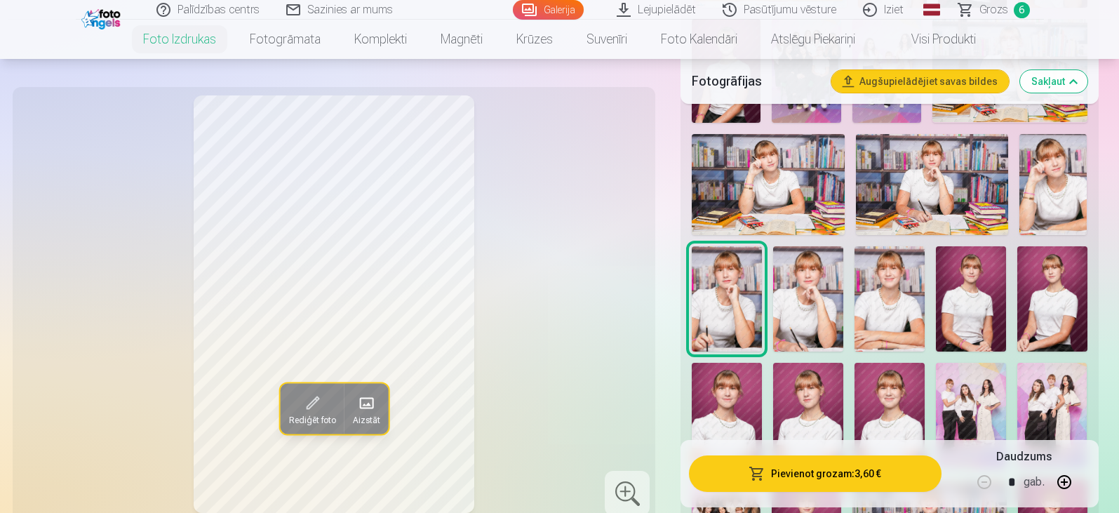
click at [791, 316] on img at bounding box center [808, 298] width 70 height 105
